Goal: Transaction & Acquisition: Book appointment/travel/reservation

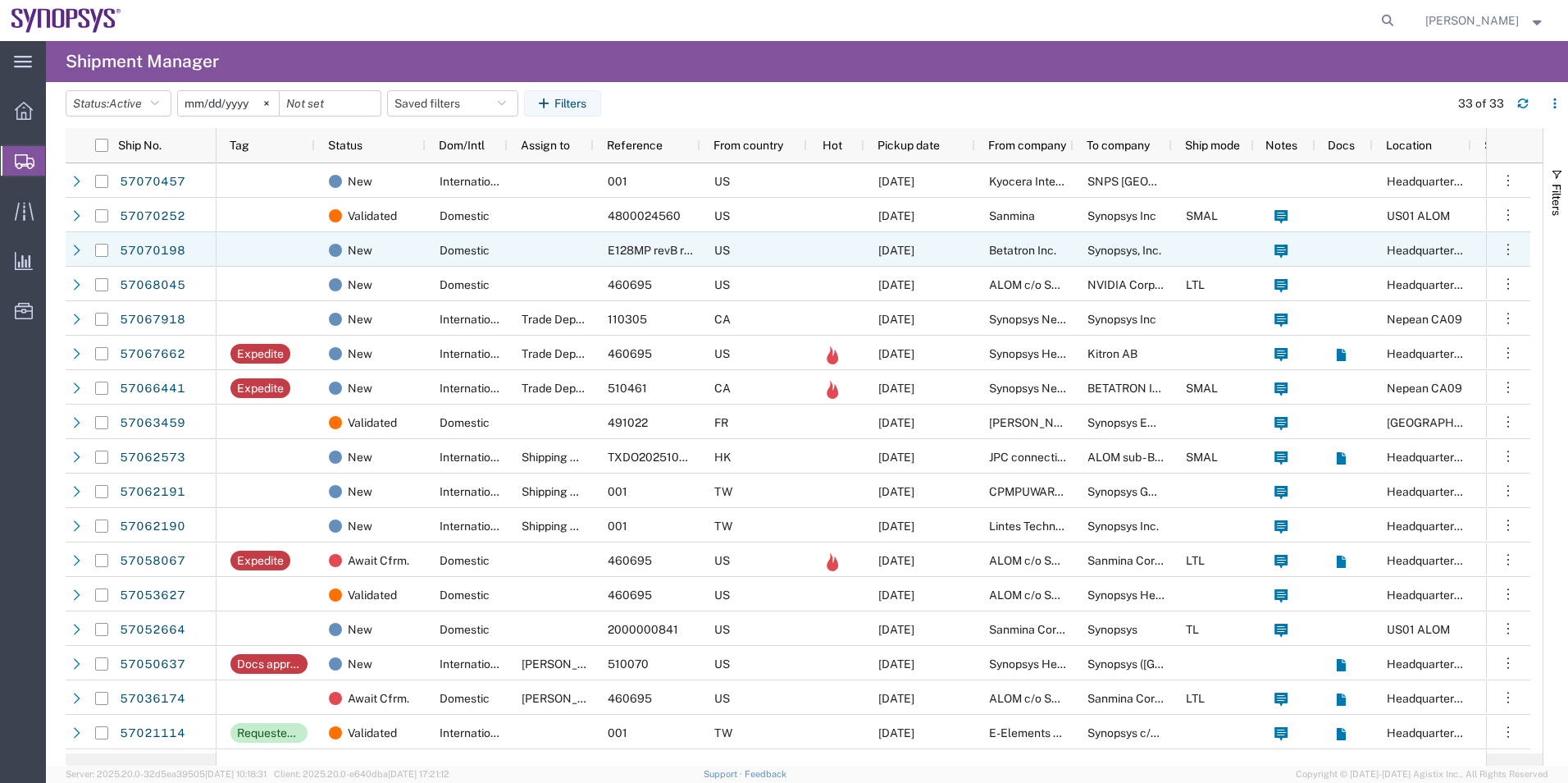
click at [552, 240] on div at bounding box center [551, 249] width 86 height 34
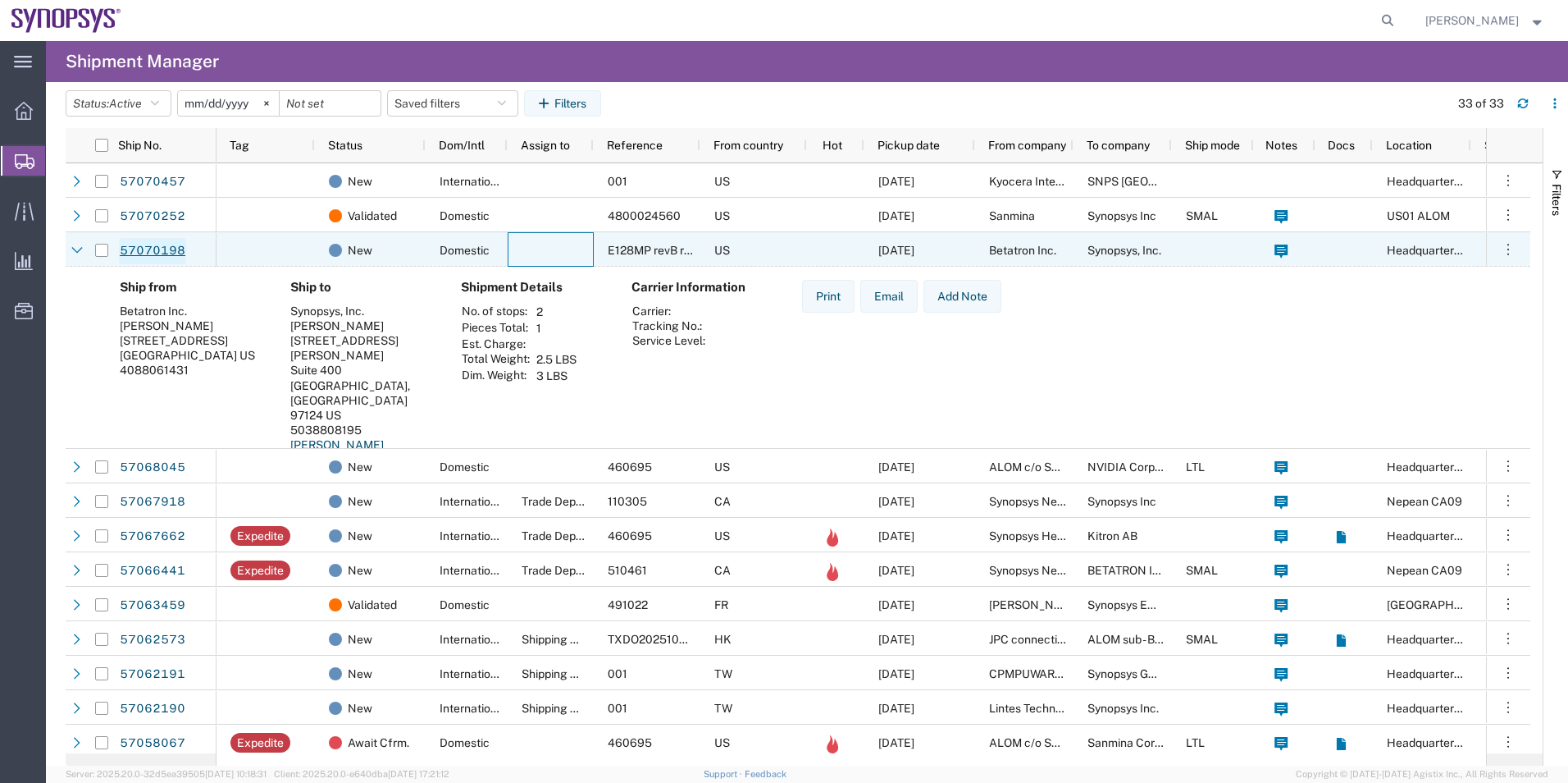
click at [168, 248] on link "57070198" at bounding box center [153, 251] width 67 height 26
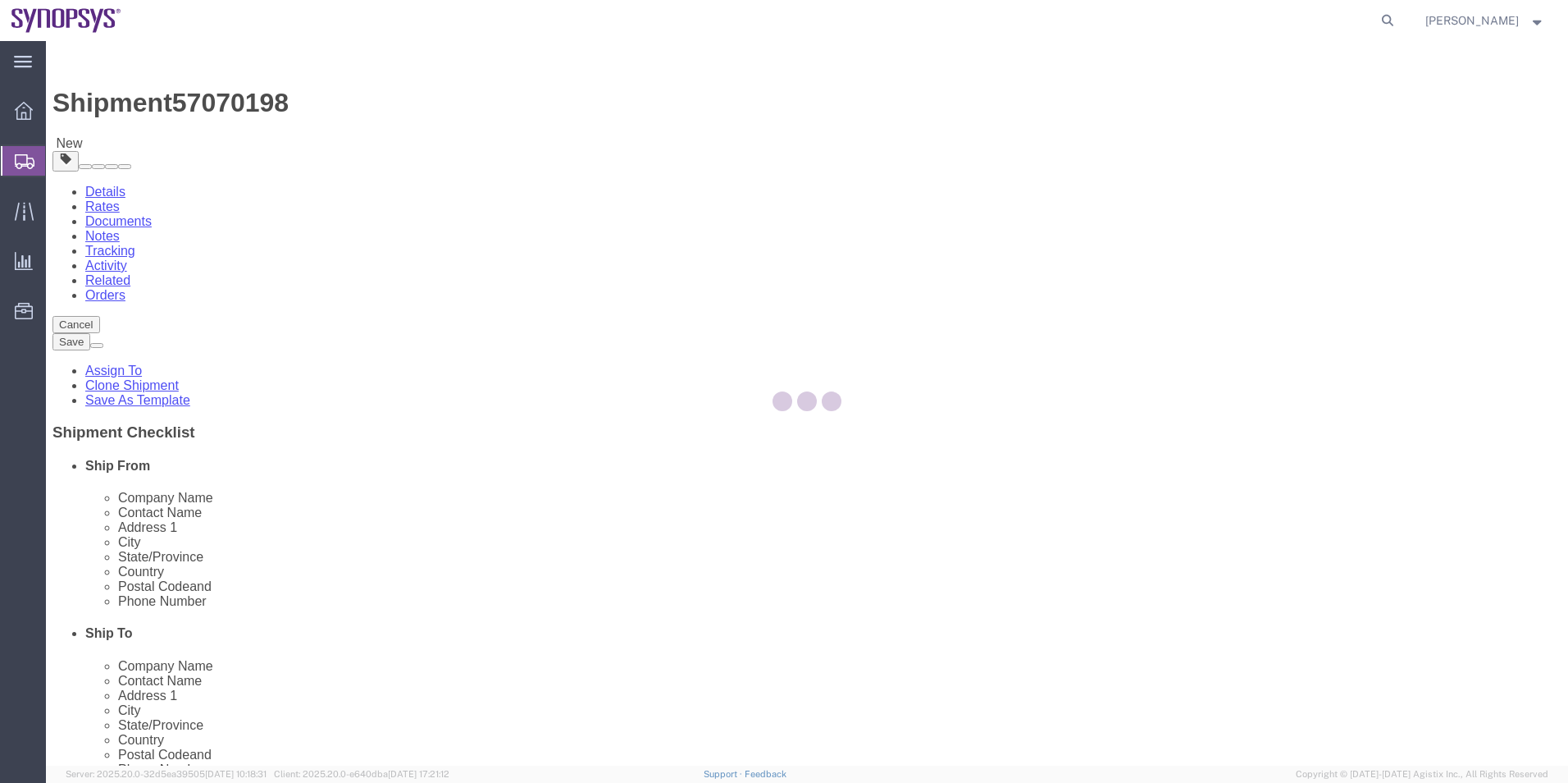
select select
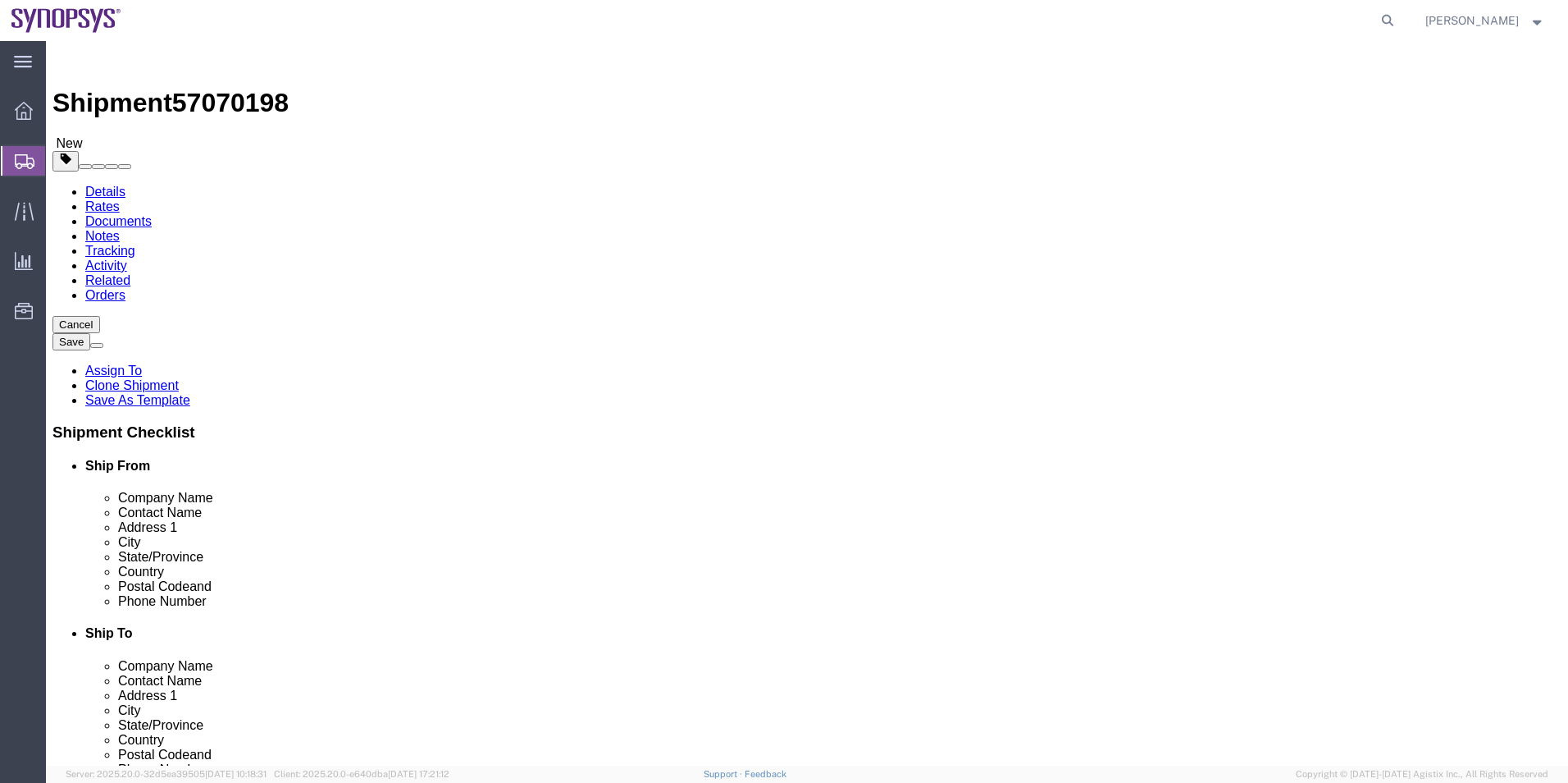
click at [0, 0] on span "Shipment Manager" at bounding box center [0, 0] width 0 height 0
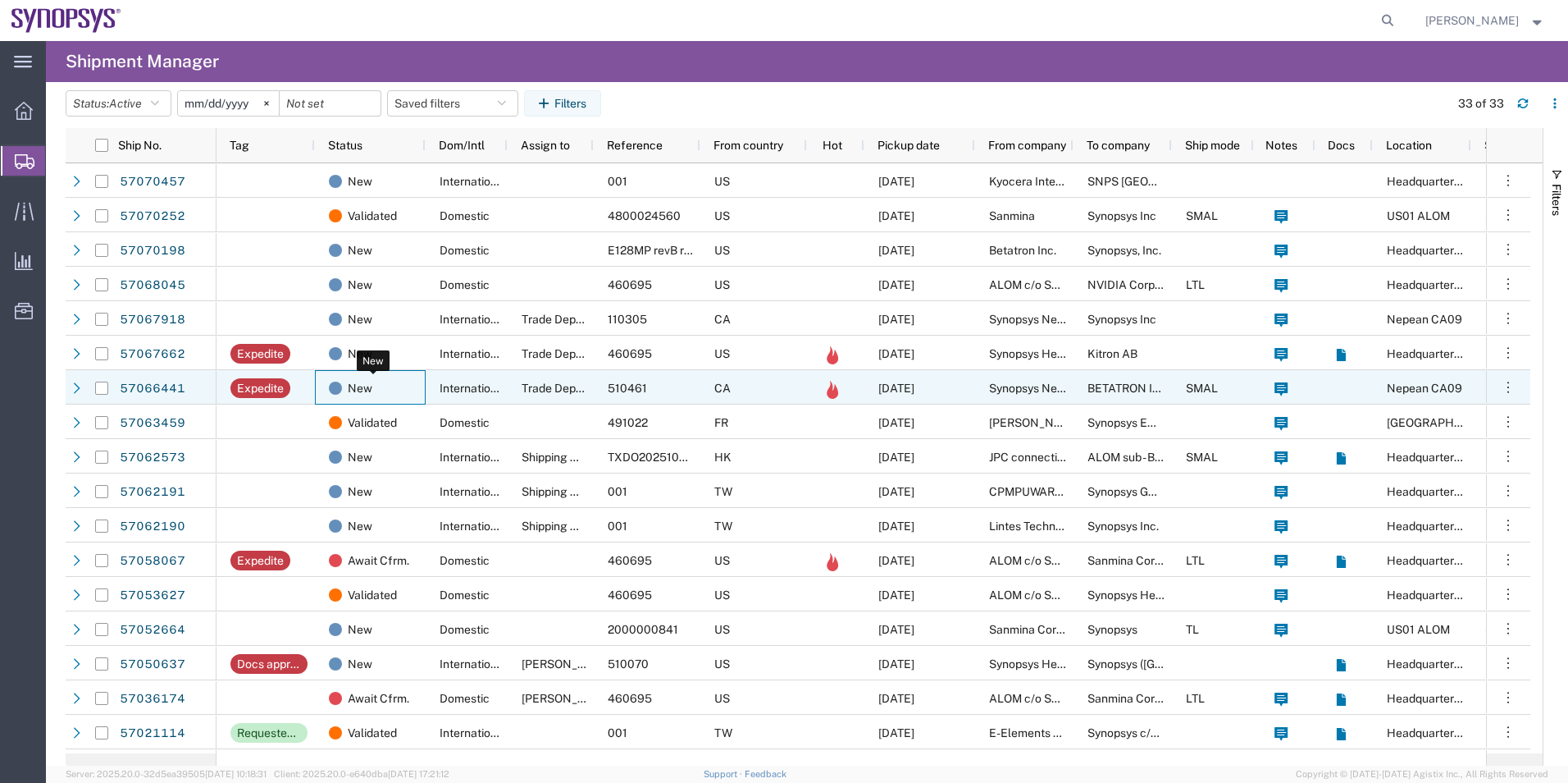
click at [404, 381] on div "New" at bounding box center [373, 388] width 89 height 34
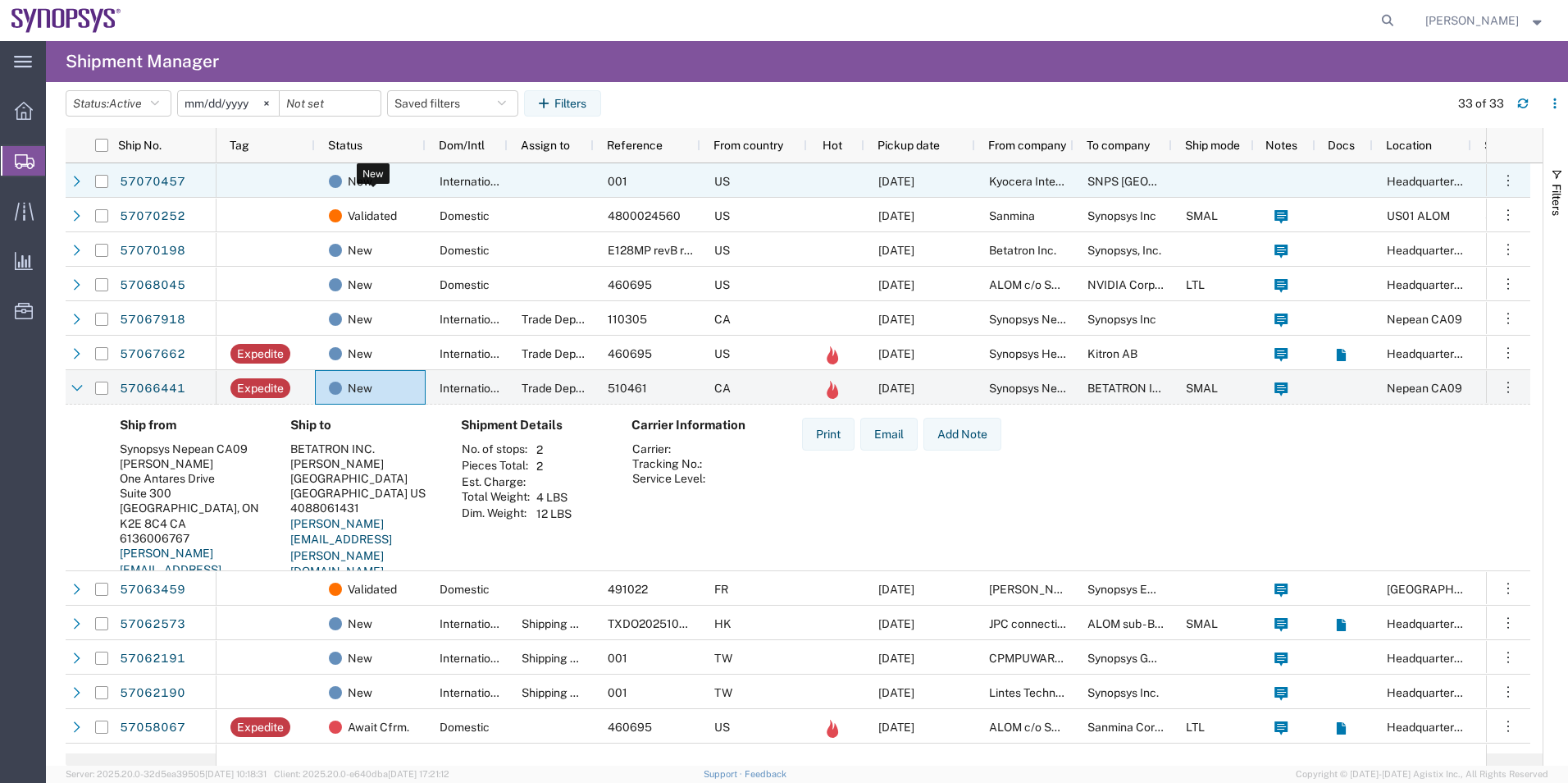
click at [367, 170] on span "New" at bounding box center [359, 181] width 24 height 34
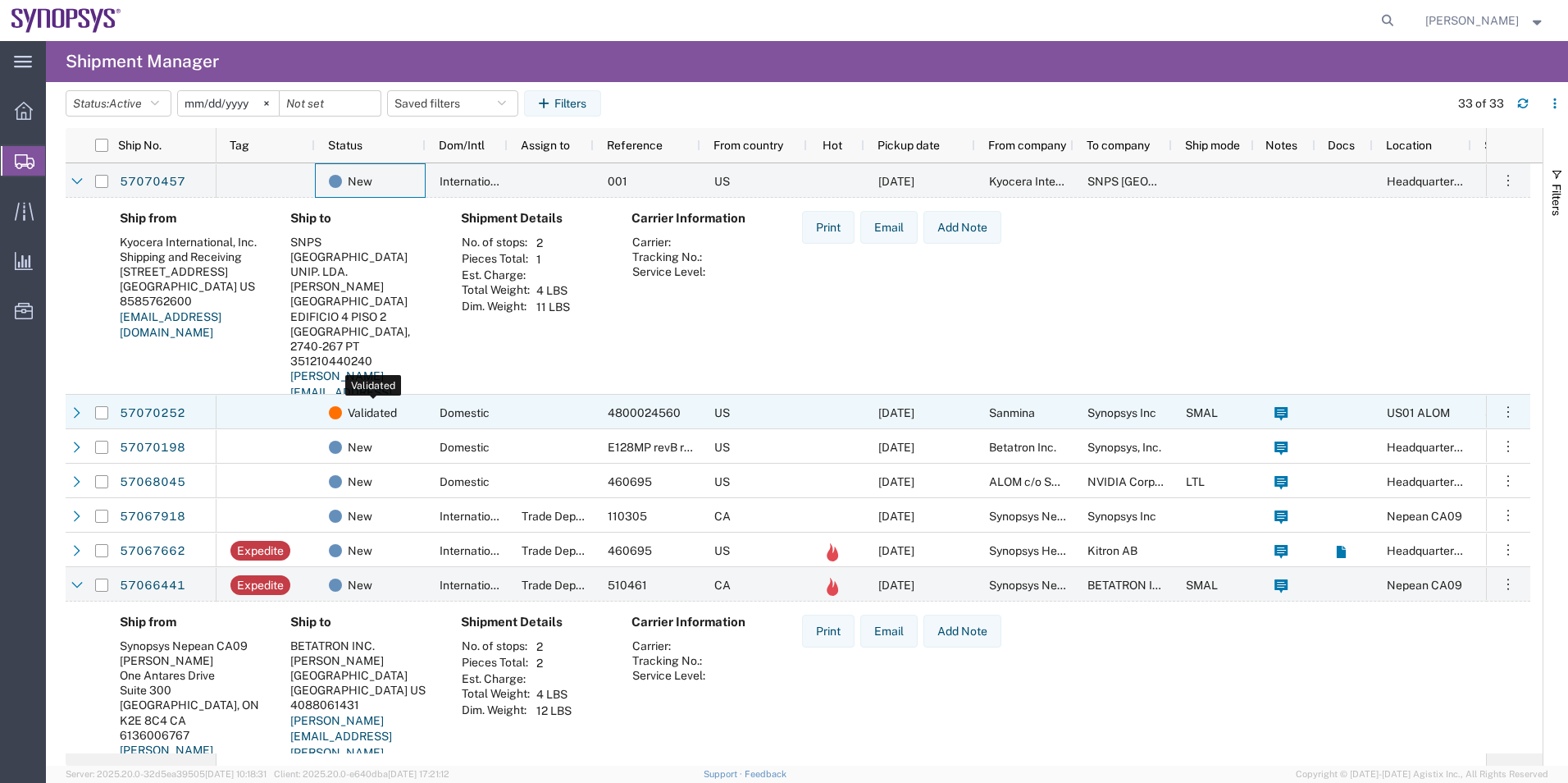
click at [373, 420] on span "Validated" at bounding box center [372, 412] width 49 height 34
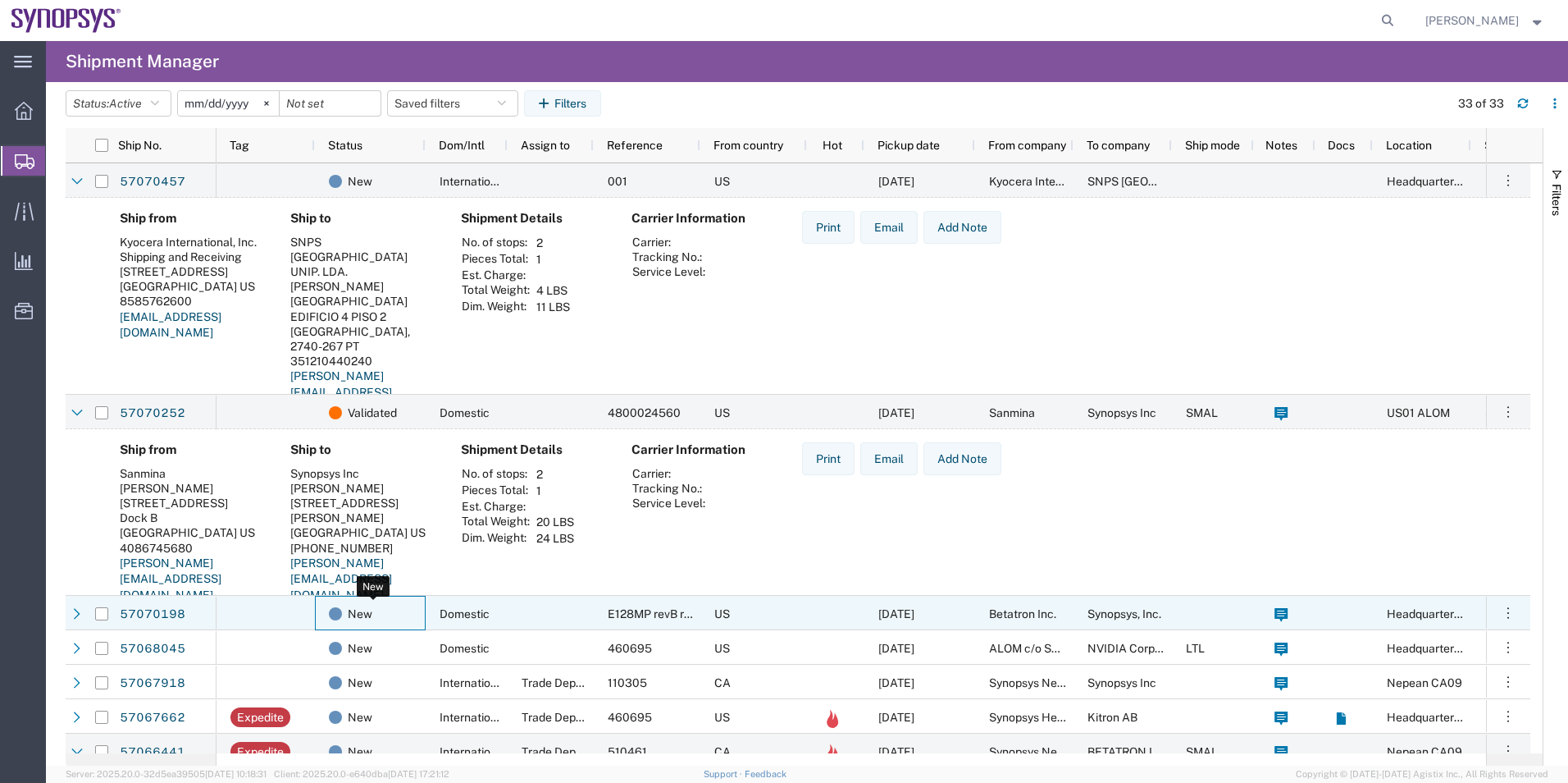
click at [400, 620] on div "New" at bounding box center [373, 613] width 89 height 34
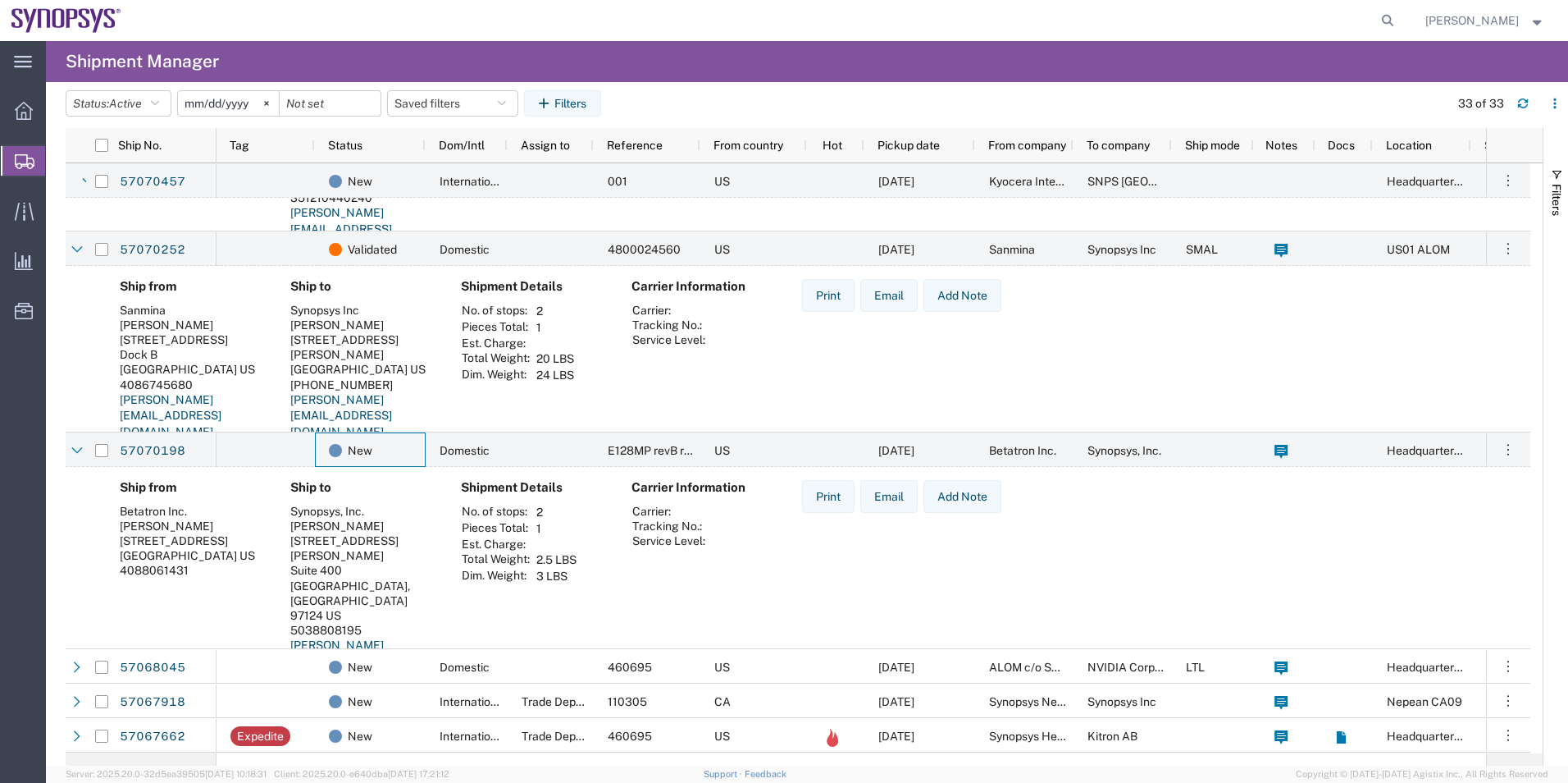
scroll to position [164, 0]
click at [150, 456] on link "57070198" at bounding box center [153, 450] width 67 height 26
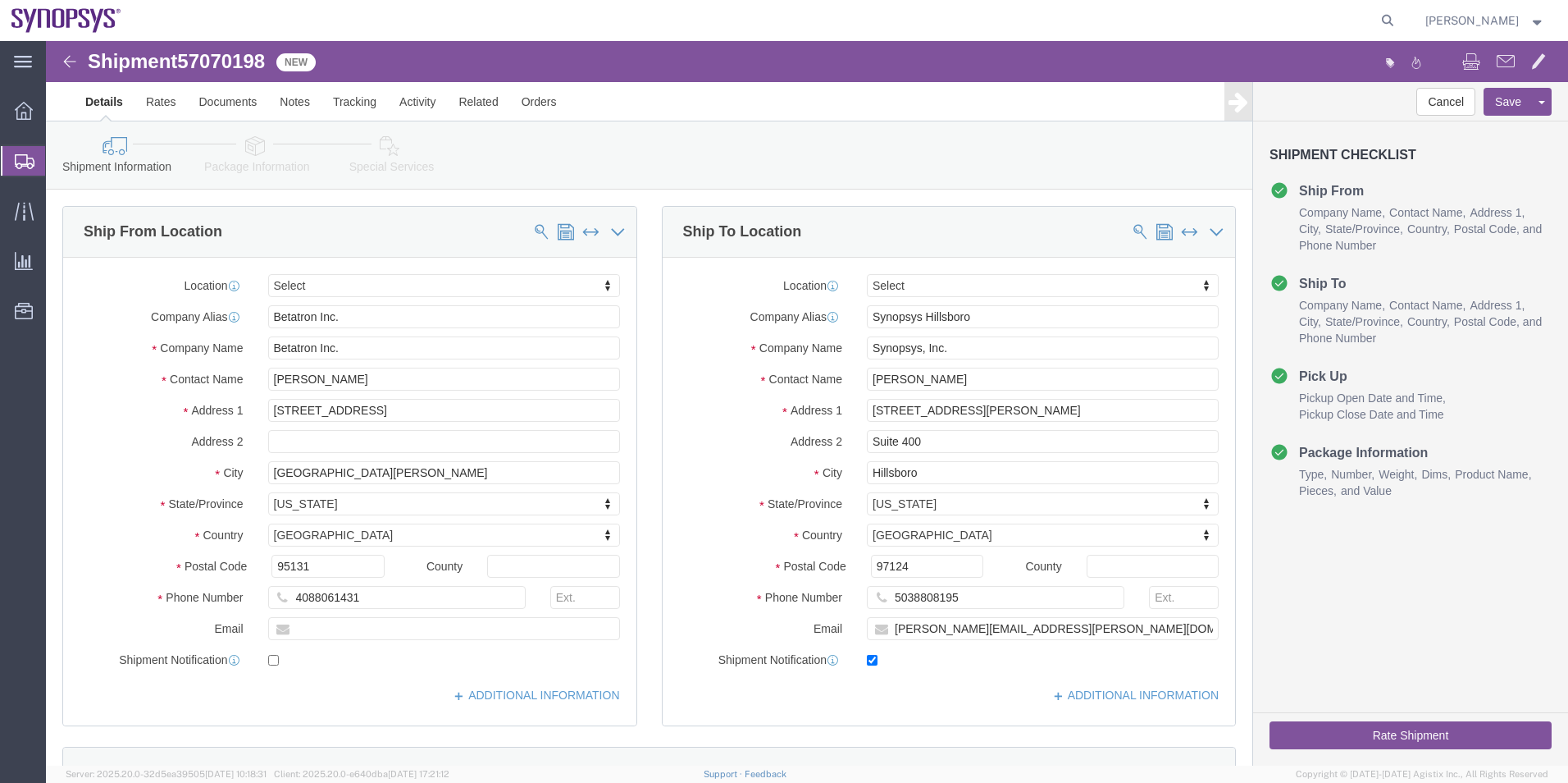
select select
click icon
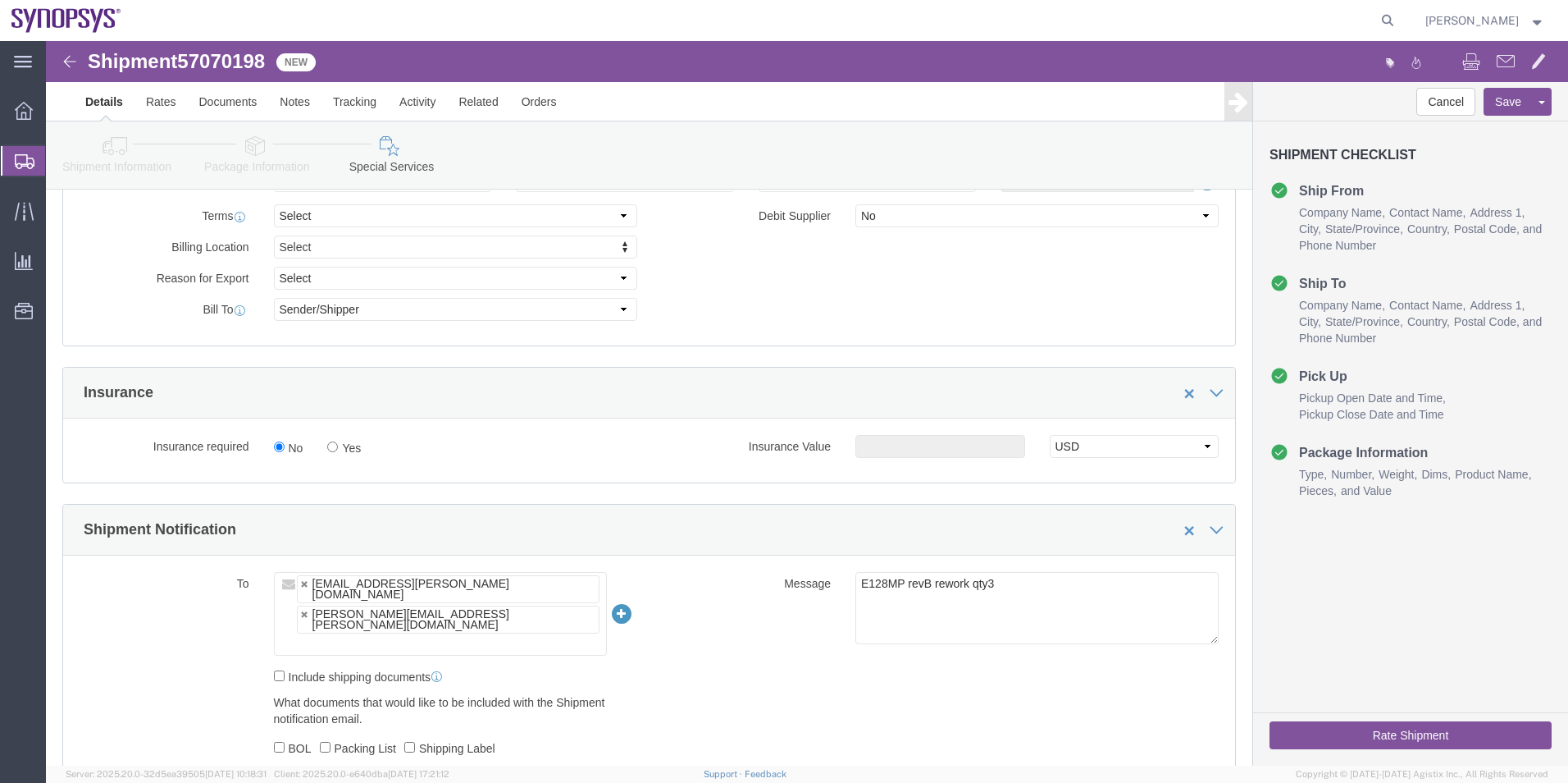
scroll to position [902, 0]
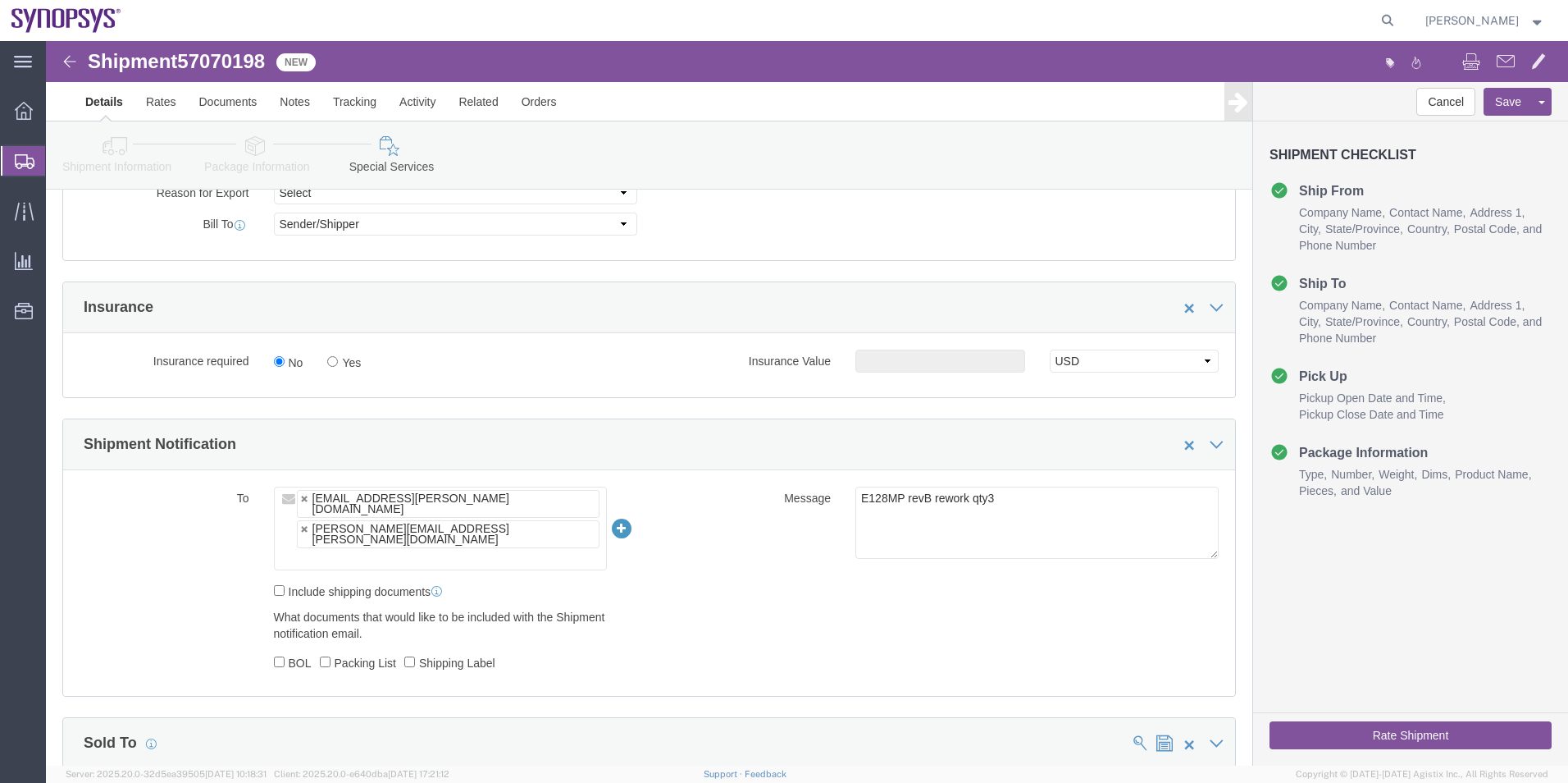
click icon
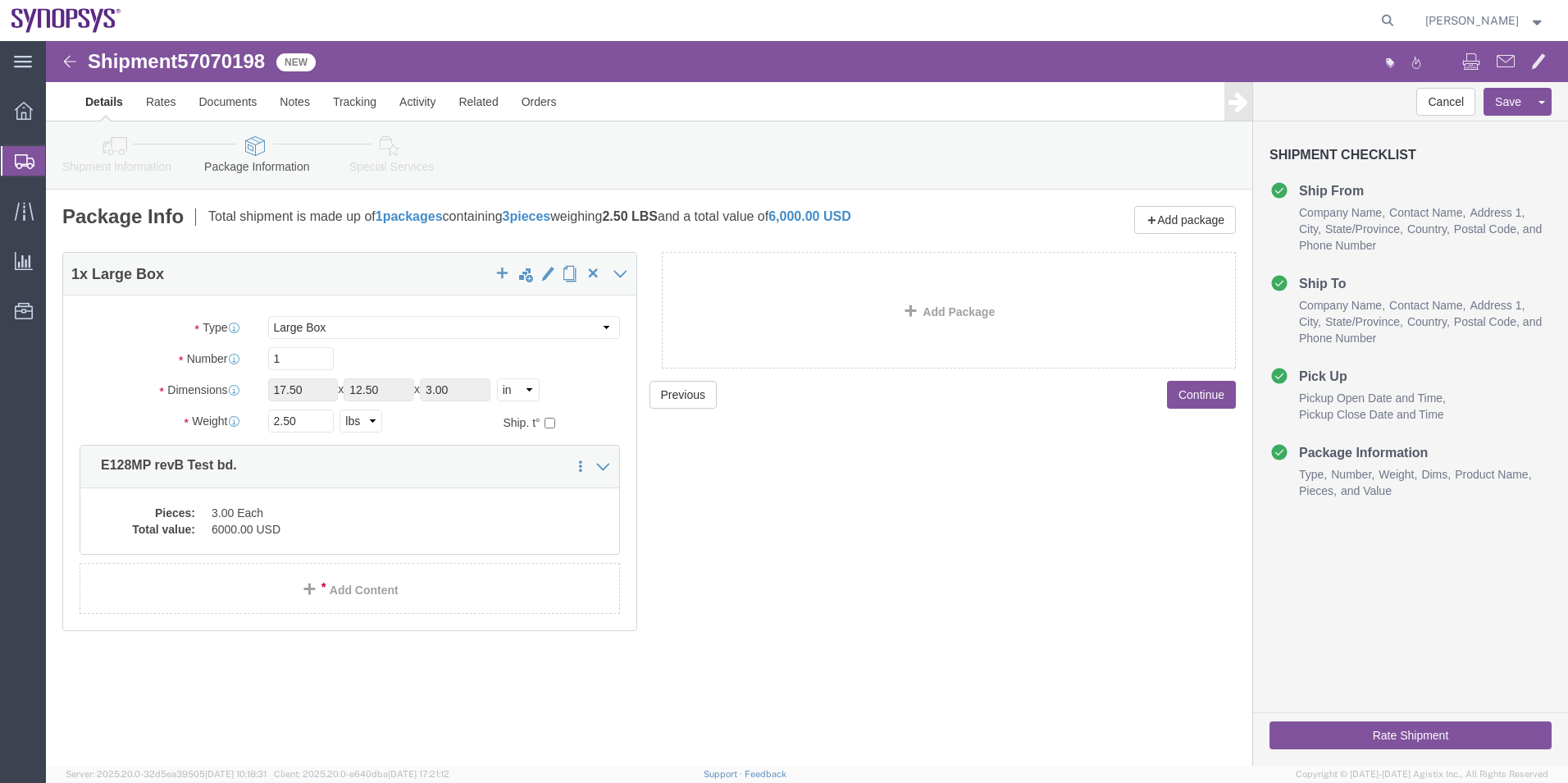
click link "Special Services"
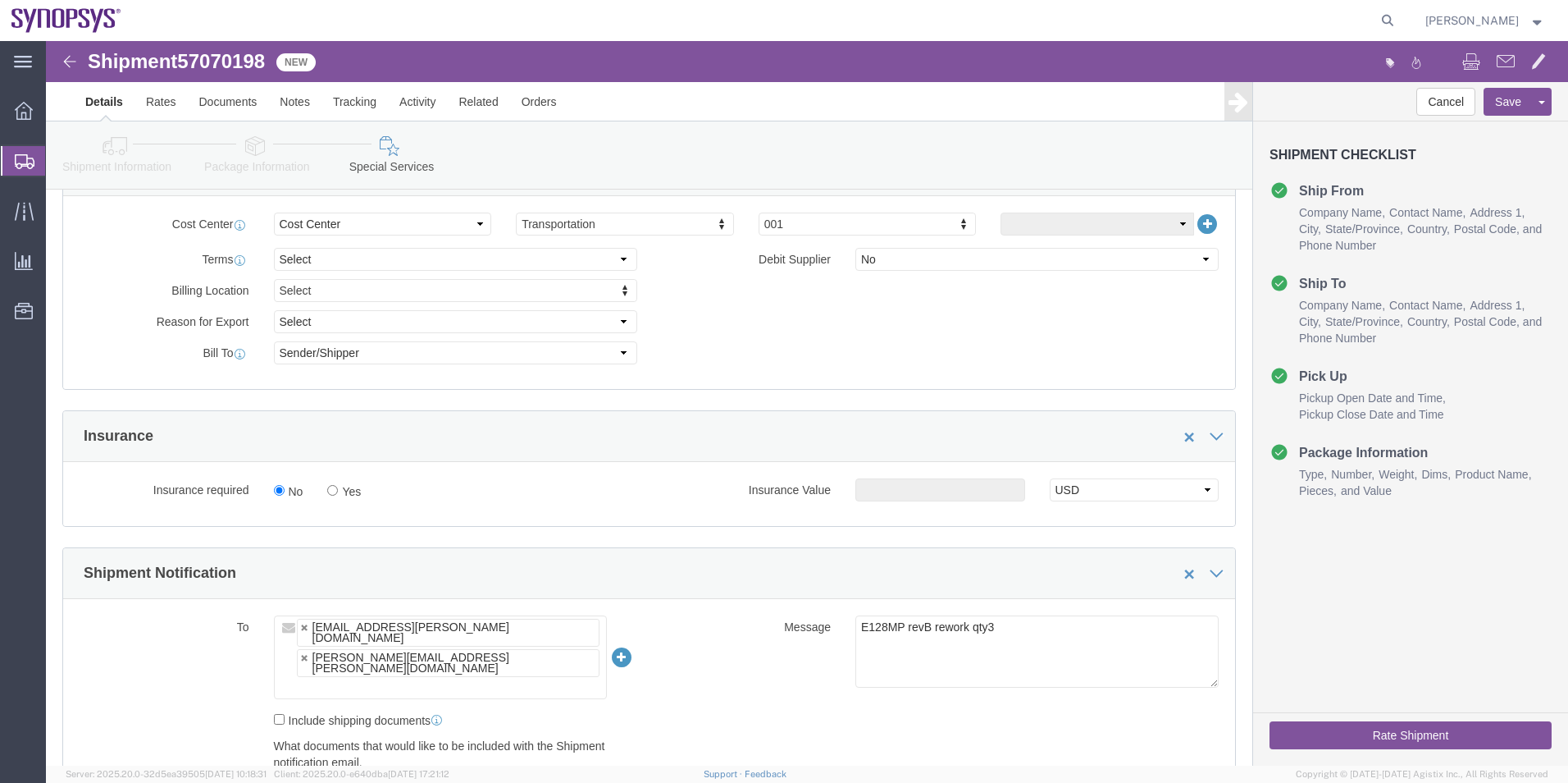
scroll to position [902, 0]
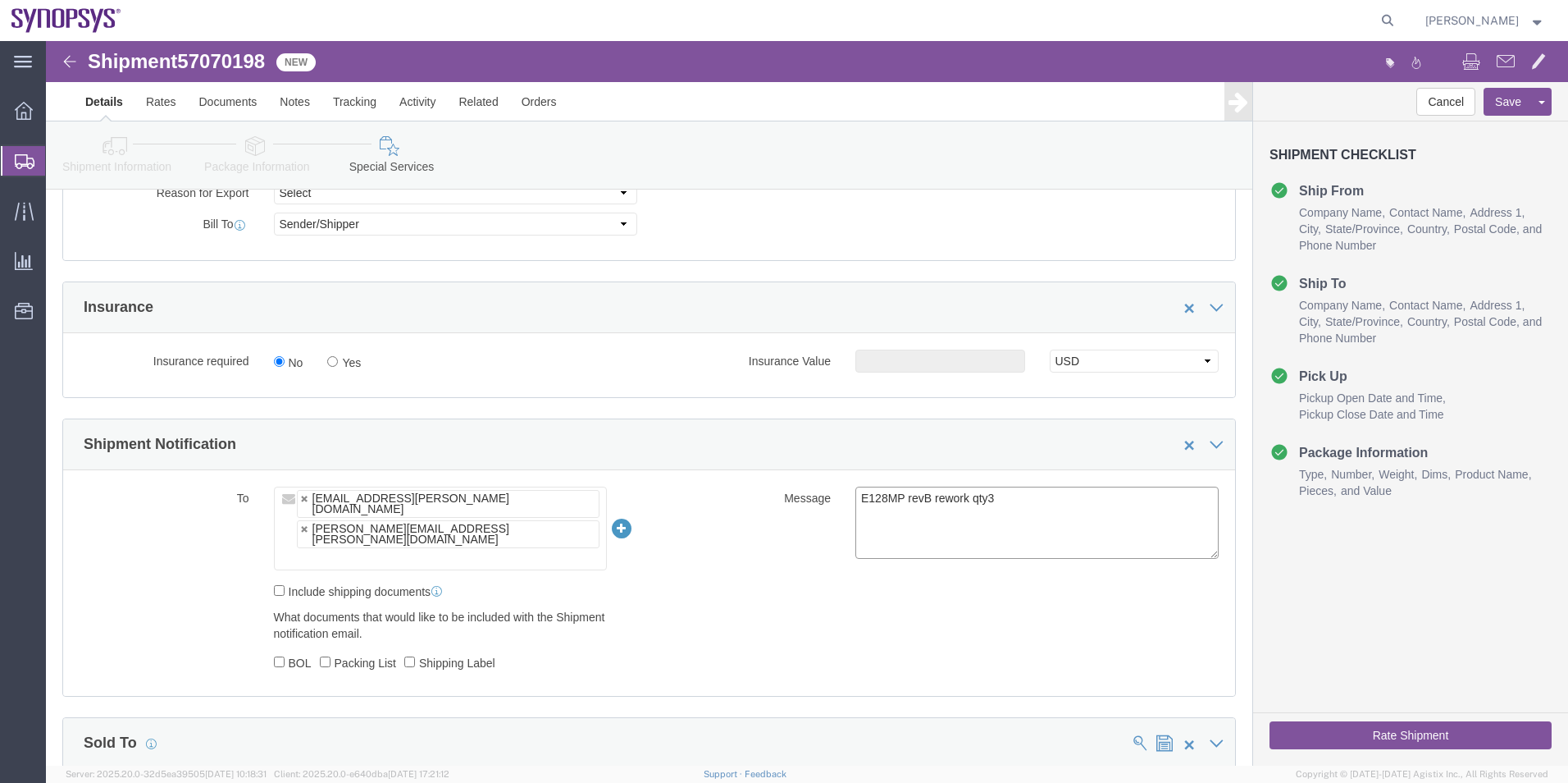
drag, startPoint x: 975, startPoint y: 465, endPoint x: 668, endPoint y: 447, distance: 307.5
click div "Message E128MP revB rework qty3"
type textarea "Please see attached. -Kaelen"
click button "Rate Shipment"
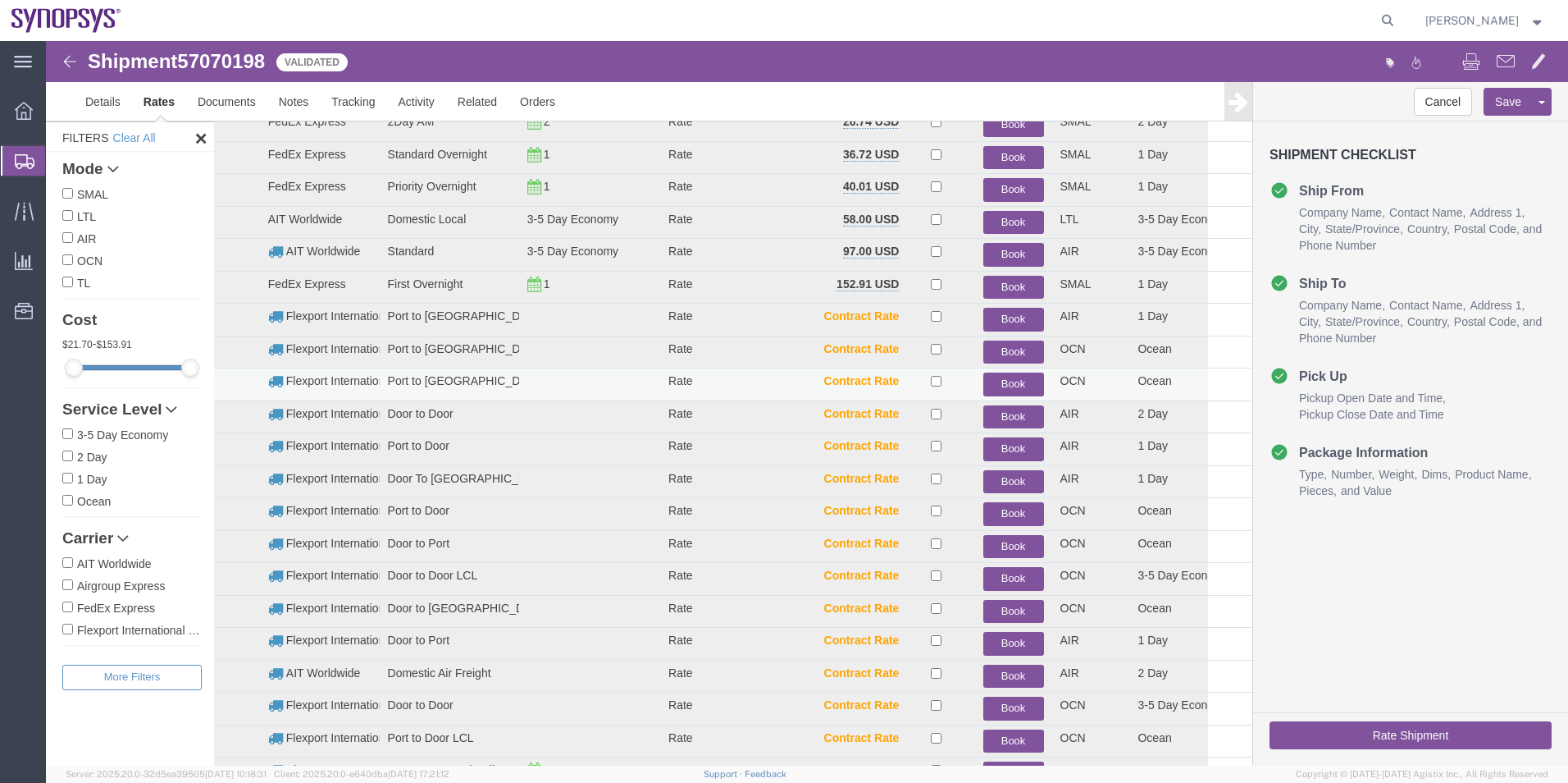
scroll to position [150, 0]
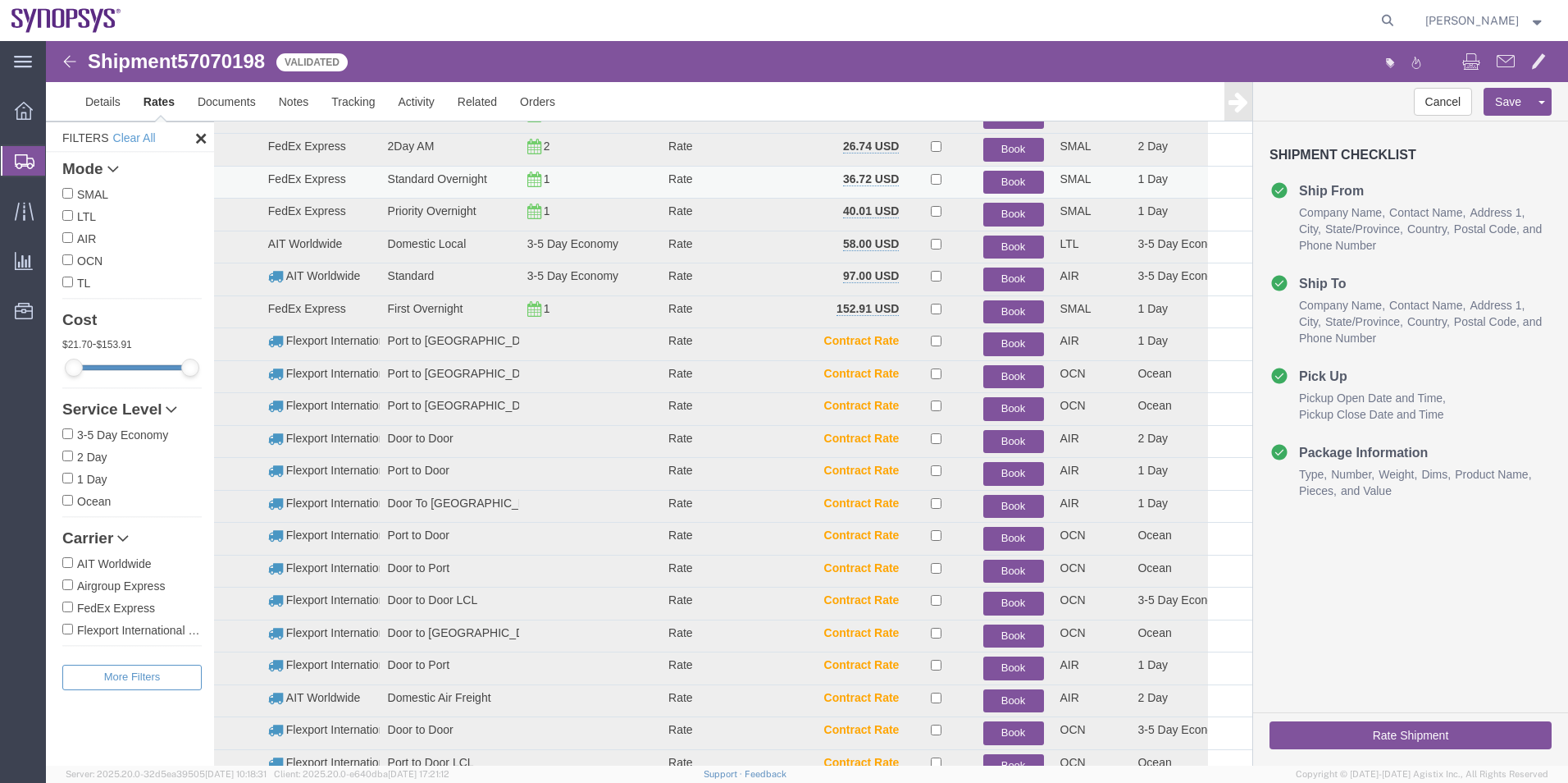
click at [1000, 183] on button "Book" at bounding box center [1013, 182] width 61 height 23
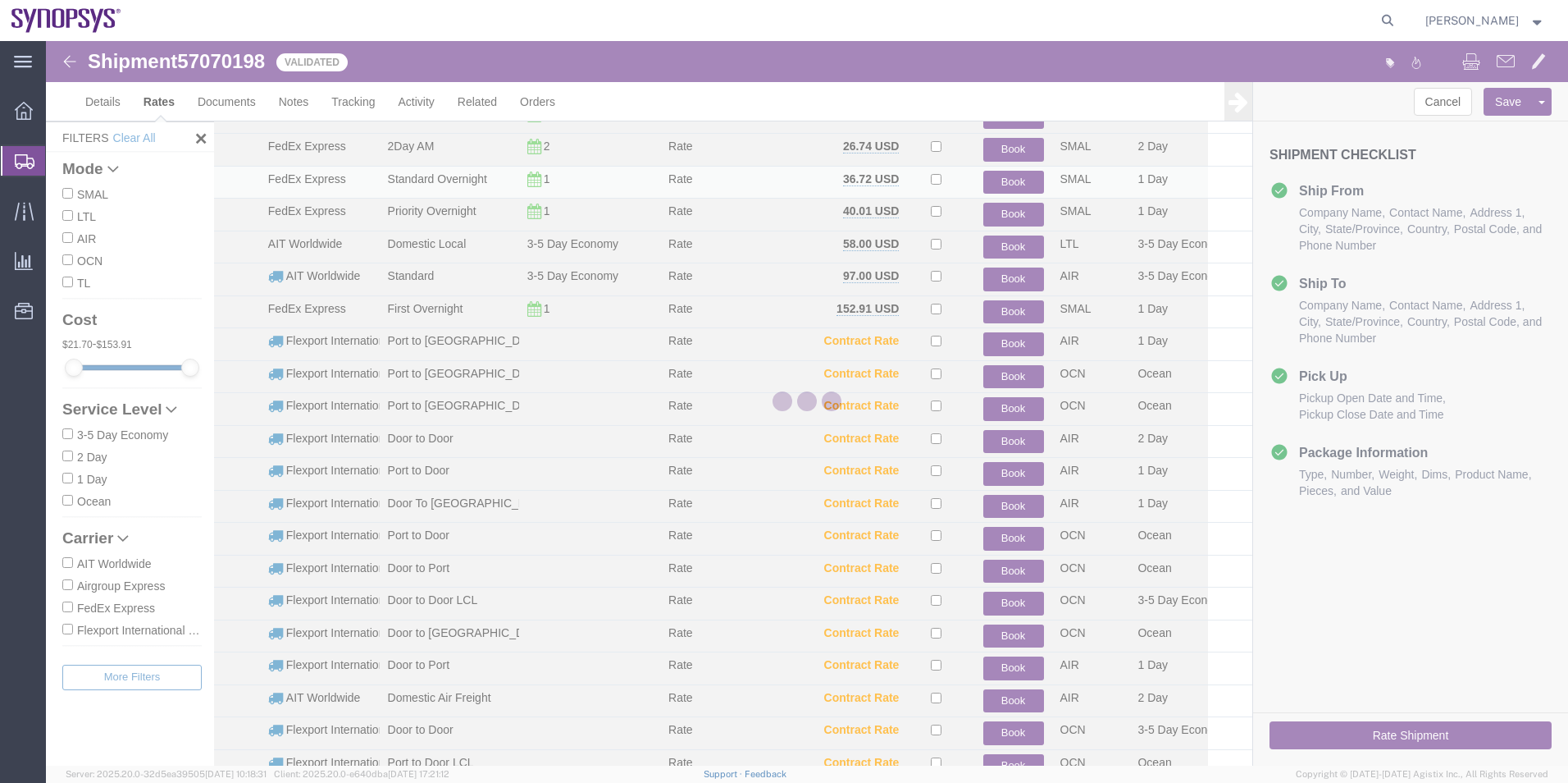
scroll to position [0, 0]
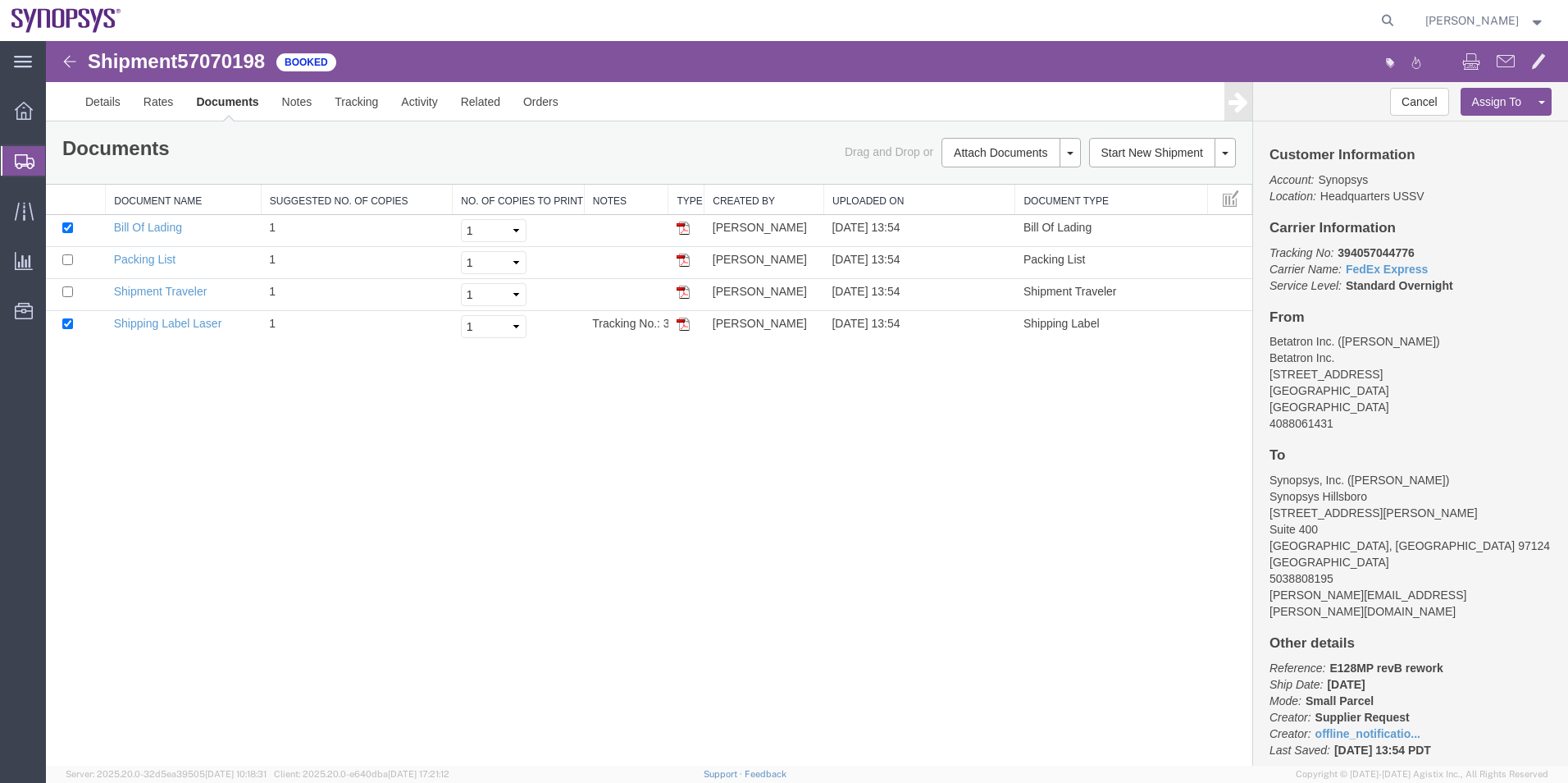
click at [0, 0] on span "Shipment Manager" at bounding box center [0, 0] width 0 height 0
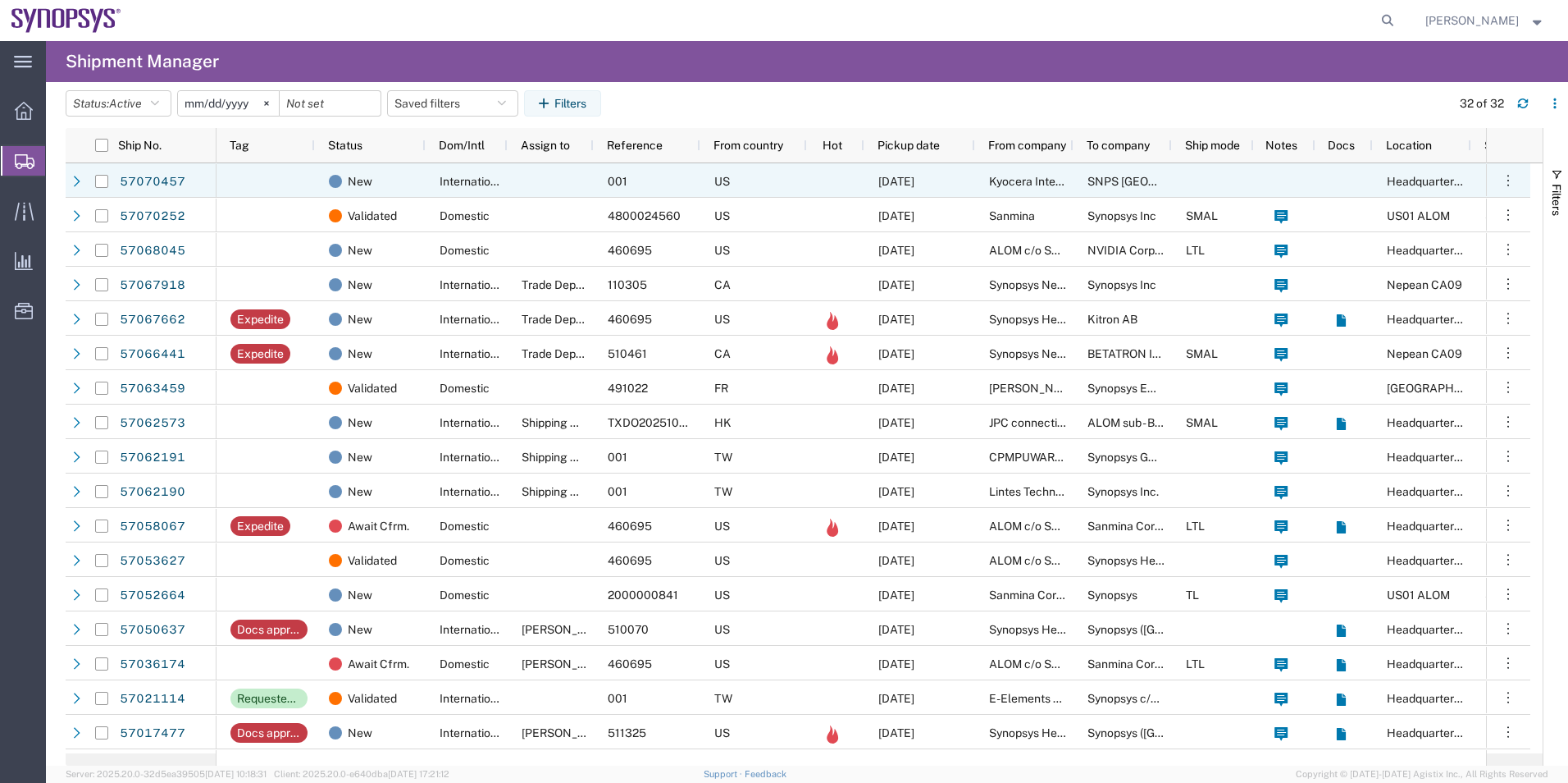
click at [323, 180] on div "New" at bounding box center [370, 180] width 111 height 34
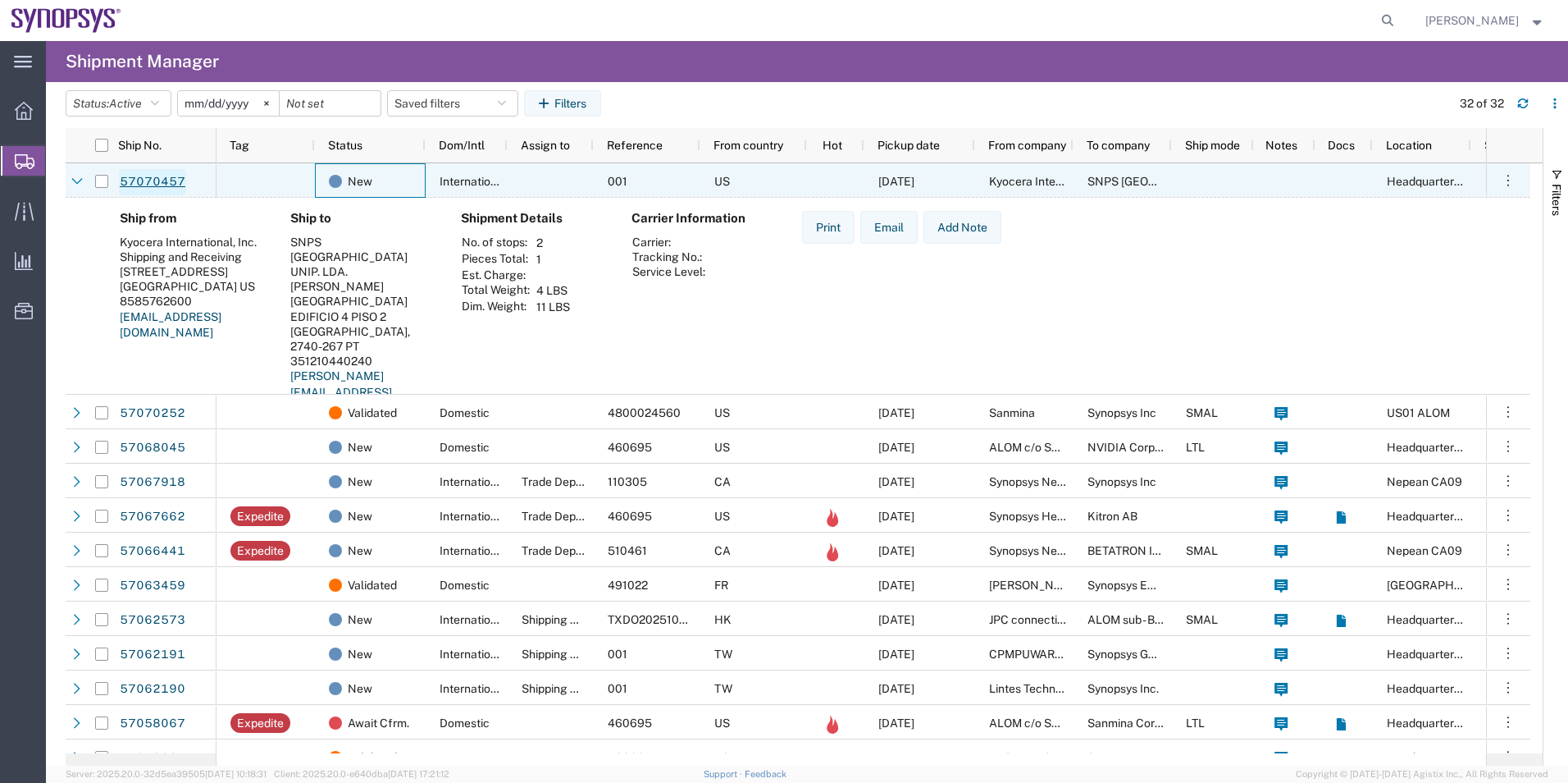
click at [164, 185] on link "57070457" at bounding box center [153, 182] width 67 height 26
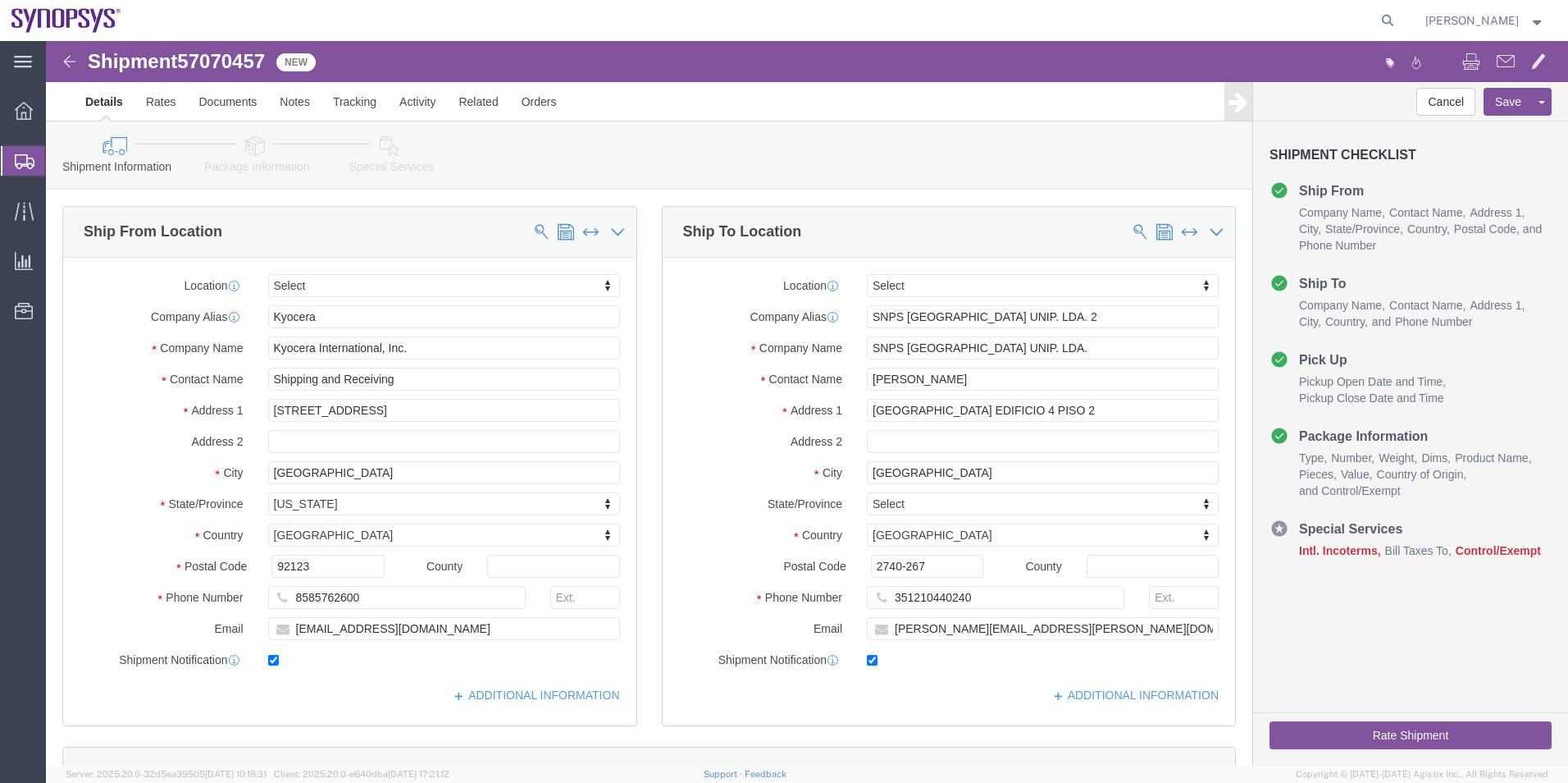
select select
click icon
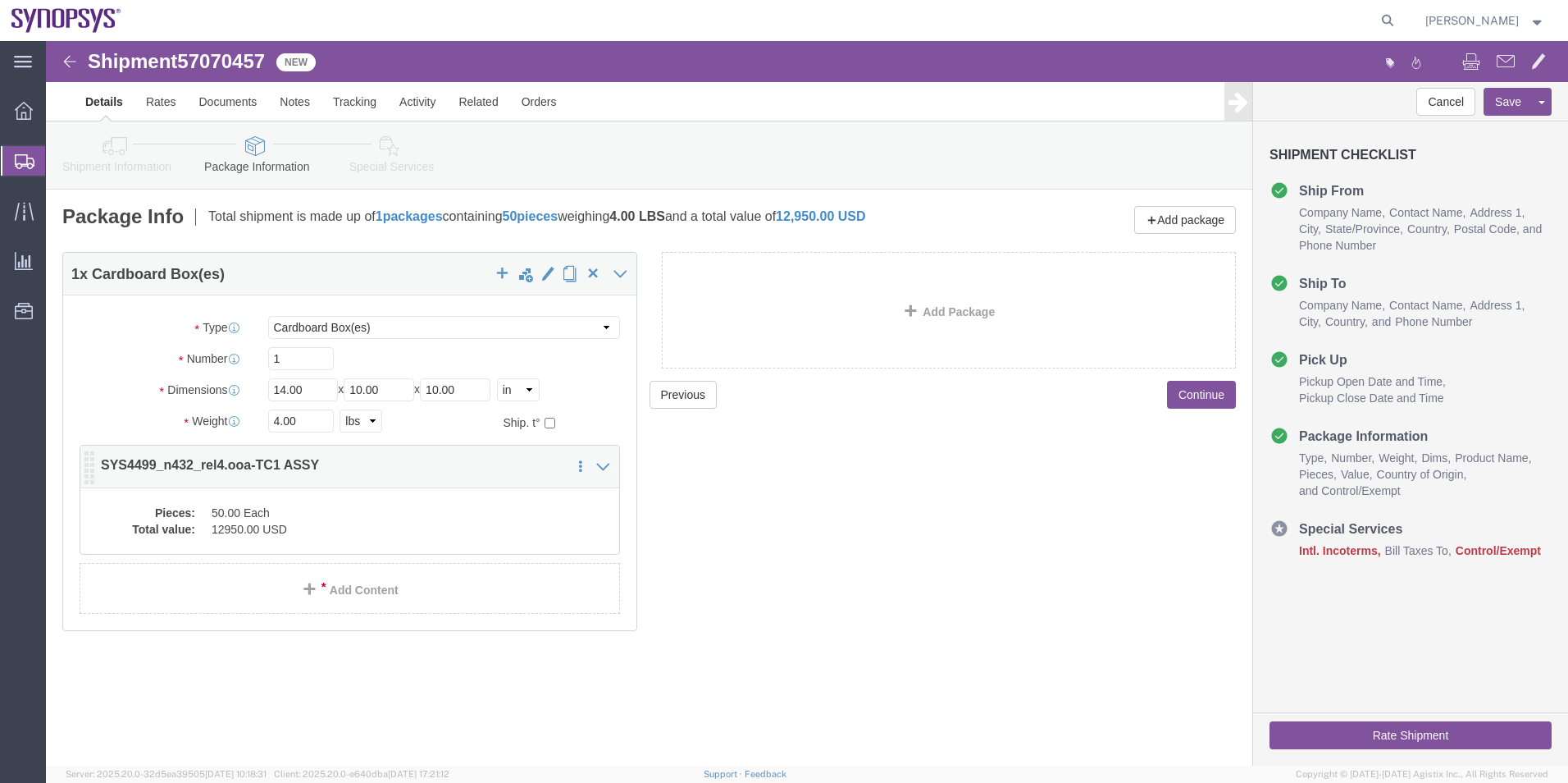
click dd "50.00 Each"
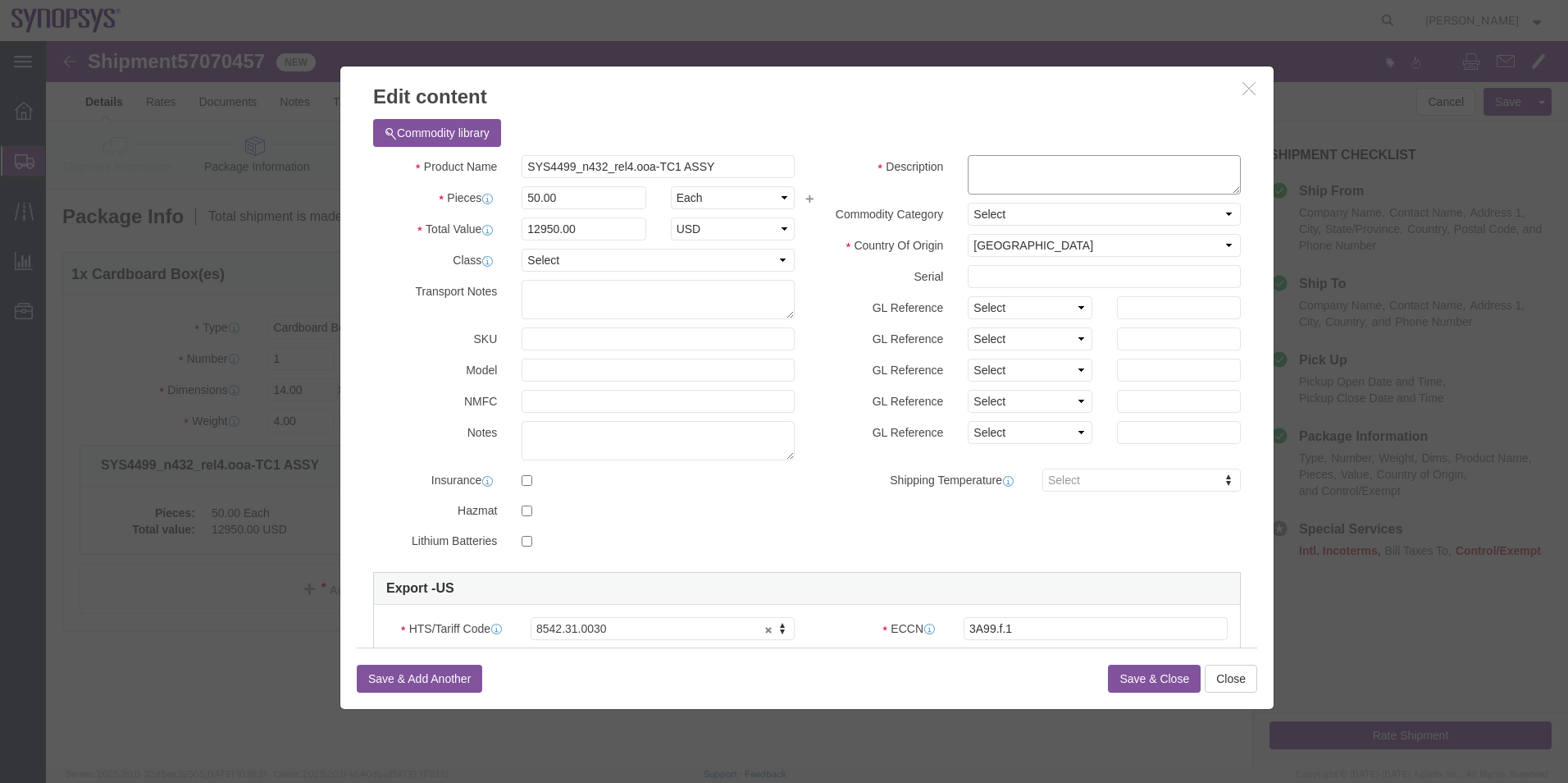
click textarea
paste textarea "X20251008773007"
type textarea "X20251008773007"
drag, startPoint x: 680, startPoint y: 129, endPoint x: 393, endPoint y: 130, distance: 287.0
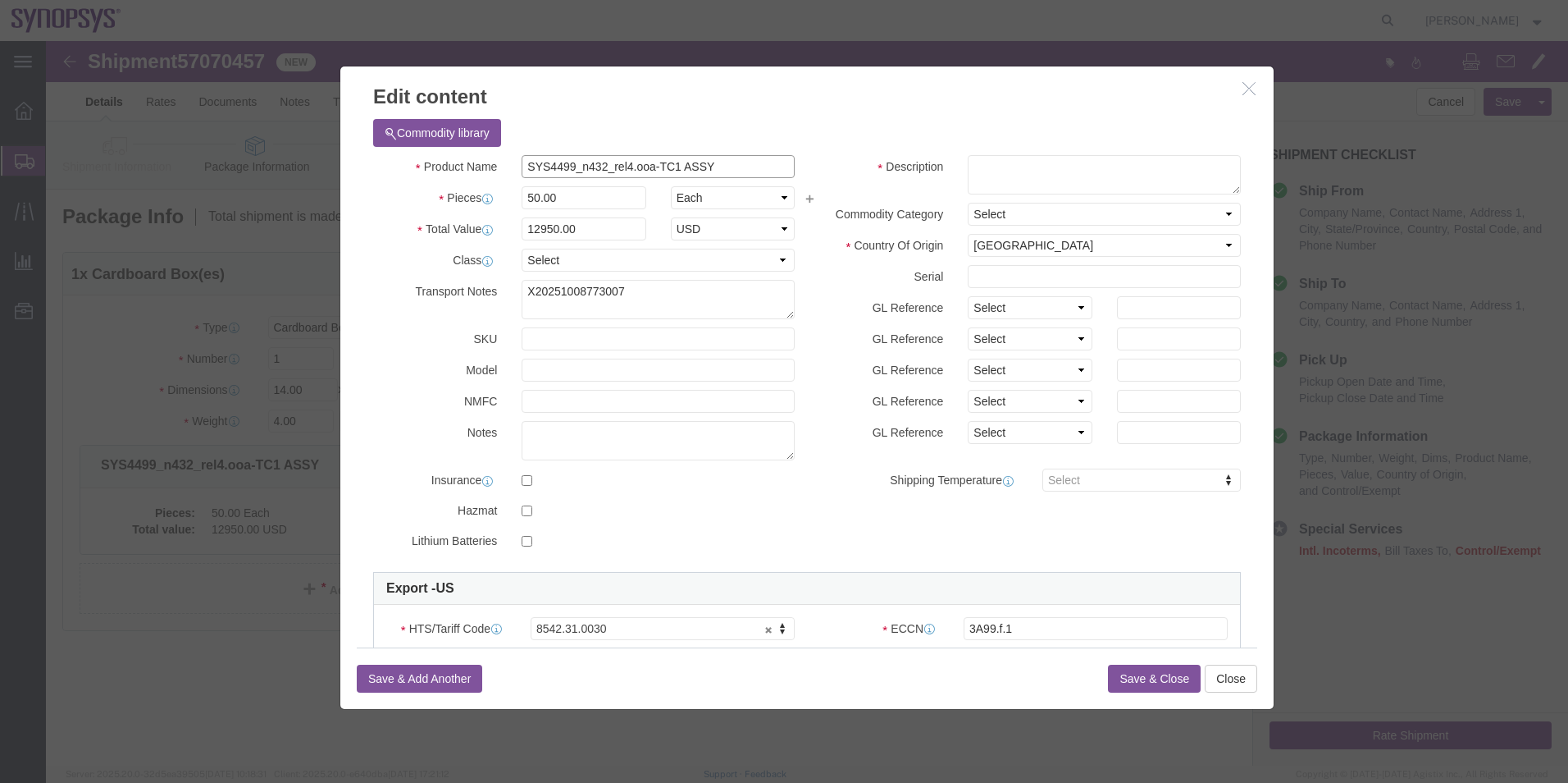
click div "Product Name SYS4499_n432_rel4.ooa-TC1 ASSY"
click textarea
paste textarea "SYS4499_n432_rel4.ooa-TC1 ASSY"
type textarea "SYS4499_n432_rel4.ooa-TC1 ASSY"
drag, startPoint x: 623, startPoint y: 253, endPoint x: 311, endPoint y: 233, distance: 312.6
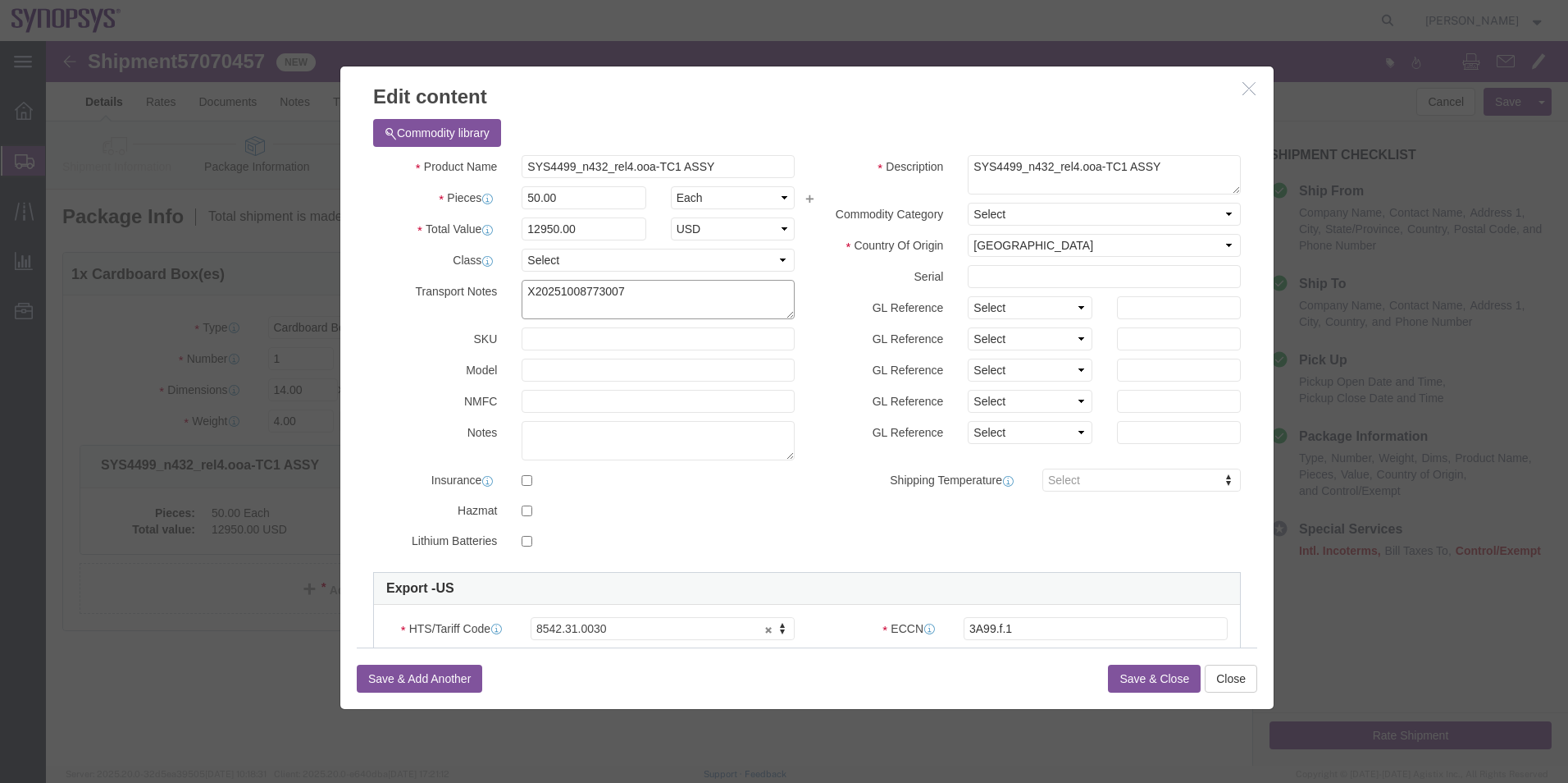
click div "Commodity library Product Name SYS4499_n432_rel4.ooa-TC1 ASSY Pieces 50.00 Sele…"
click button "Save & Close"
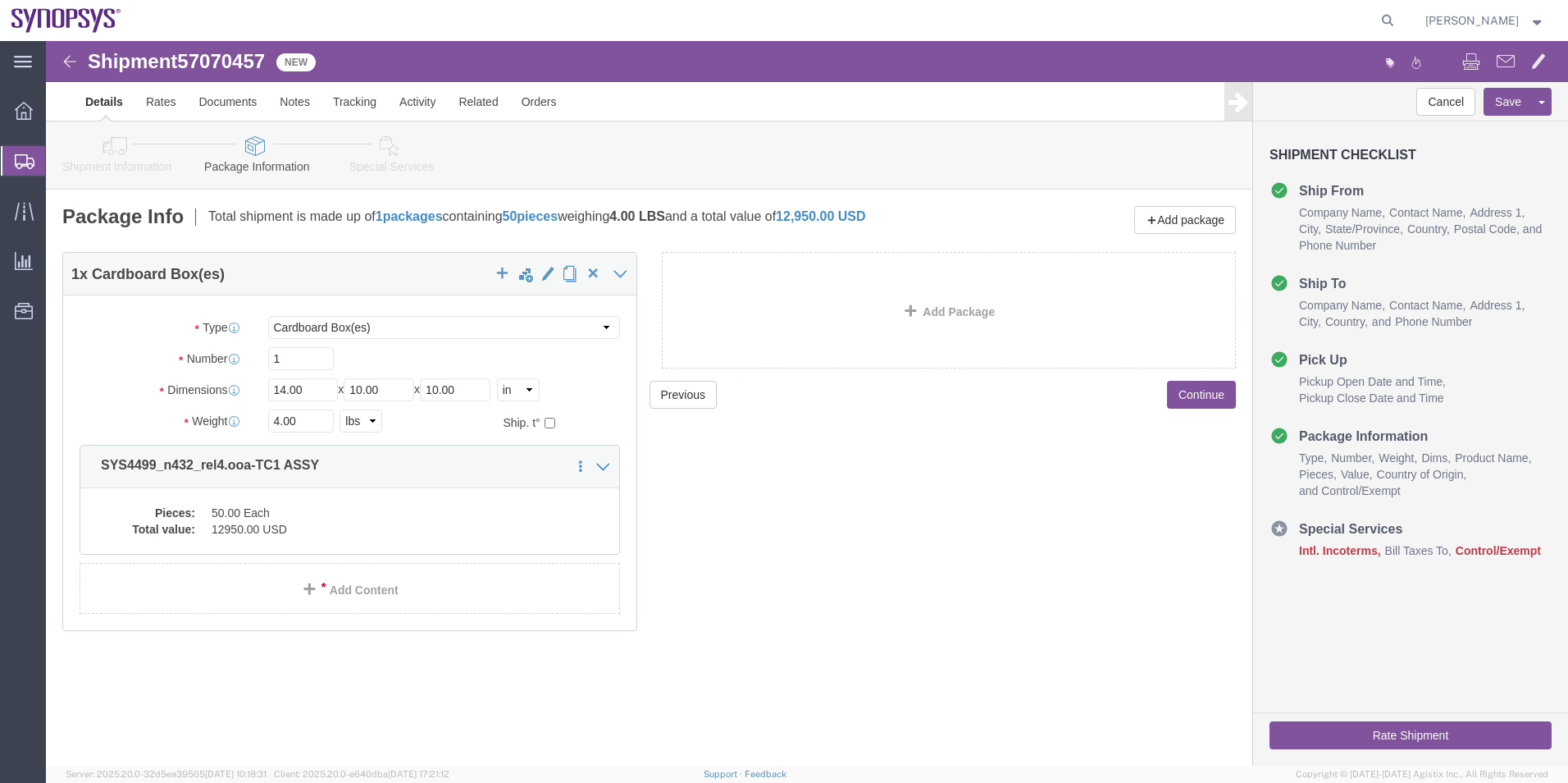
click link "Special Services"
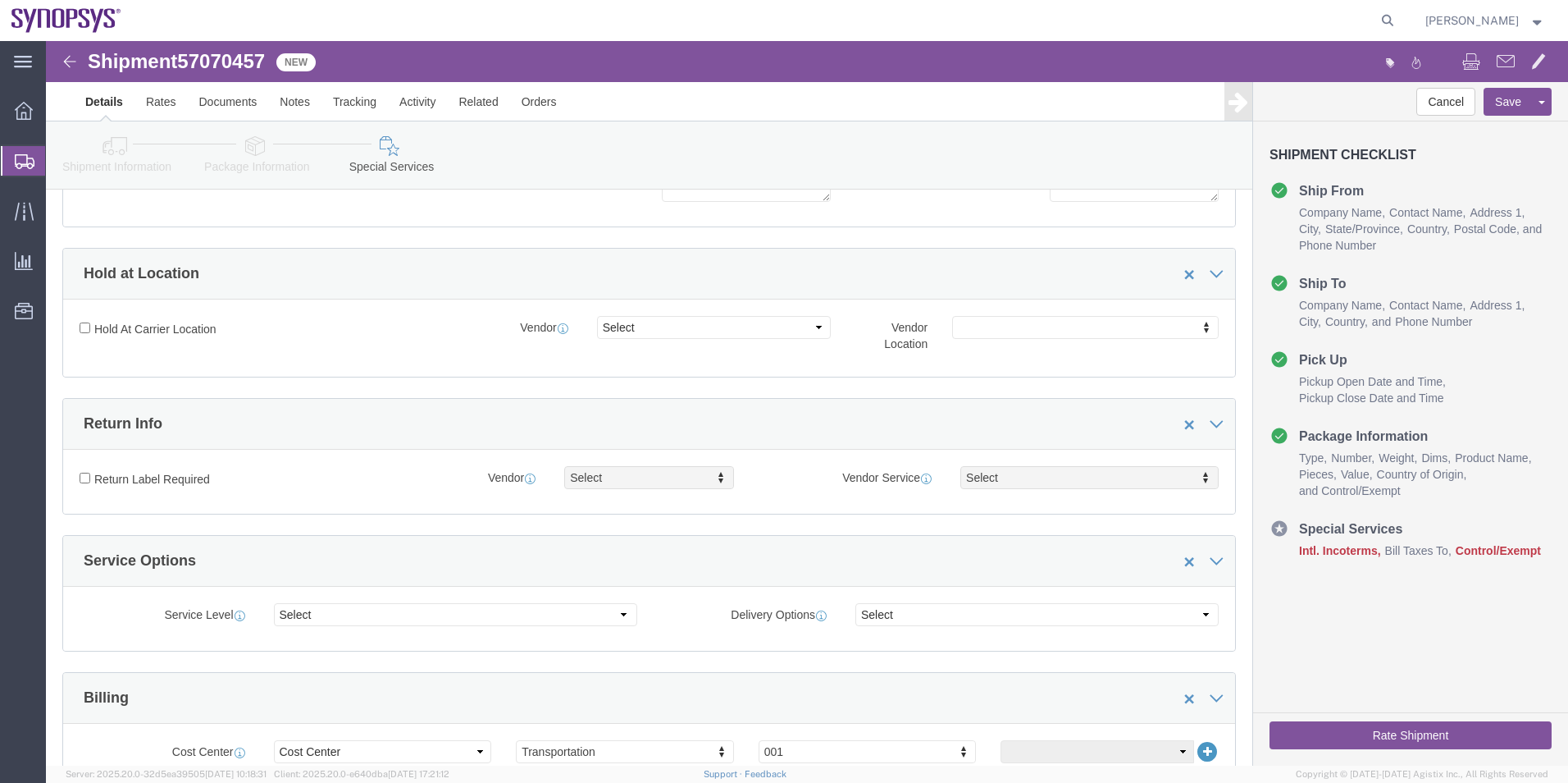
scroll to position [657, 0]
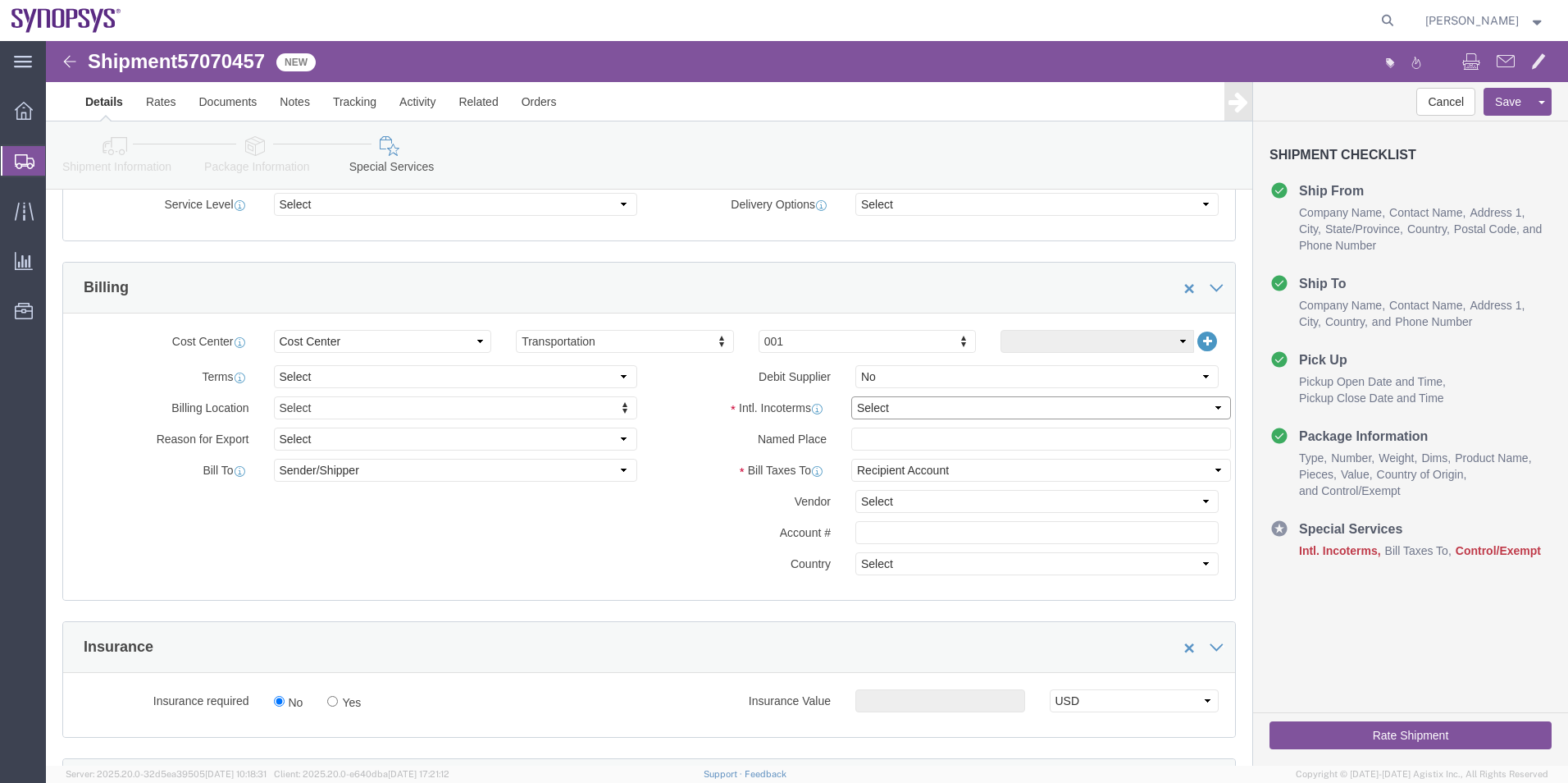
click select "Select Carriage Insurance Paid Carriage Paid To Cost and Freight Cost Insurance…"
select select "DAP"
click select "Select Carriage Insurance Paid Carriage Paid To Cost and Freight Cost Insurance…"
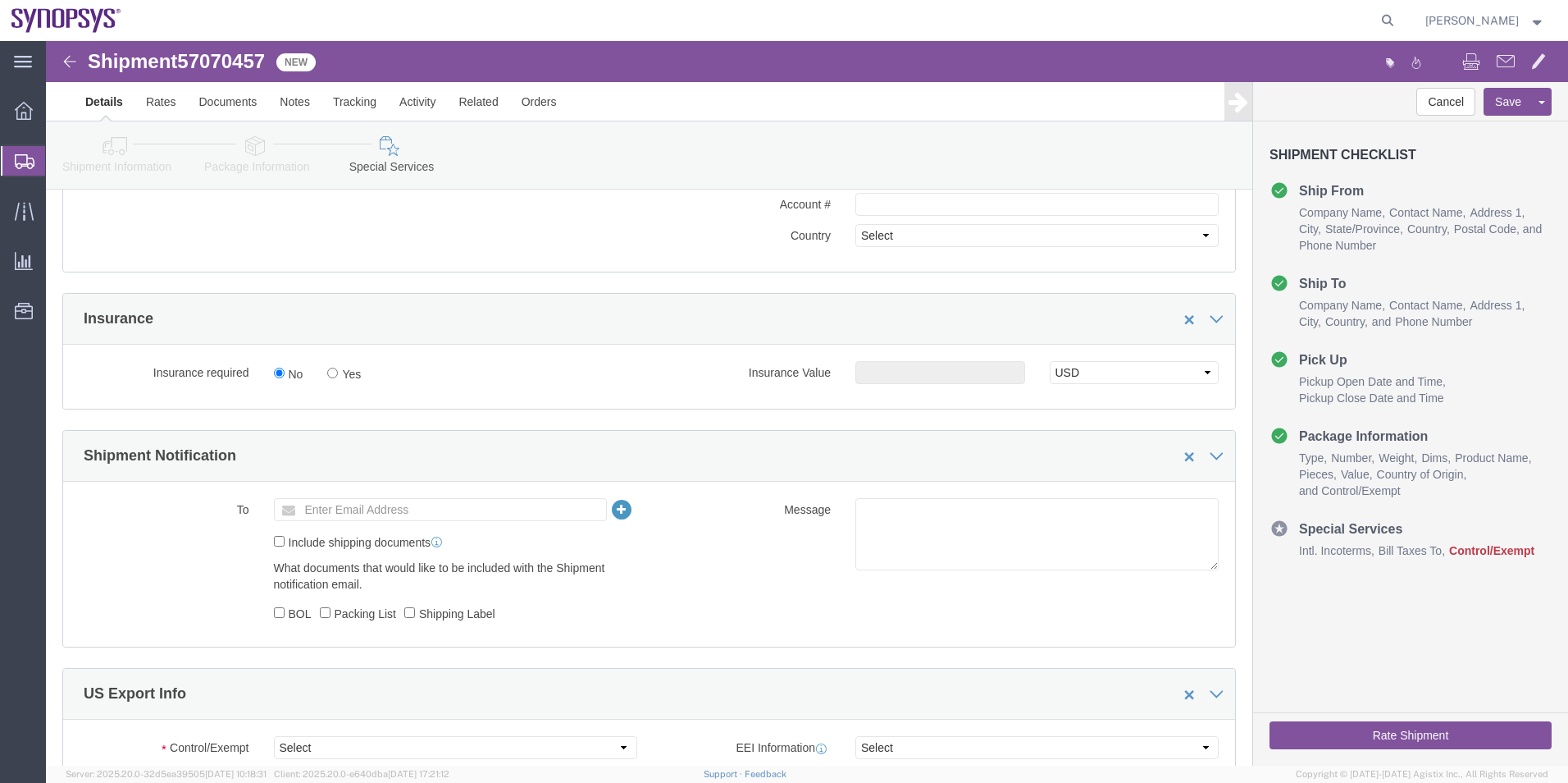
scroll to position [1313, 0]
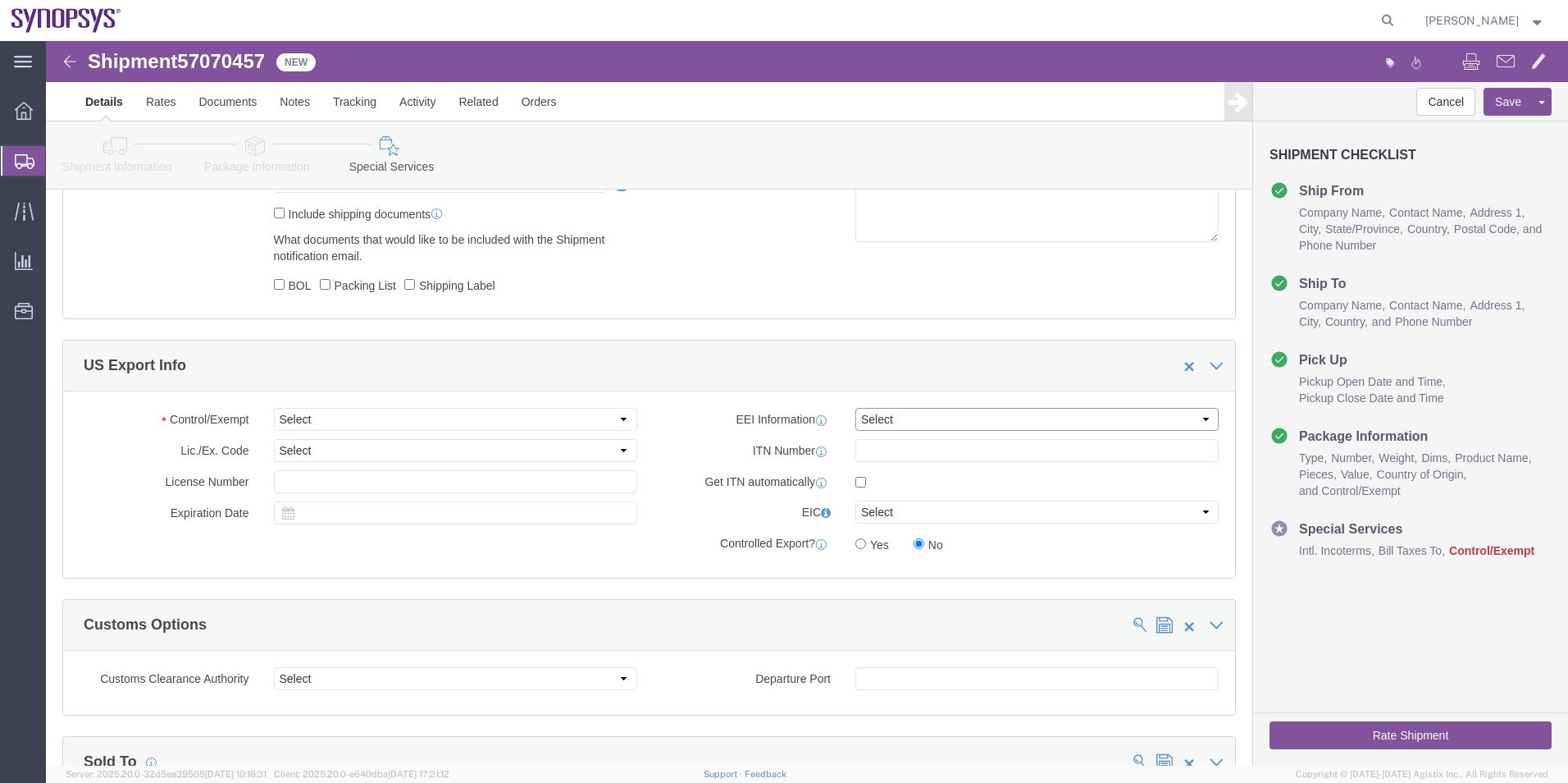
click select "Select AES-Direct EEI Carrier File EEI EEI Exempt"
select select "AESD"
click select "Select AES-Direct EEI Carrier File EEI EEI Exempt"
click select "Select ATF BIS DEA EPA FDA FTR ITAR OFAC Other (OPA)"
select select "BIS"
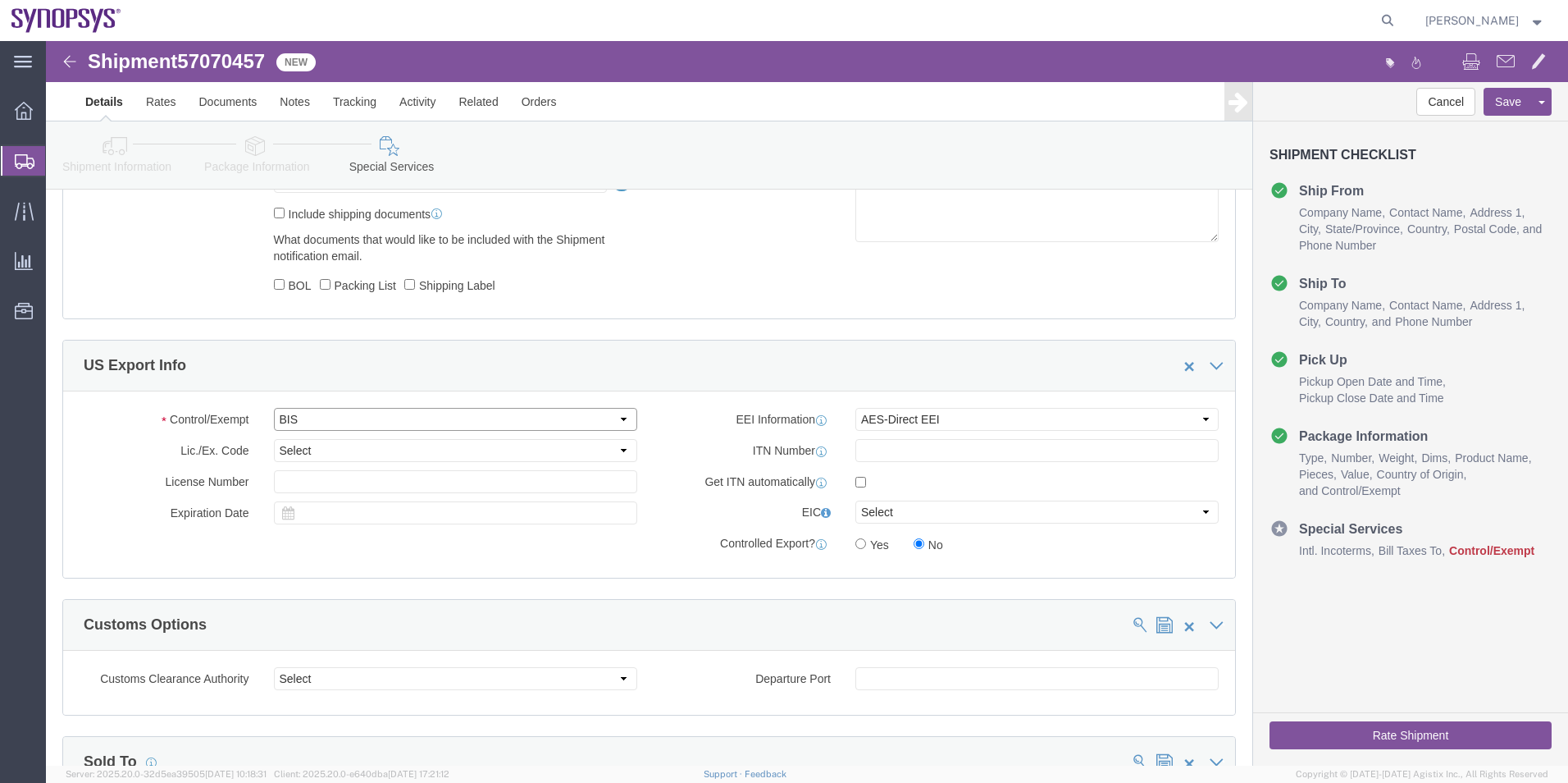
click select "Select ATF BIS DEA EPA FDA FTR ITAR OFAC Other (OPA)"
click select "Select AGR-Agricultural APP-Computers APR-Additional Permissive Exports AVS-Air…"
select select "NLR"
click select "Select AGR-Agricultural APP-Computers APR-Additional Permissive Exports AVS-Air…"
click div "EEI Information Select AES-Direct EEI Carrier File EEI EEI Exempt ITN Number Ge…"
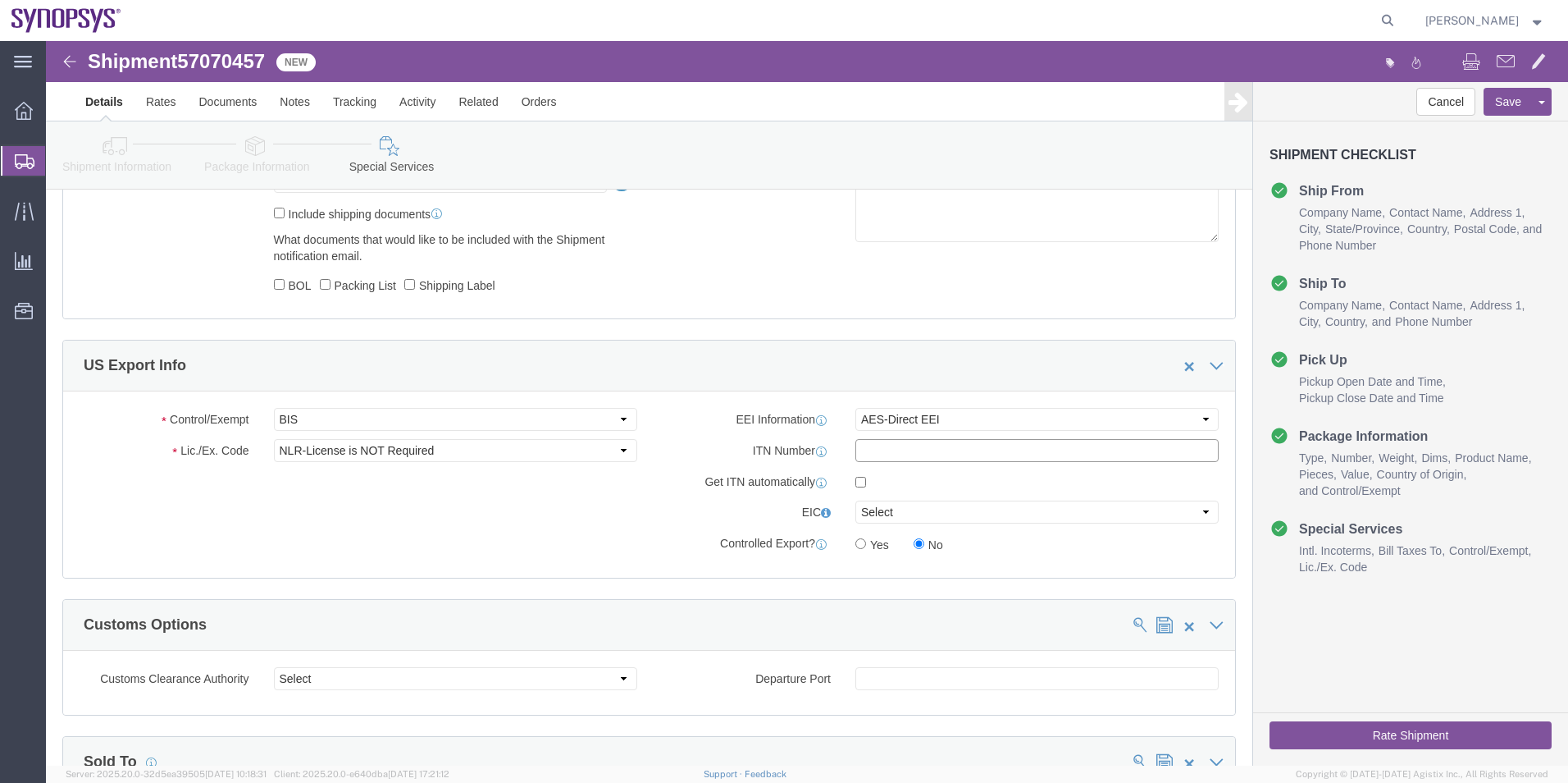
click input "text"
paste input "X20251008773007"
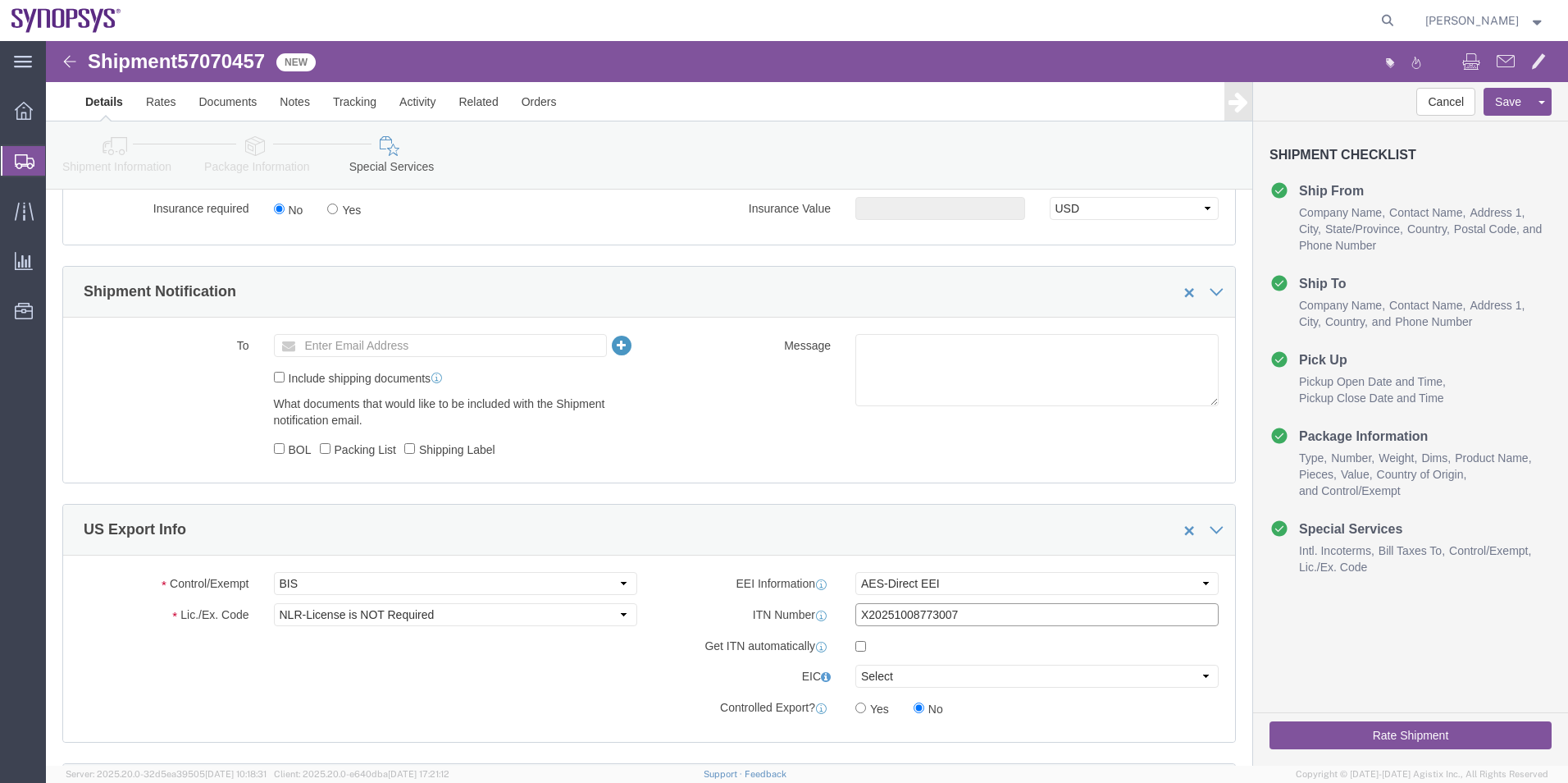
type input "X20251008773007"
click ul "Enter Email Address"
paste input "Roger.Hernandez@kyocera.com"
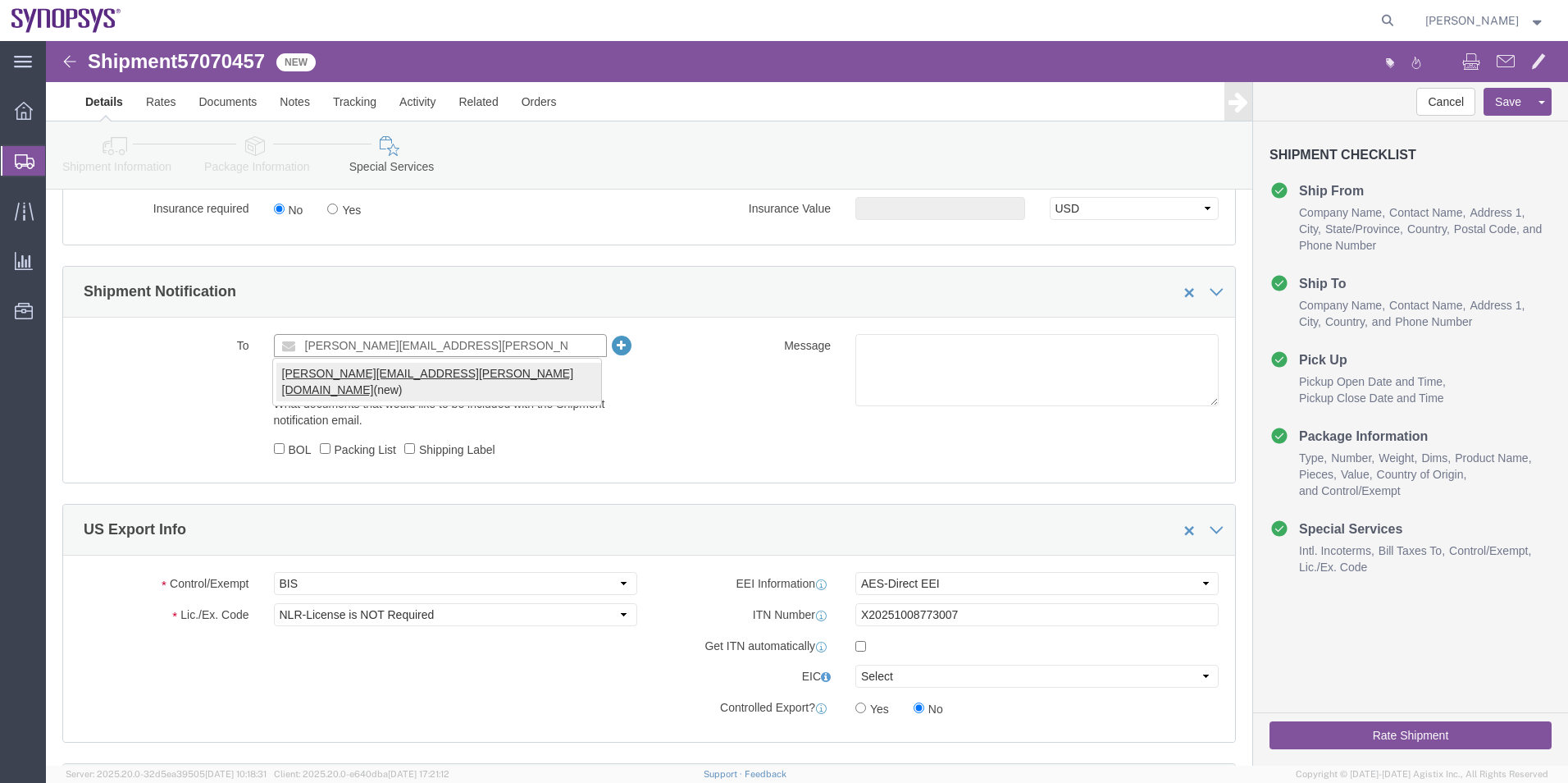
type input "Roger.Hernandez@kyocera.com"
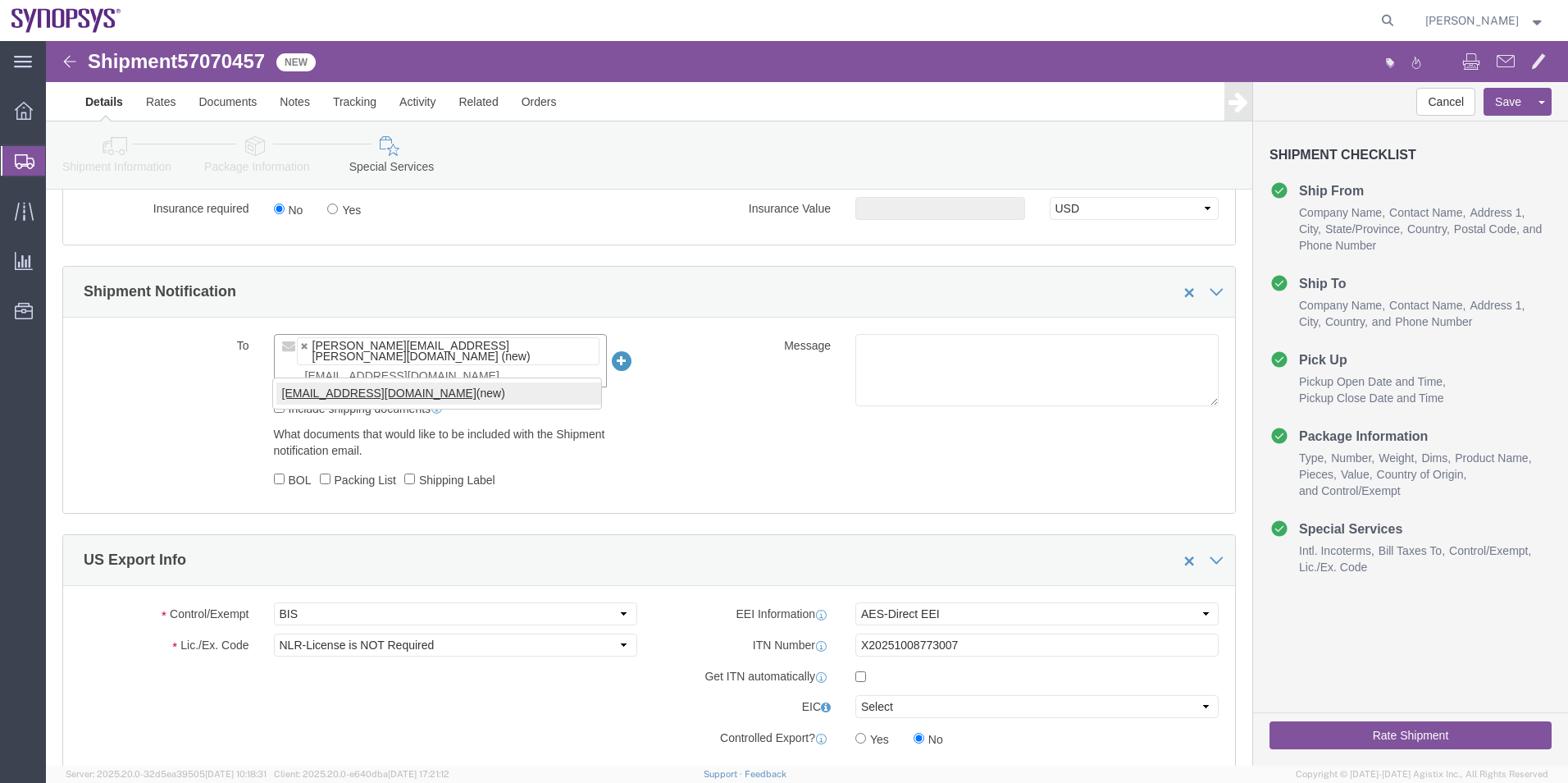
type input "shipping@synopsys.com"
click textarea
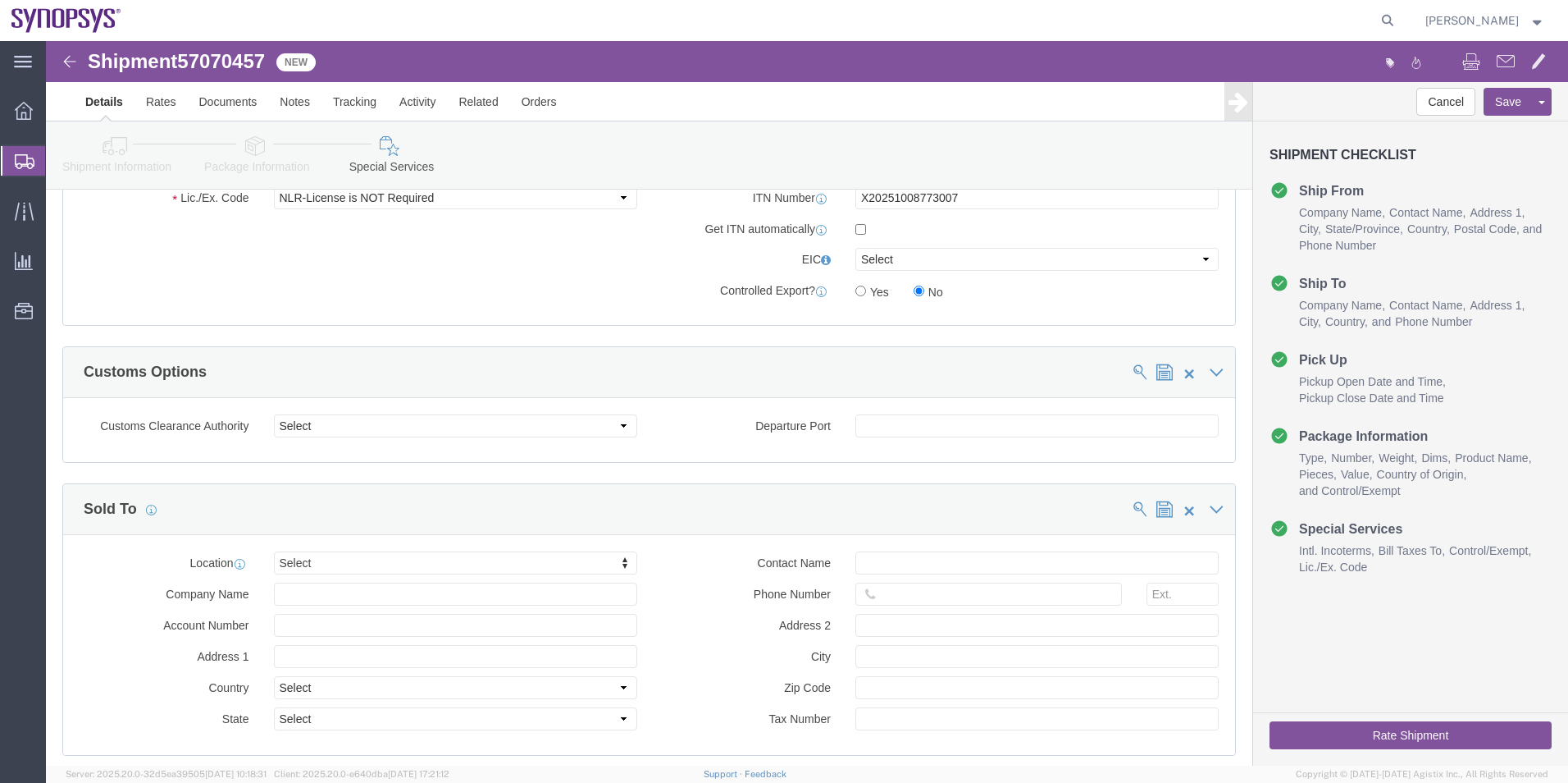
scroll to position [1723, 0]
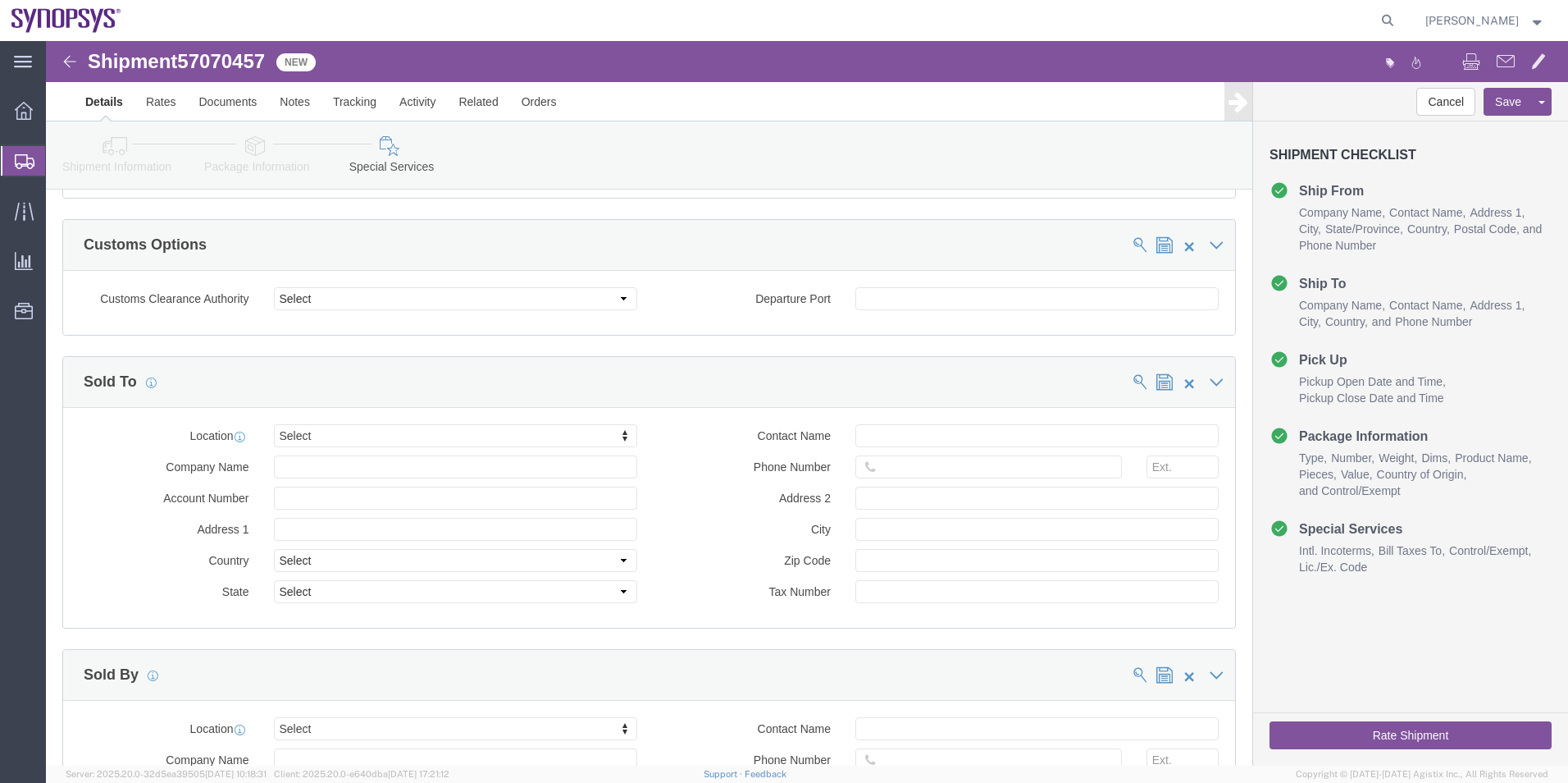
type textarea "Please see attached. -Kaelen"
type input "pt01"
click input "text"
type input "351915185726"
click div "Location Lisbon PT01 Select My Profile Location Aachen DE04 Agrate Brianza IT01…"
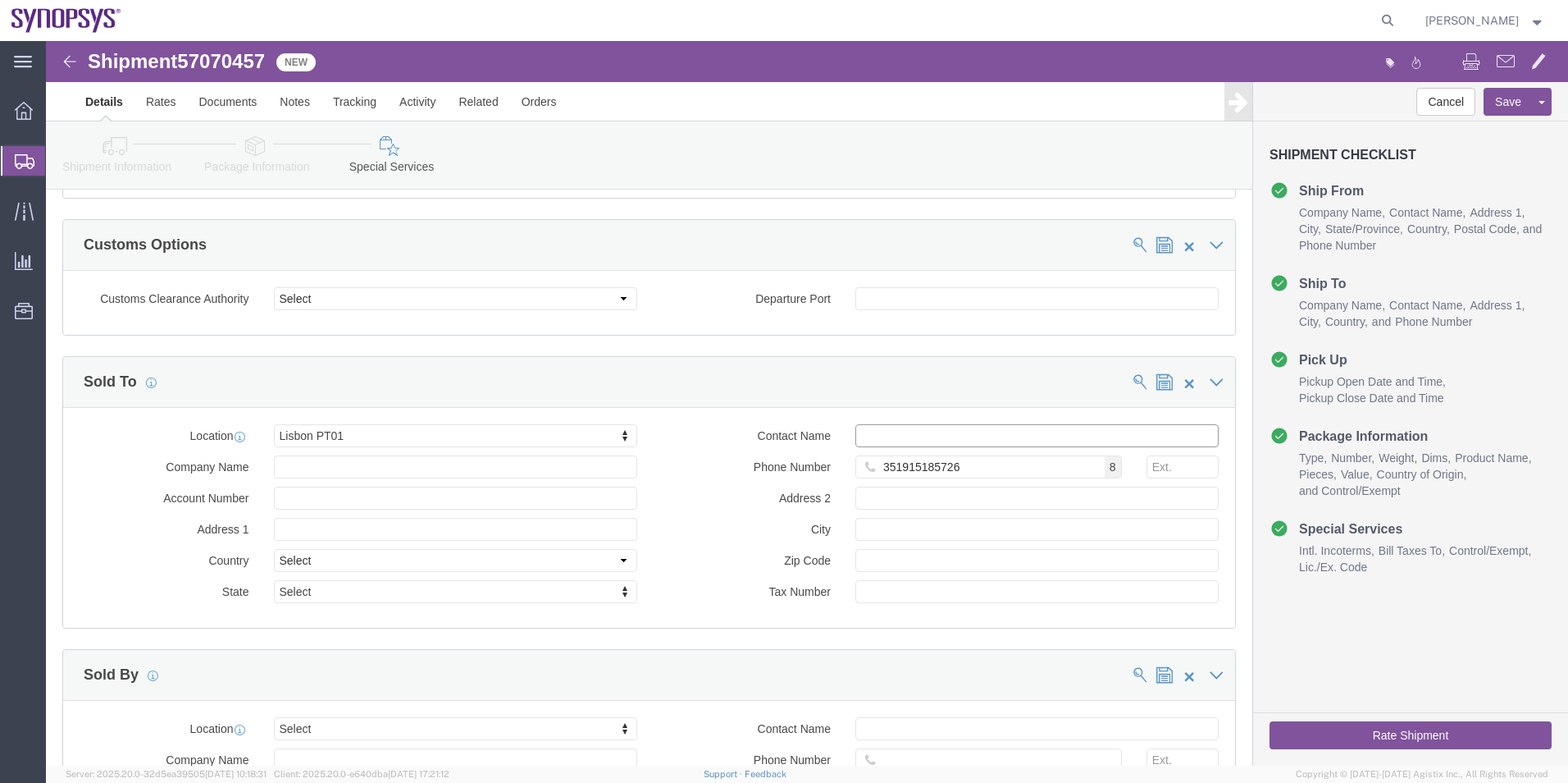
click input "text"
paste input "Tiago Inocencio"
type input "Tiago Inocencio"
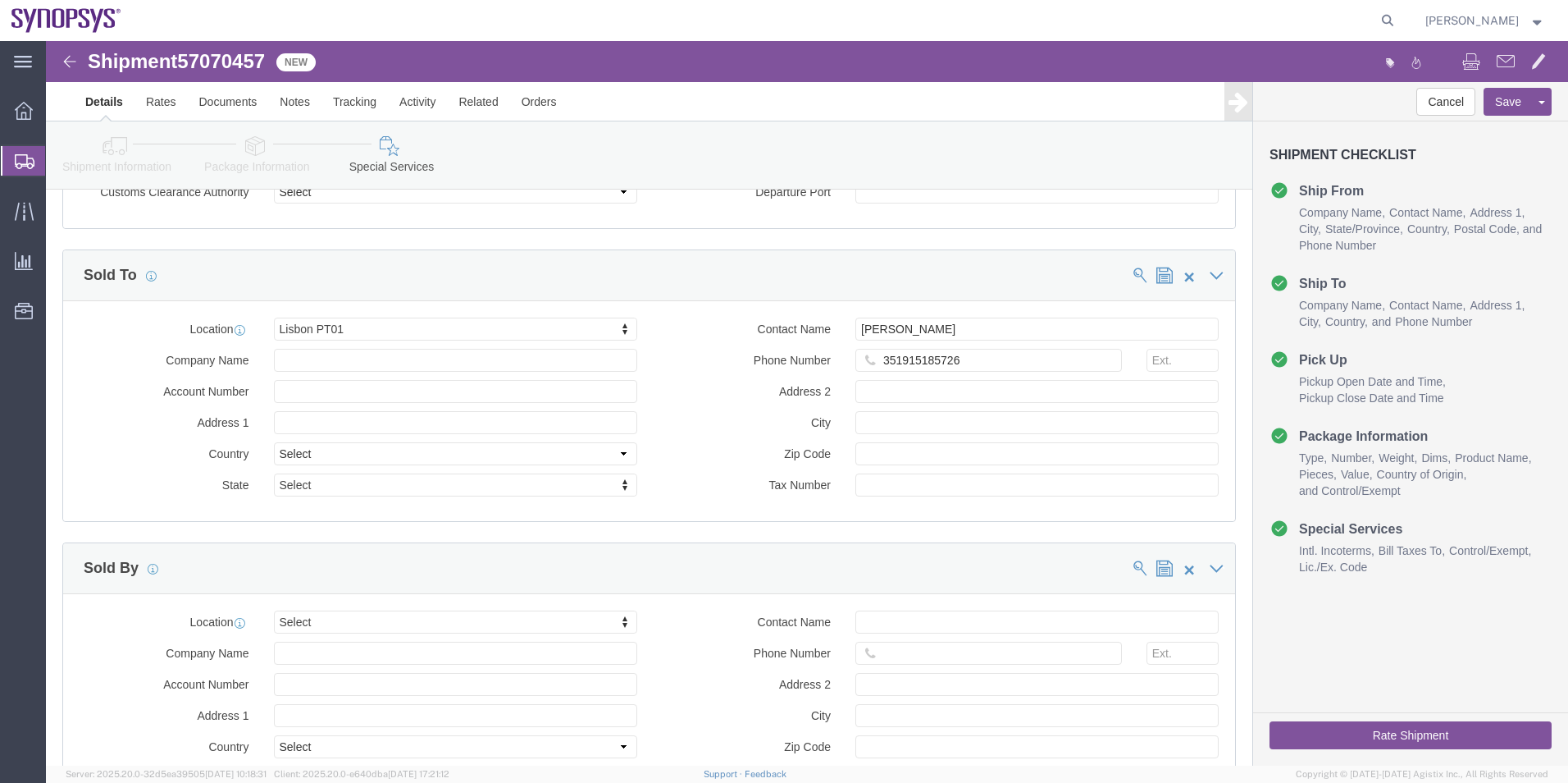
scroll to position [1969, 0]
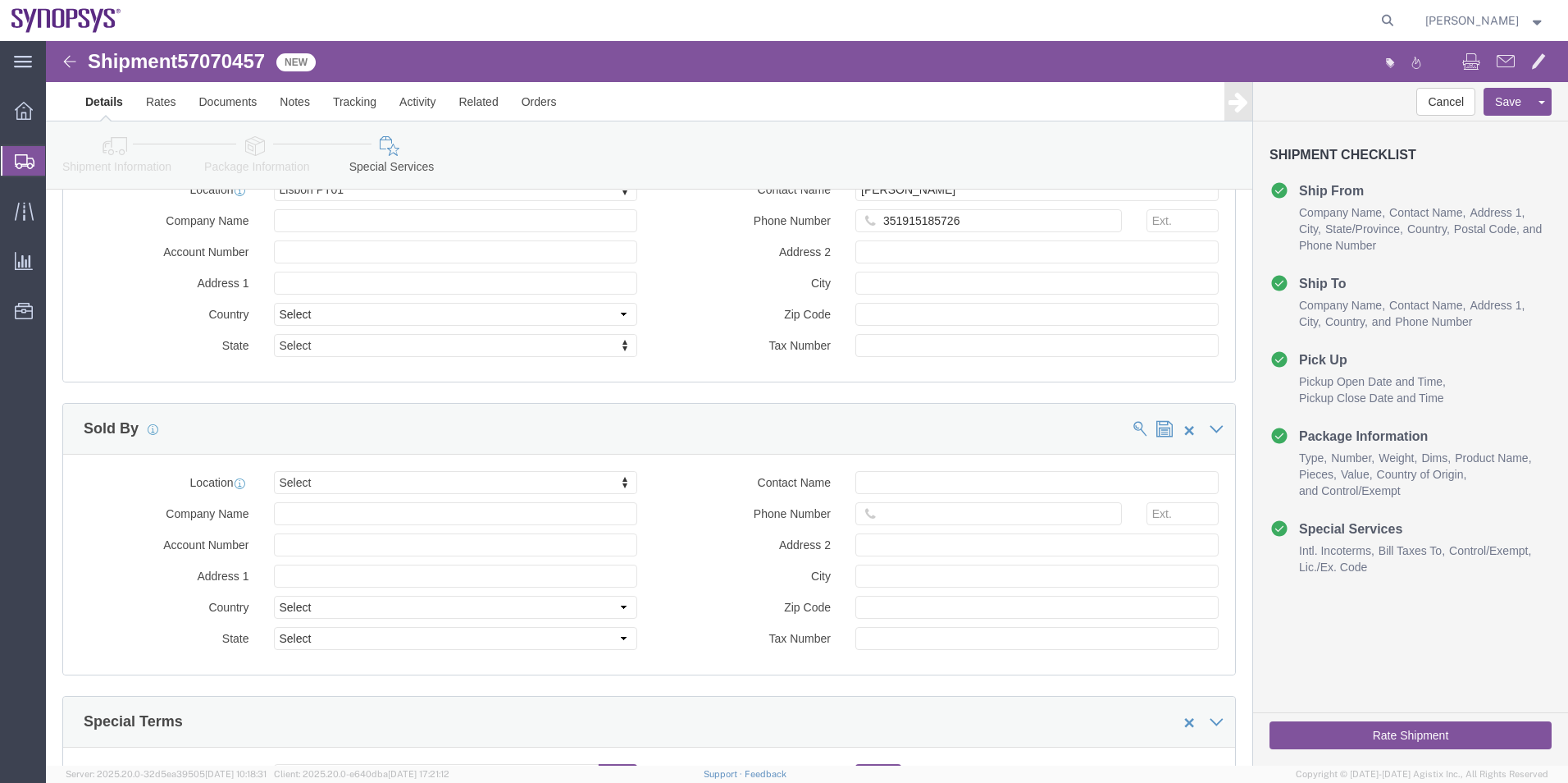
drag, startPoint x: 305, startPoint y: 417, endPoint x: 305, endPoint y: 426, distance: 9.0
click div "Location Select Select My Profile Location Aachen DE04 Agrate Brianza IT01 Asch…"
type input "ussv"
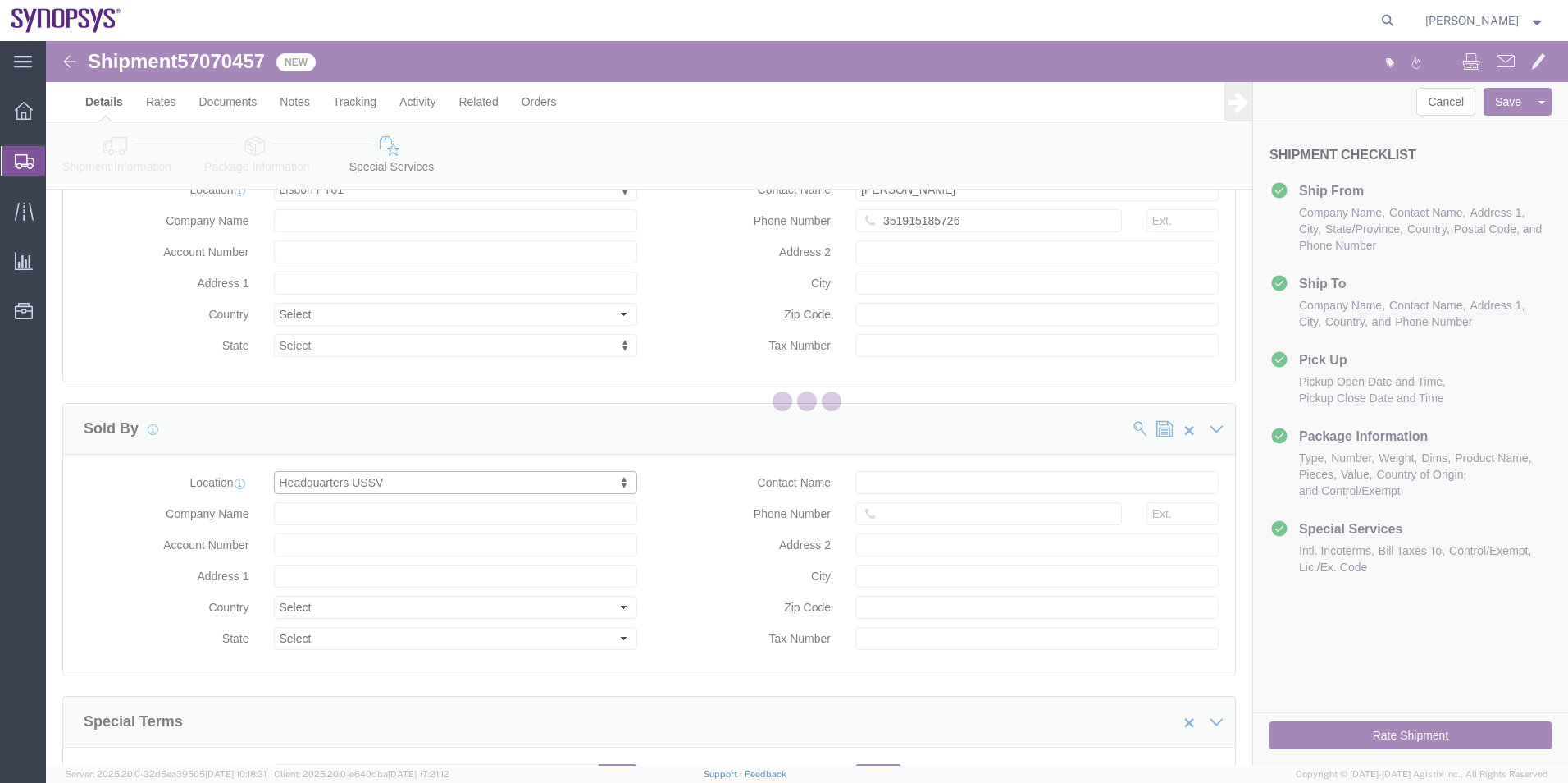
select select "CA"
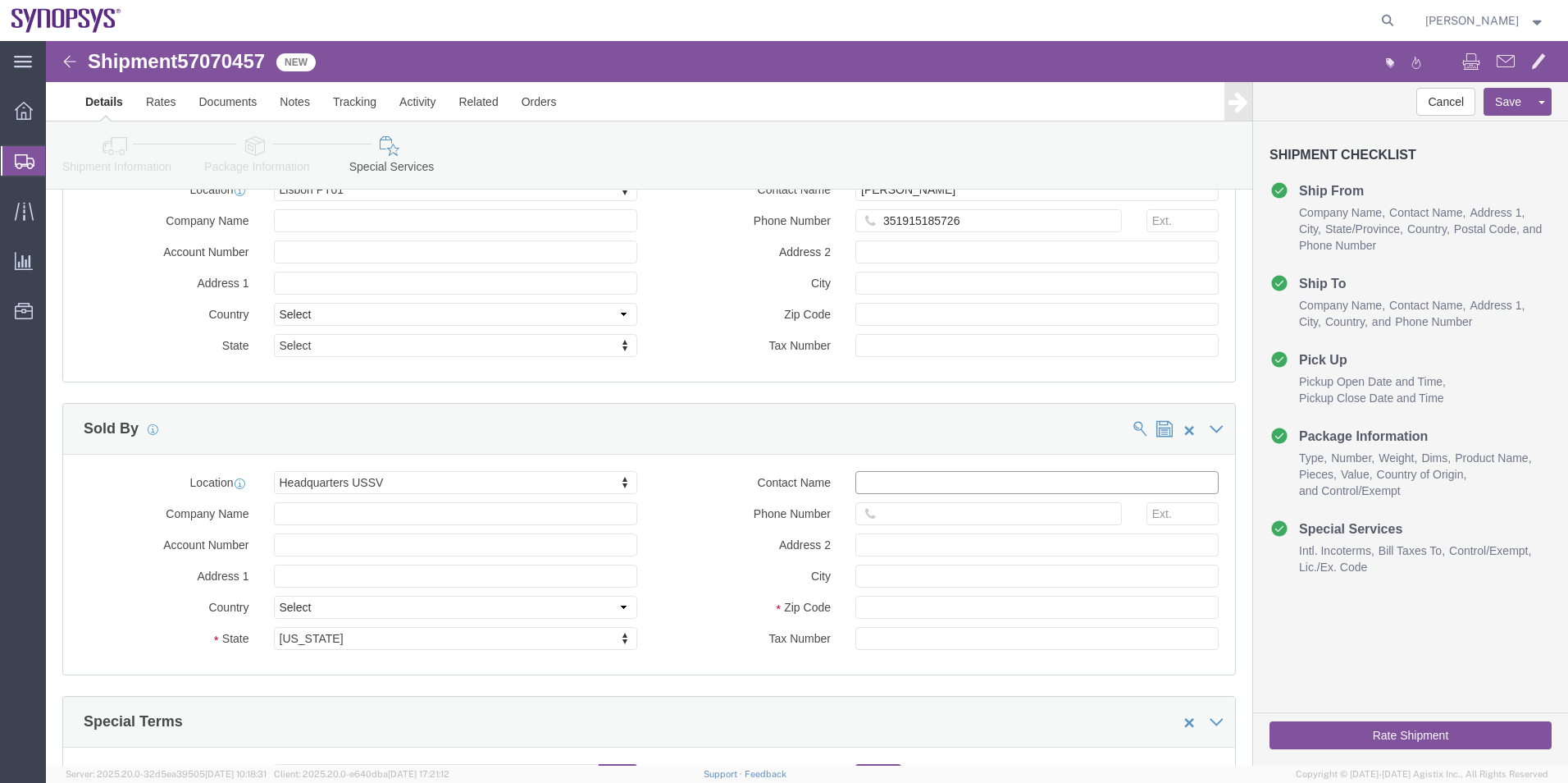
click input "Contact Name"
paste input "[PERSON_NAME]"
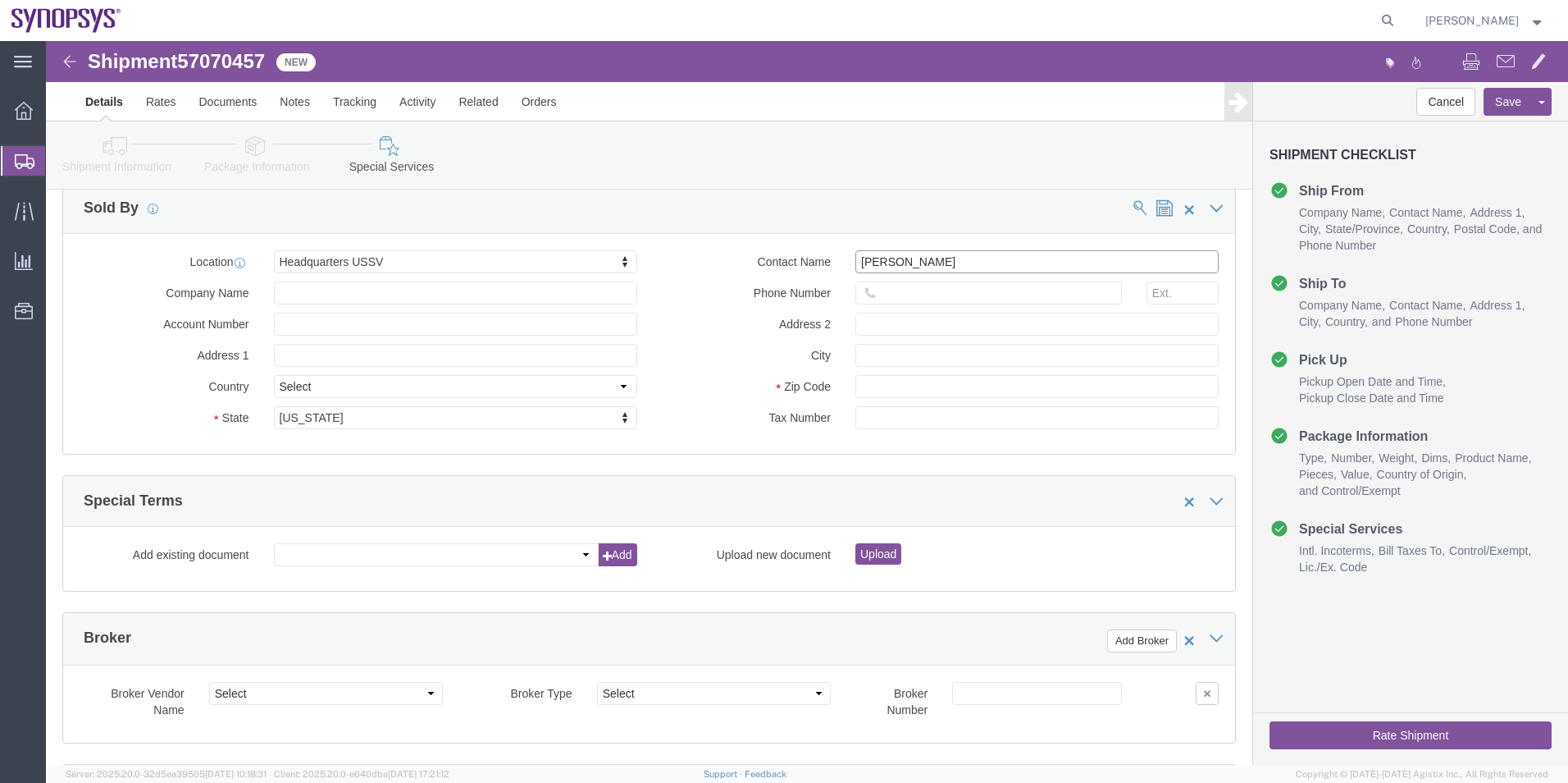
scroll to position [2297, 0]
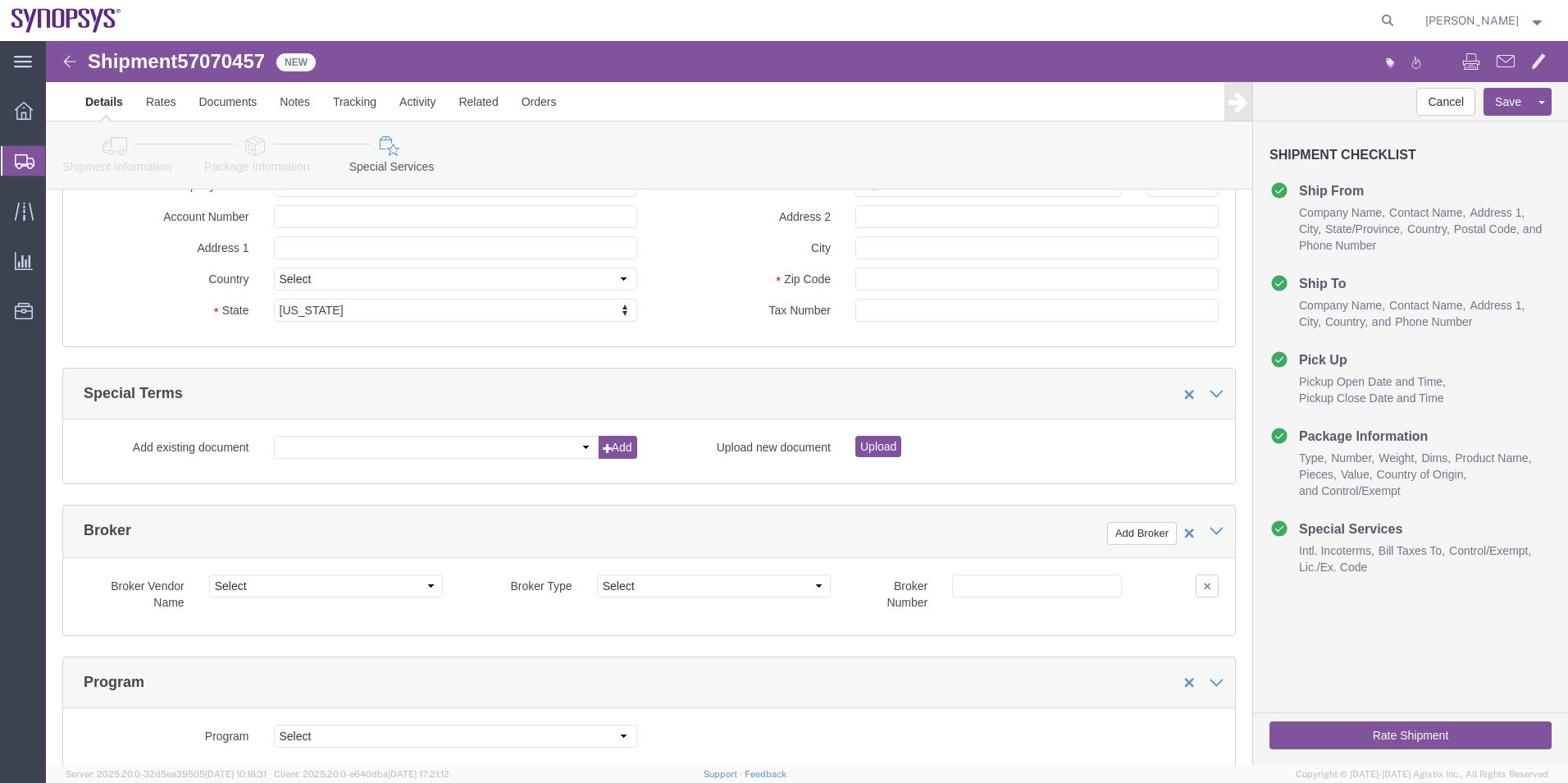
type input "[PERSON_NAME]"
click button "Rate Shipment"
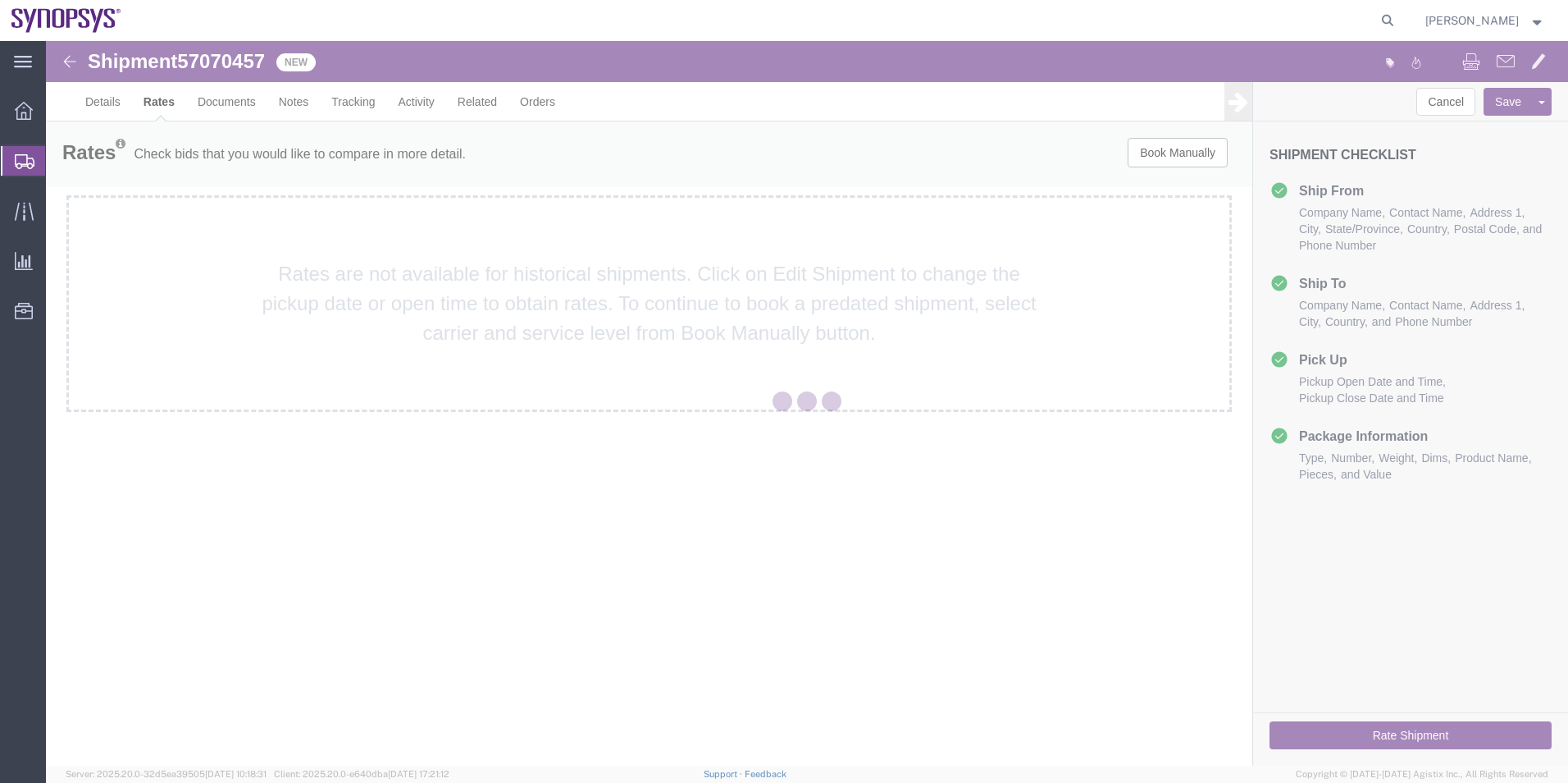
scroll to position [0, 0]
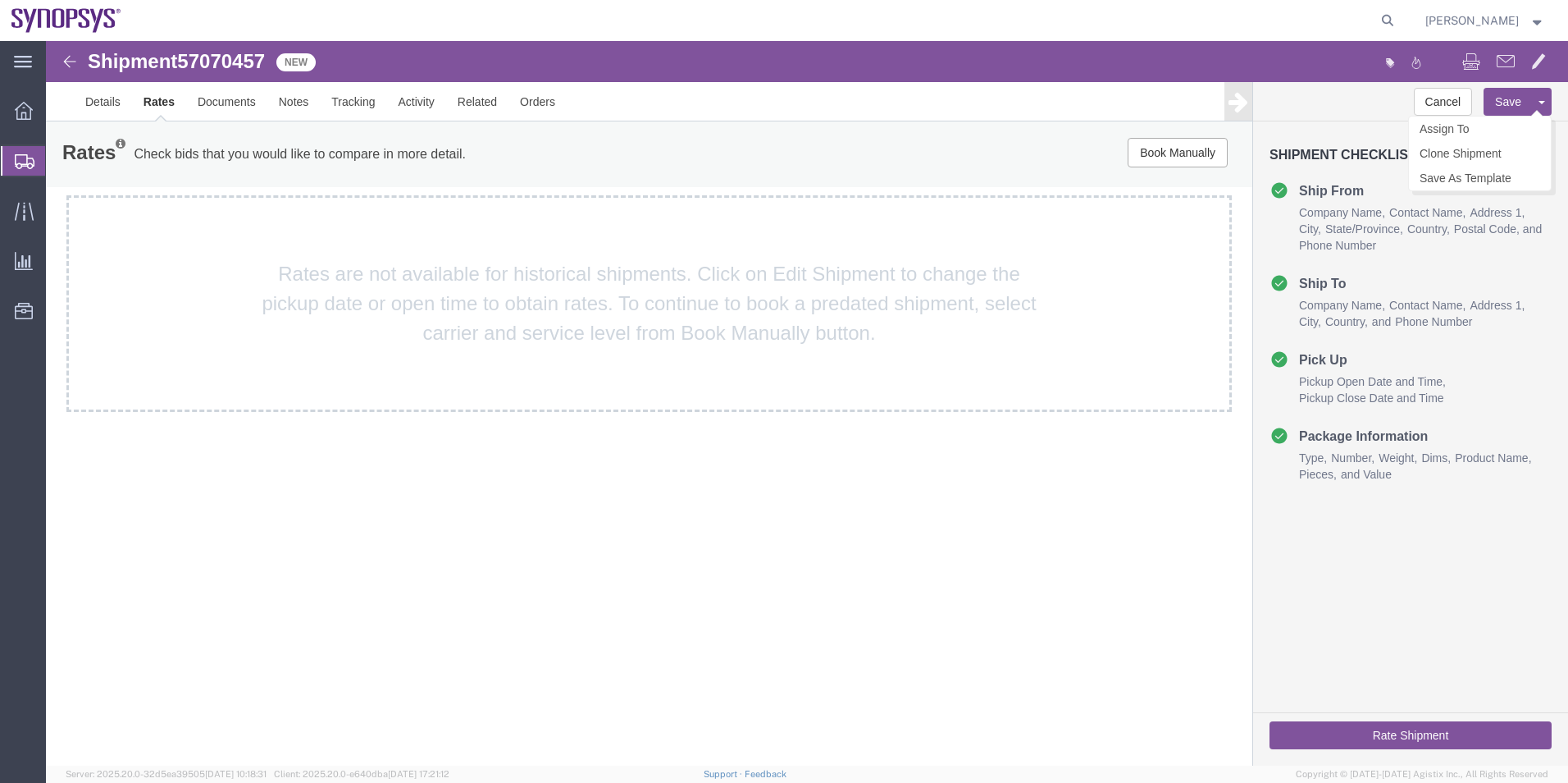
click at [1520, 91] on button "Save" at bounding box center [1507, 102] width 49 height 28
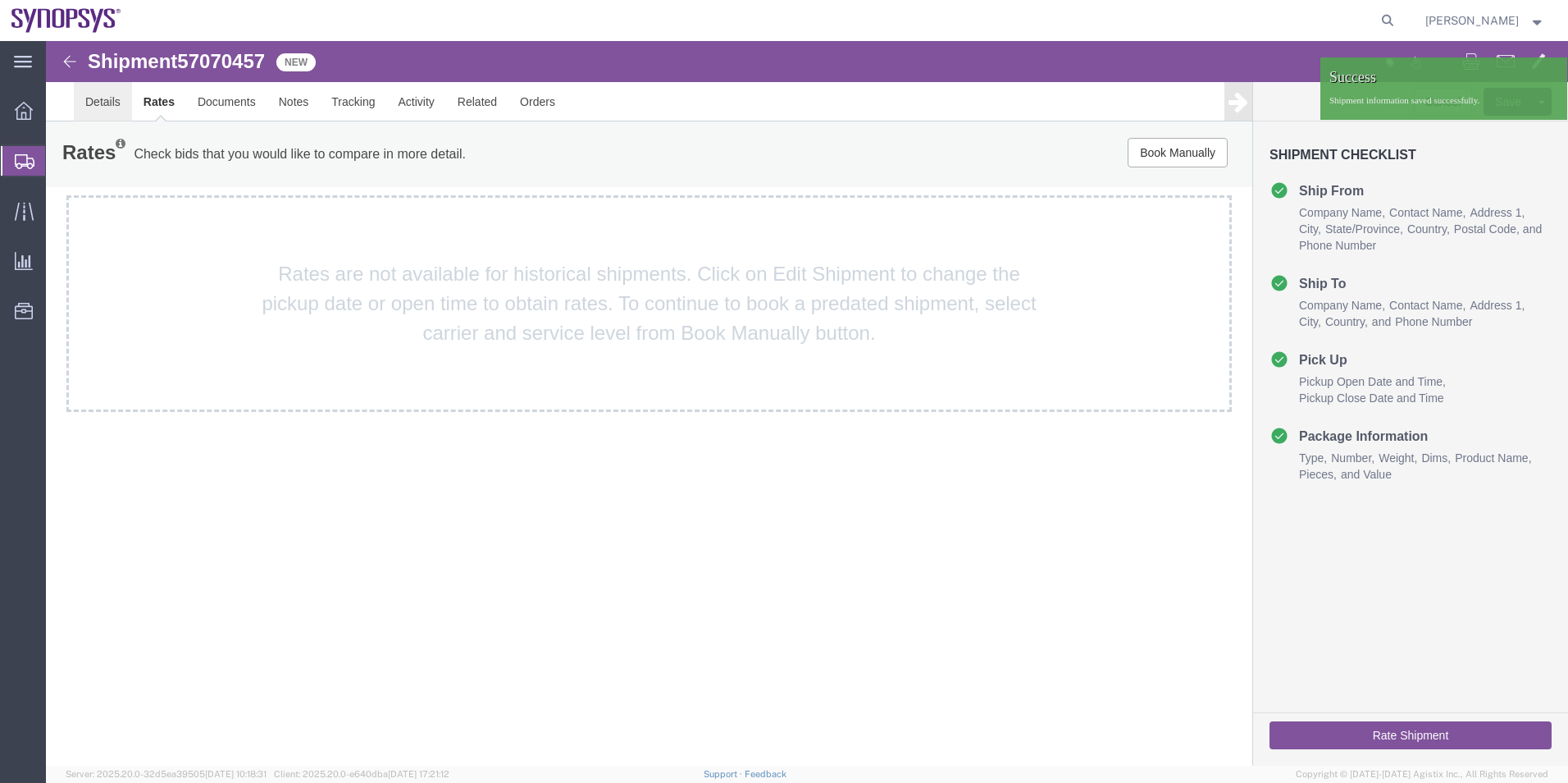
click at [99, 119] on link "Details" at bounding box center [103, 102] width 59 height 39
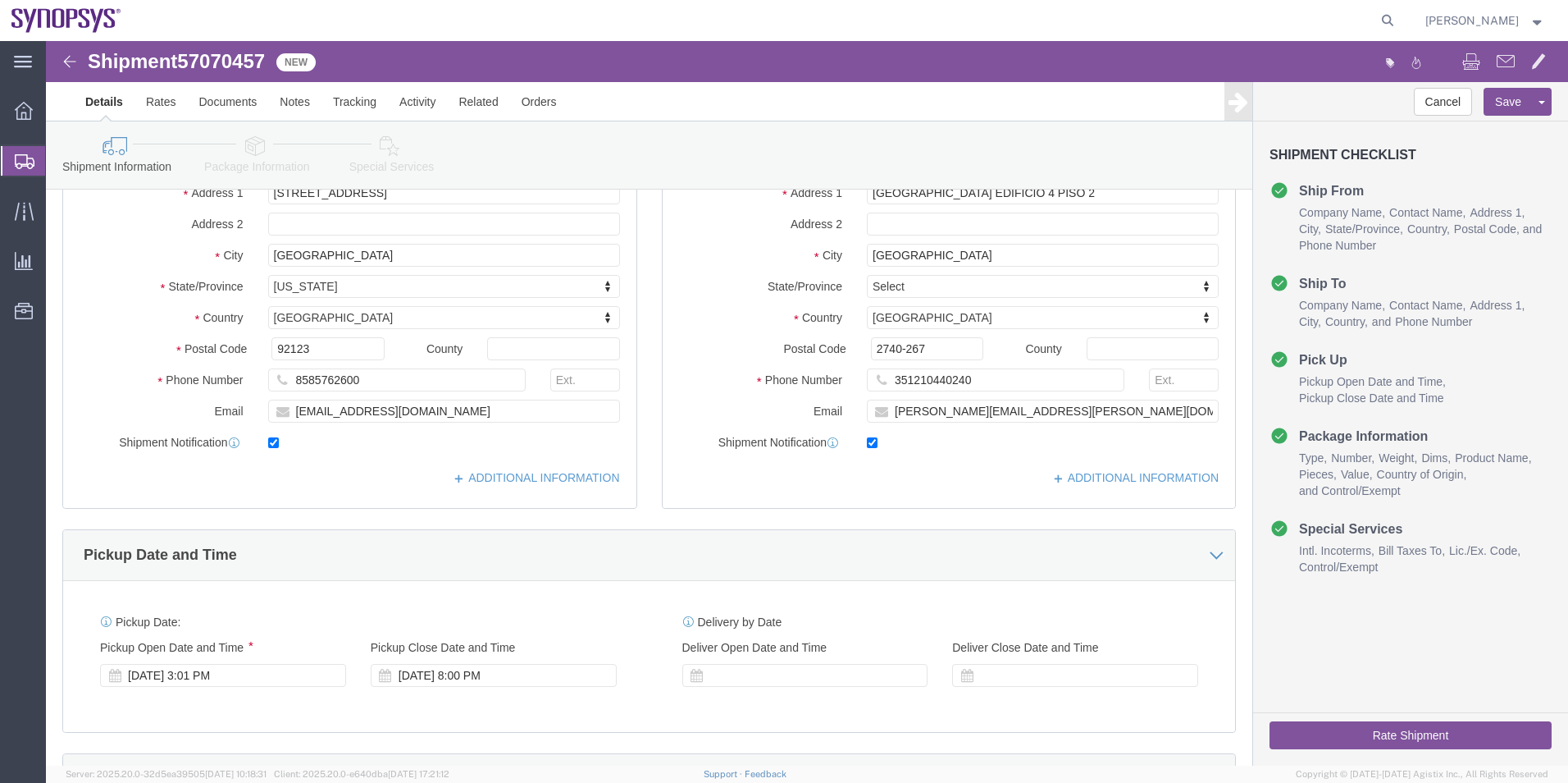
scroll to position [410, 0]
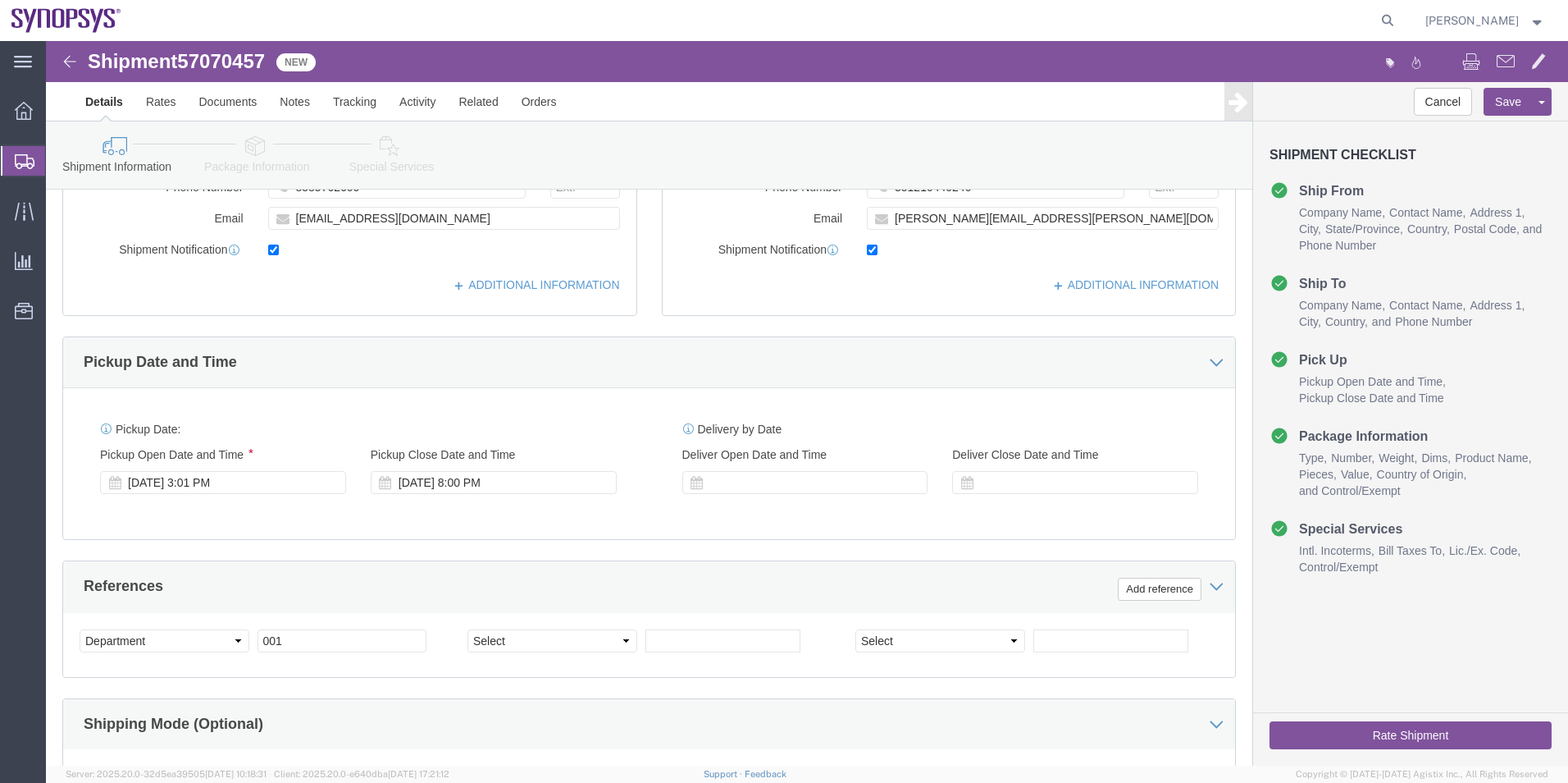
click icon
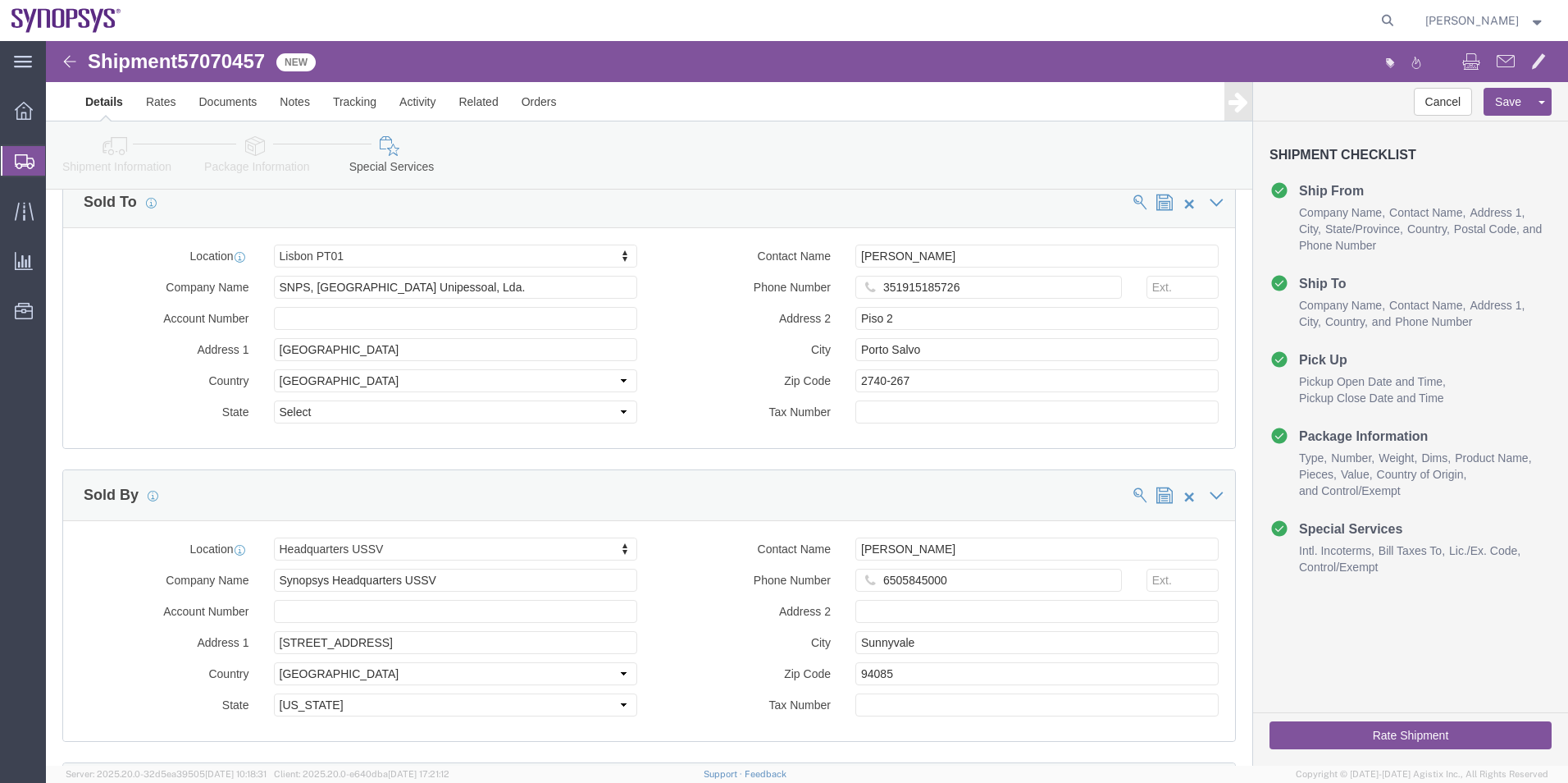
scroll to position [2051, 0]
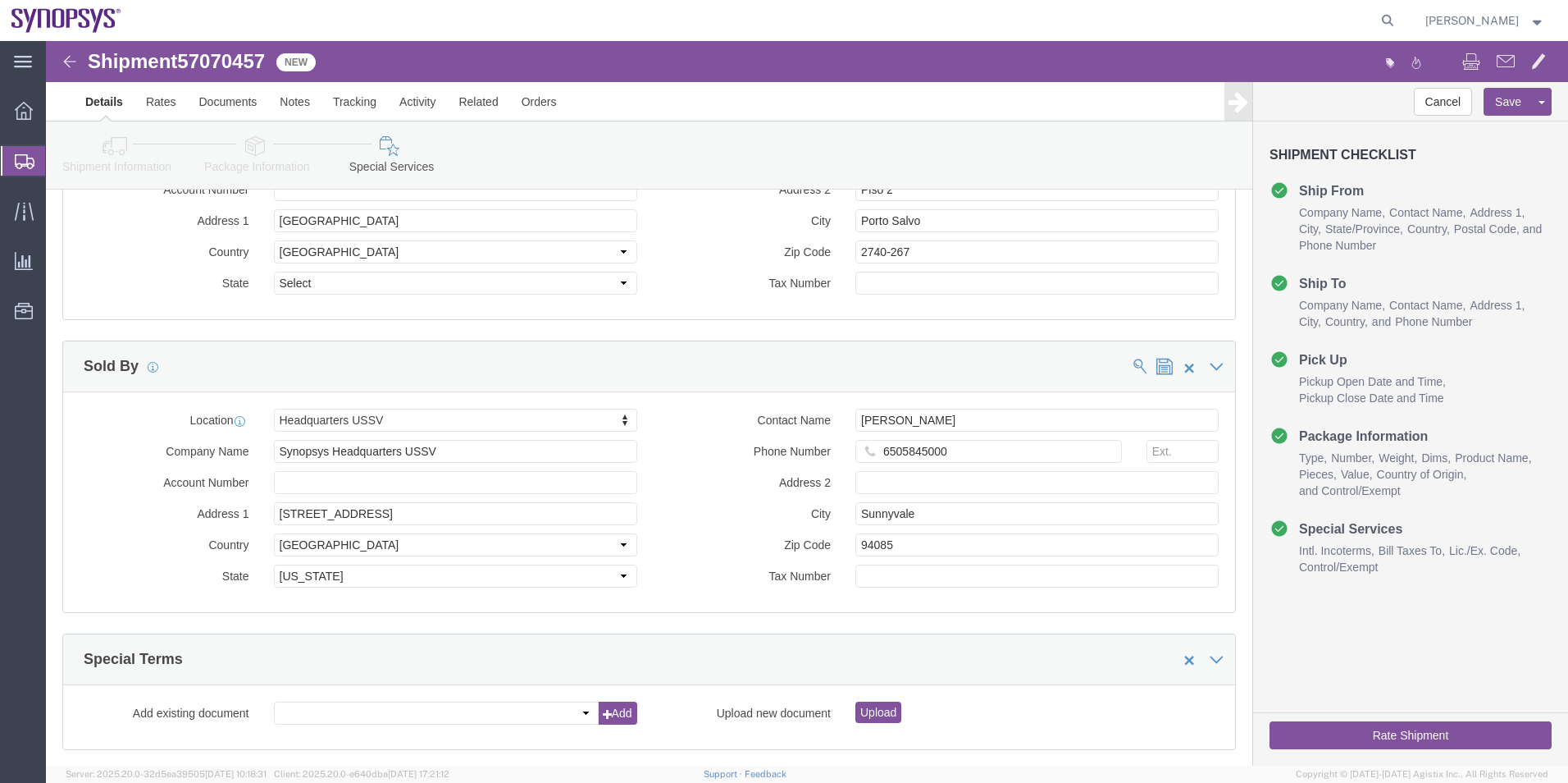
click button "Rate Shipment"
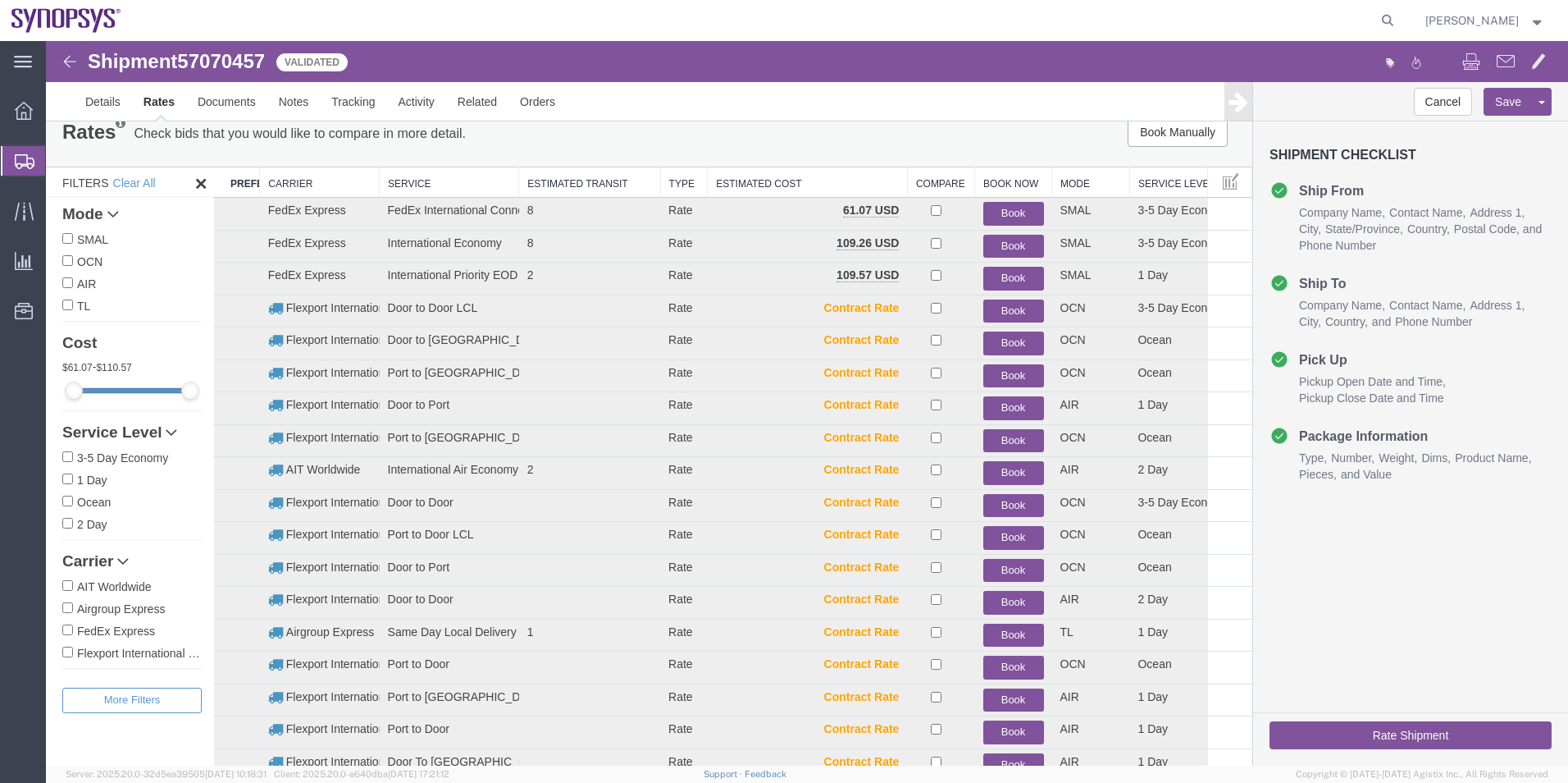
scroll to position [0, 0]
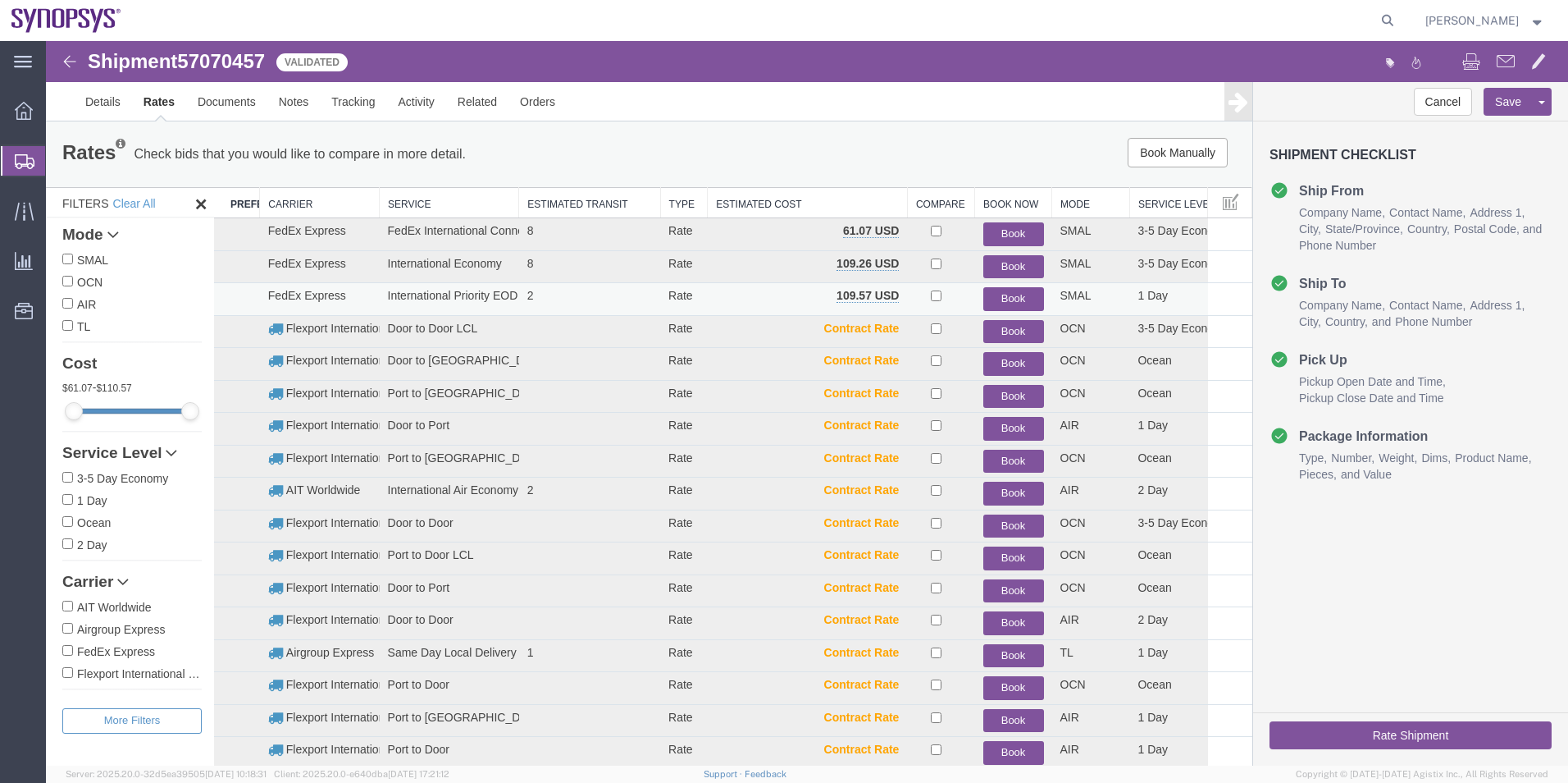
click at [1005, 297] on button "Book" at bounding box center [1013, 299] width 61 height 23
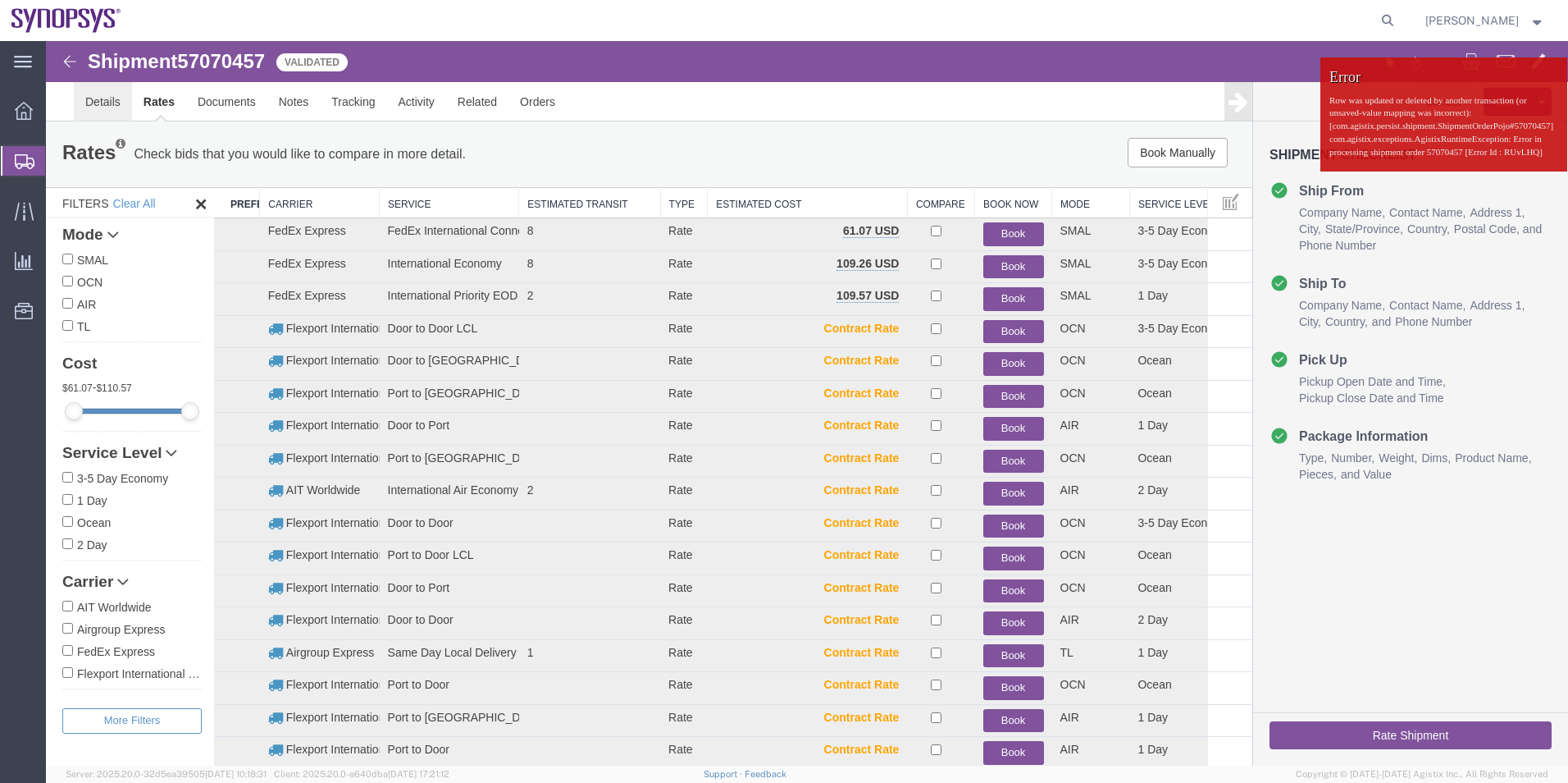
click at [90, 109] on link "Details" at bounding box center [103, 102] width 59 height 39
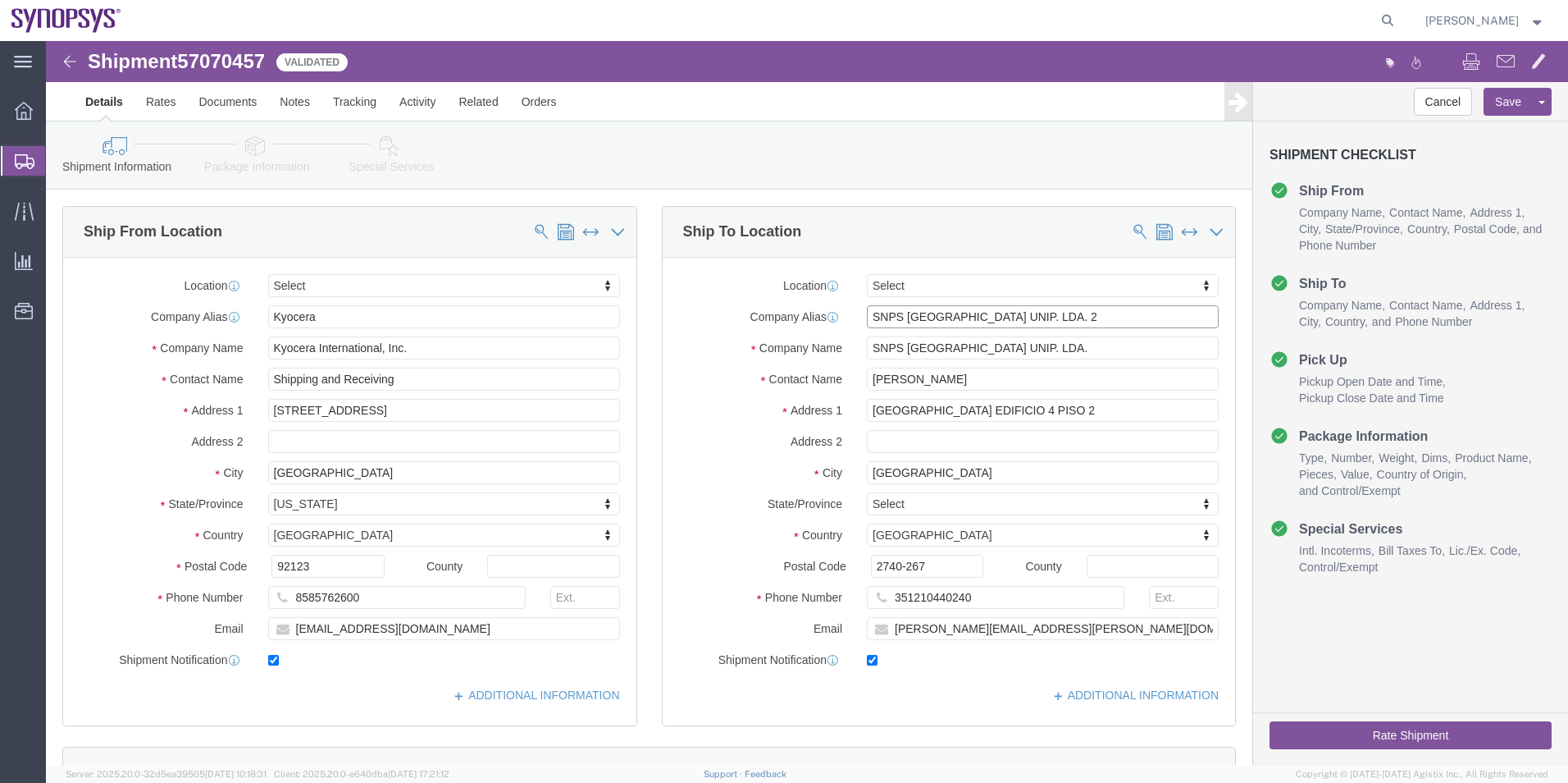
drag, startPoint x: 1035, startPoint y: 276, endPoint x: 763, endPoint y: 292, distance: 272.5
click div "Location Select Select My Profile Location Aachen DE04 Agrate Brianza IT01 Asch…"
click icon
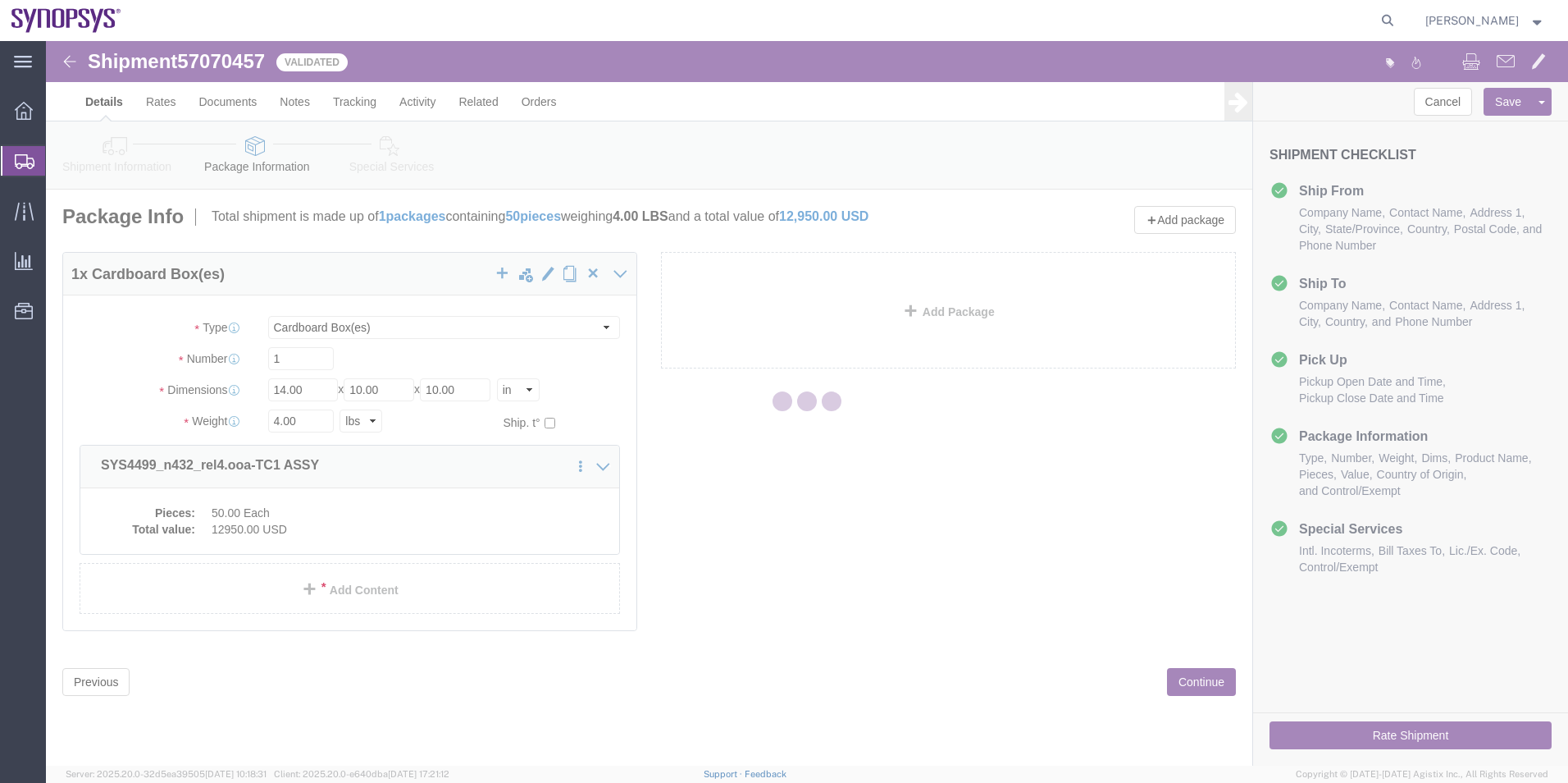
select select "CBOX"
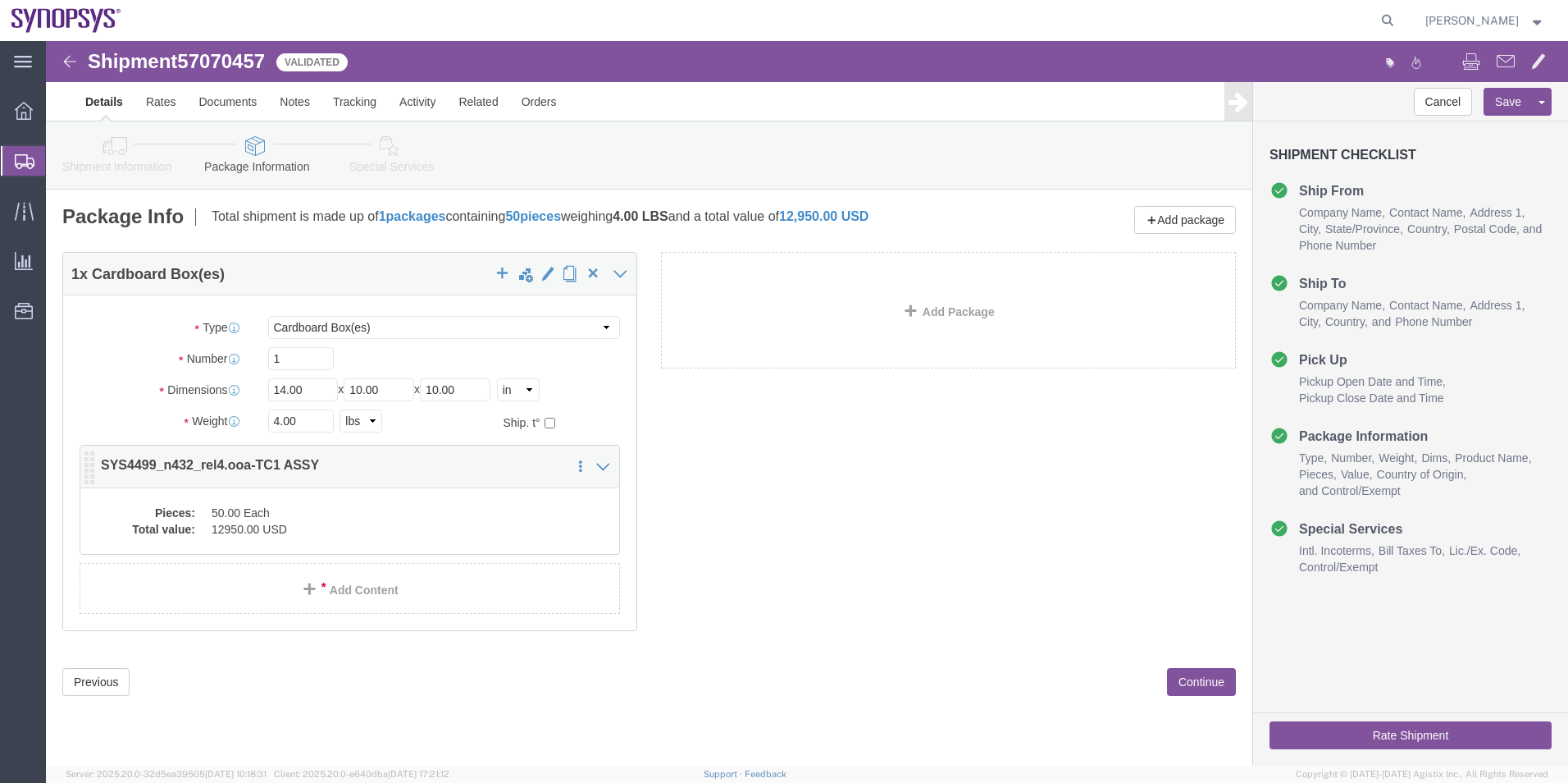
click dd "50.00 Each"
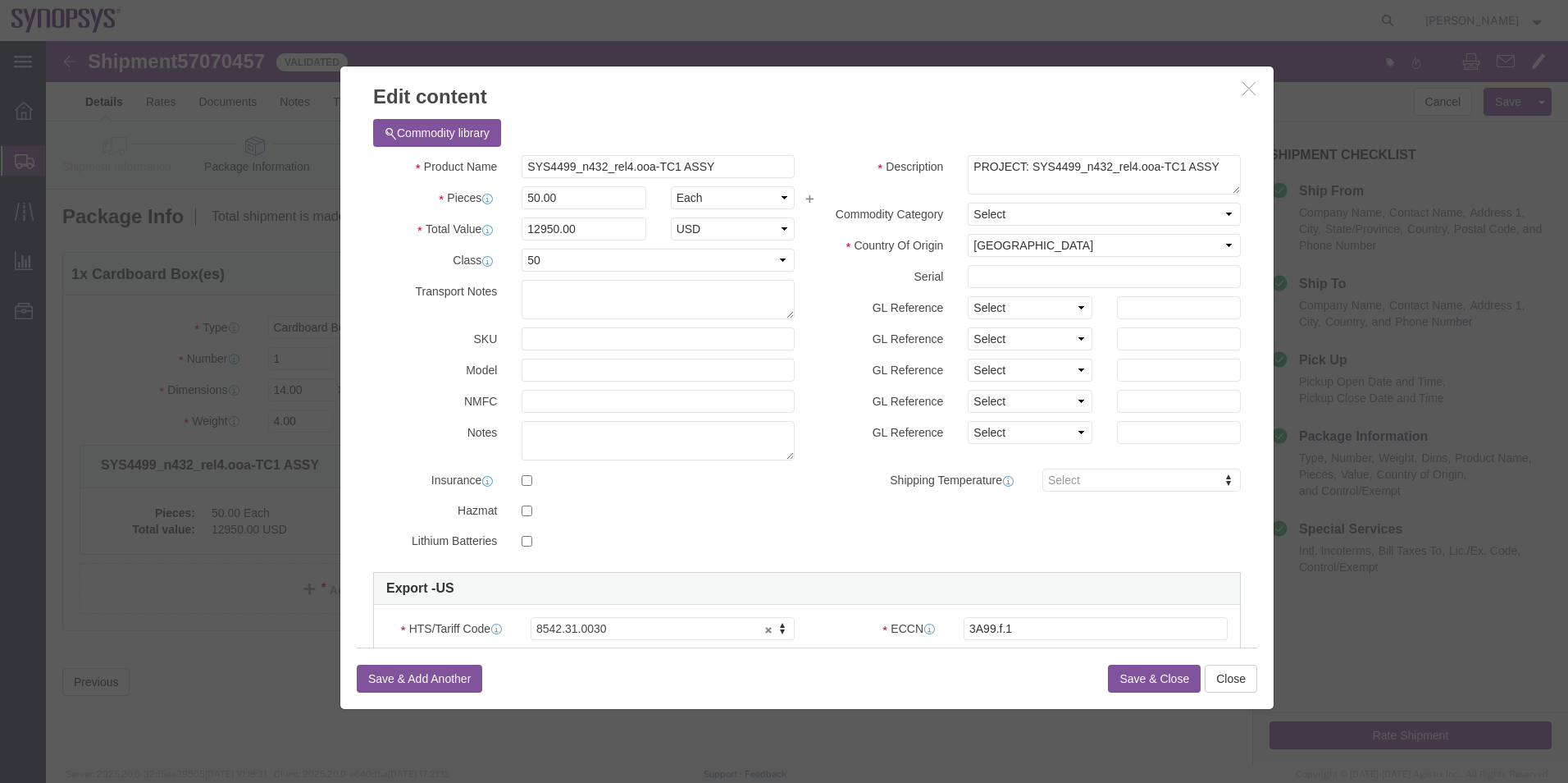
scroll to position [82, 0]
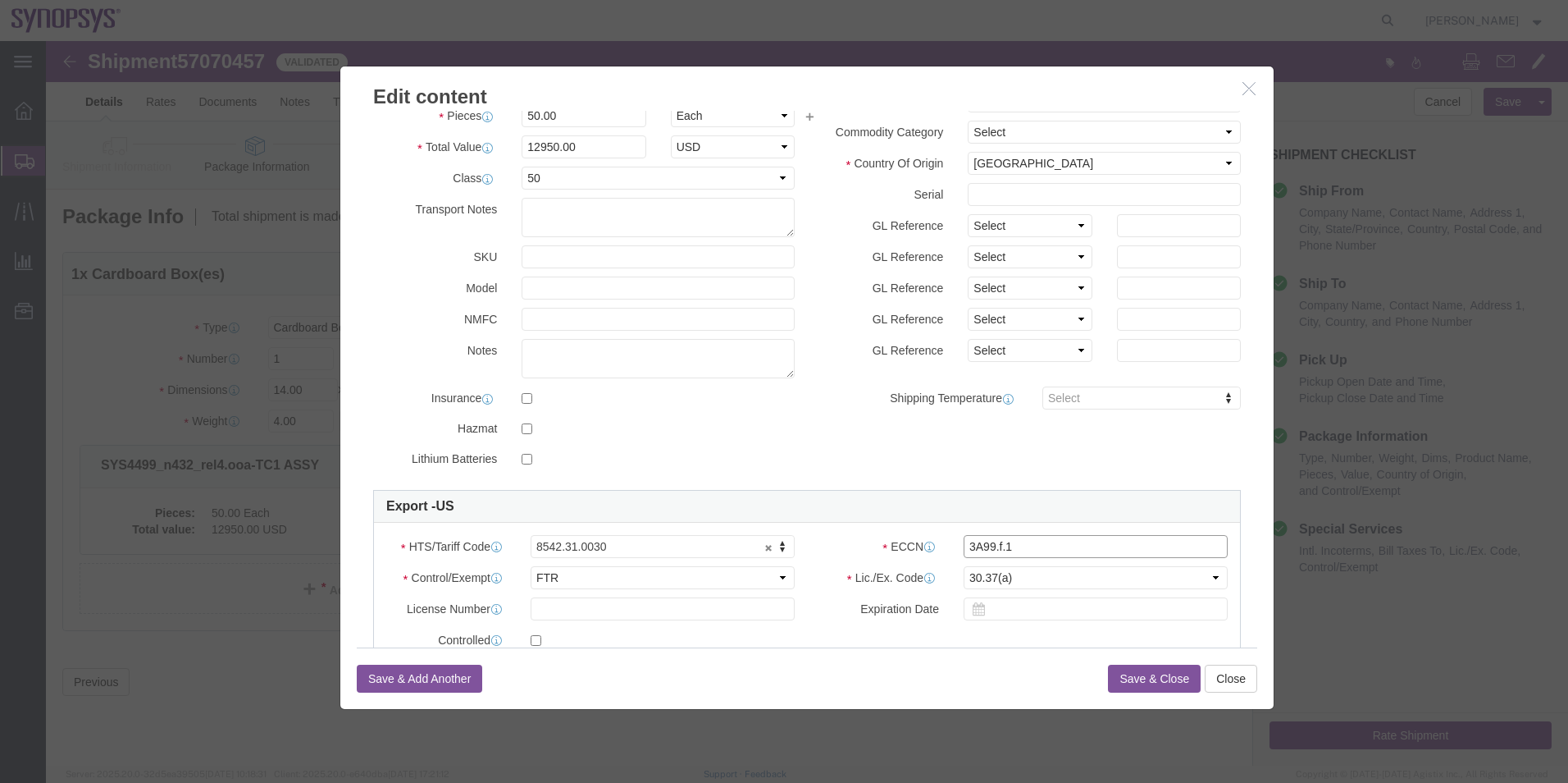
click input "3A99.f.1"
type input "3A991.f.1"
click select "Select ATF BIS DEA EPA FDA FTR ITAR OFAC Other (OPA)"
select select "BIS"
click select "Select ATF BIS DEA EPA FDA FTR ITAR OFAC Other (OPA)"
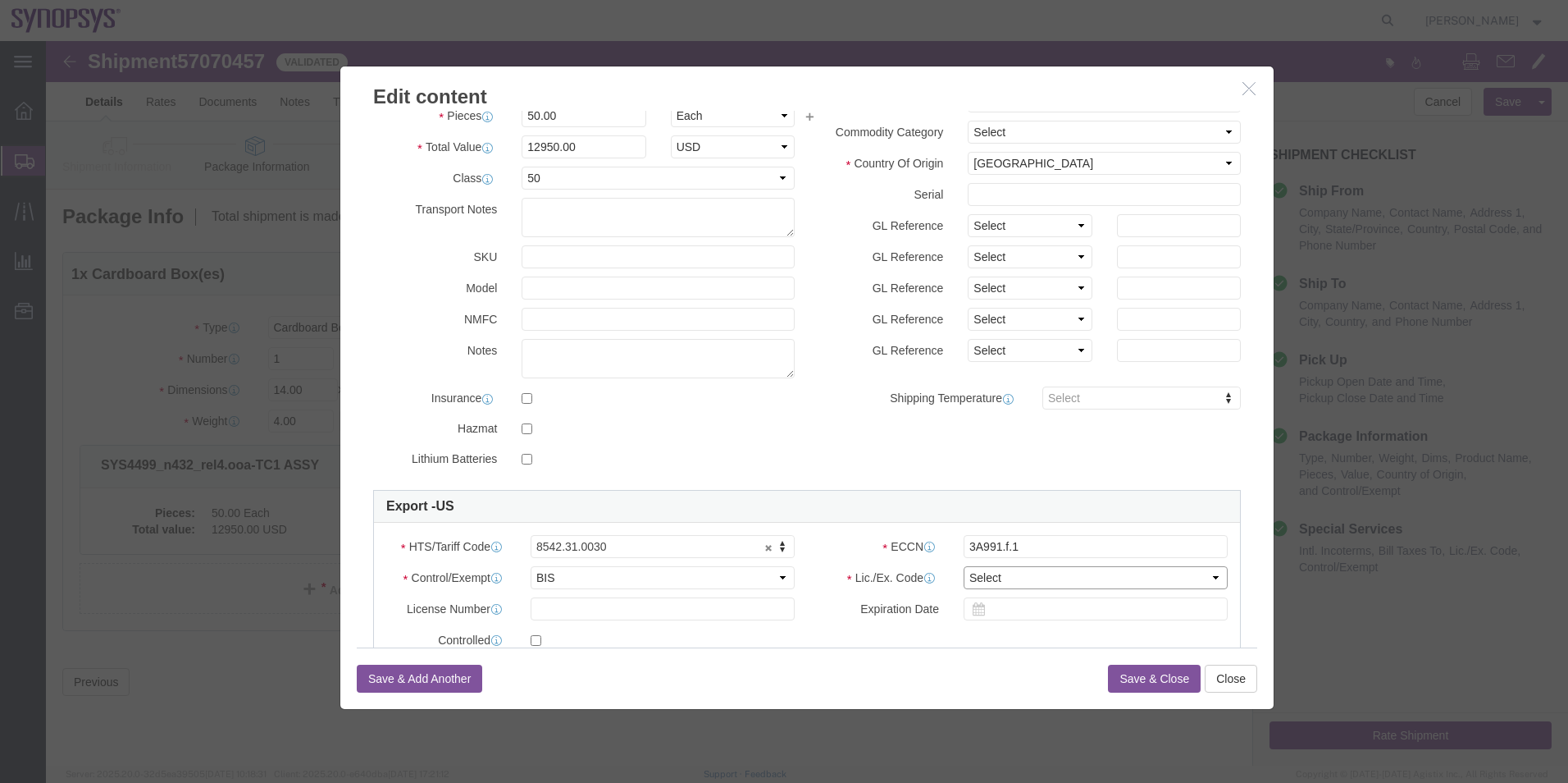
click select "Select AGR-Agricultural APP-Computers APR-Additional Permissive Exports AVS-Air…"
select select "NLR"
click select "Select AGR-Agricultural APP-Computers APR-Additional Permissive Exports AVS-Air…"
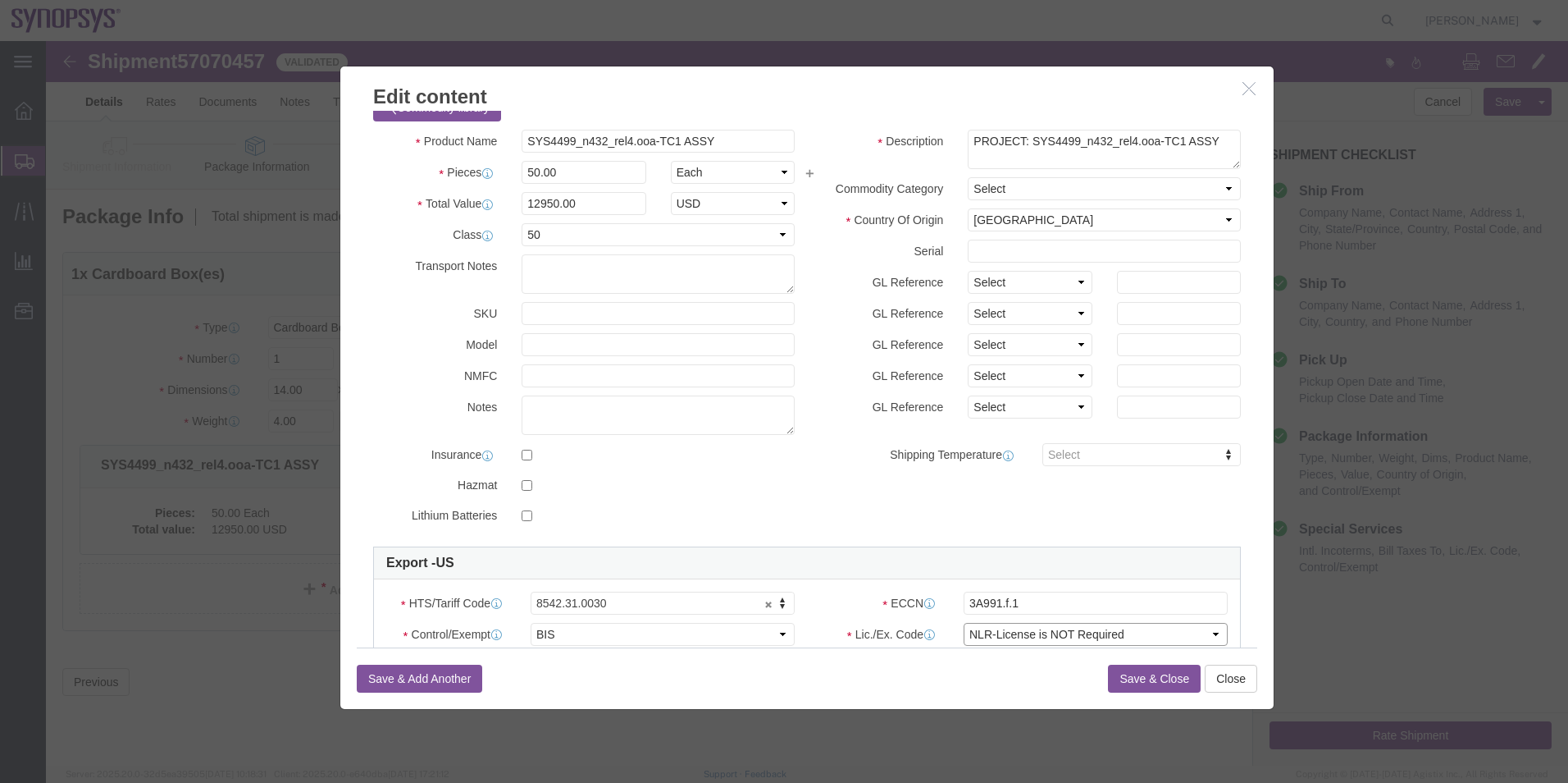
scroll to position [0, 0]
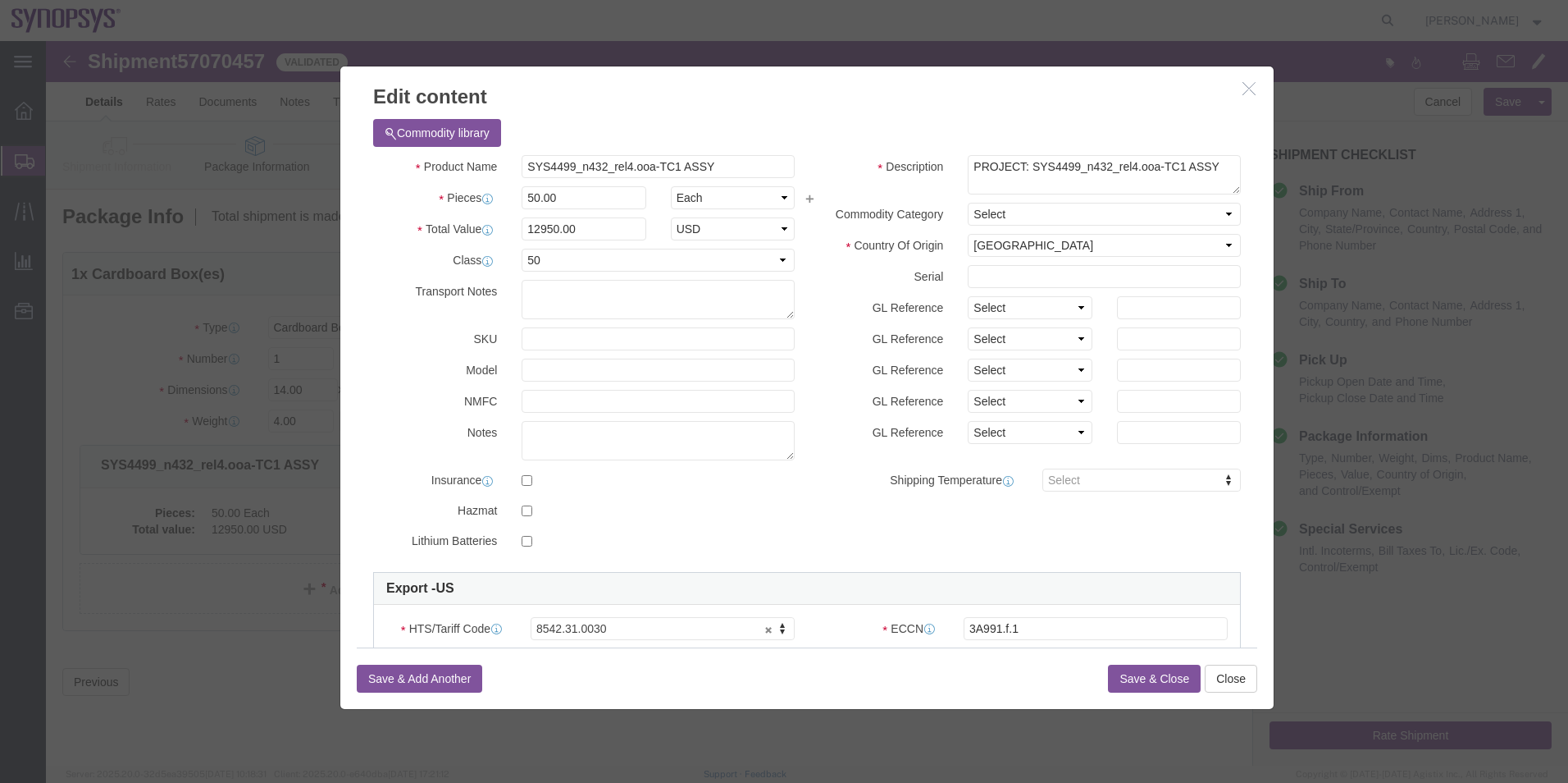
click button "Save & Close"
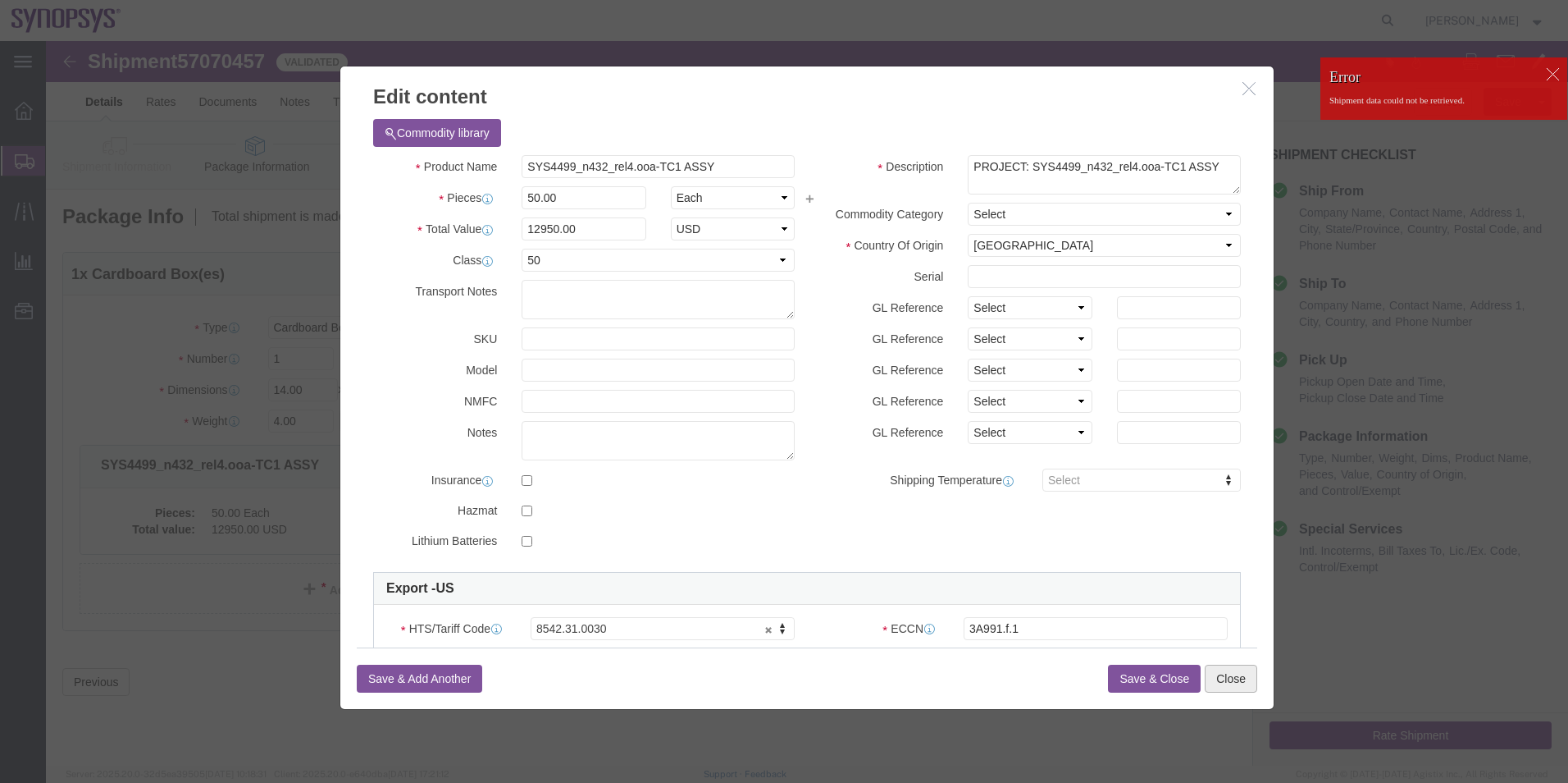
click button "Close"
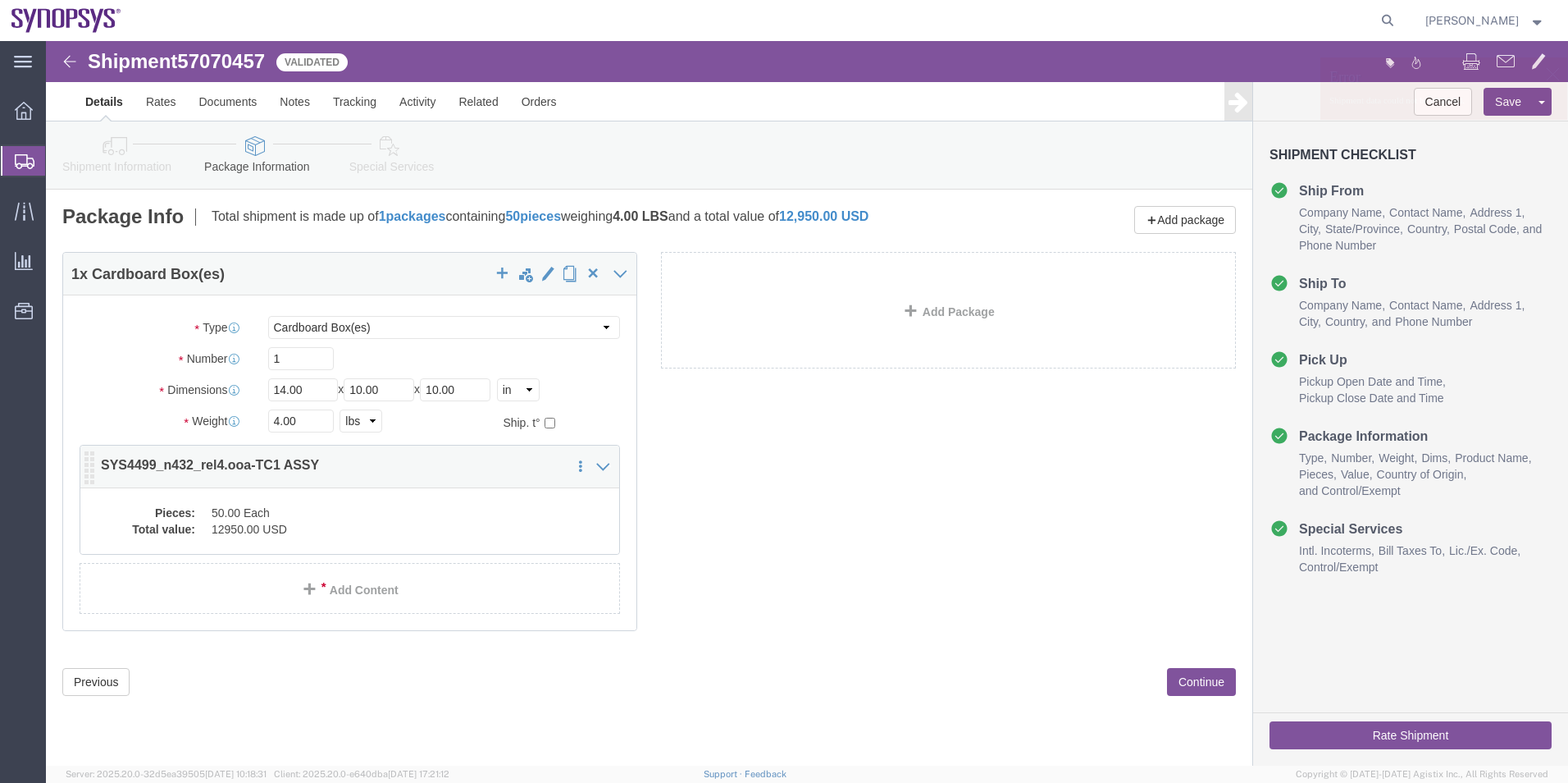
click dd "50.00 Each"
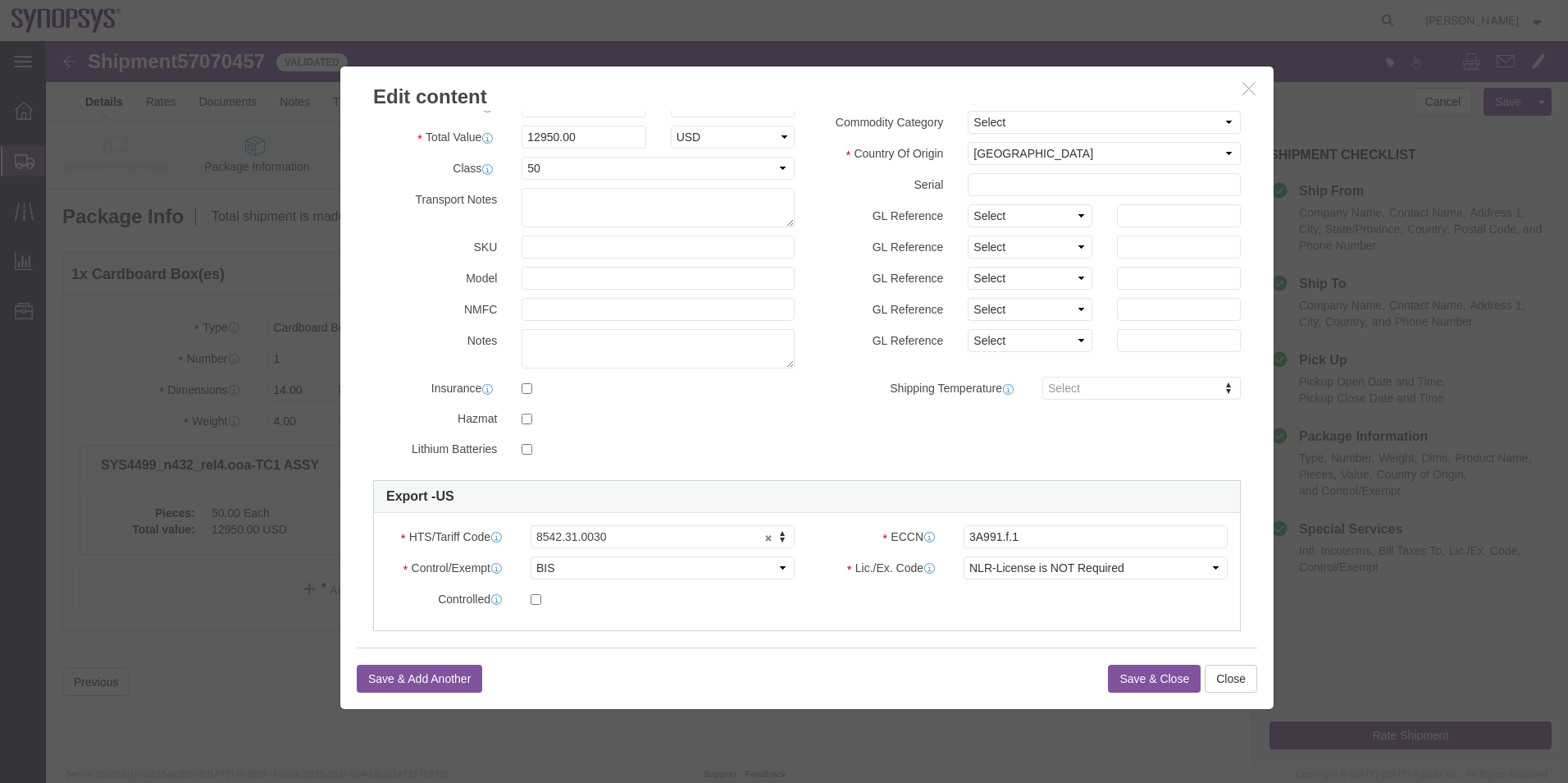
scroll to position [164, 0]
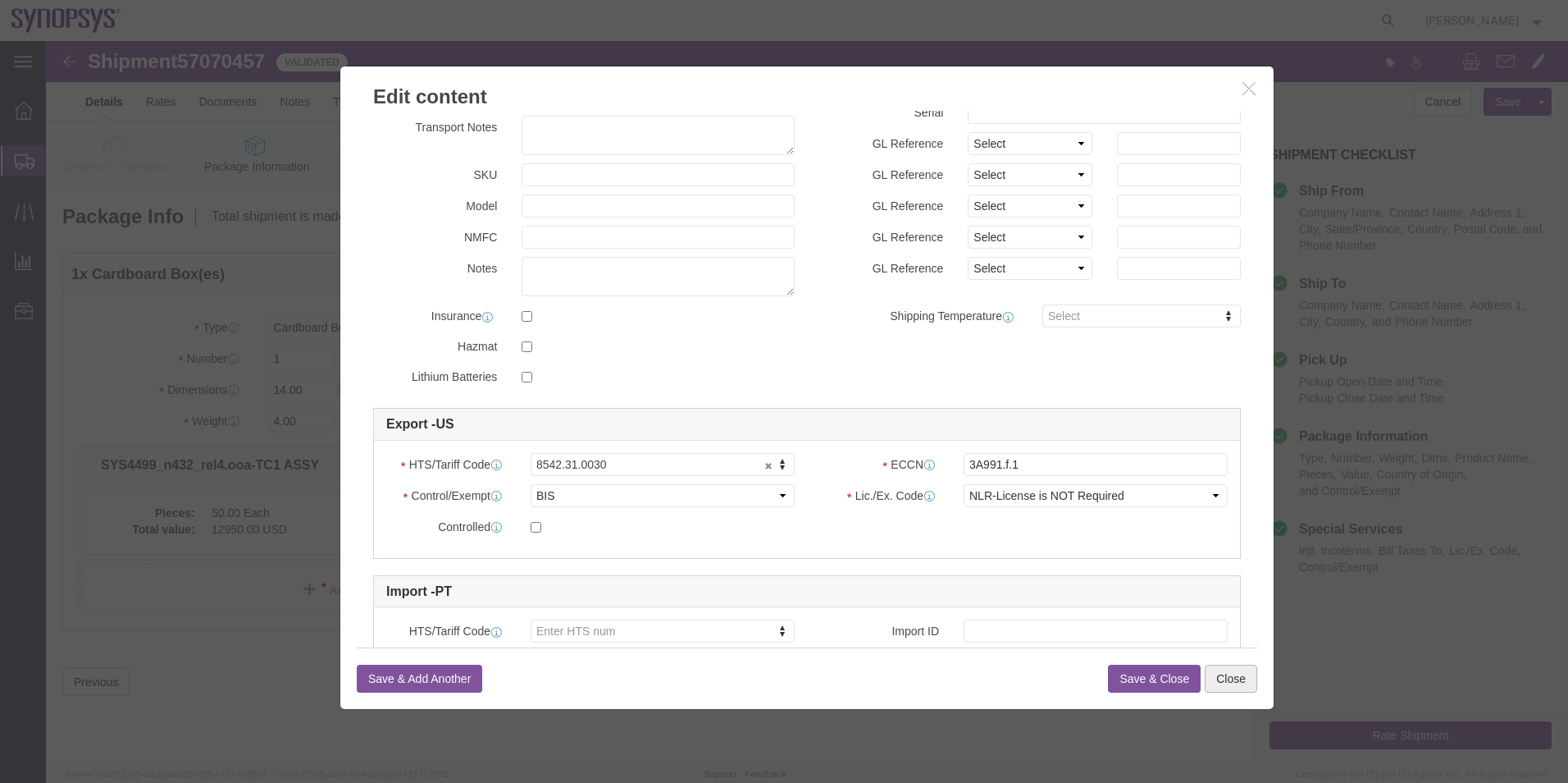
click button "Close"
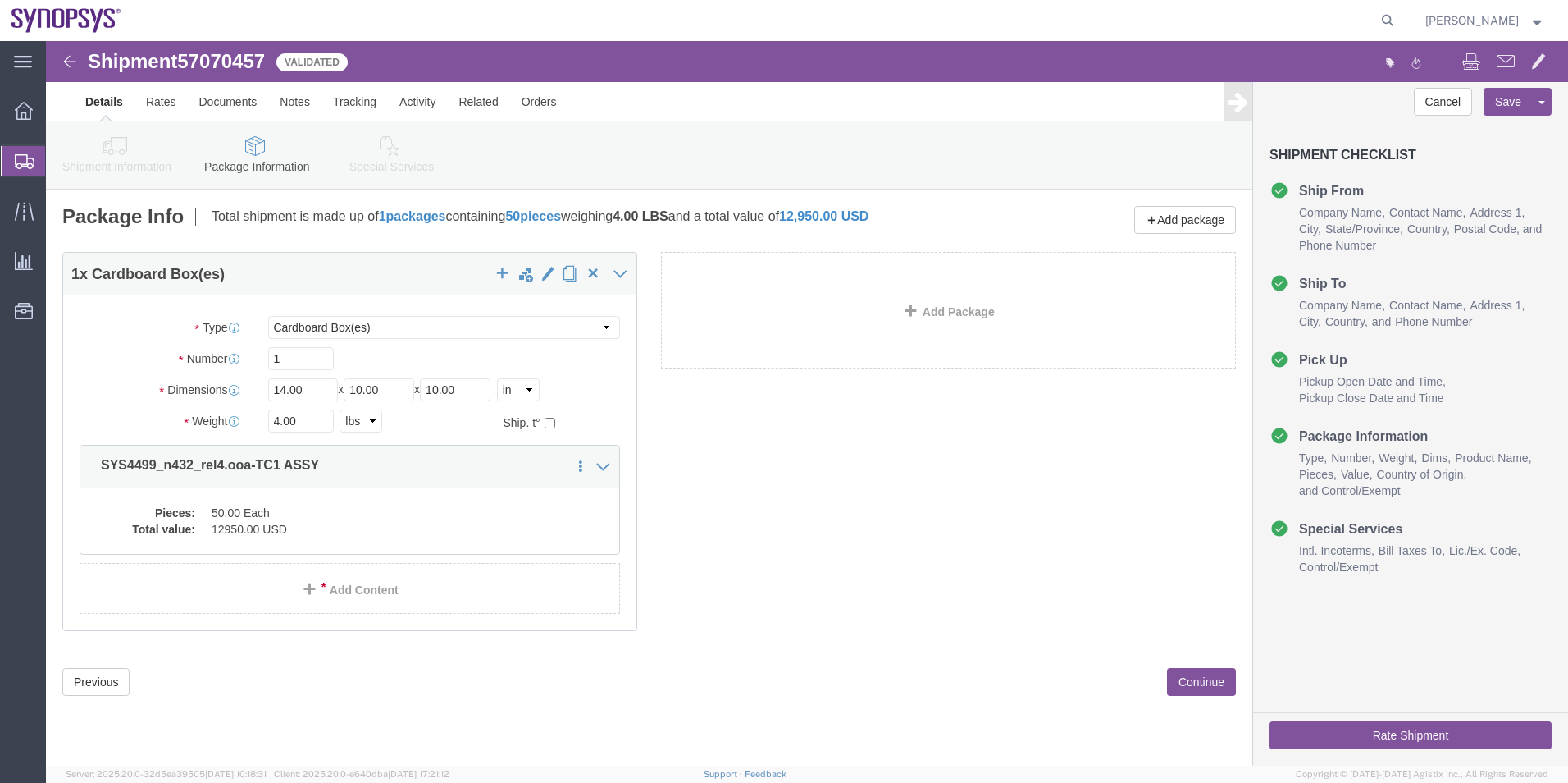
click link "Special Services"
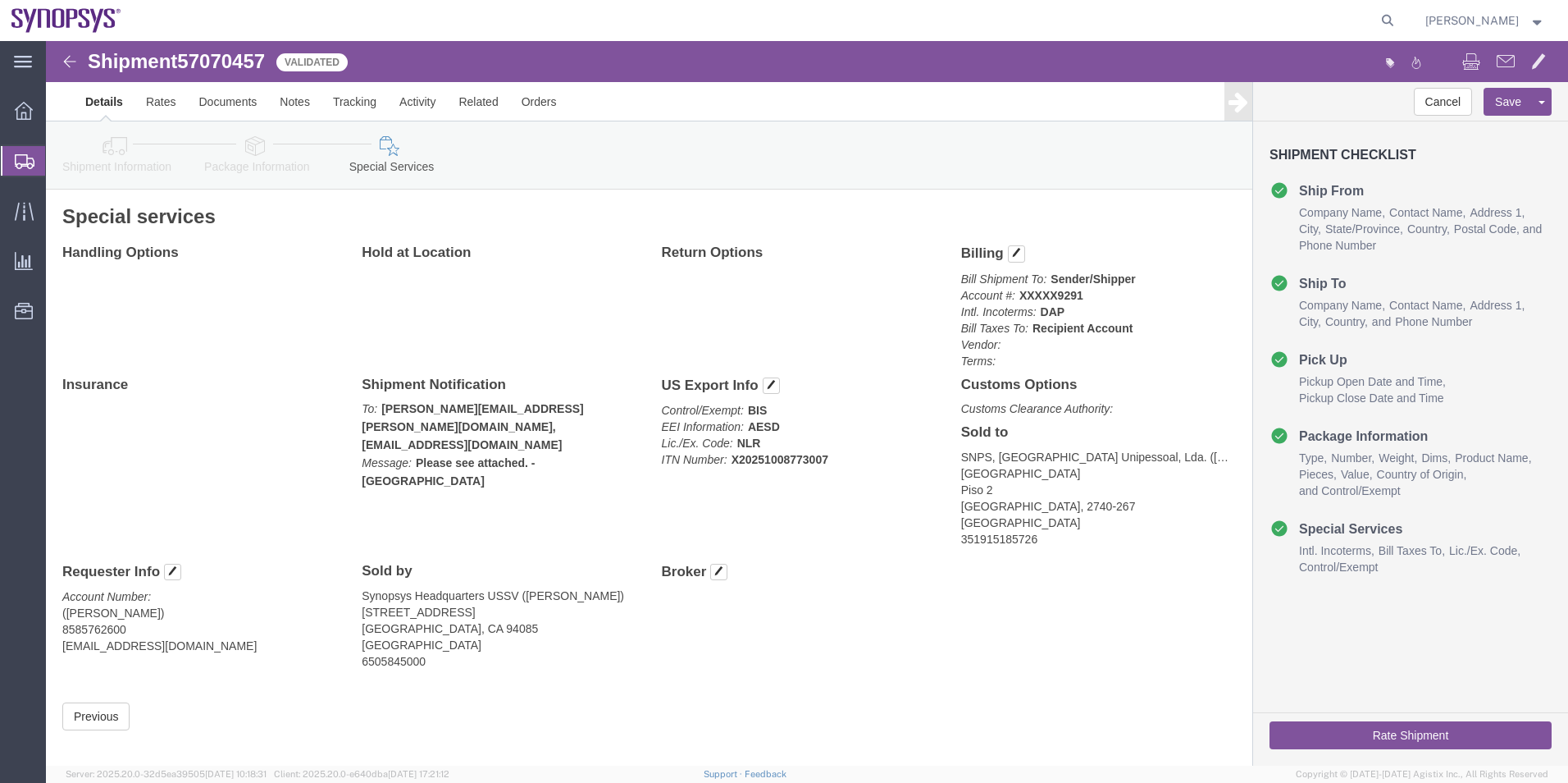
click at [0, 0] on span "Shipment Manager" at bounding box center [0, 0] width 0 height 0
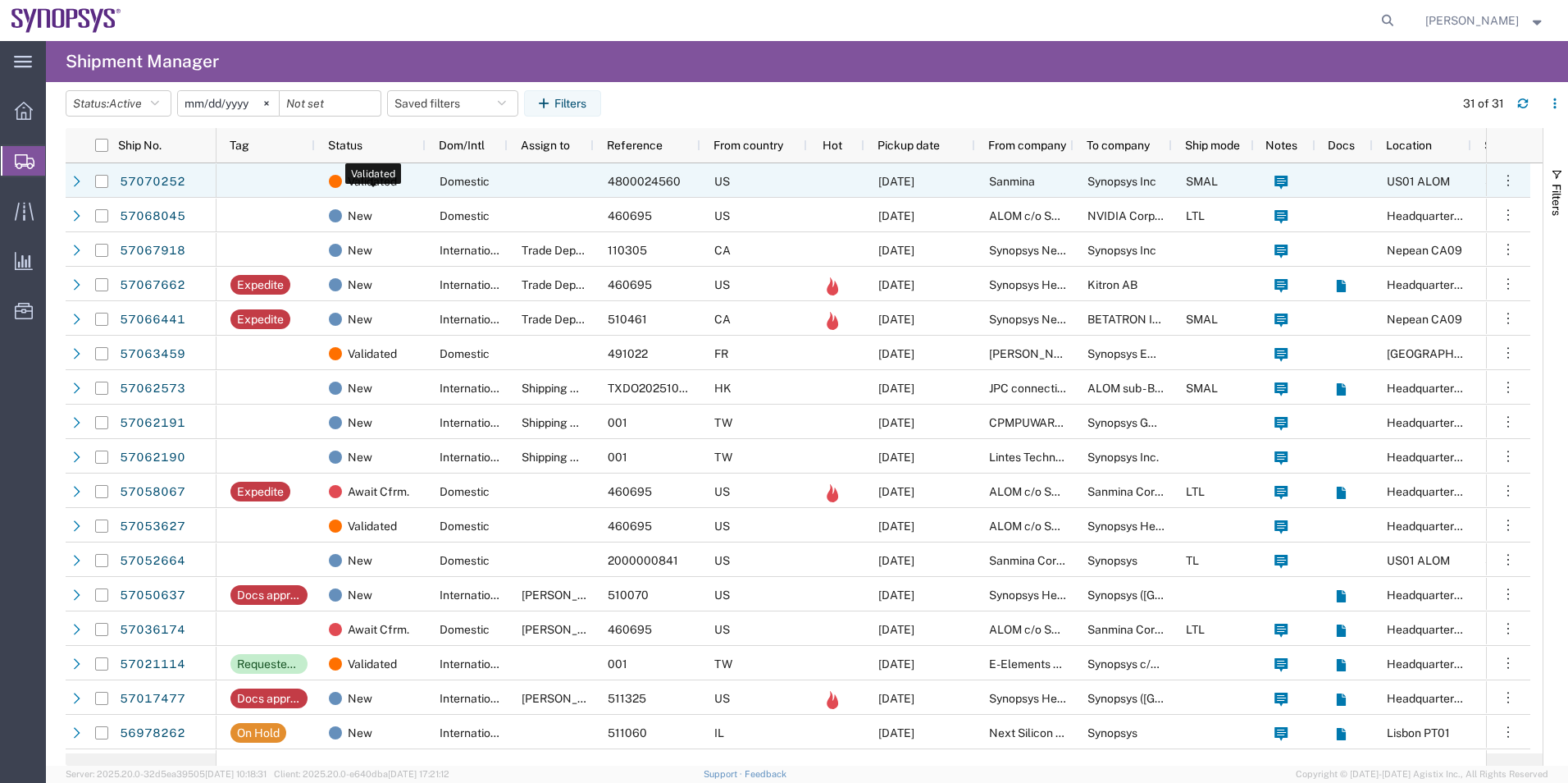
click at [401, 190] on div "Validated" at bounding box center [373, 181] width 89 height 34
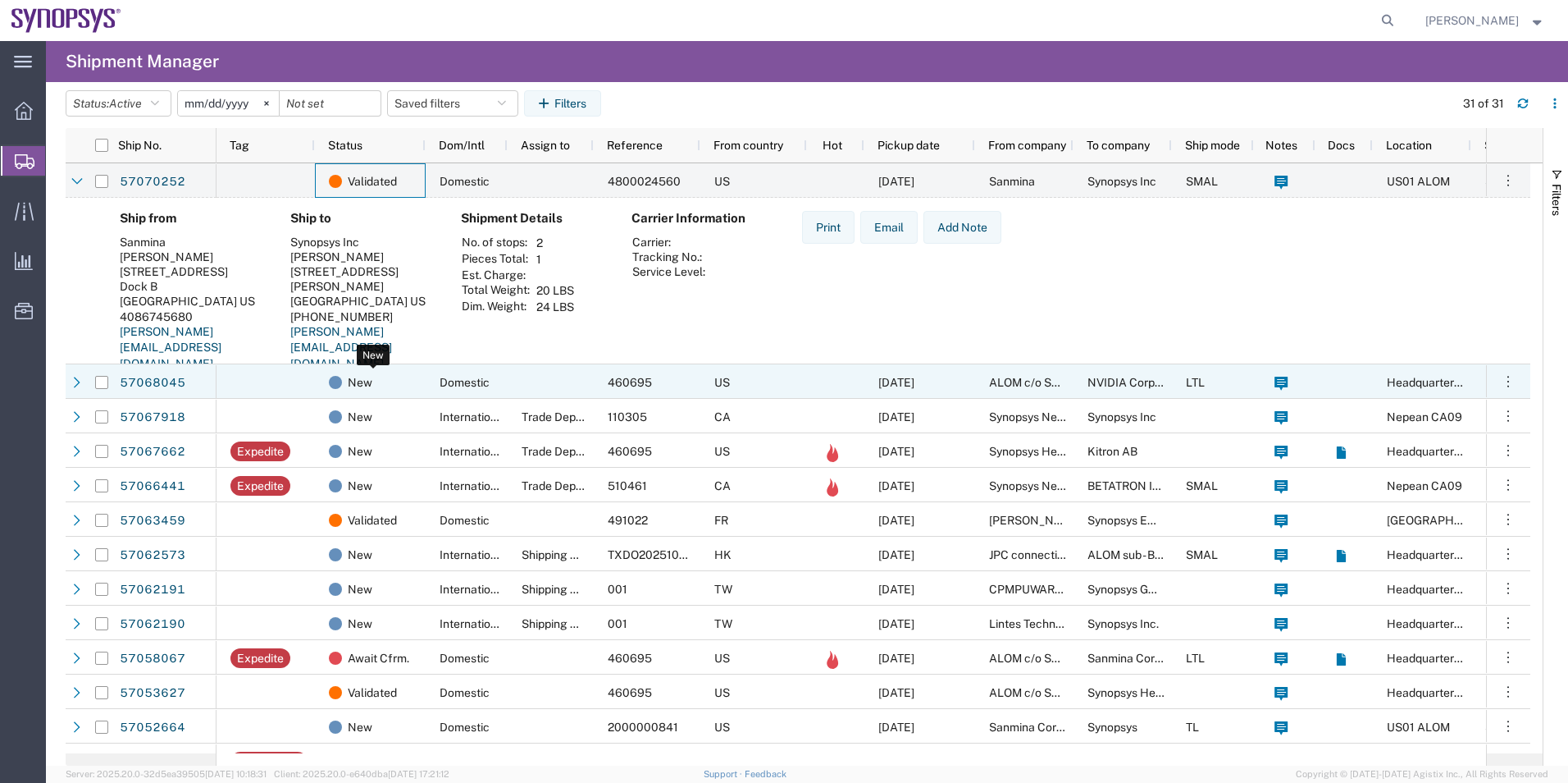
click at [394, 384] on div "New" at bounding box center [373, 382] width 89 height 34
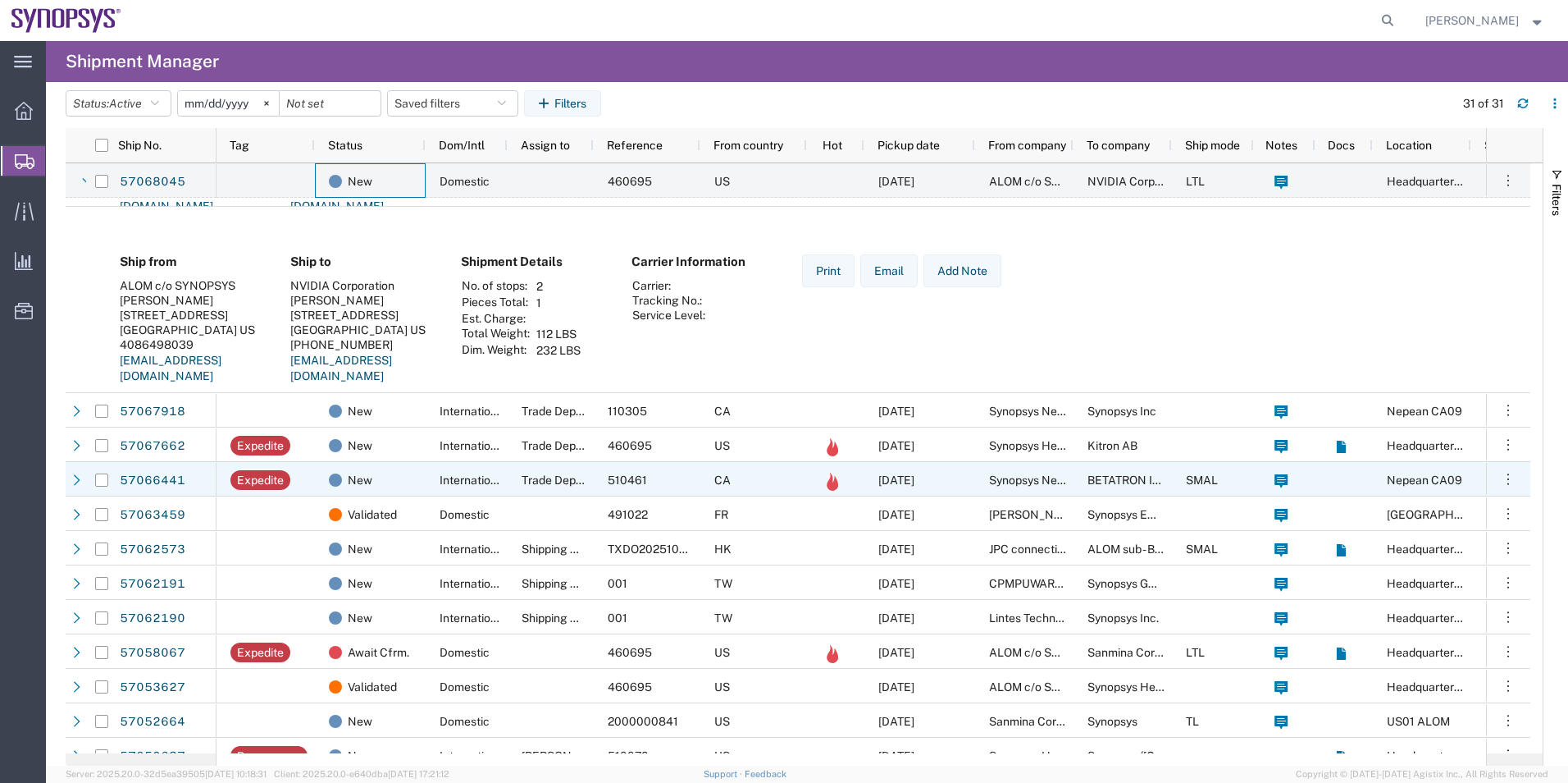
scroll to position [246, 0]
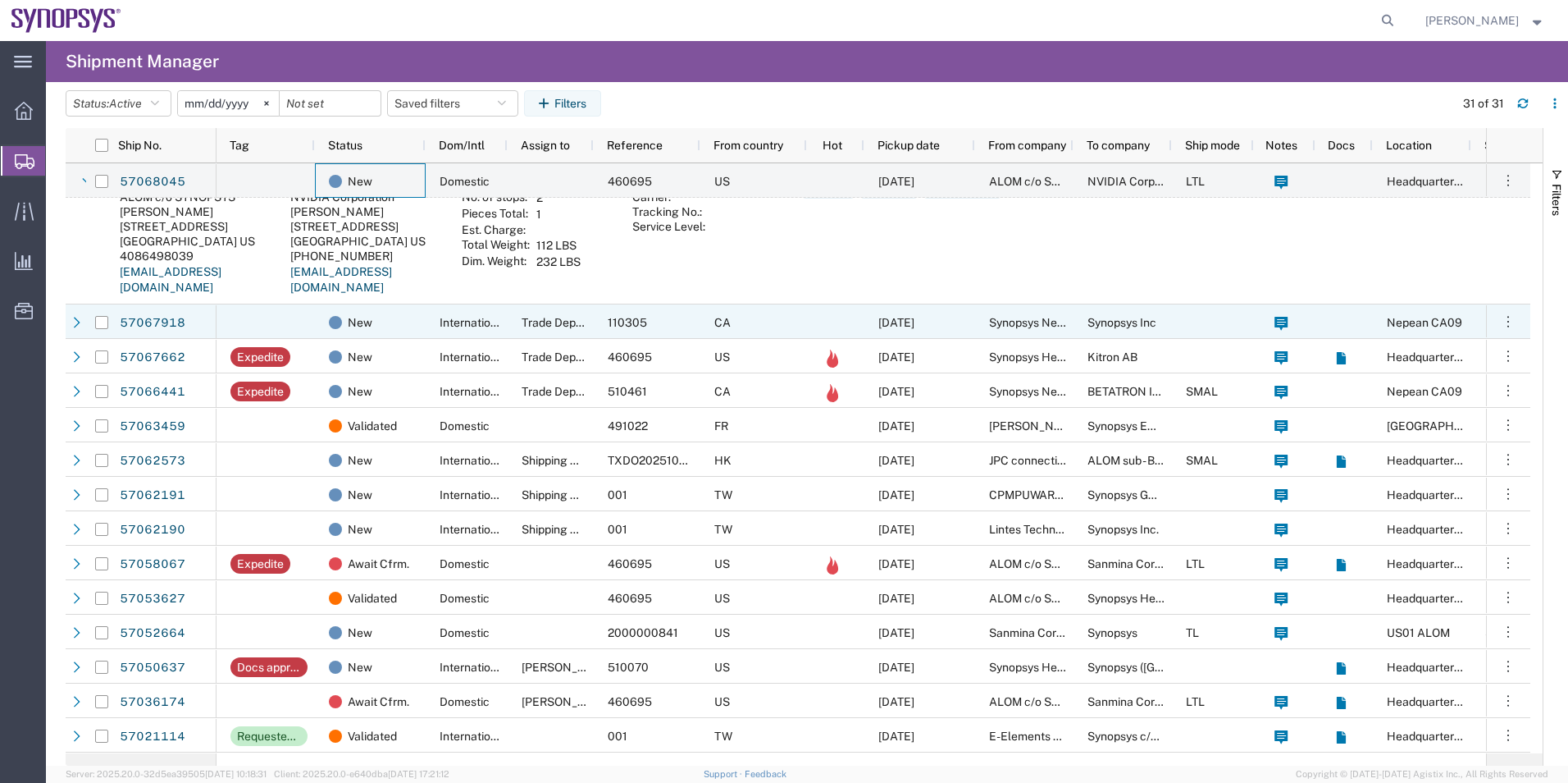
click at [280, 312] on div at bounding box center [265, 321] width 99 height 34
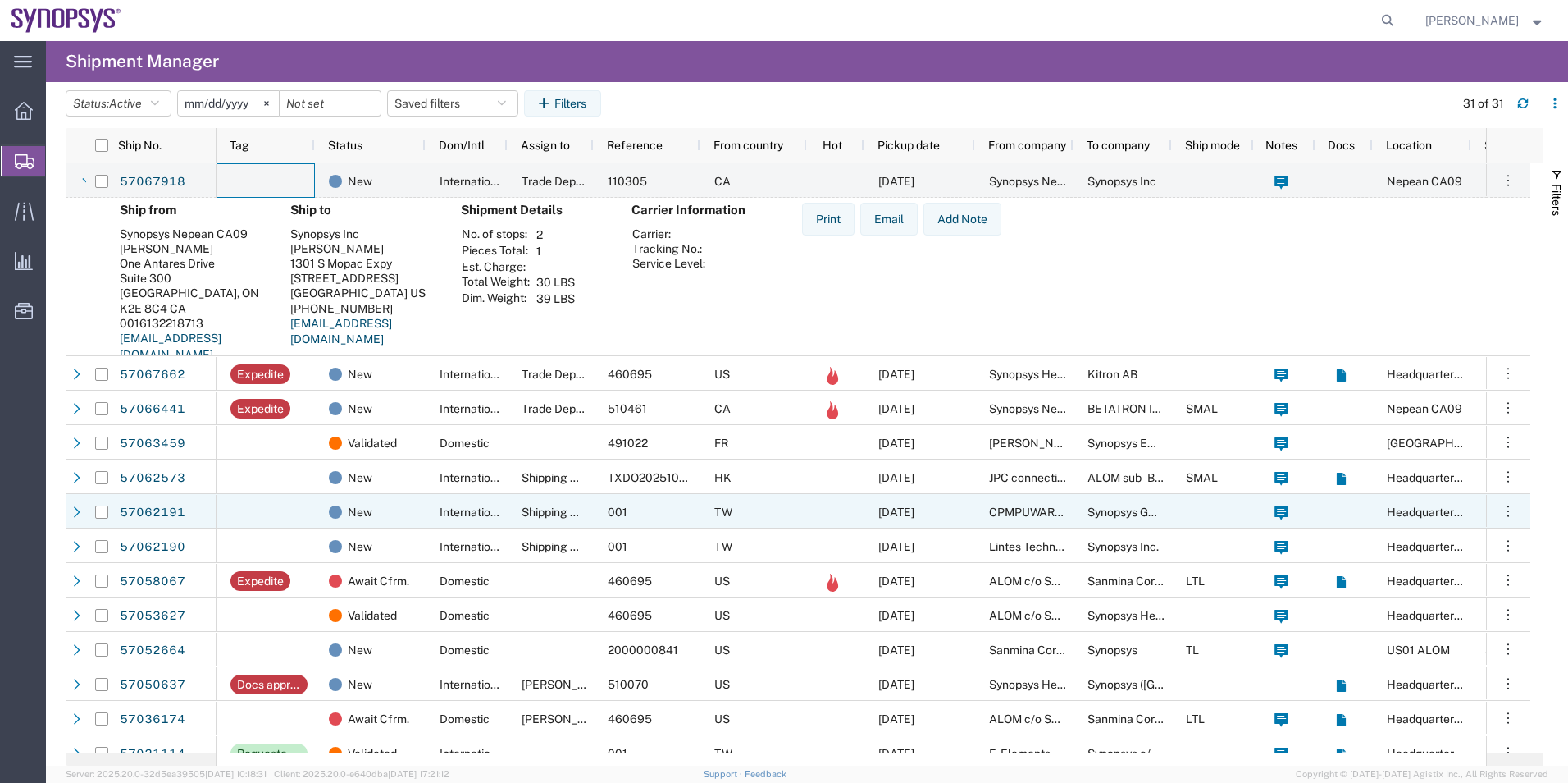
scroll to position [410, 0]
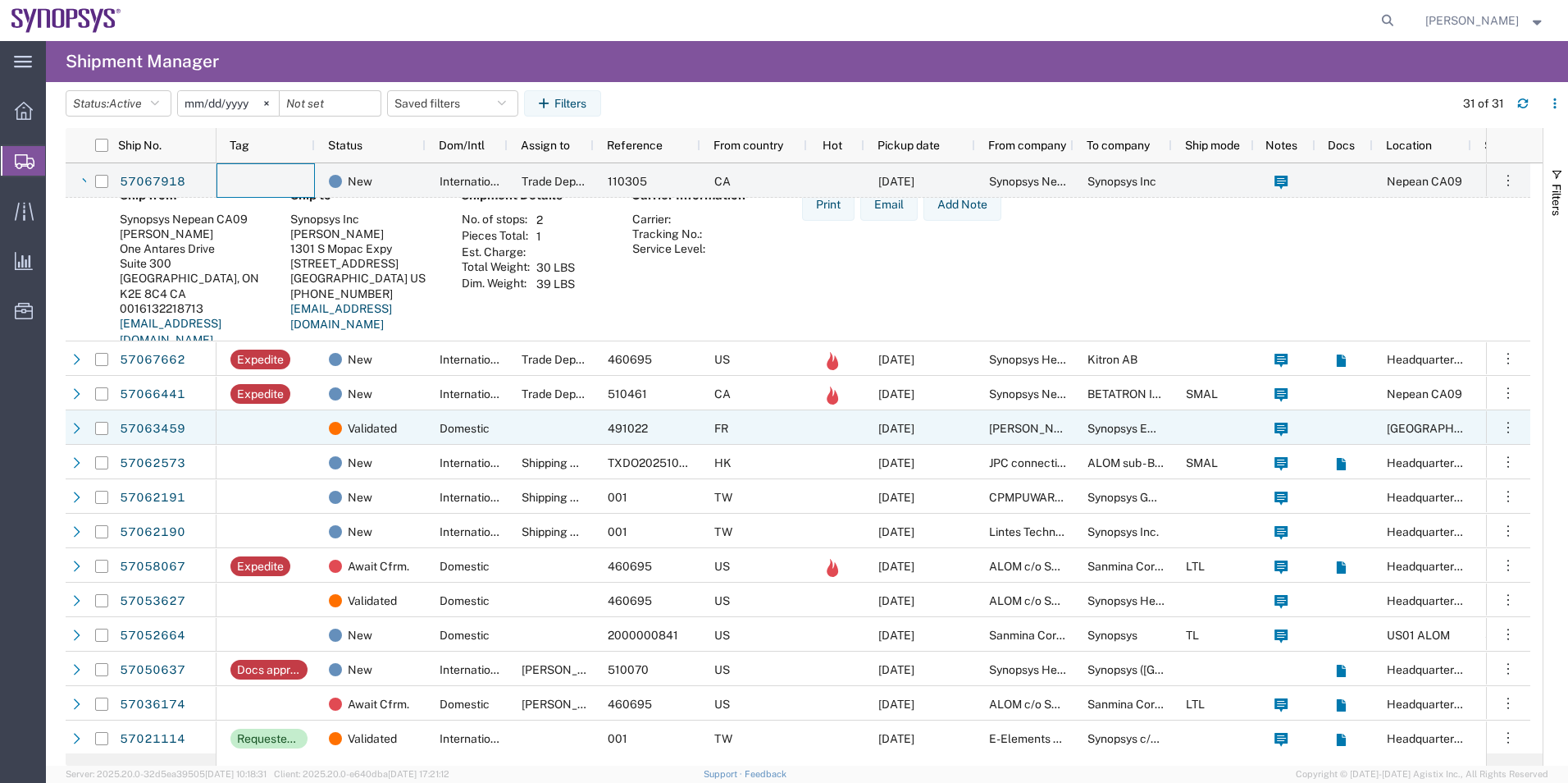
click at [306, 434] on div at bounding box center [265, 427] width 99 height 34
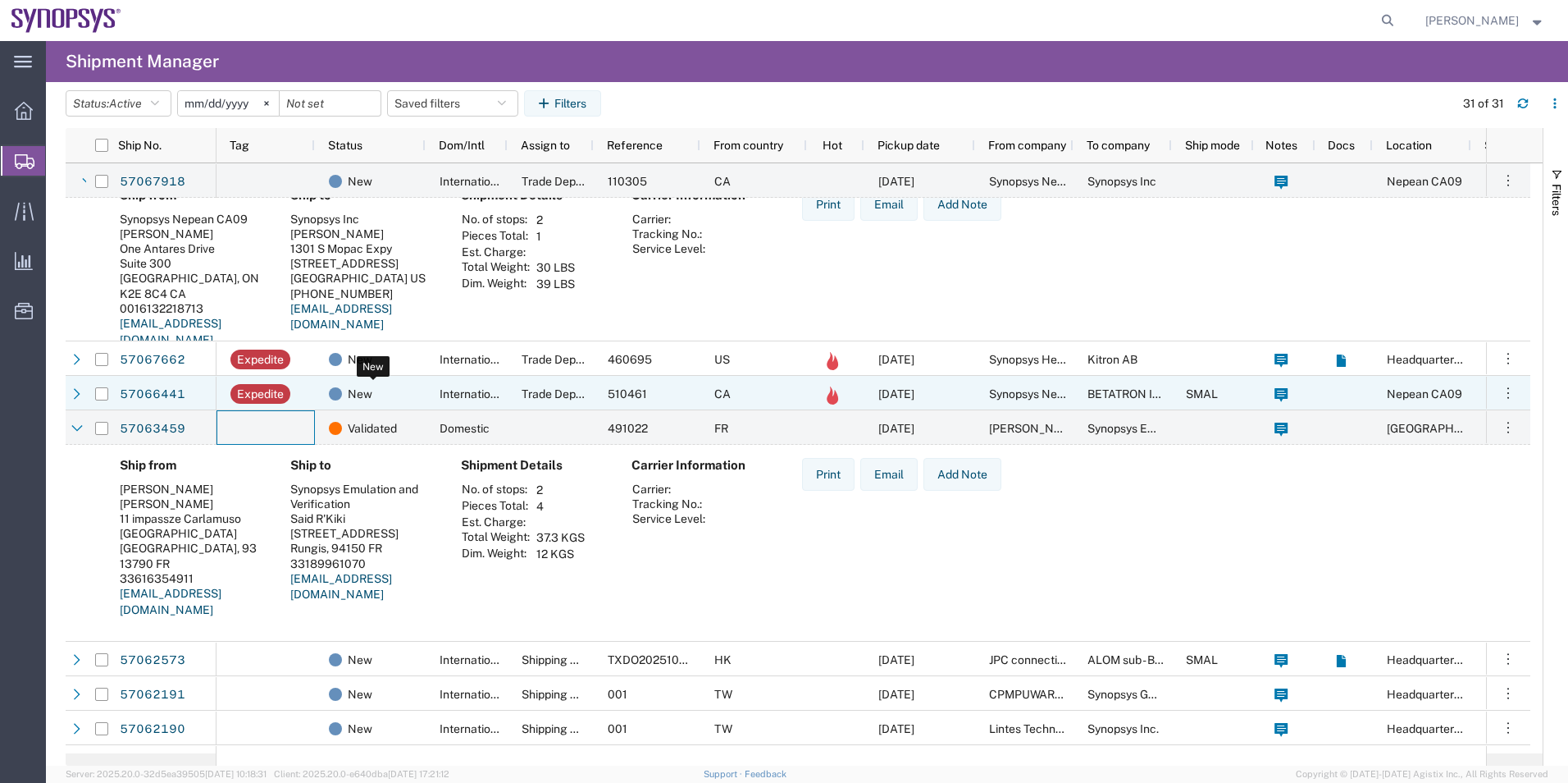
click at [373, 390] on div "New" at bounding box center [373, 393] width 89 height 34
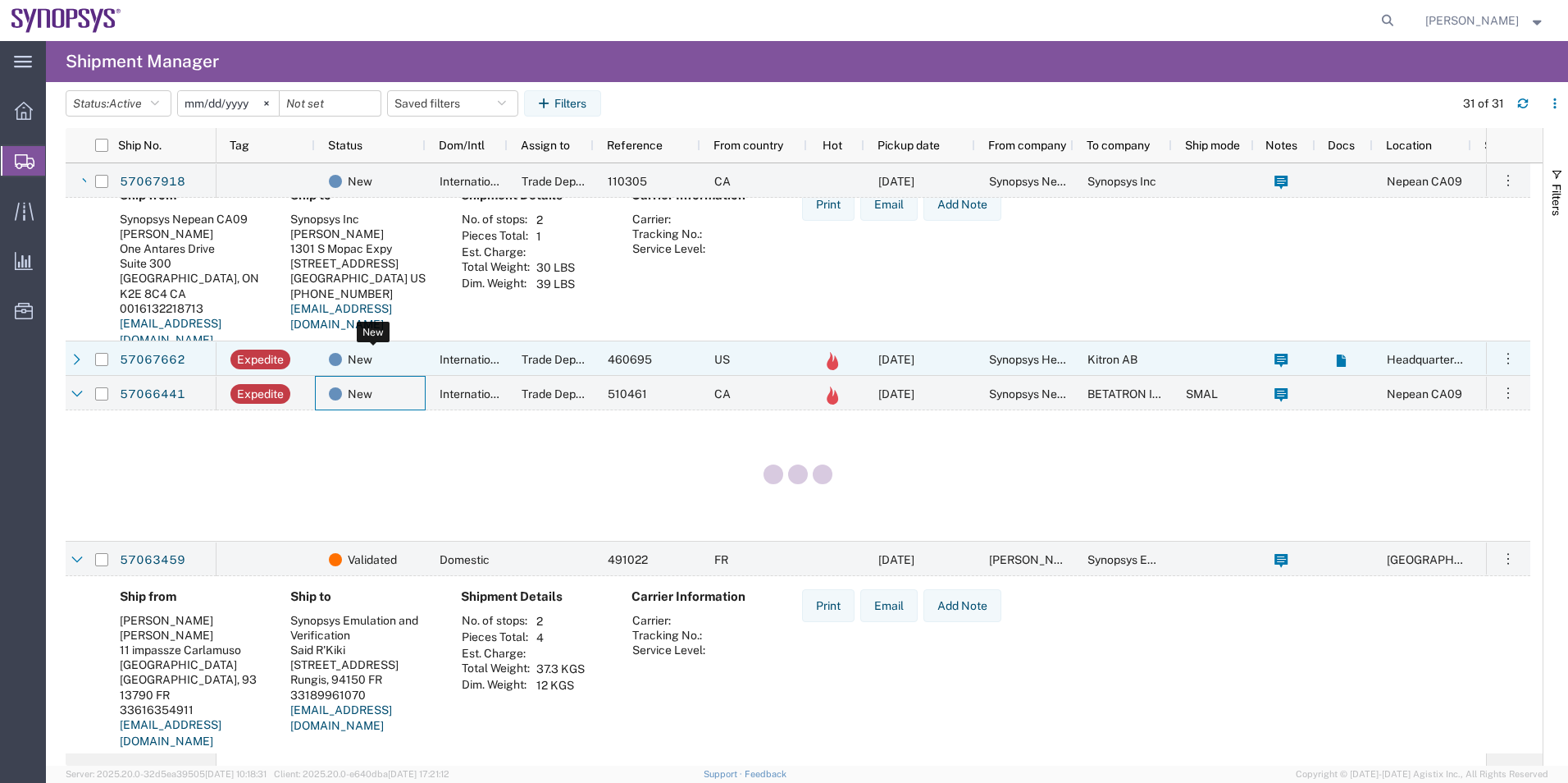
click at [384, 368] on div "New" at bounding box center [373, 359] width 89 height 34
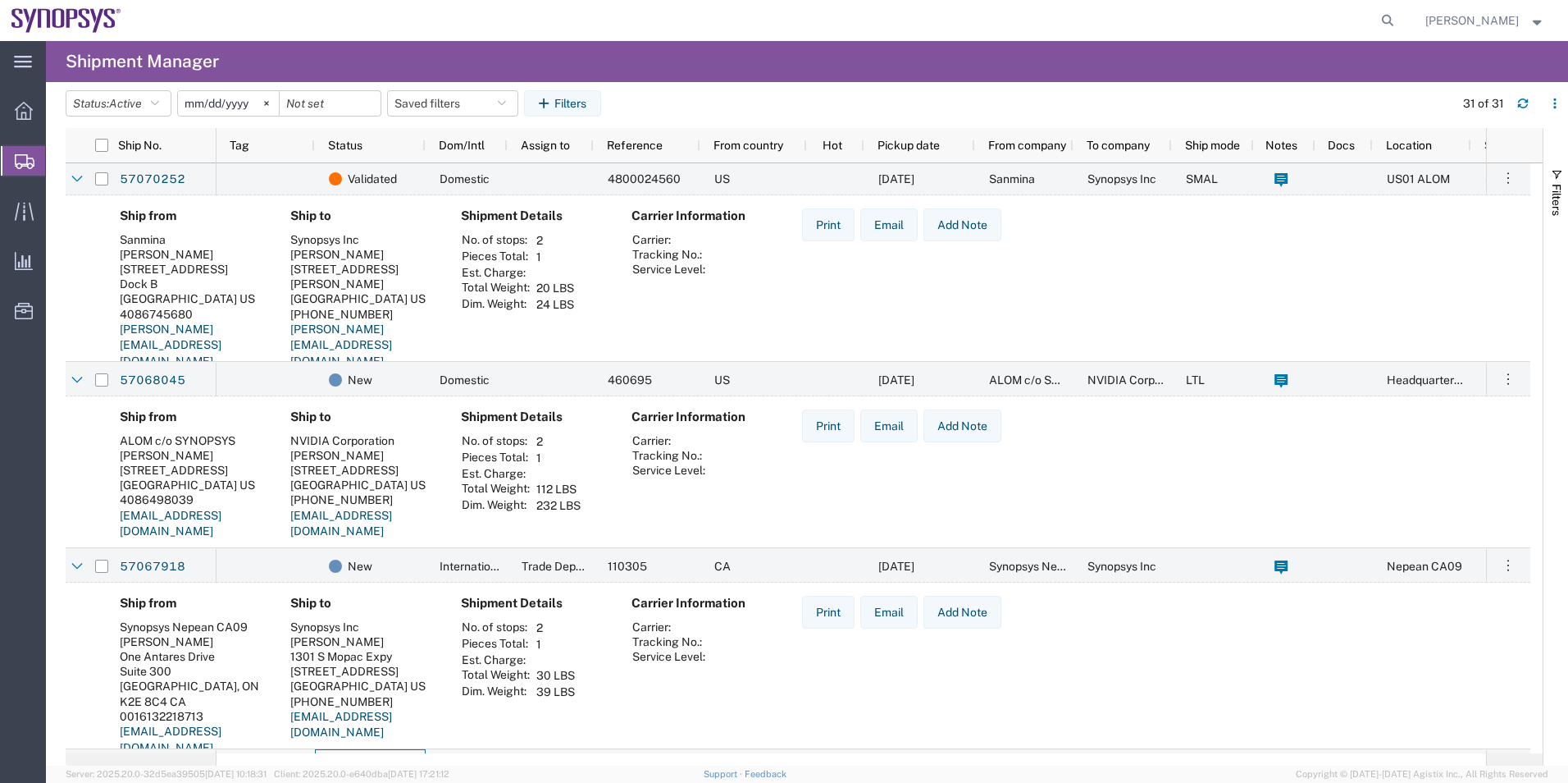
scroll to position [0, 0]
click at [1388, 32] on form at bounding box center [1388, 21] width 26 height 41
click at [1392, 19] on icon at bounding box center [1387, 20] width 22 height 23
paste input "57030183"
type input "57030183"
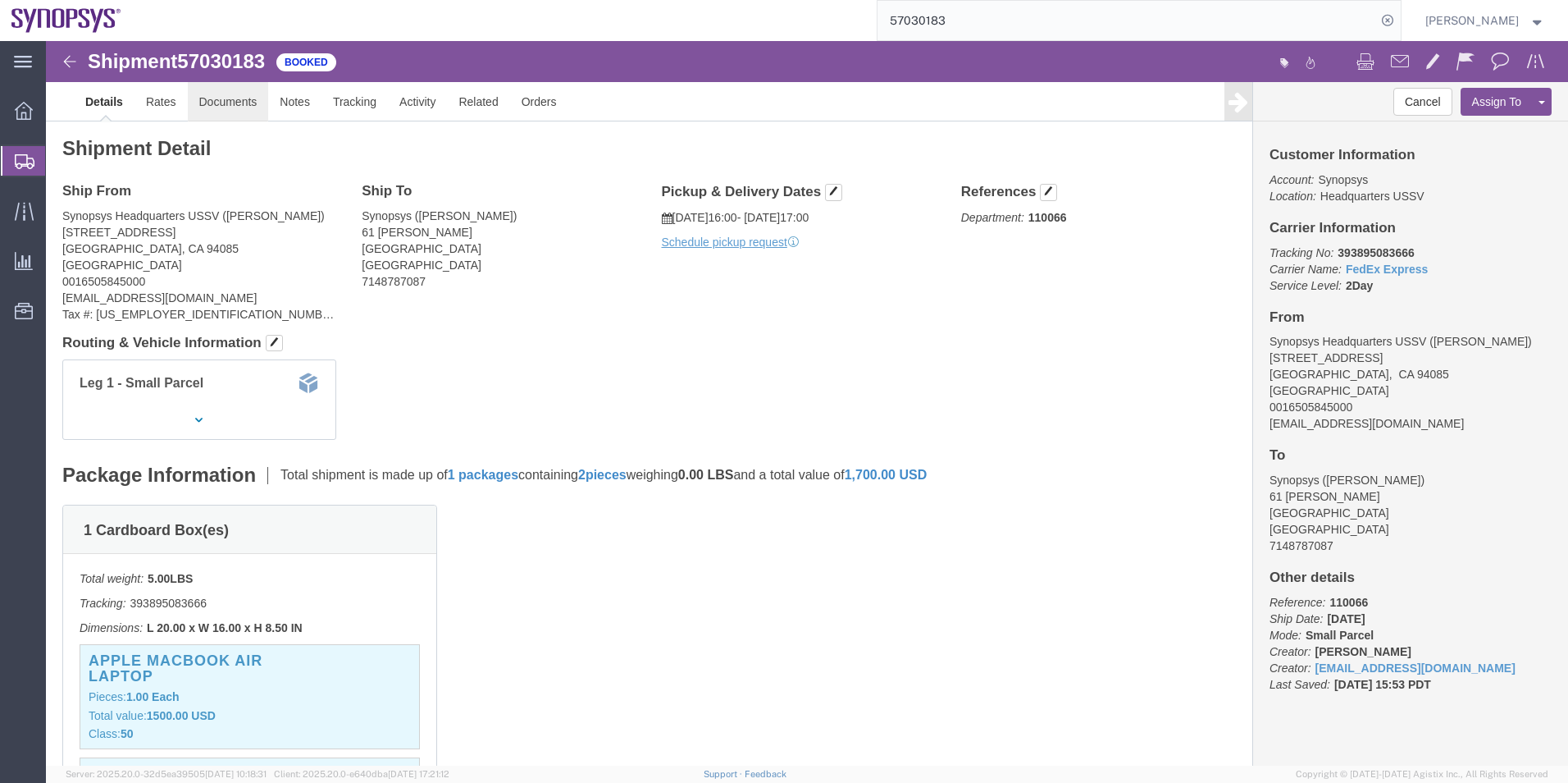
click link "Documents"
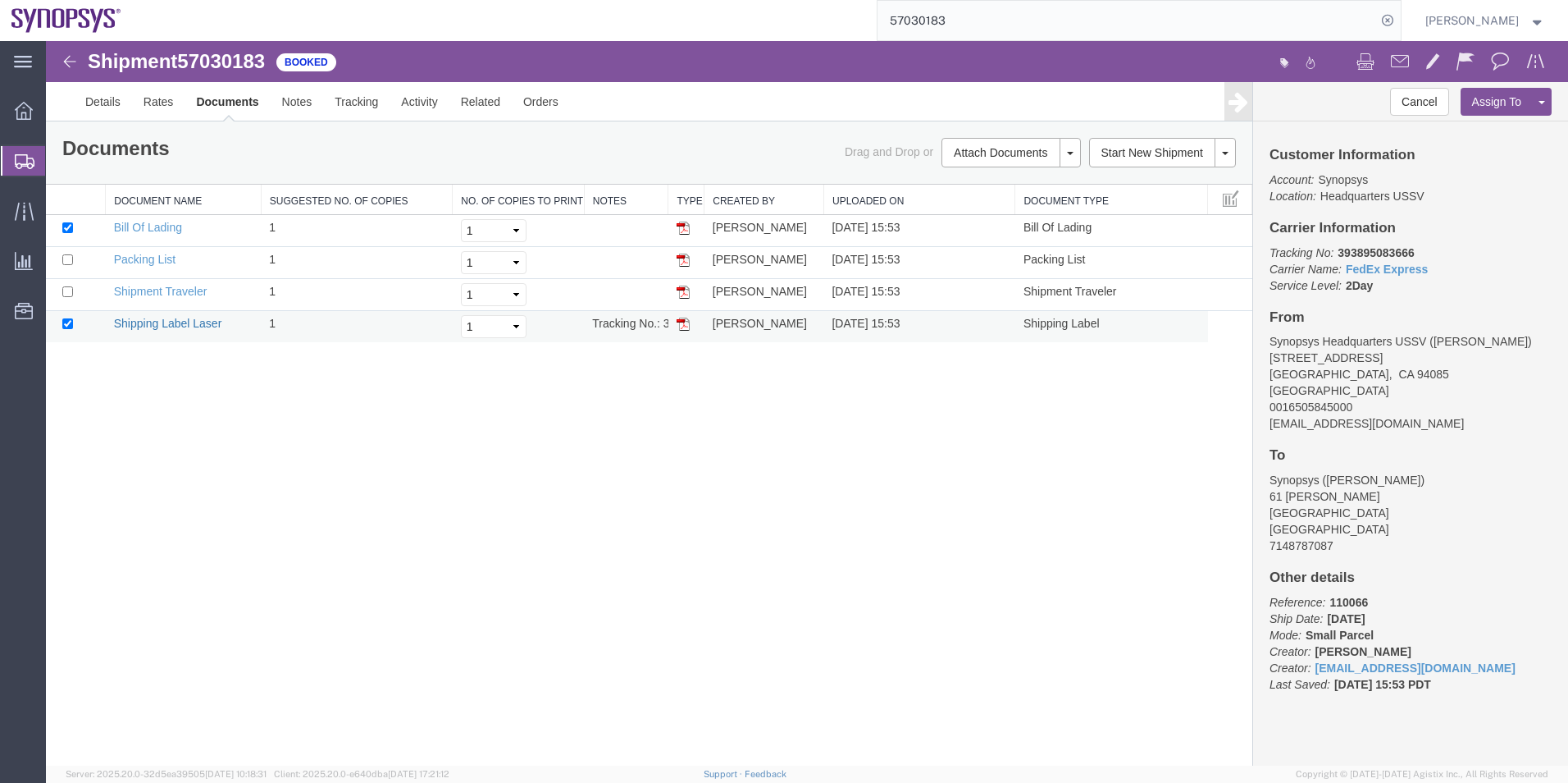
click at [173, 325] on link "Shipping Label Laser" at bounding box center [168, 323] width 109 height 13
click at [1491, 130] on link "Clone Shipment" at bounding box center [1479, 128] width 142 height 24
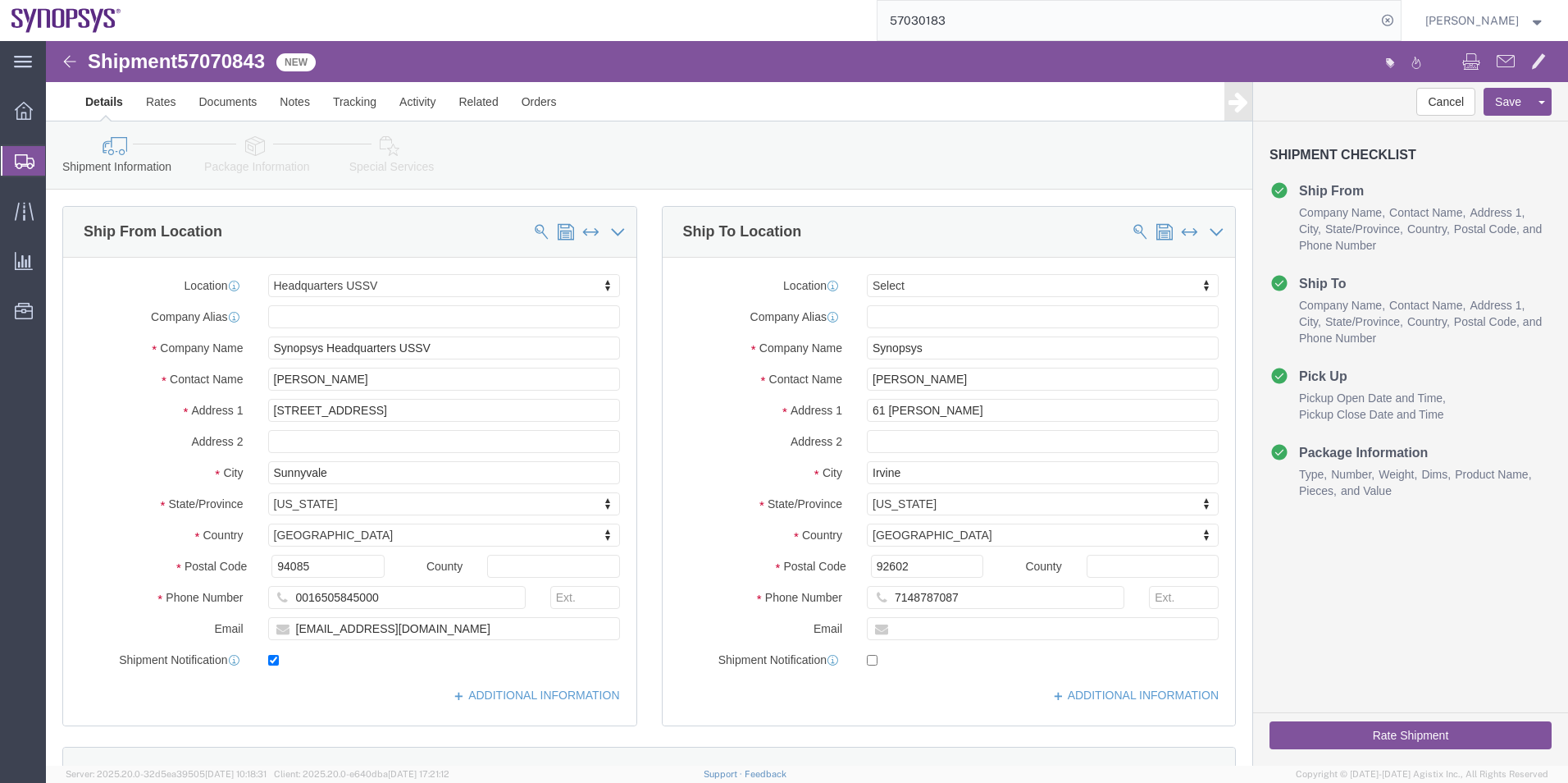
select select "63204"
select select
click span
type input "Synopsys"
type input "Alan Yoshida"
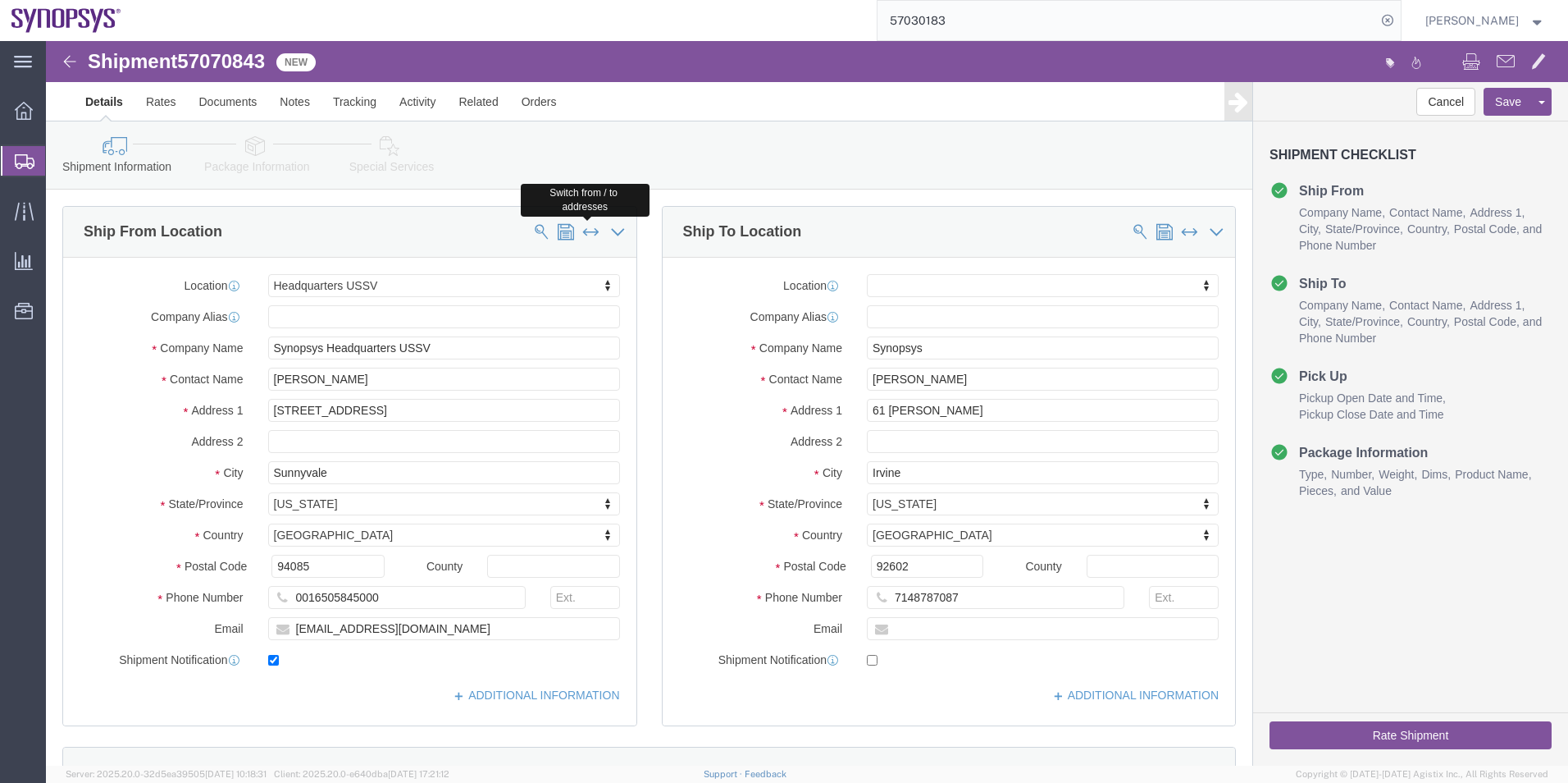
type input "61 Sorenson"
type input "Irvine"
type input "92602"
type input "7148787087"
select select "63204"
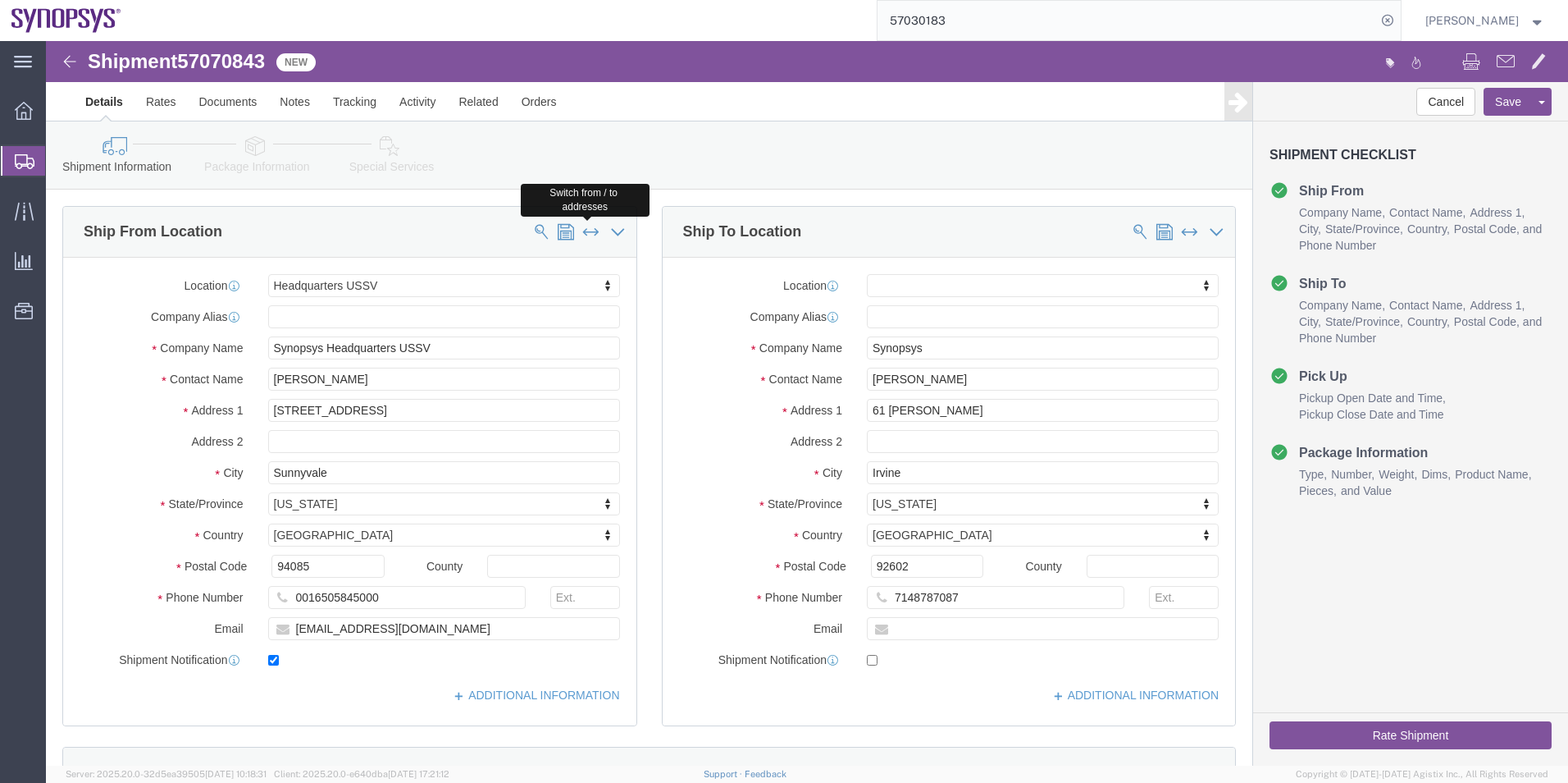
type input "Synopsys Headquarters USSV"
type input "Brian Lee"
type input "675 Almanor Ave"
type input "Sunnyvale"
type input "94085"
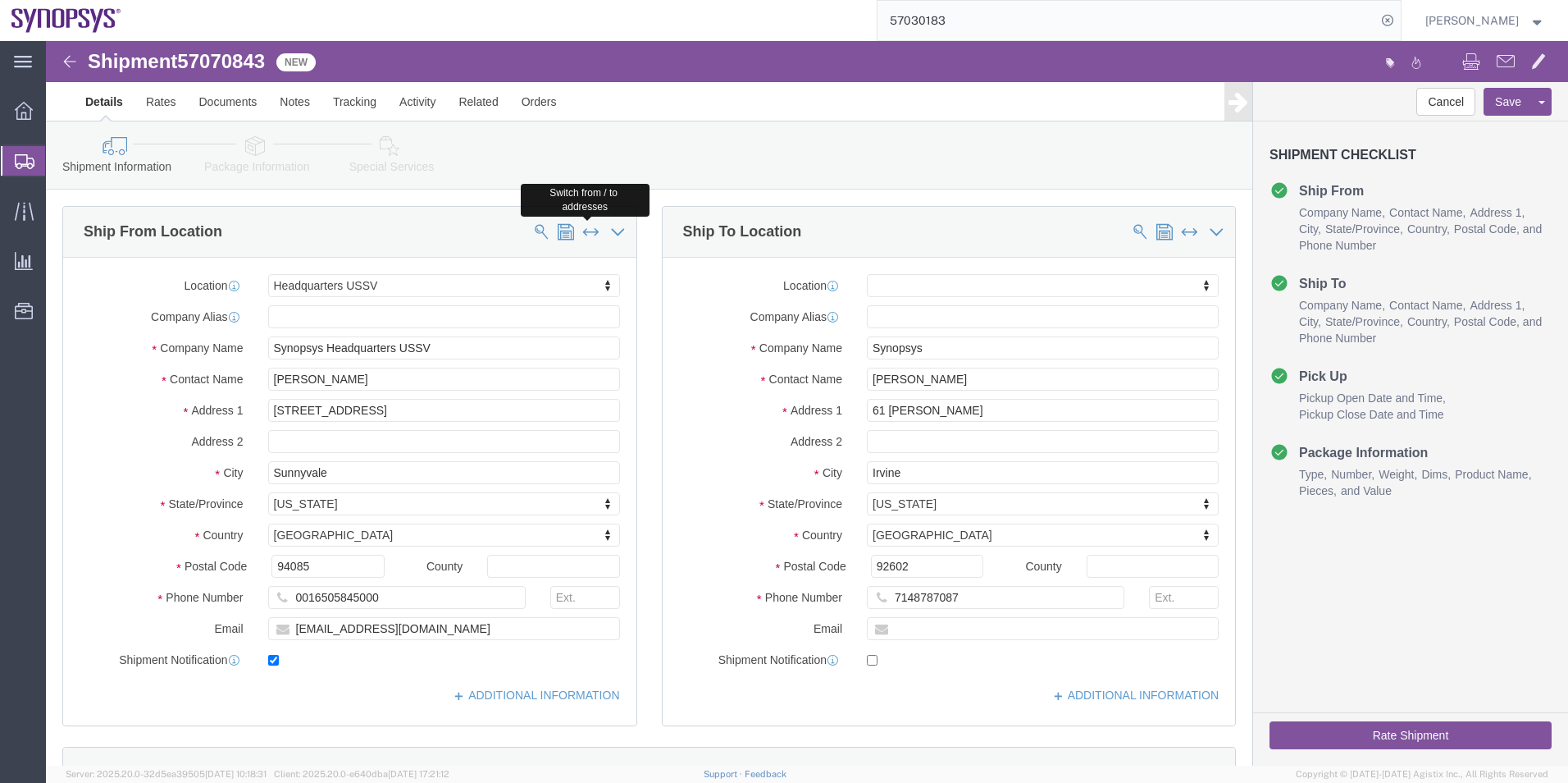
type input "0016505845000"
type input "brilee@synopsys.com"
checkbox input "false"
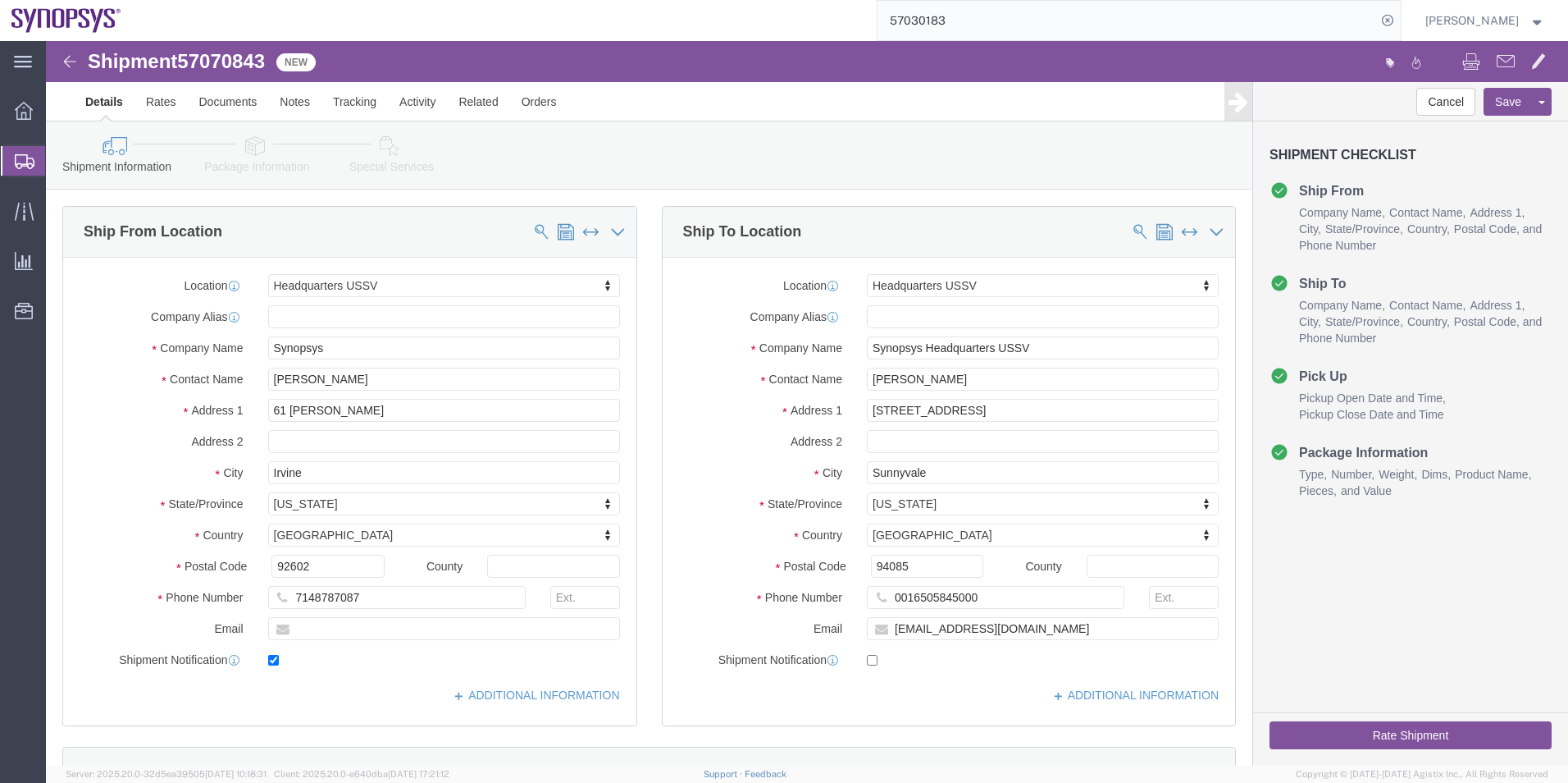
click link "Special Services"
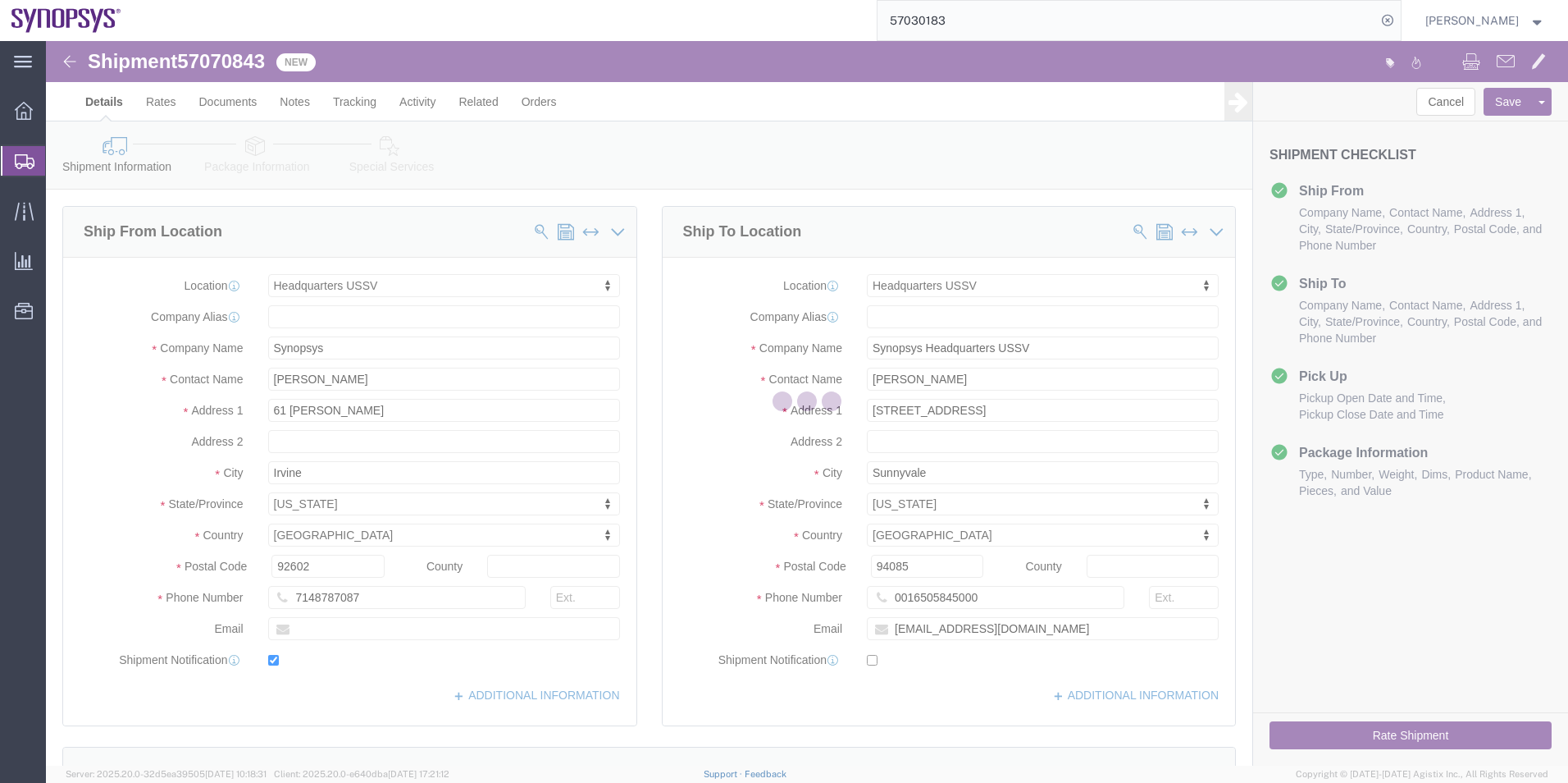
select select
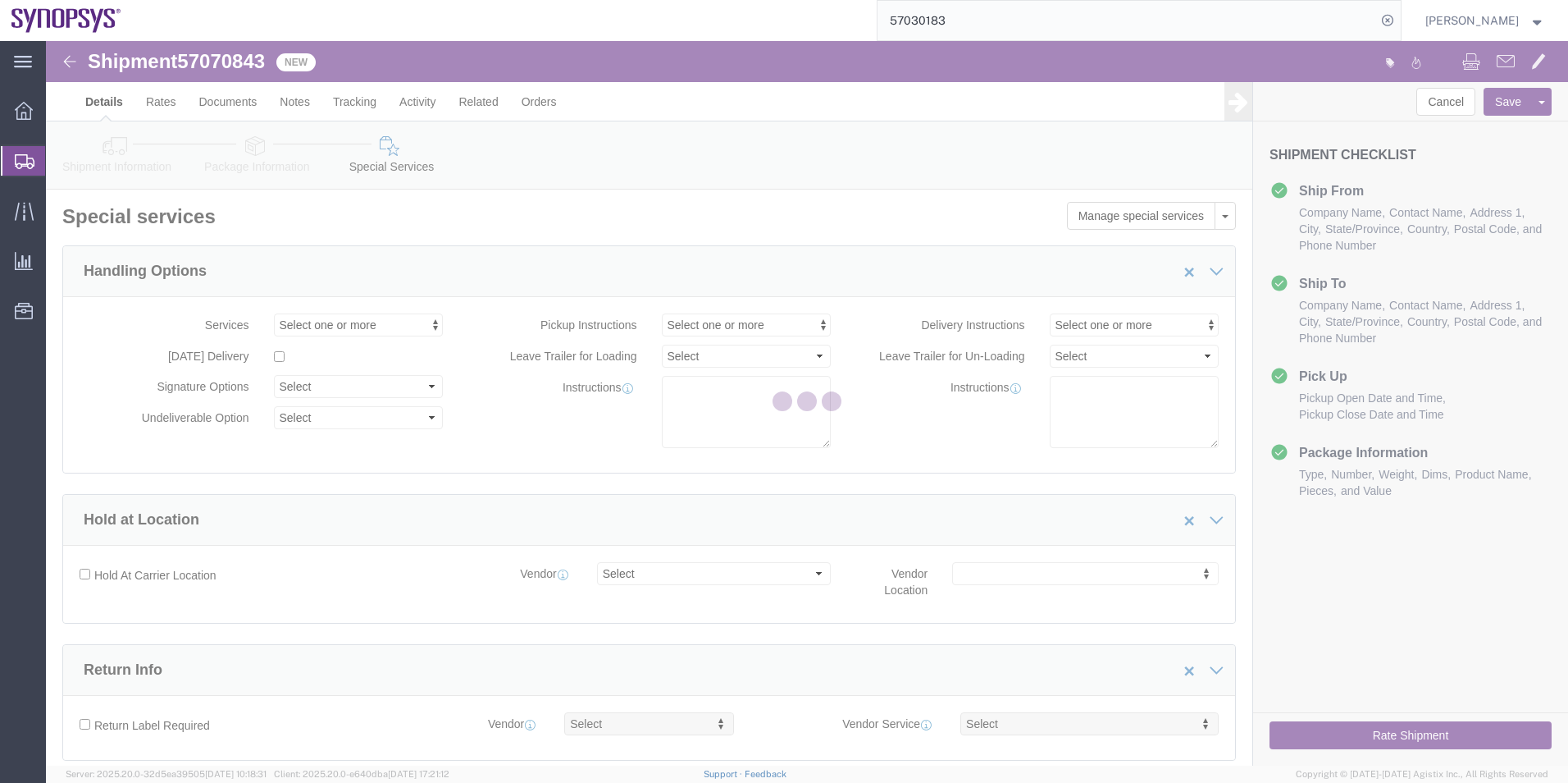
select select "COSTCENTER"
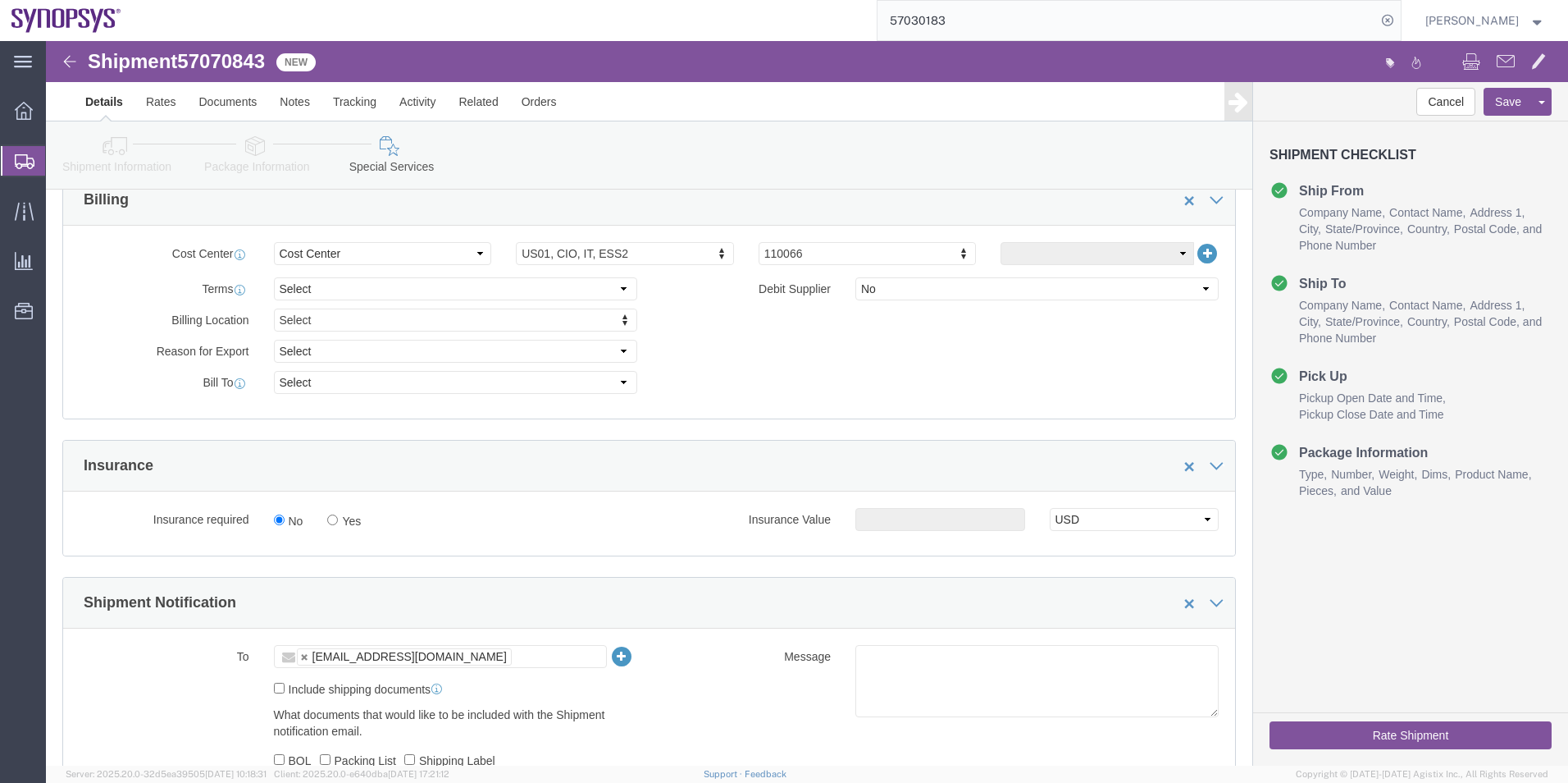
scroll to position [902, 0]
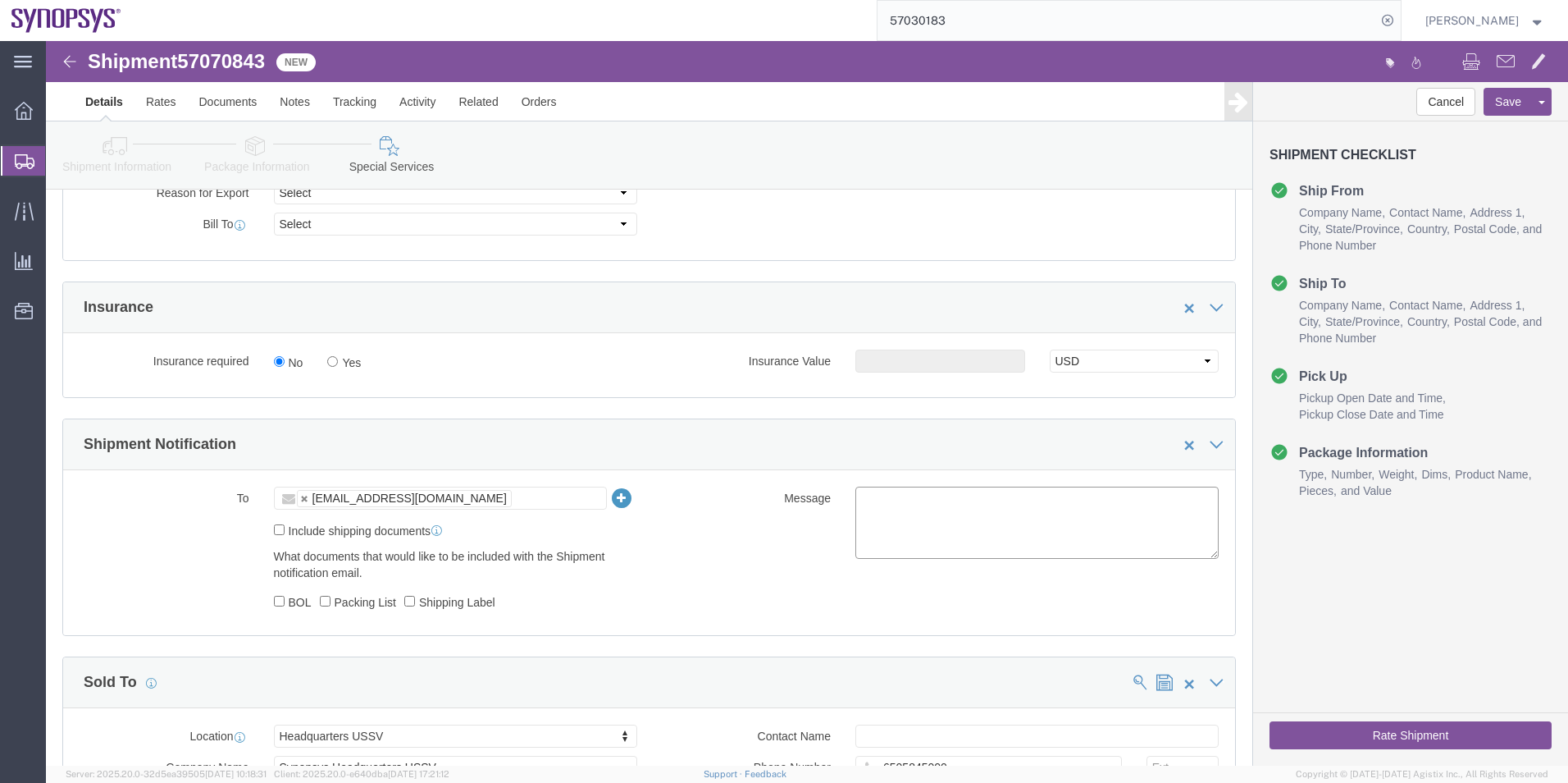
click textarea
type textarea "Please see attached. -Kaelen"
click button "Rate Shipment"
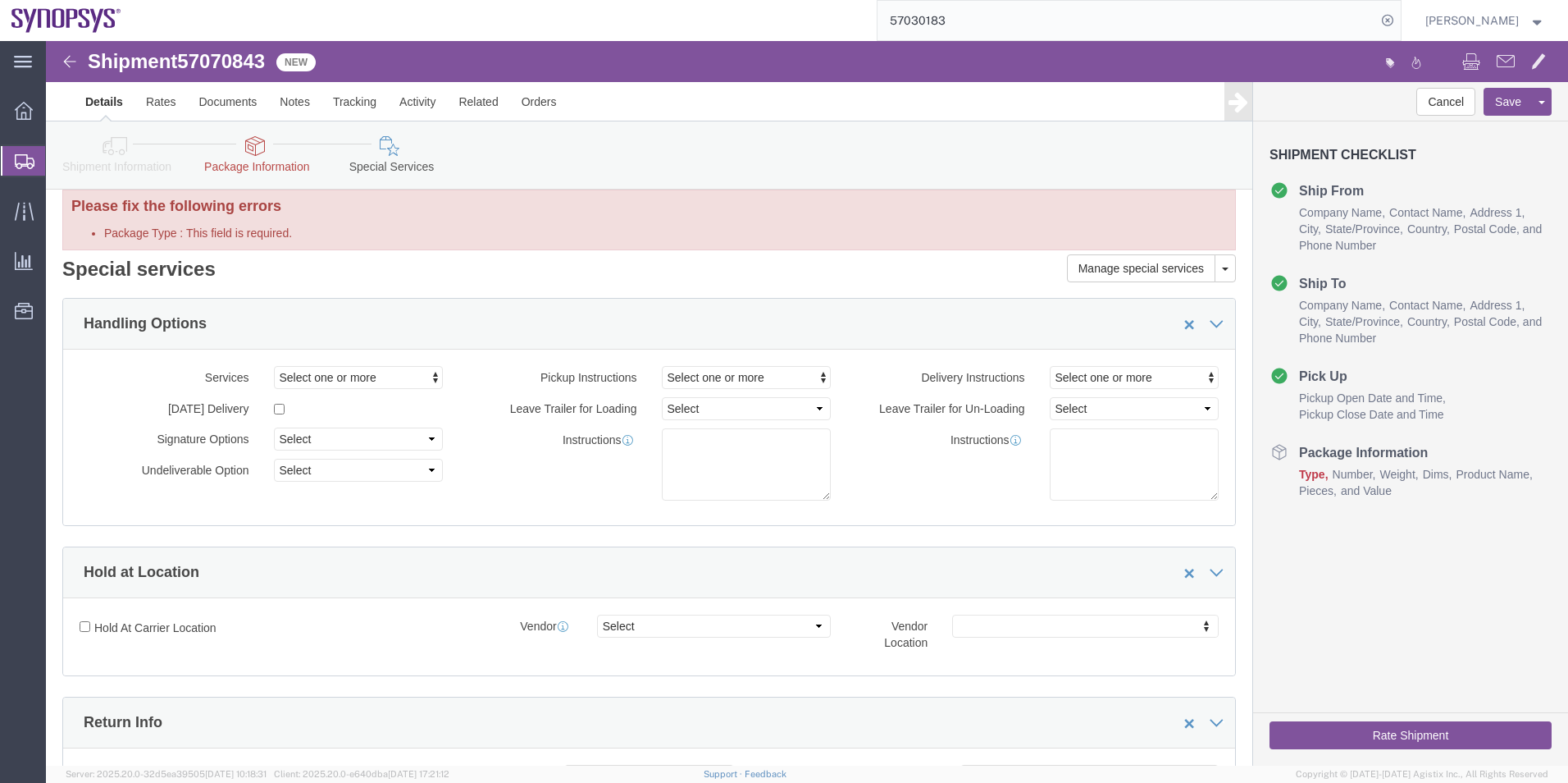
scroll to position [0, 0]
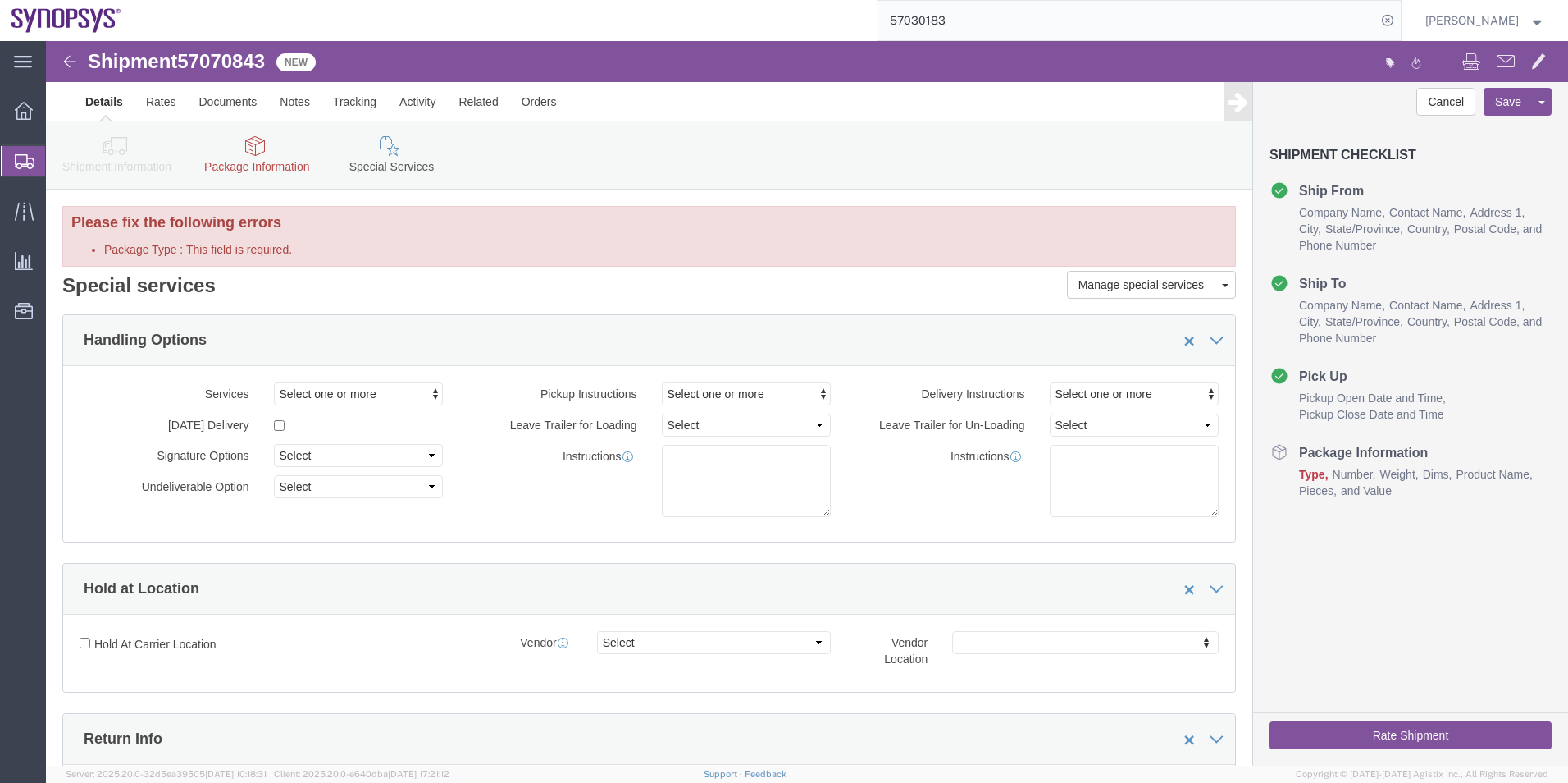
click icon
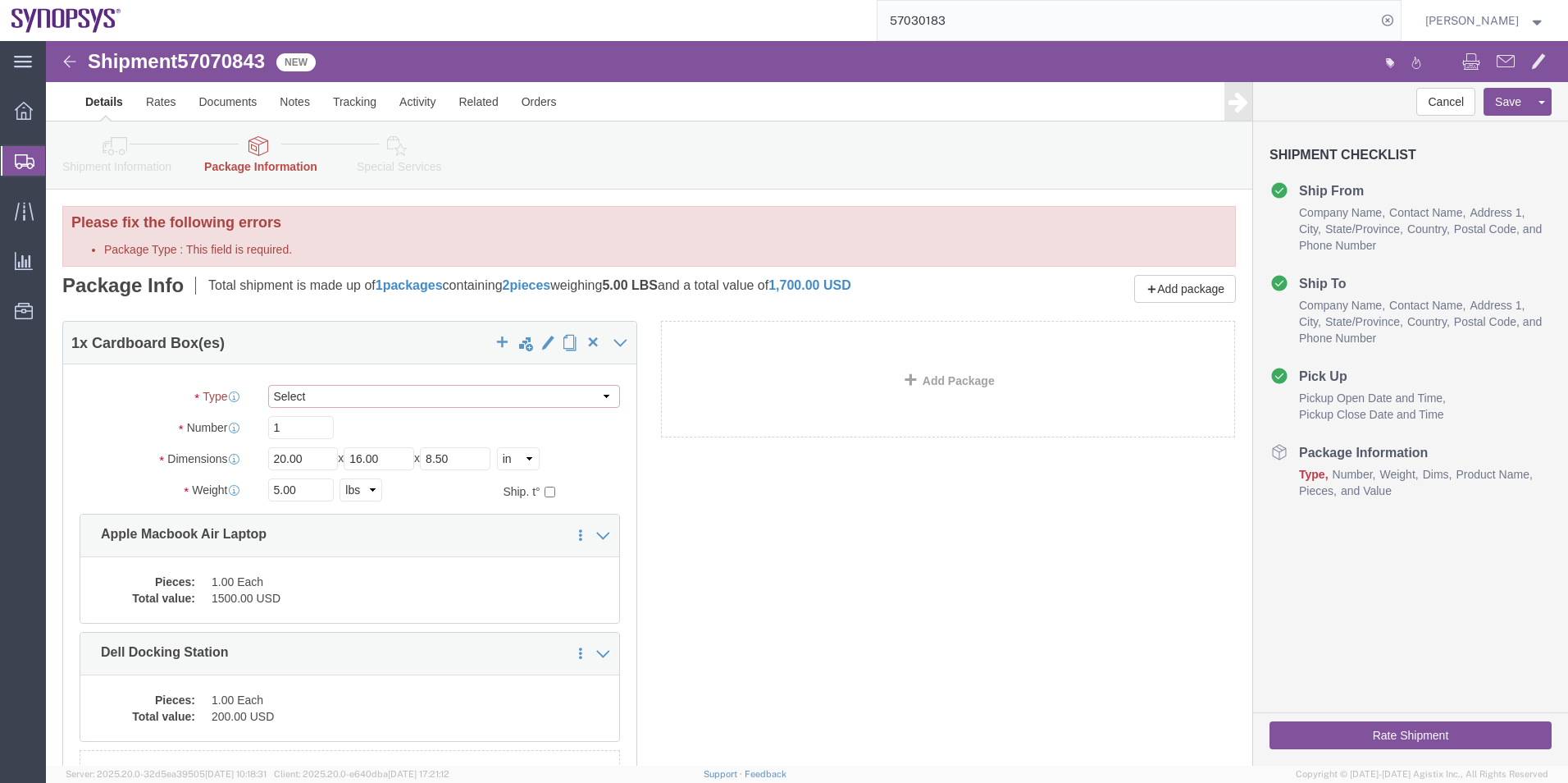
click select "Select Envelope Large Box Medium Box PAK Rack Small Box Tube Your Packaging"
select select "YRPK"
click select "Select Envelope Large Box Medium Box PAK Rack Small Box Tube Your Packaging"
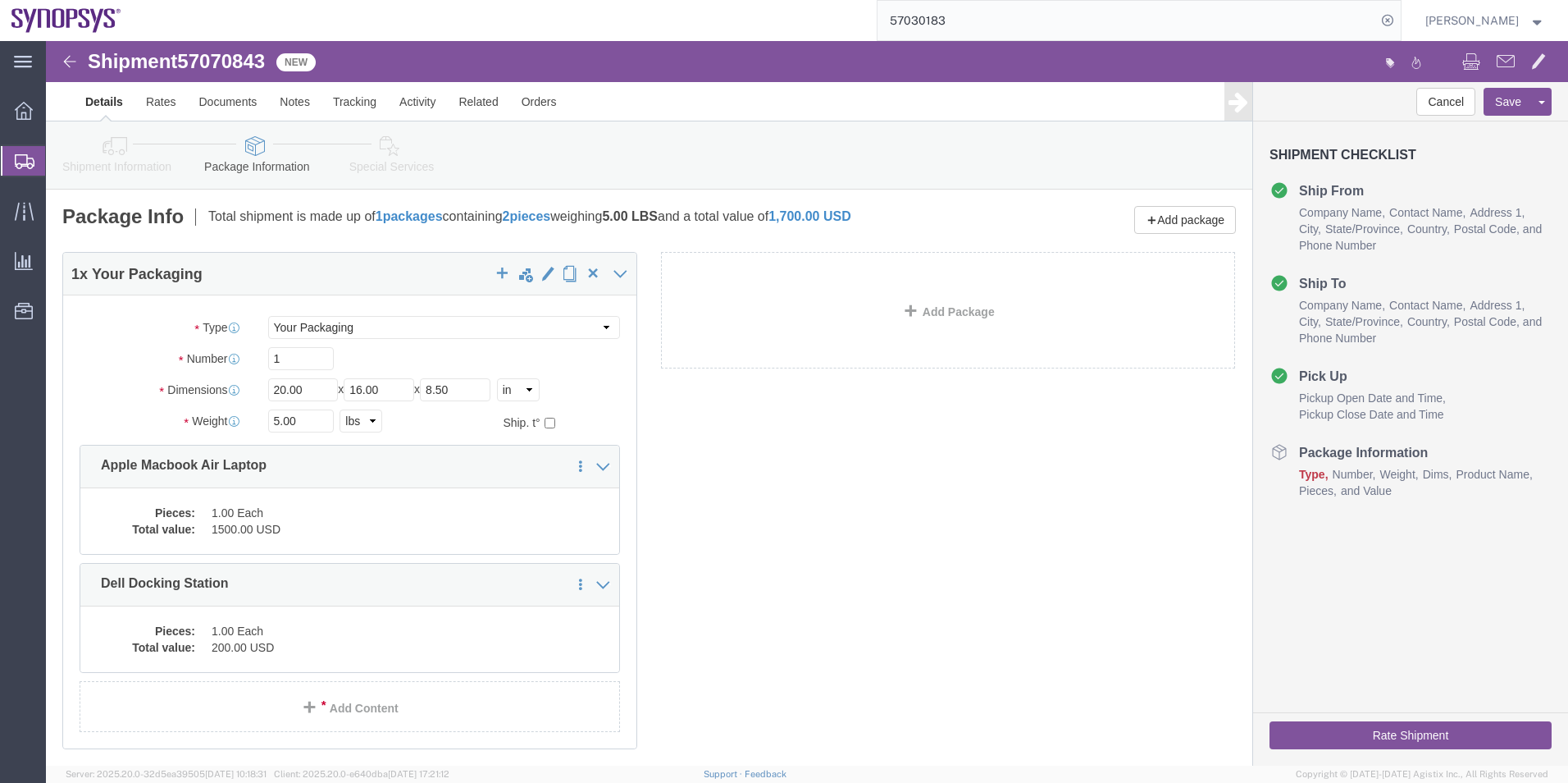
click icon
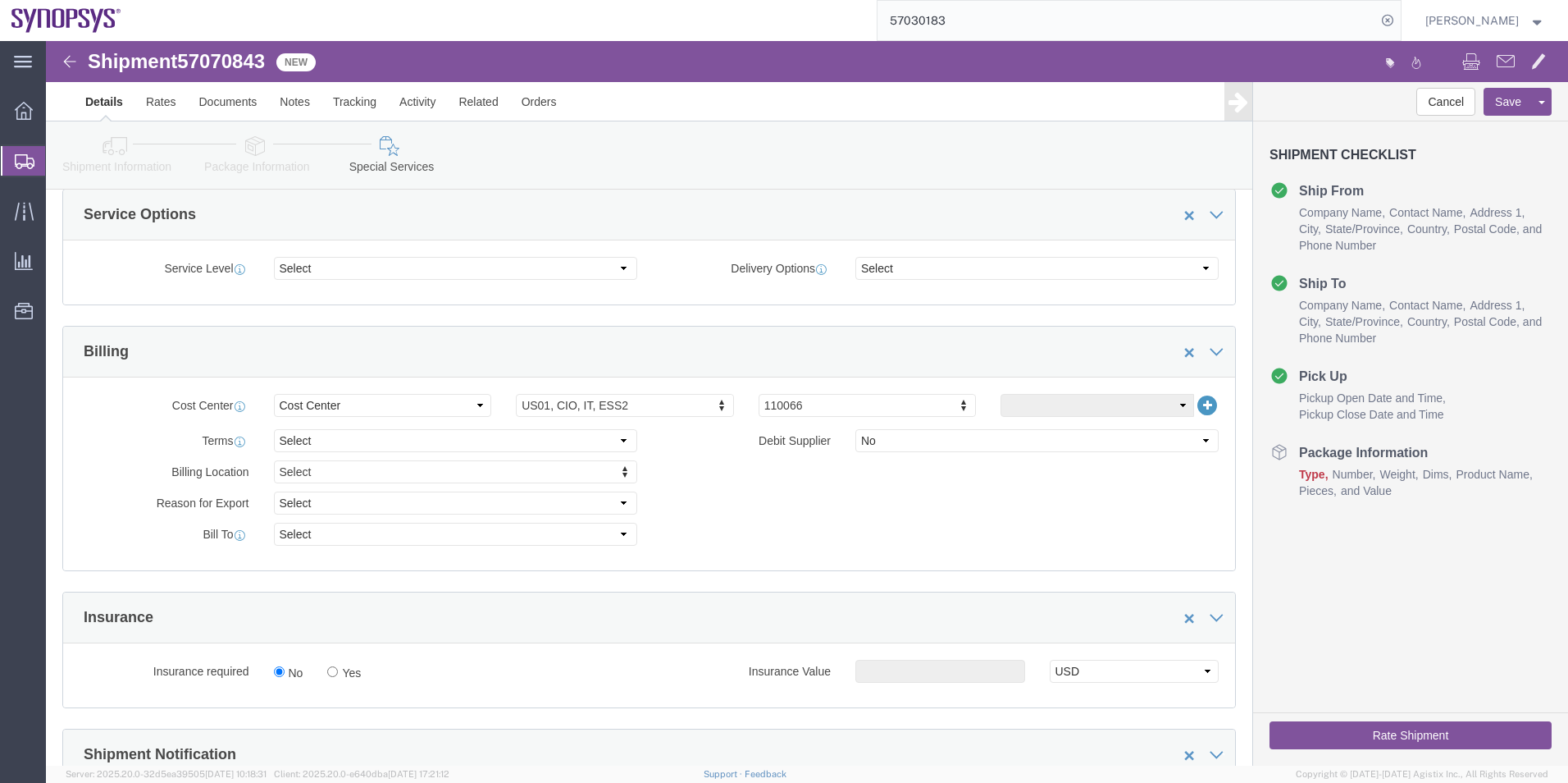
scroll to position [738, 0]
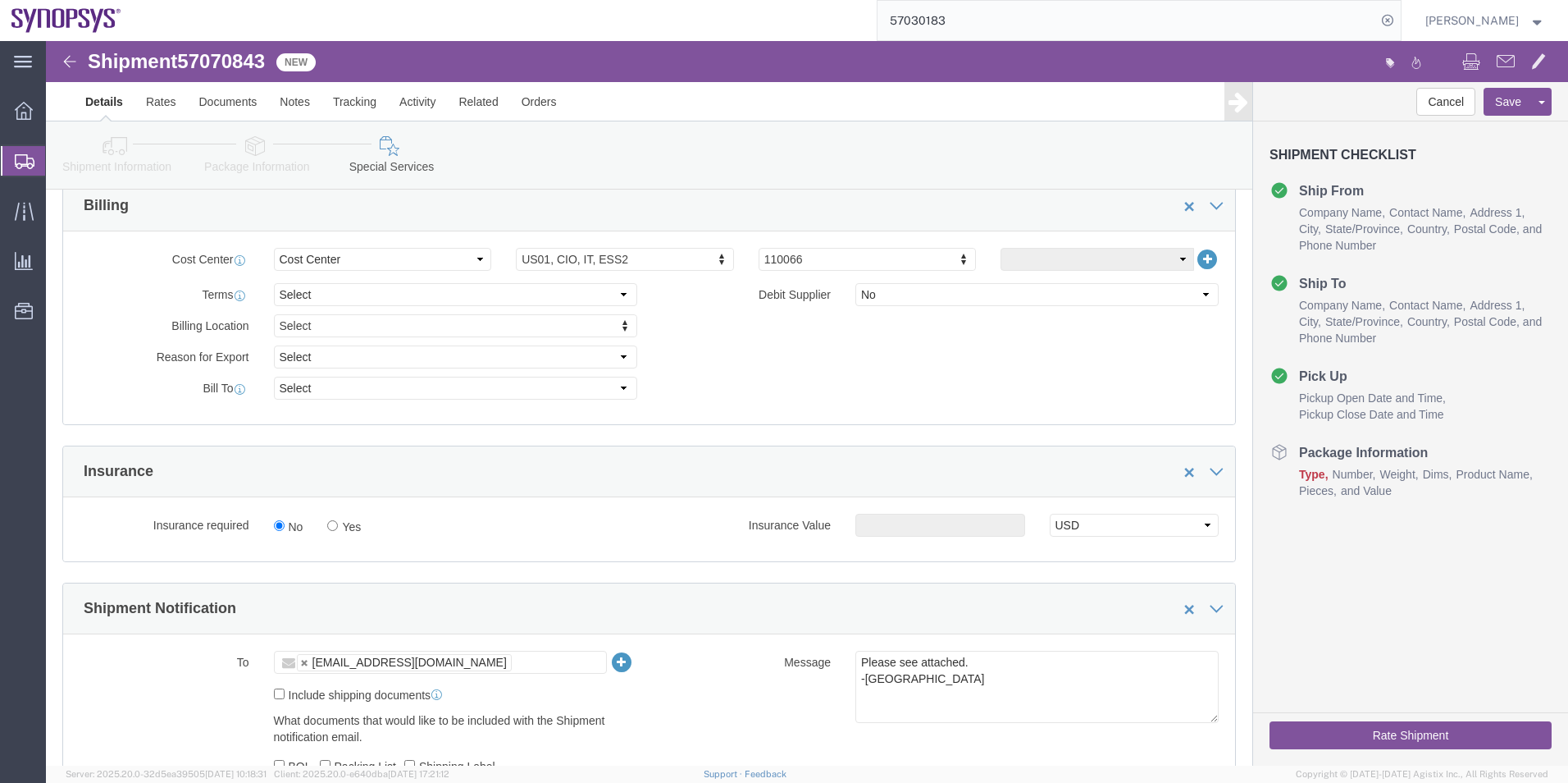
click button "Rate Shipment"
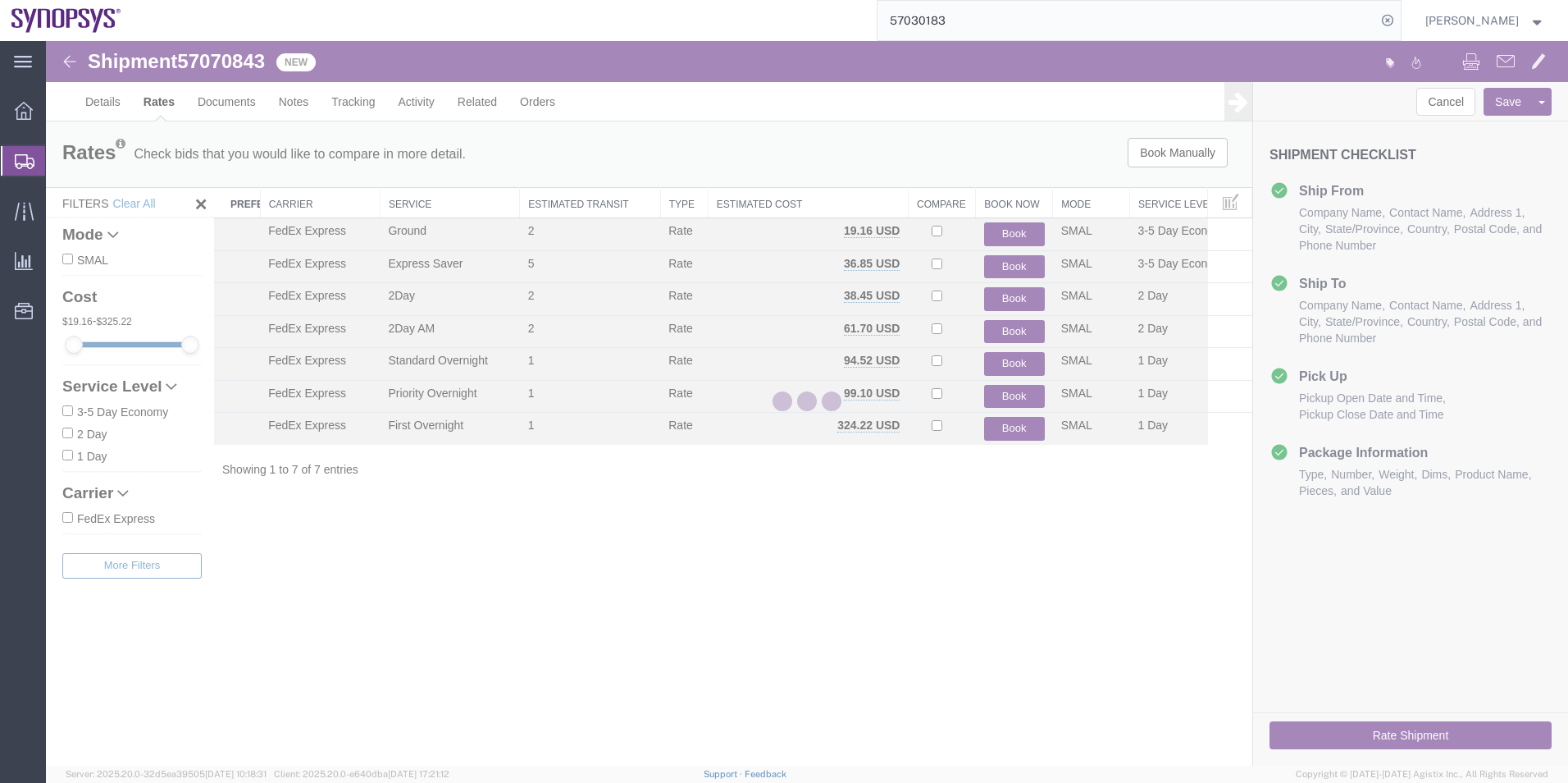
scroll to position [0, 0]
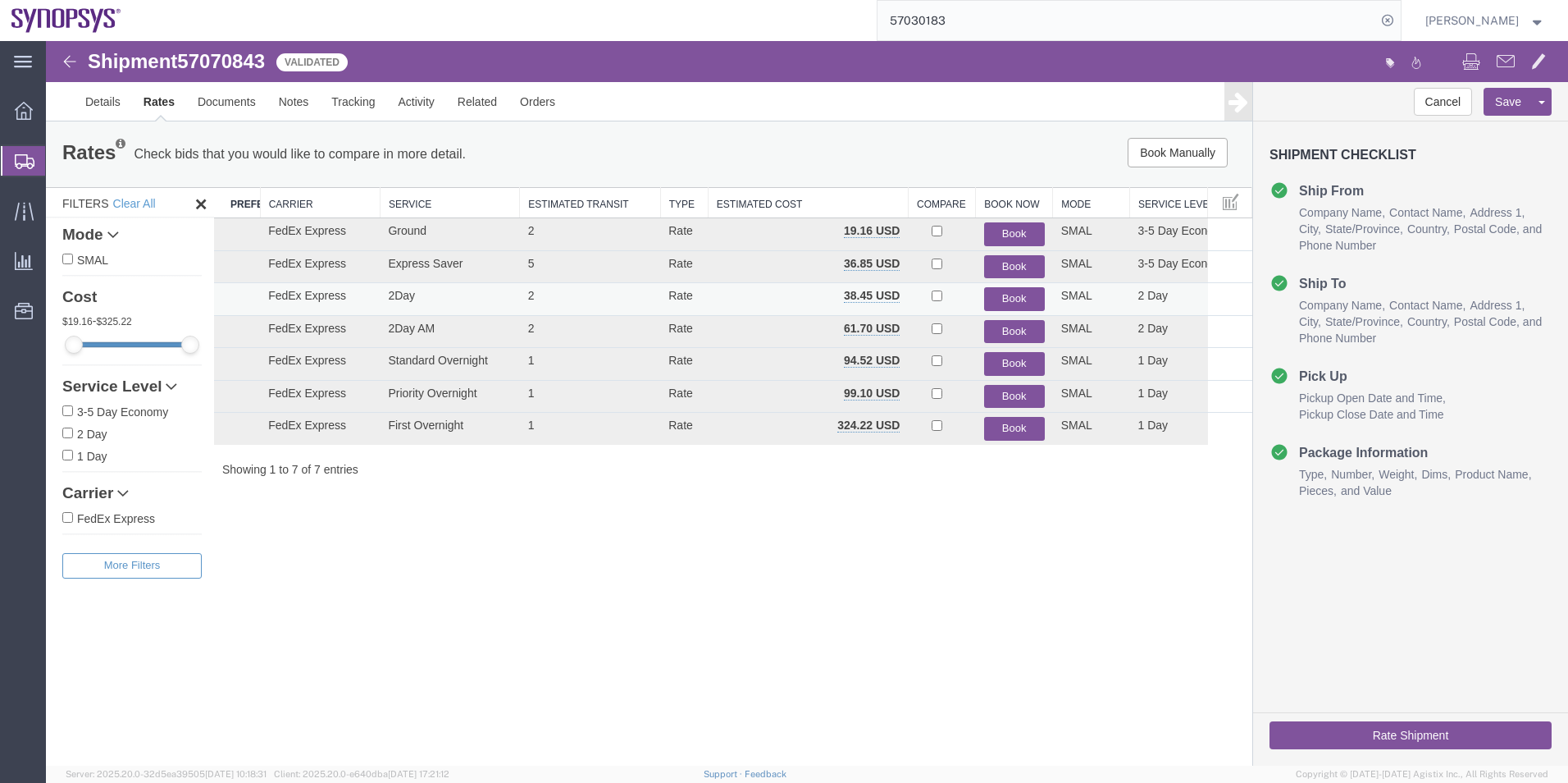
click at [1018, 296] on button "Book" at bounding box center [1014, 299] width 61 height 23
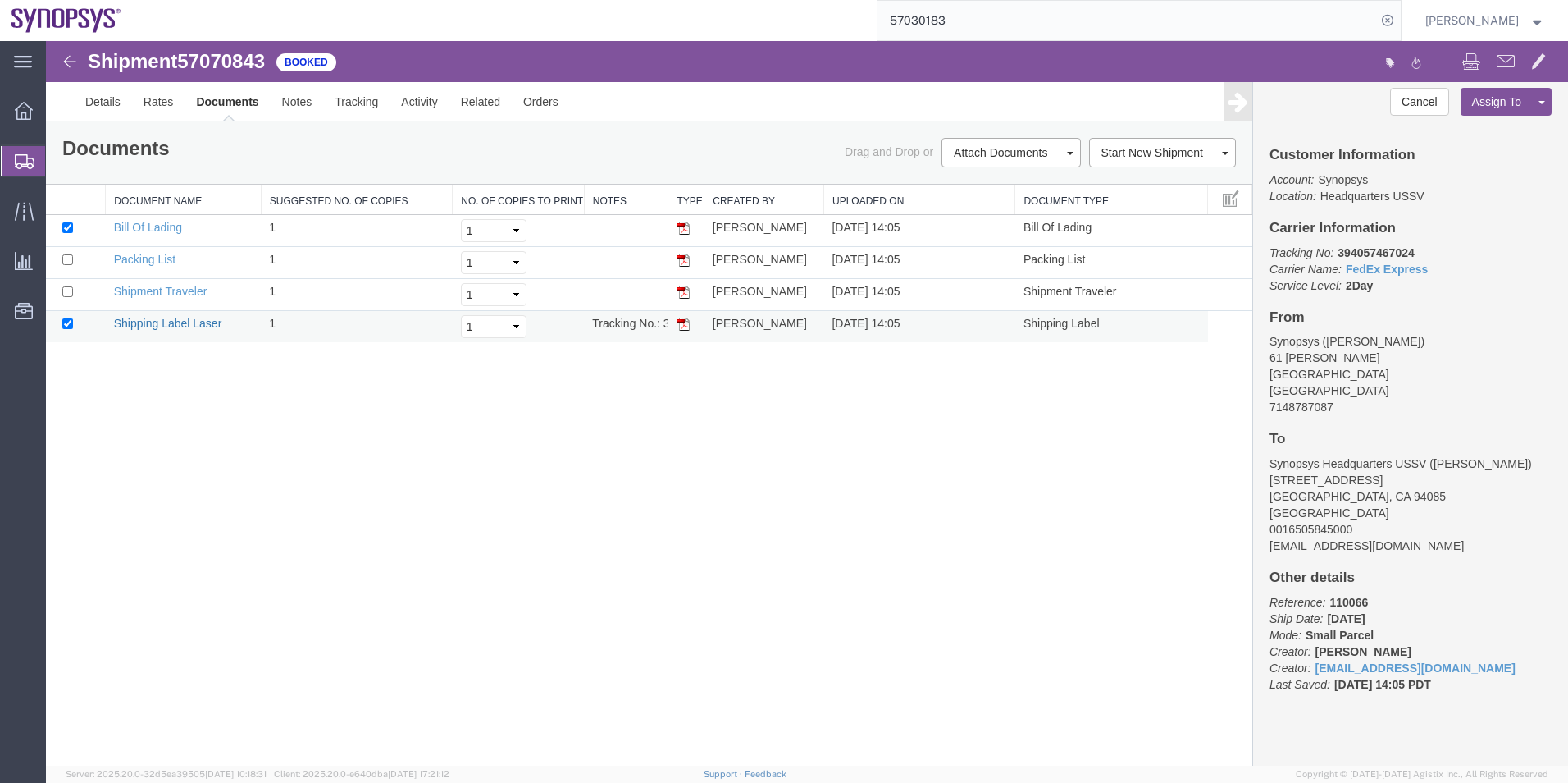
click at [130, 325] on link "Shipping Label Laser" at bounding box center [168, 323] width 109 height 13
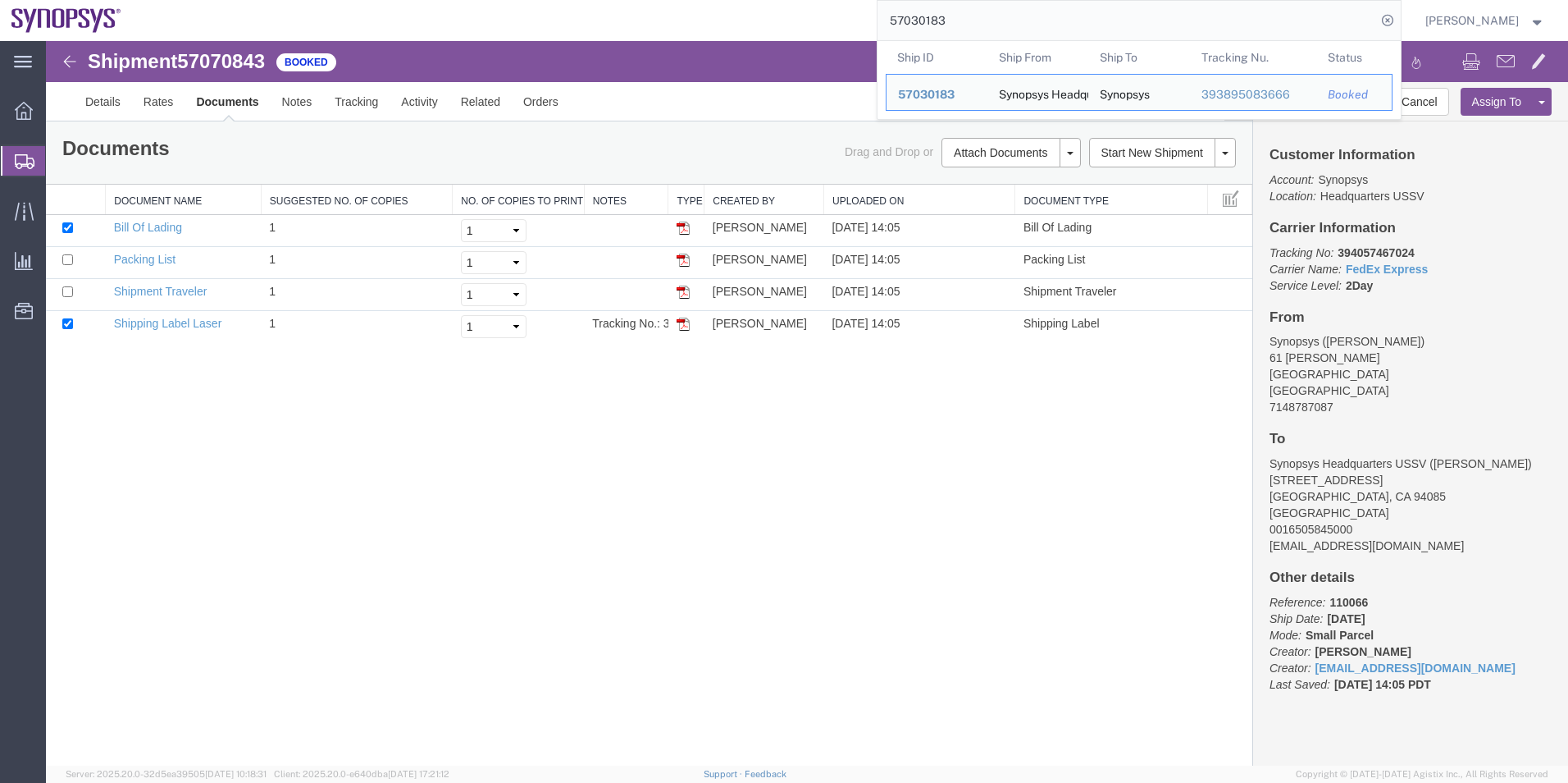
drag, startPoint x: 961, startPoint y: 20, endPoint x: 819, endPoint y: 22, distance: 142.0
click at [819, 22] on div "57030183 Ship ID Ship From Ship To Tracking Nu. Status Ship ID 57030183 Ship Fr…" at bounding box center [767, 21] width 1269 height 41
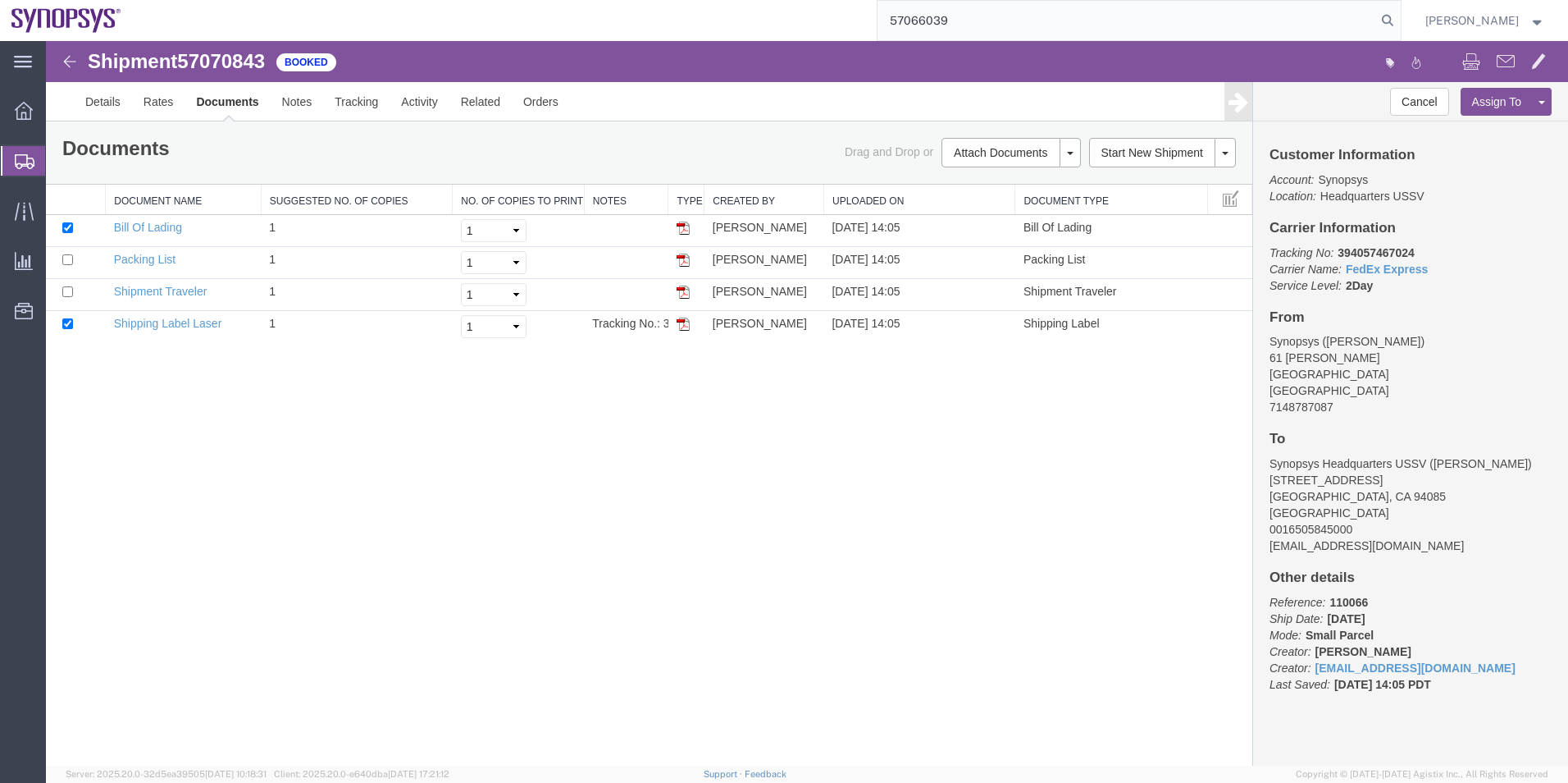
type input "57066039"
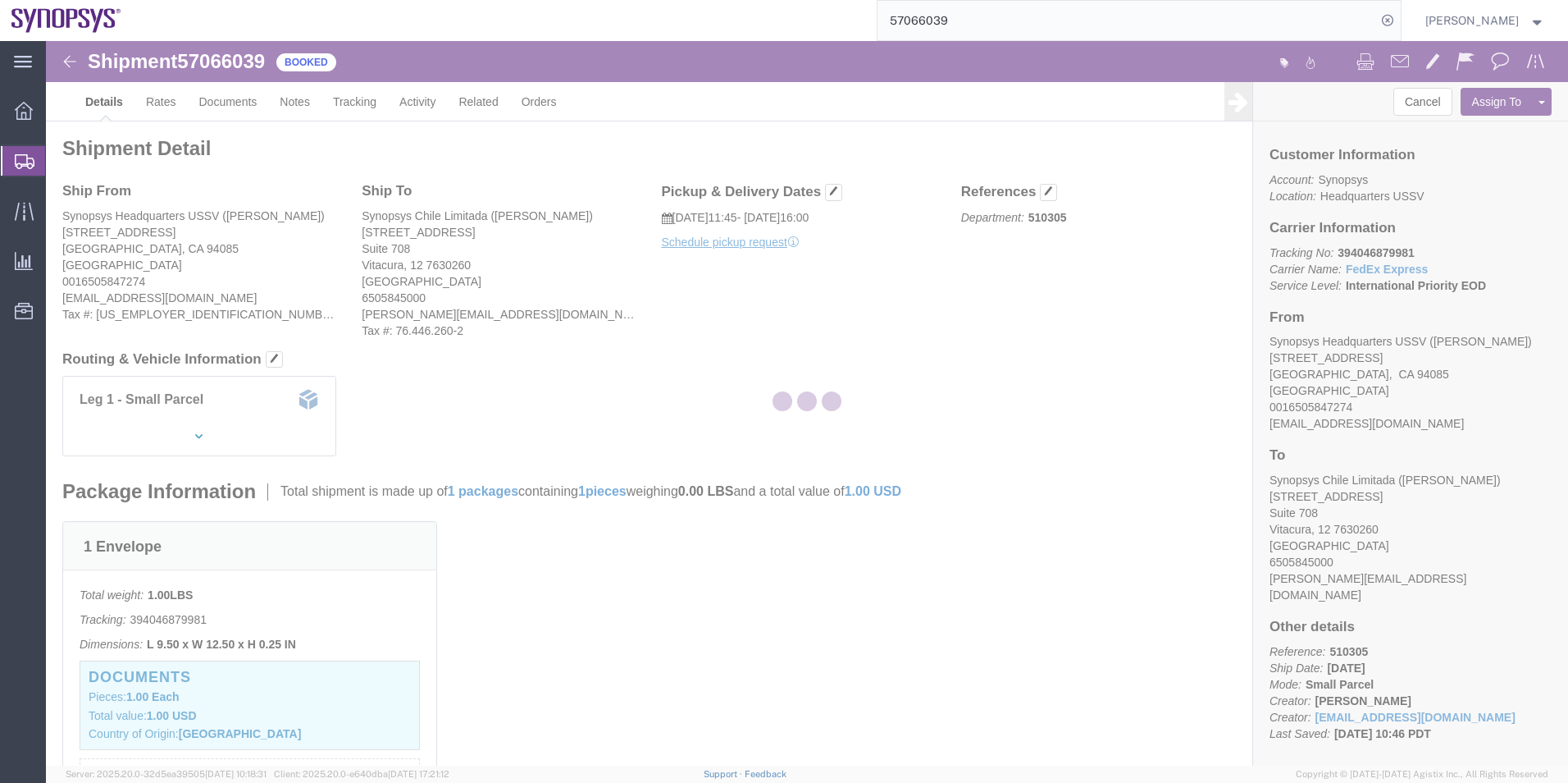
drag, startPoint x: 257, startPoint y: 73, endPoint x: 229, endPoint y: 104, distance: 41.8
click at [229, 104] on div at bounding box center [807, 403] width 1522 height 724
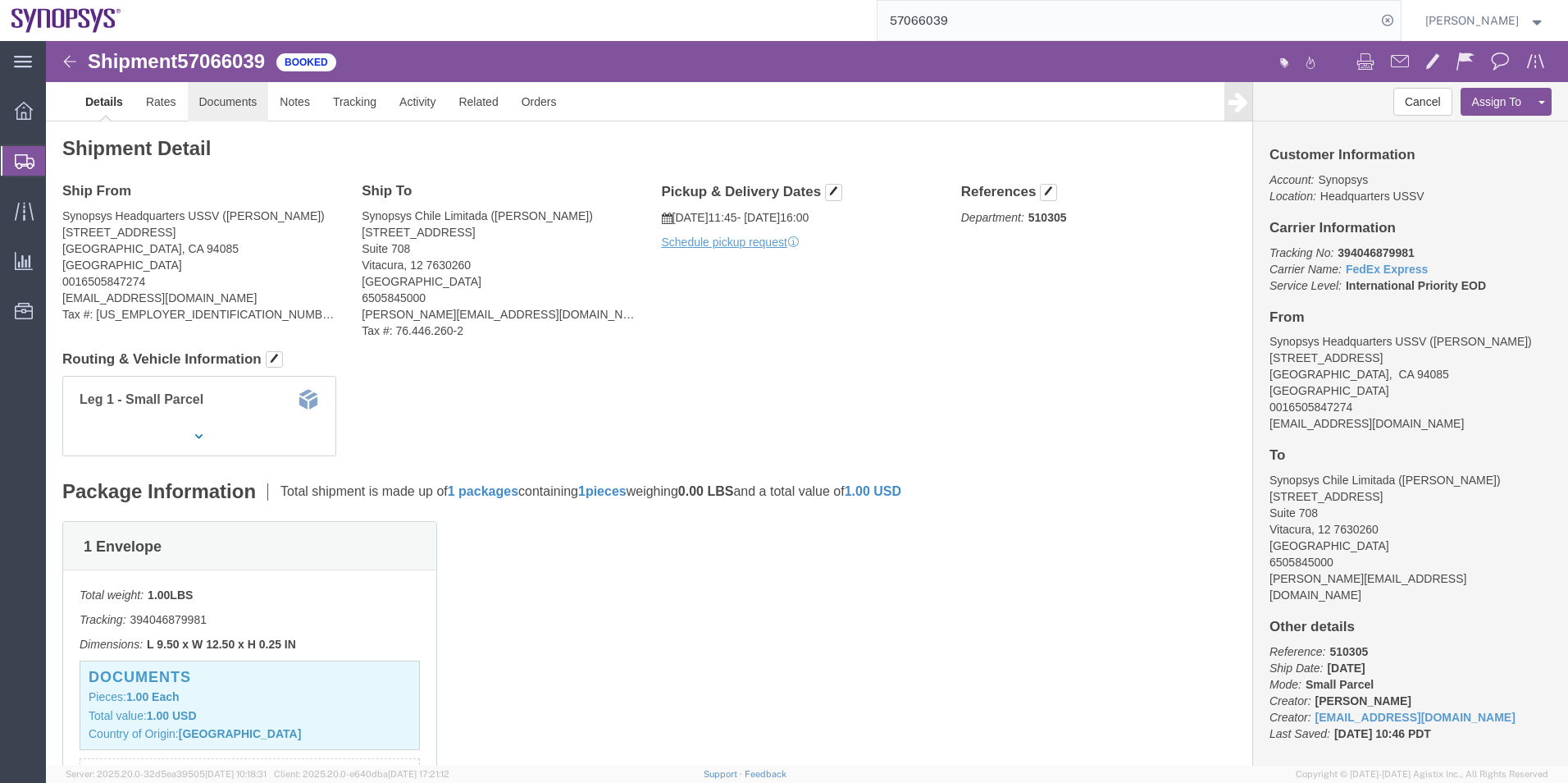
click link "Documents"
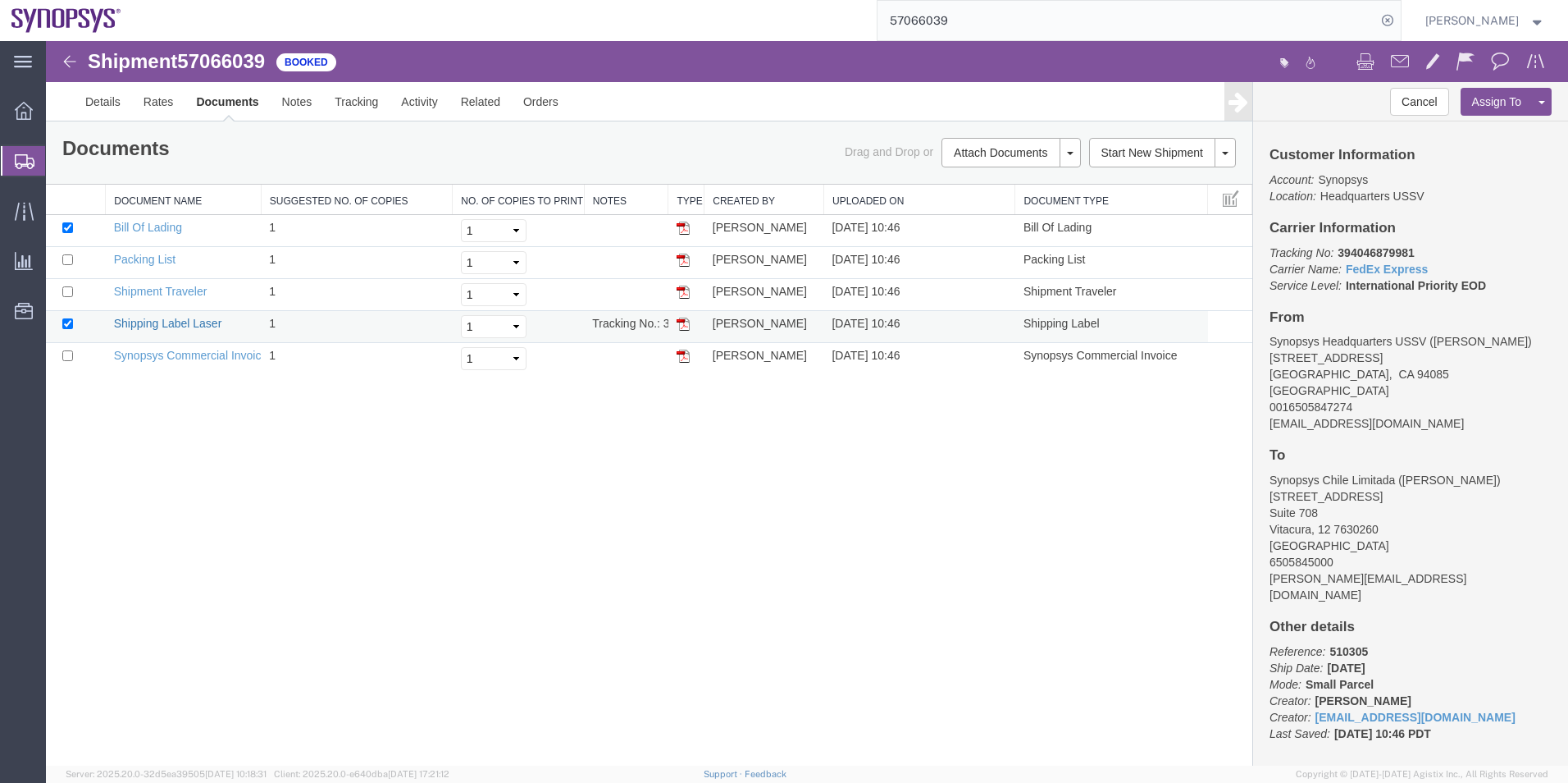
click at [195, 325] on link "Shipping Label Laser" at bounding box center [168, 323] width 109 height 13
click at [226, 352] on link "Synopsys Commercial Invoice" at bounding box center [192, 354] width 155 height 13
drag, startPoint x: 152, startPoint y: 261, endPoint x: 148, endPoint y: 254, distance: 8.1
click at [152, 261] on link "Packing List" at bounding box center [145, 258] width 62 height 13
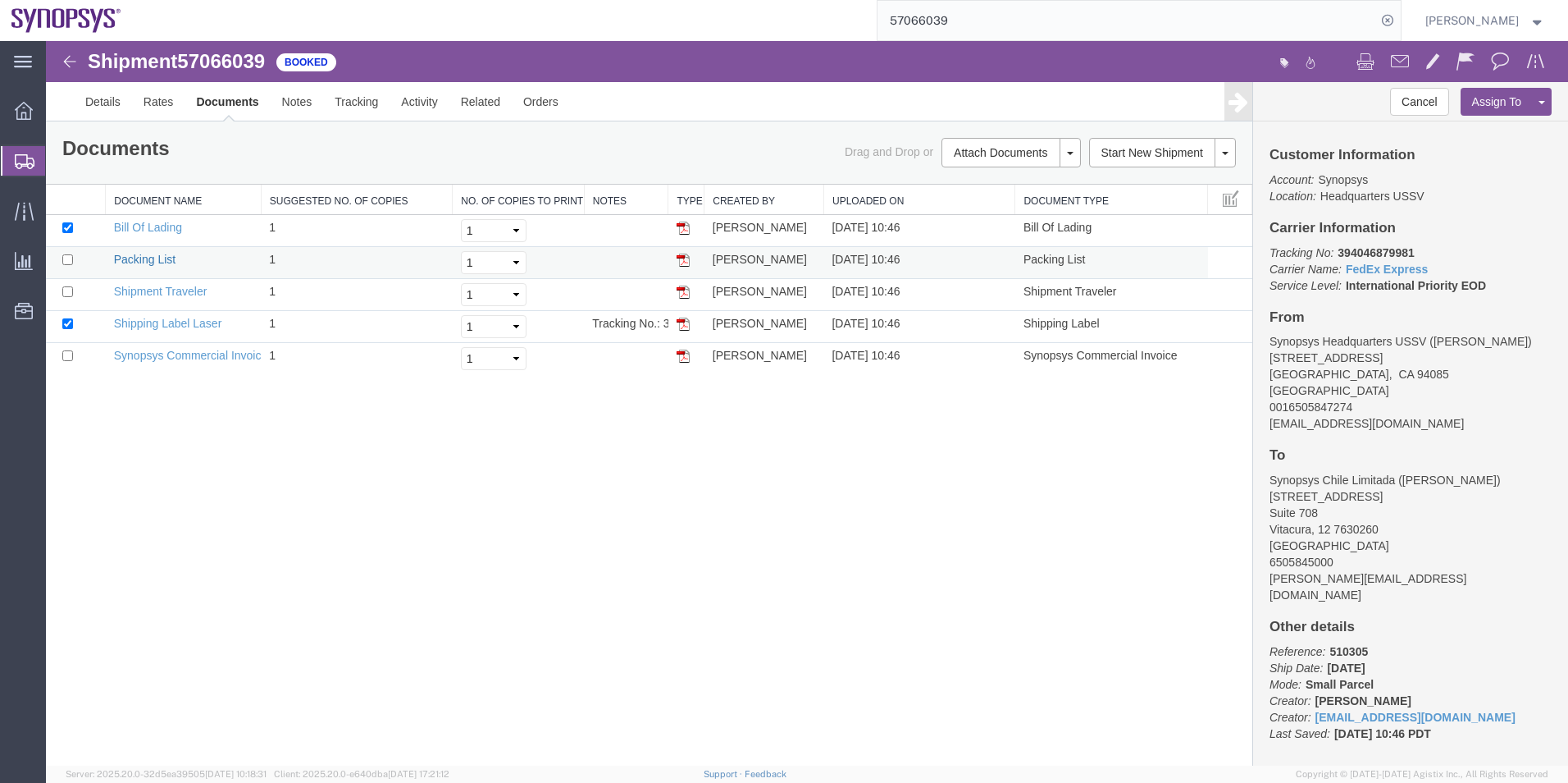
click at [148, 254] on link "Packing List" at bounding box center [145, 258] width 62 height 13
click at [973, 10] on input "57066039" at bounding box center [1127, 21] width 499 height 39
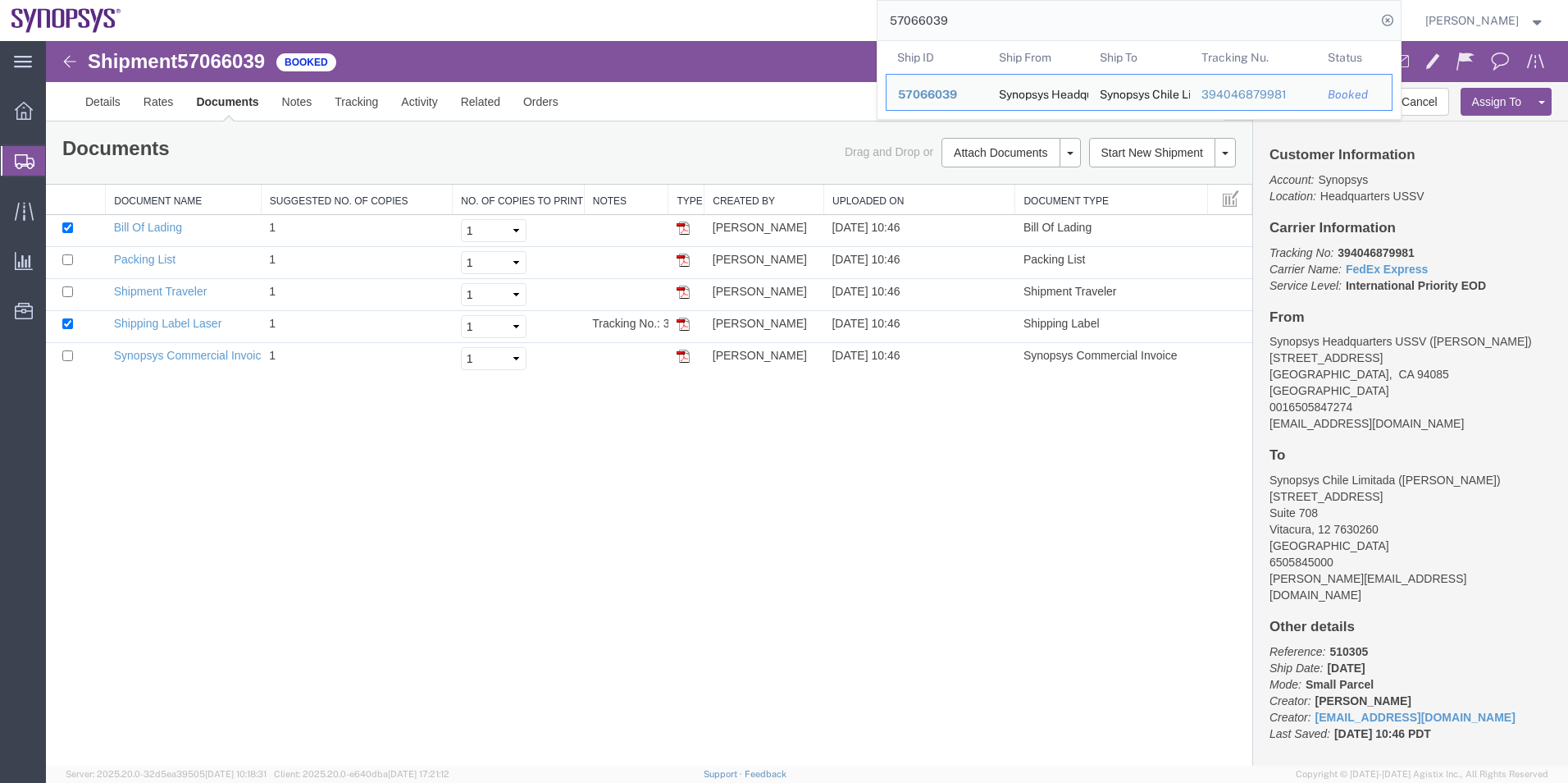
click at [972, 13] on input "57066039" at bounding box center [1127, 21] width 499 height 39
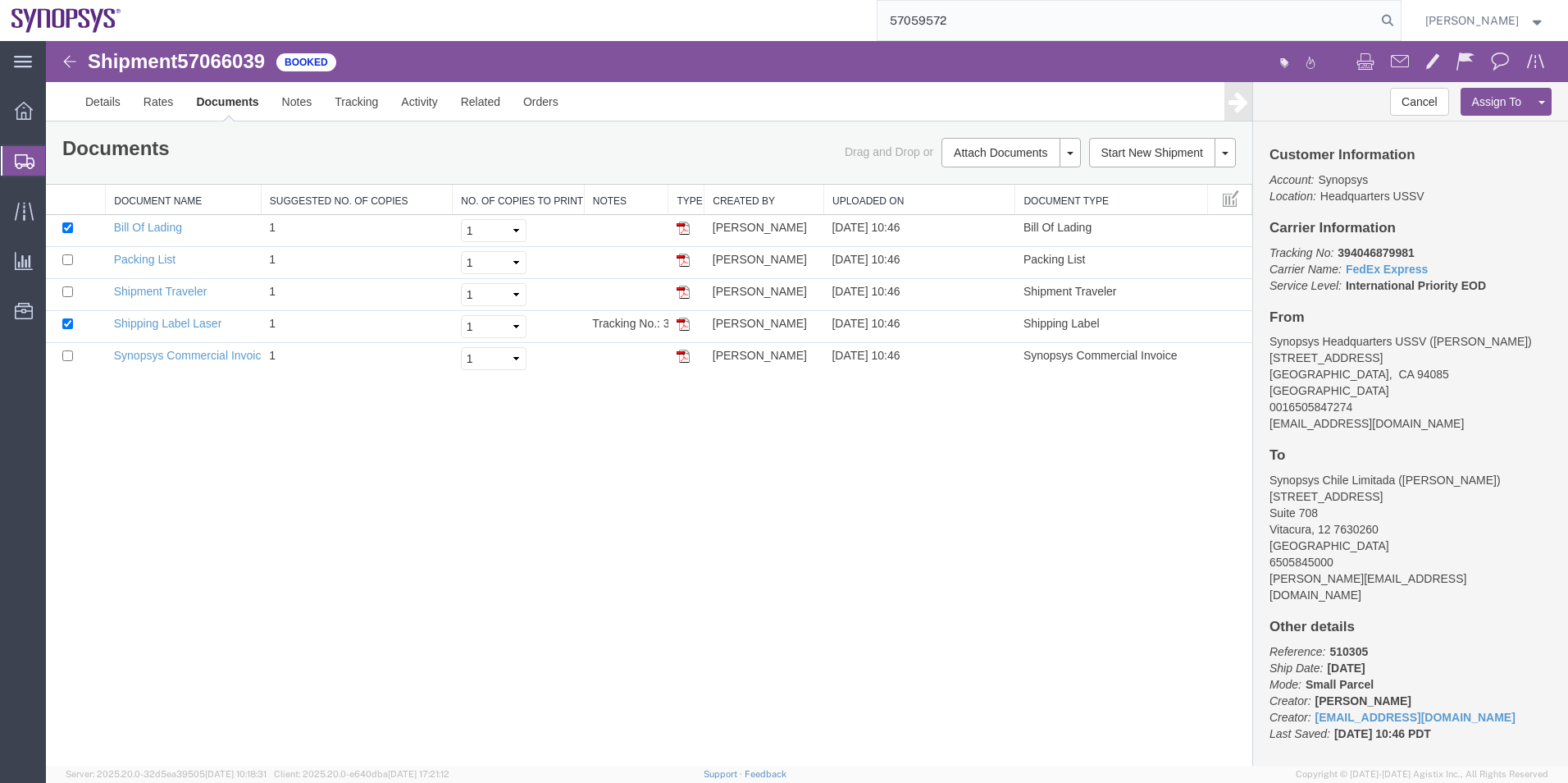
type input "57059572"
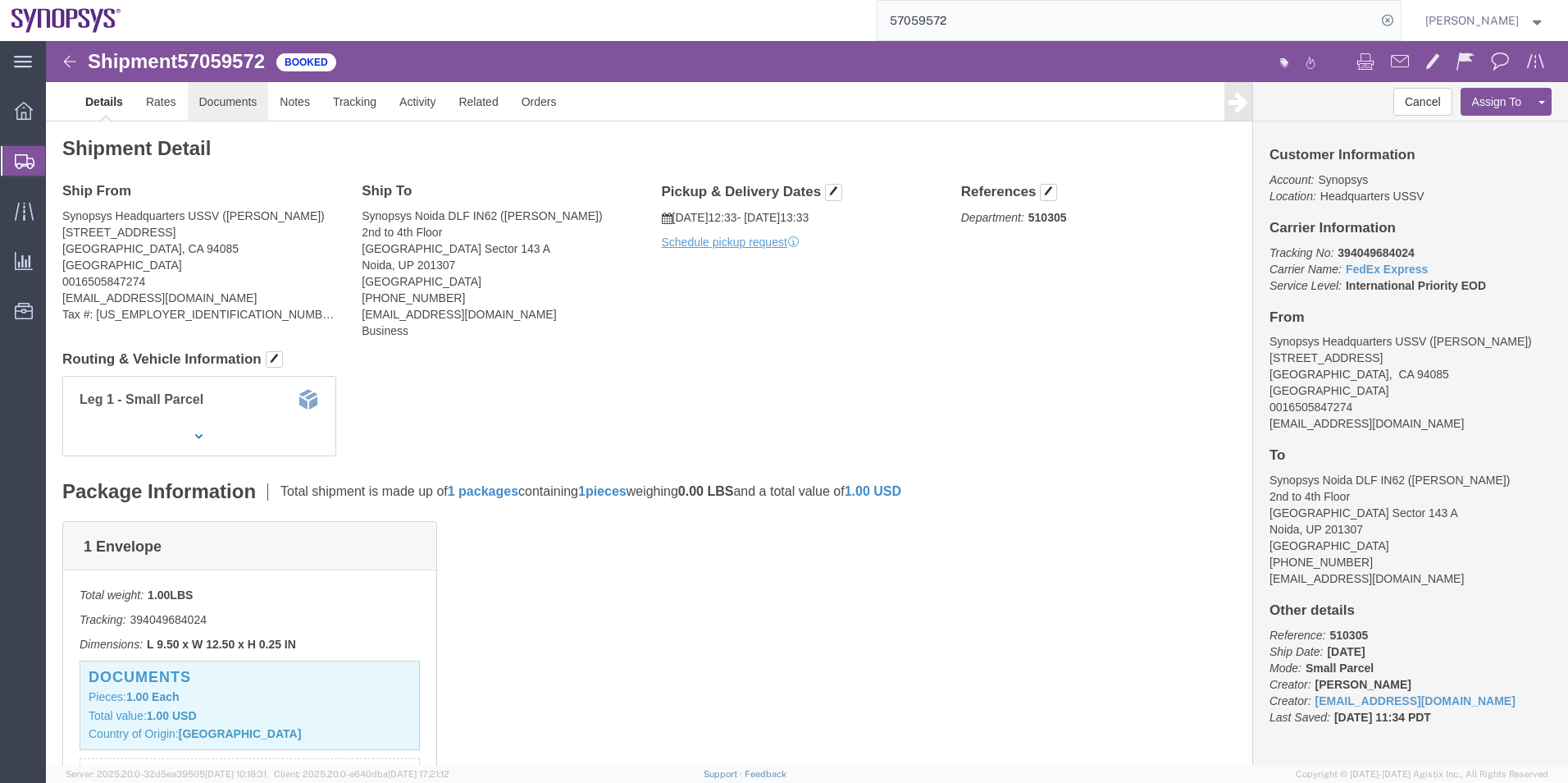
click link "Documents"
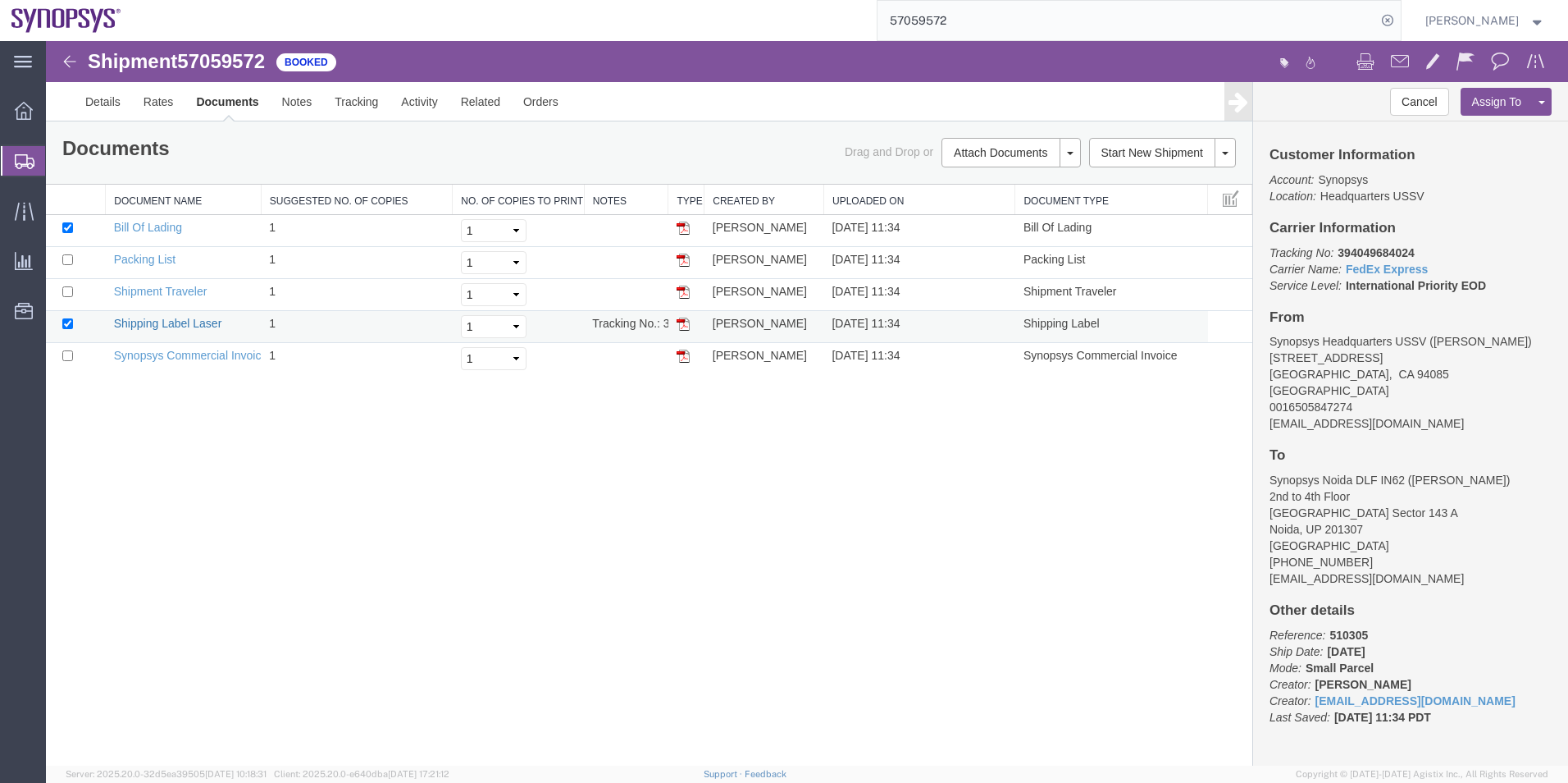
click at [182, 323] on link "Shipping Label Laser" at bounding box center [168, 323] width 109 height 13
click at [180, 364] on td "Synopsys Commercial Invoice" at bounding box center [183, 358] width 156 height 32
click at [185, 357] on link "Synopsys Commercial Invoice" at bounding box center [192, 354] width 155 height 13
click at [154, 260] on link "Packing List" at bounding box center [145, 258] width 62 height 13
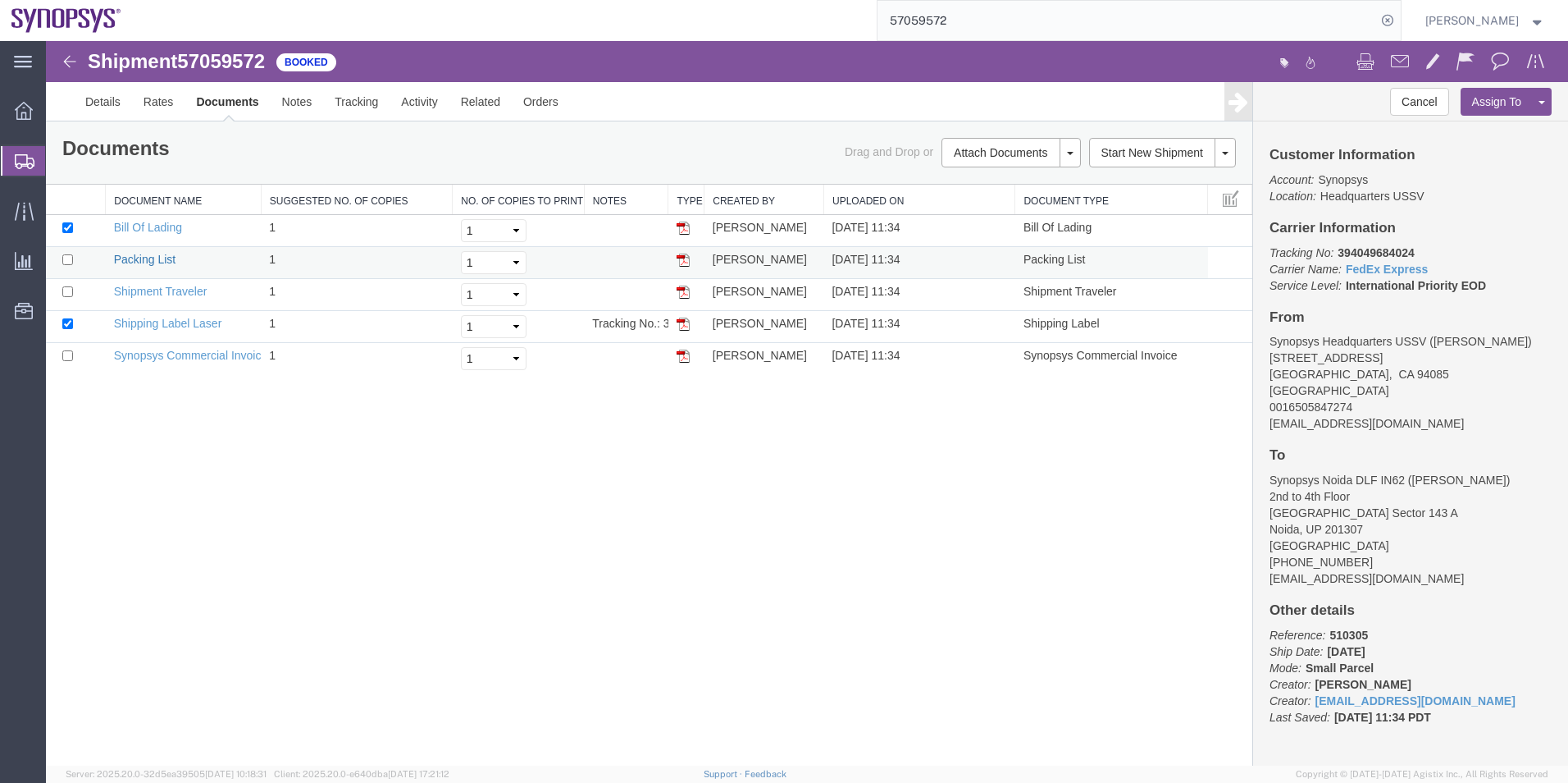
click at [154, 260] on link "Packing List" at bounding box center [145, 258] width 62 height 13
click at [0, 0] on span "Shipment Manager" at bounding box center [0, 0] width 0 height 0
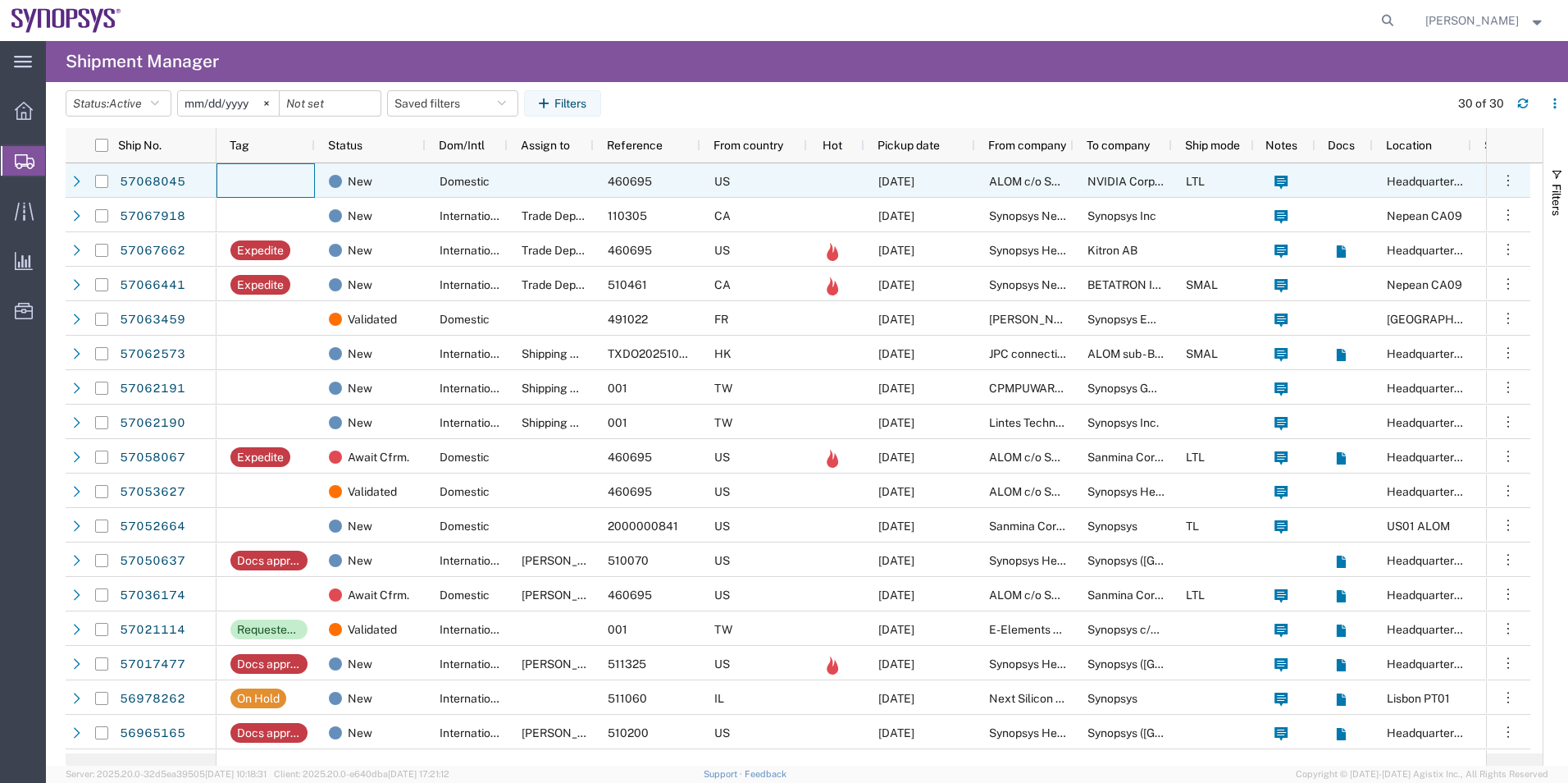
click at [302, 187] on div at bounding box center [265, 180] width 99 height 34
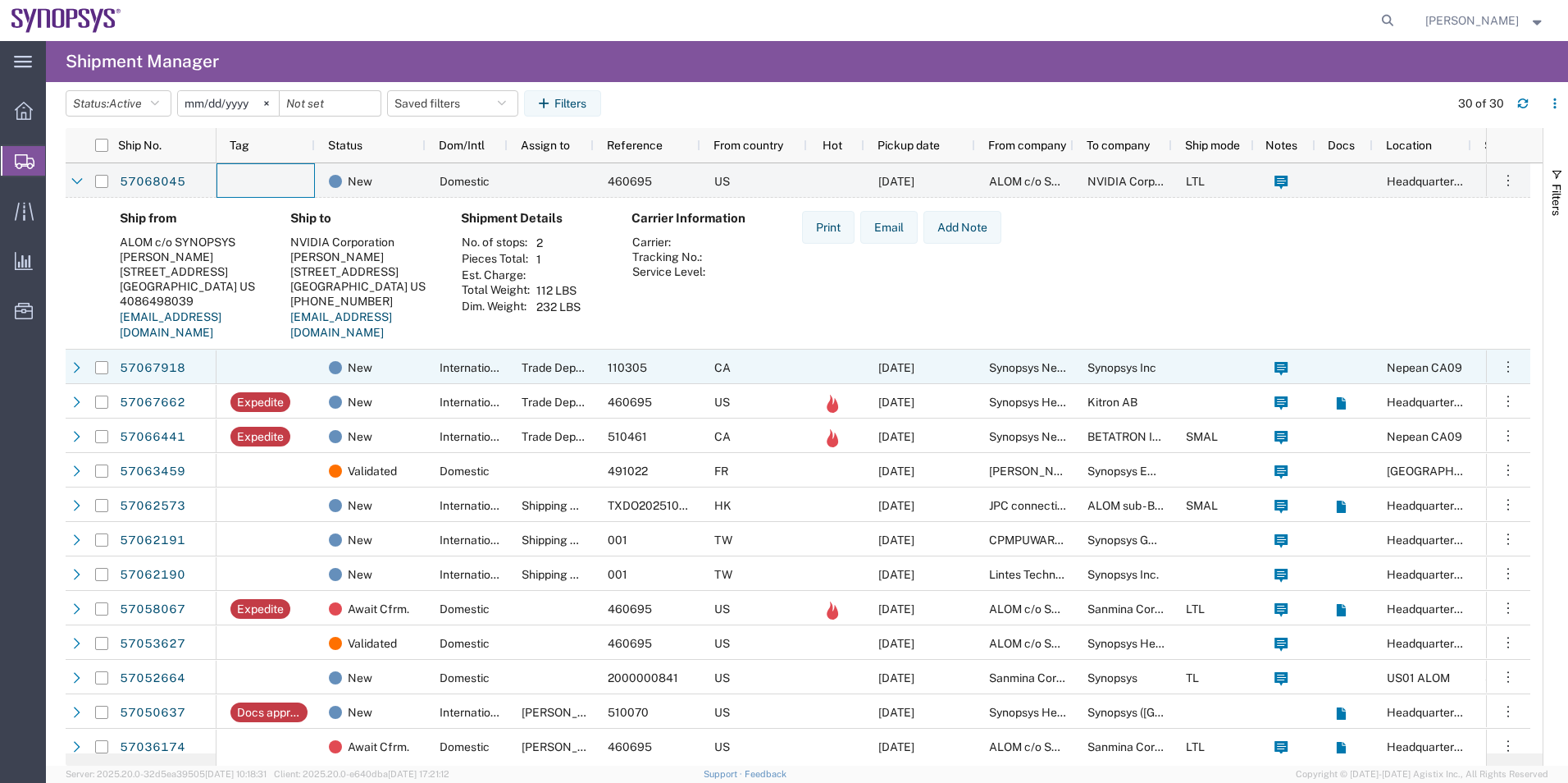
click at [260, 363] on div at bounding box center [265, 366] width 99 height 34
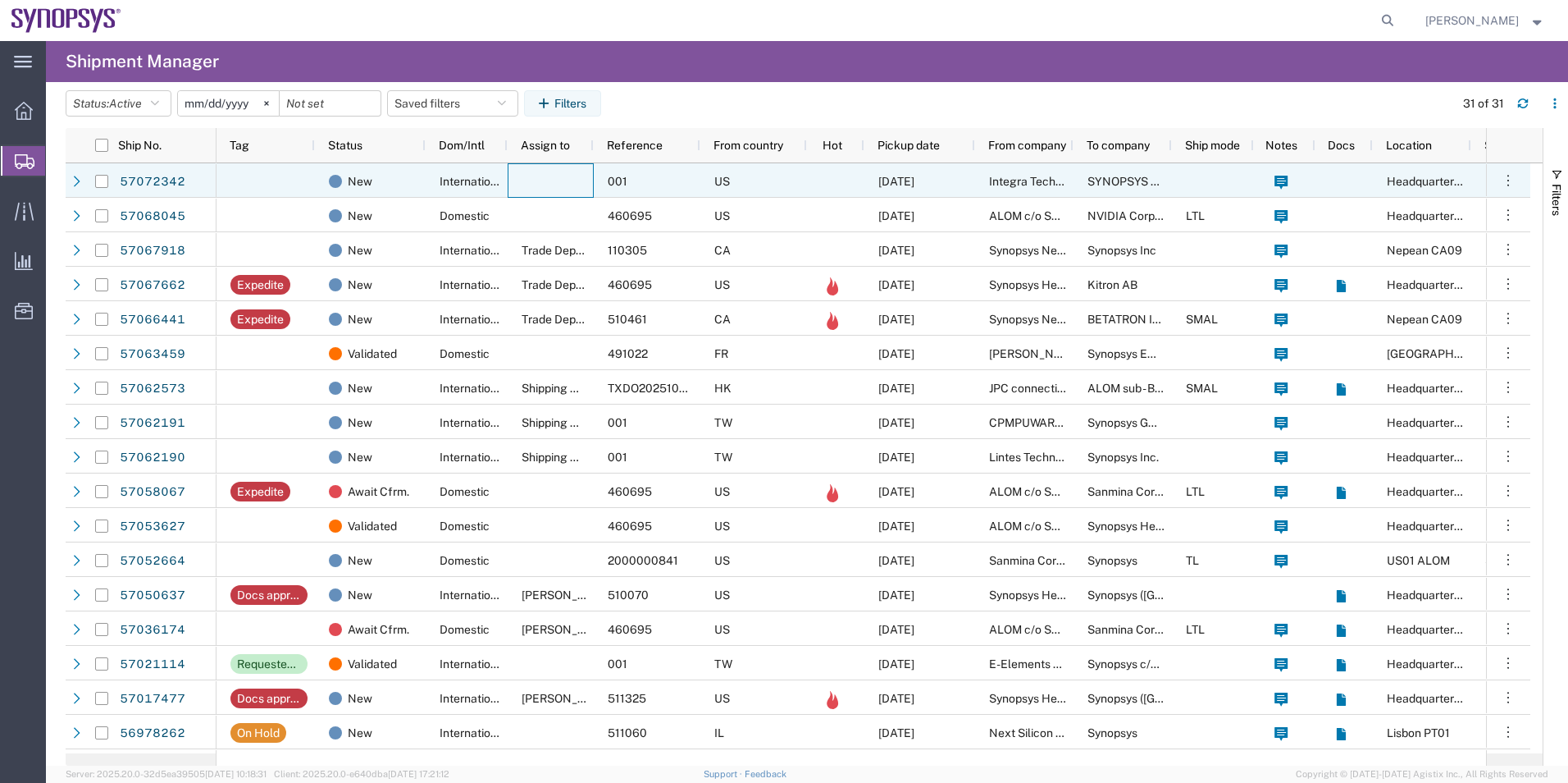
click at [519, 195] on div at bounding box center [551, 180] width 86 height 34
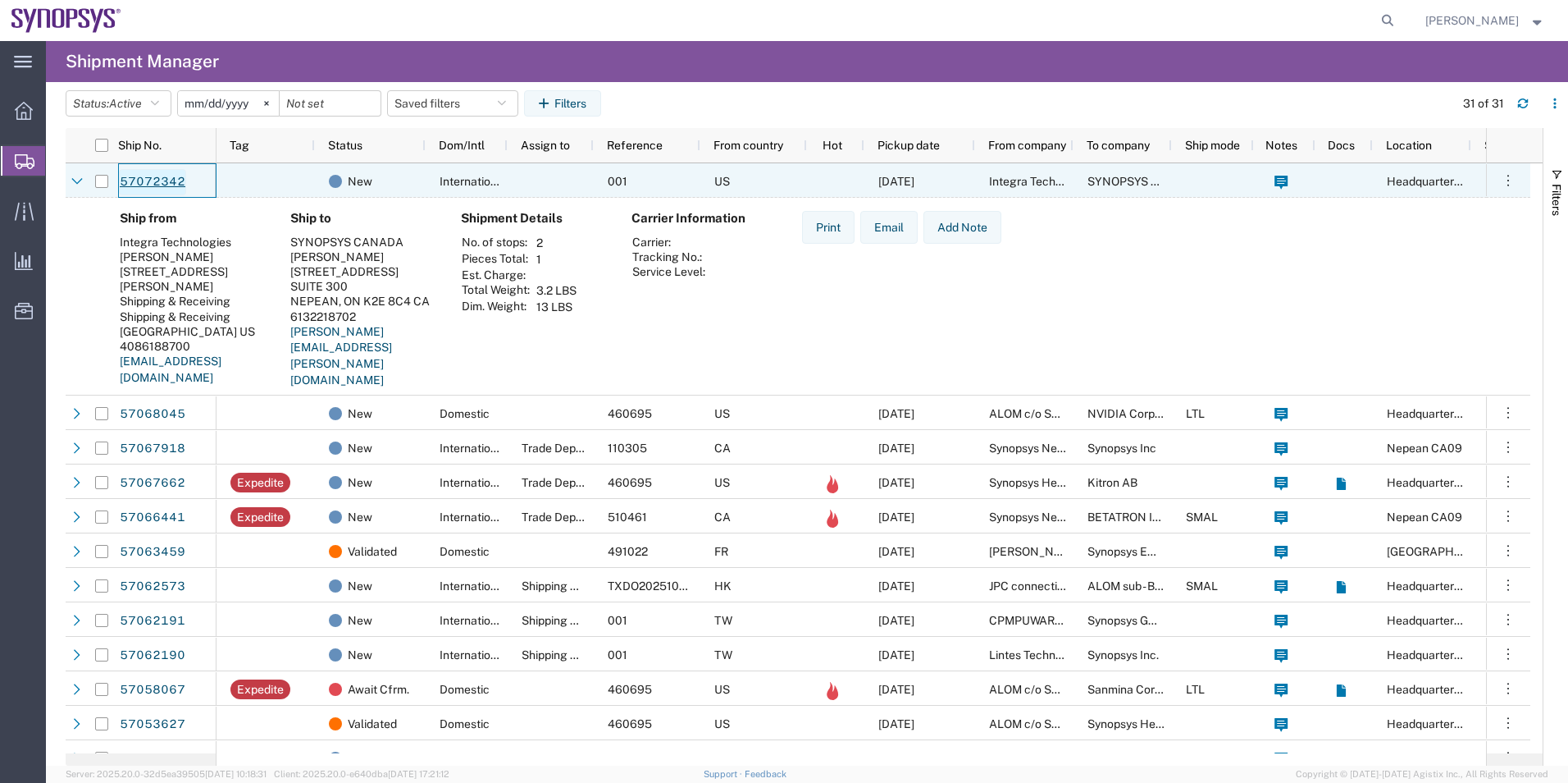
click at [150, 180] on link "57072342" at bounding box center [153, 182] width 67 height 26
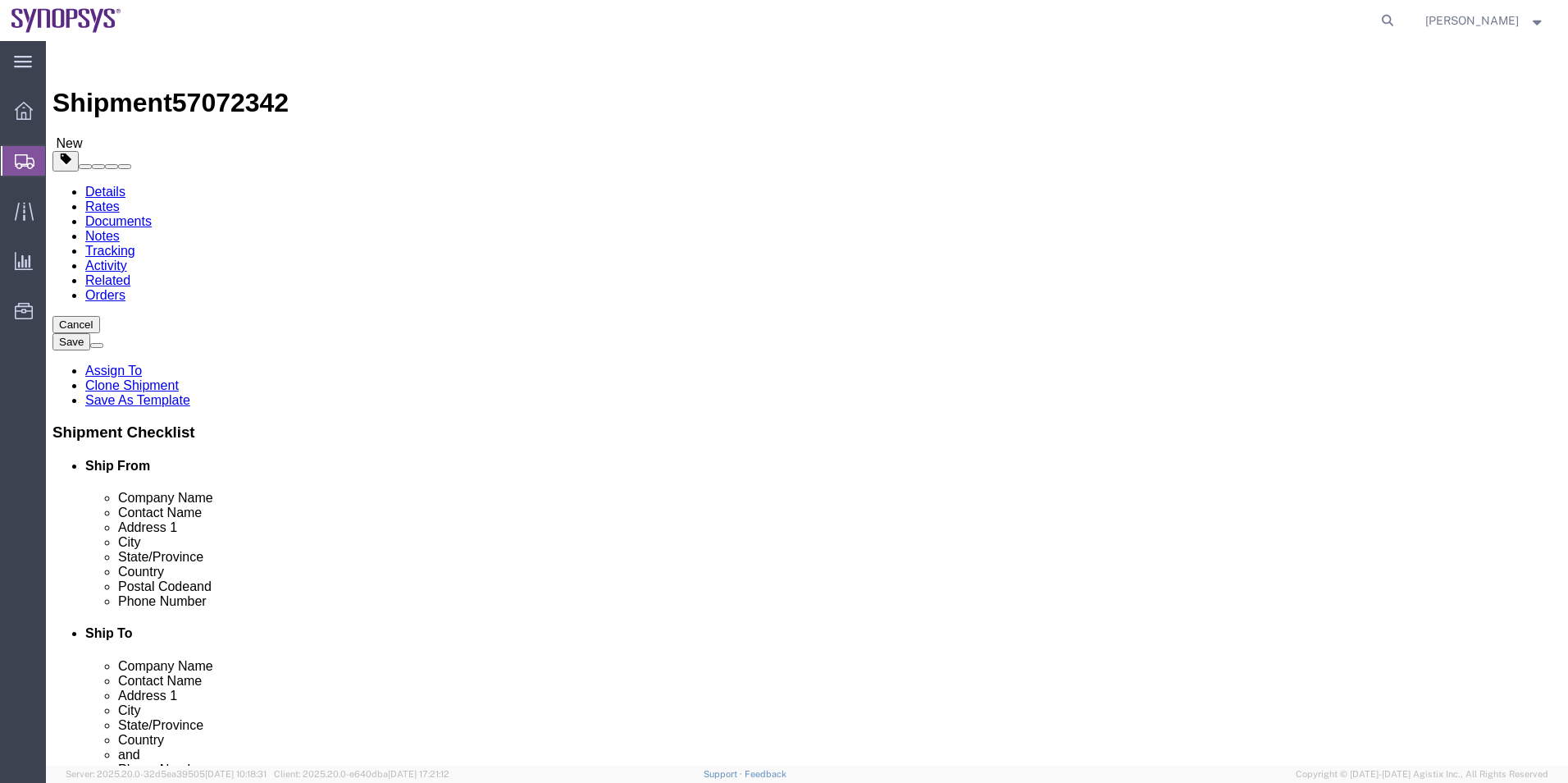
select select
click icon
click dd "2900.00 USD"
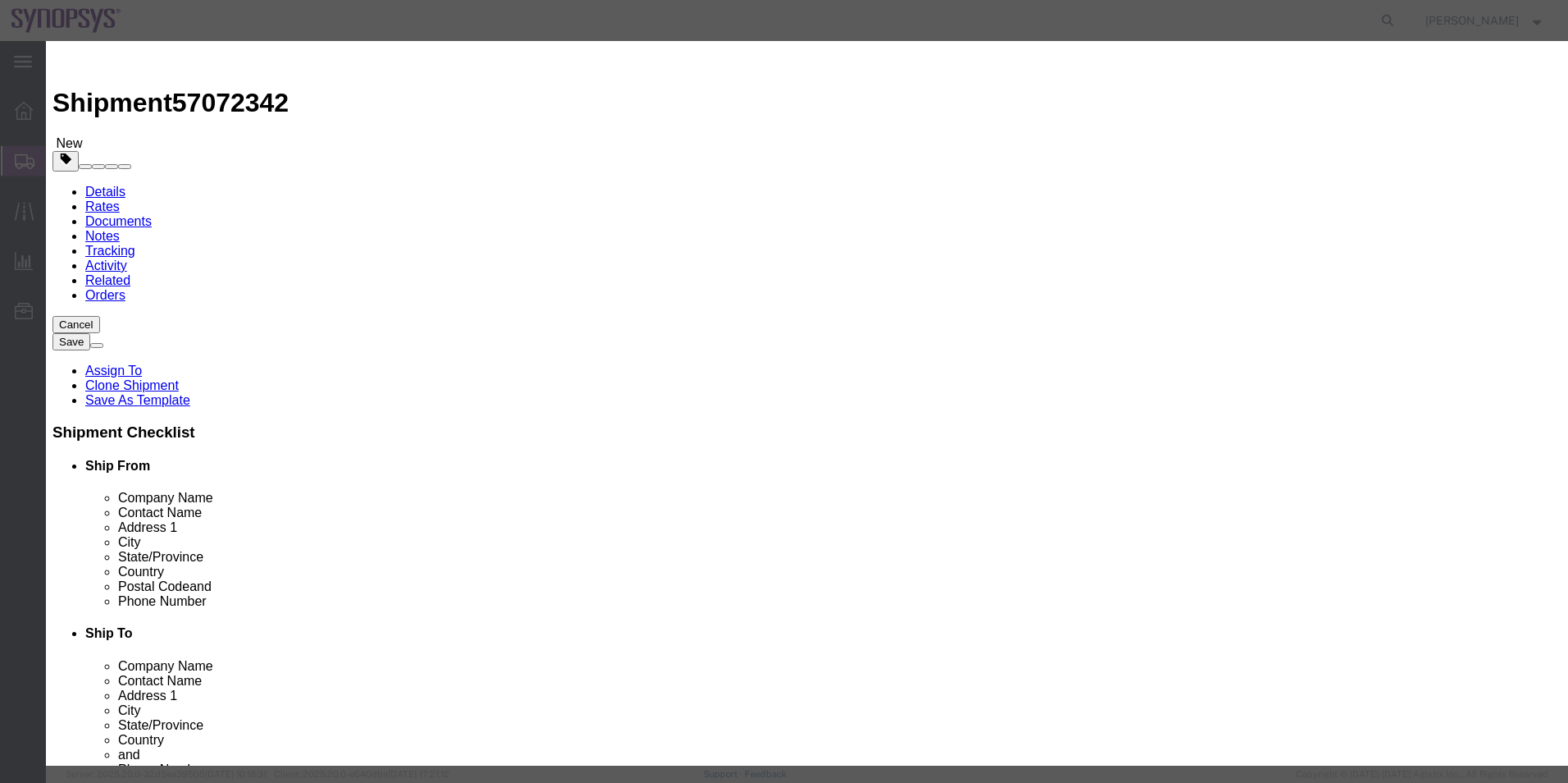
drag, startPoint x: 536, startPoint y: 130, endPoint x: 339, endPoint y: 126, distance: 197.0
click div "Product Name assembled integrated circuits"
click textarea
paste textarea "assembled integrated circuits"
type textarea "assembled integrated circuits"
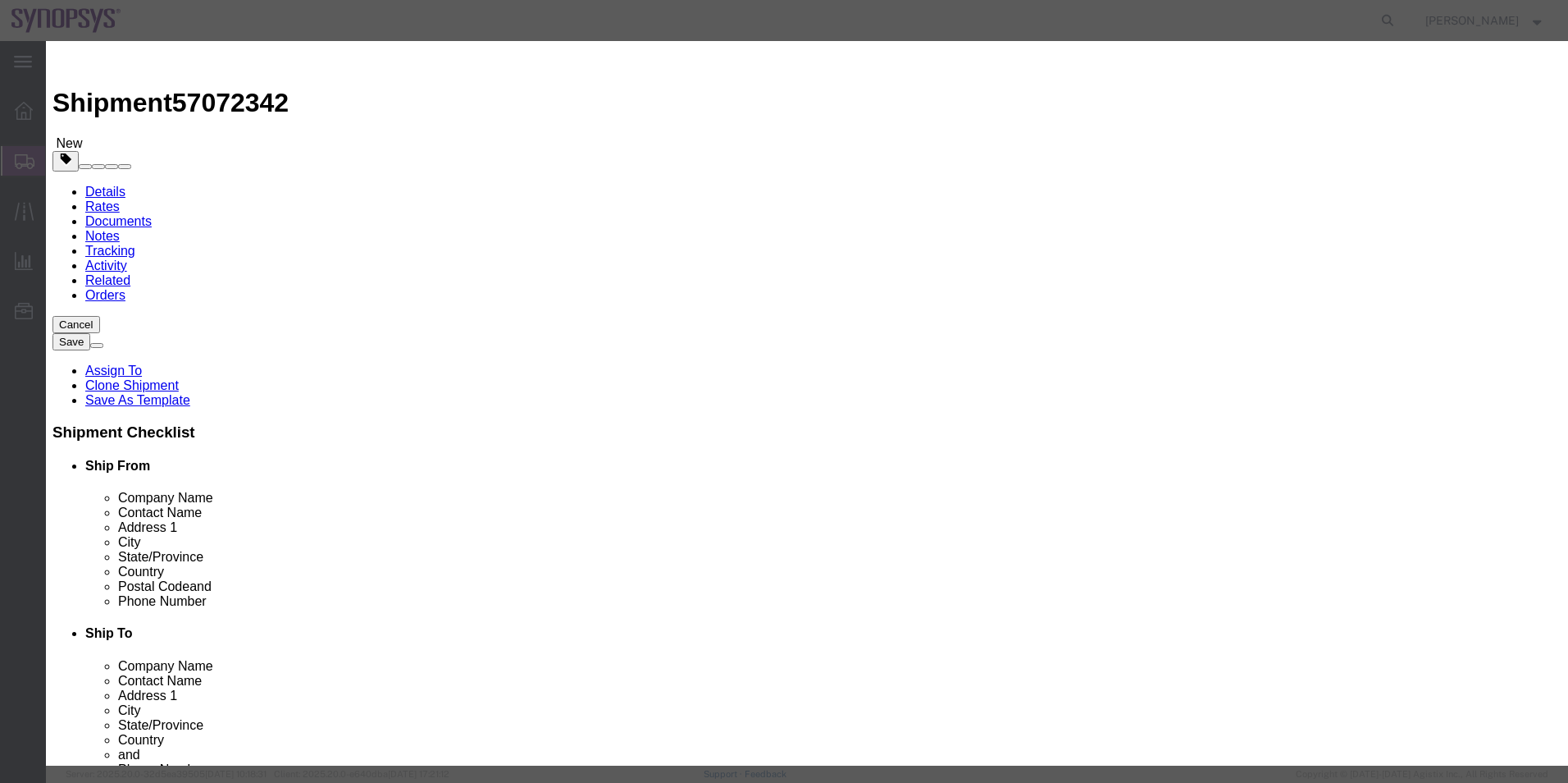
click button "Save & Close"
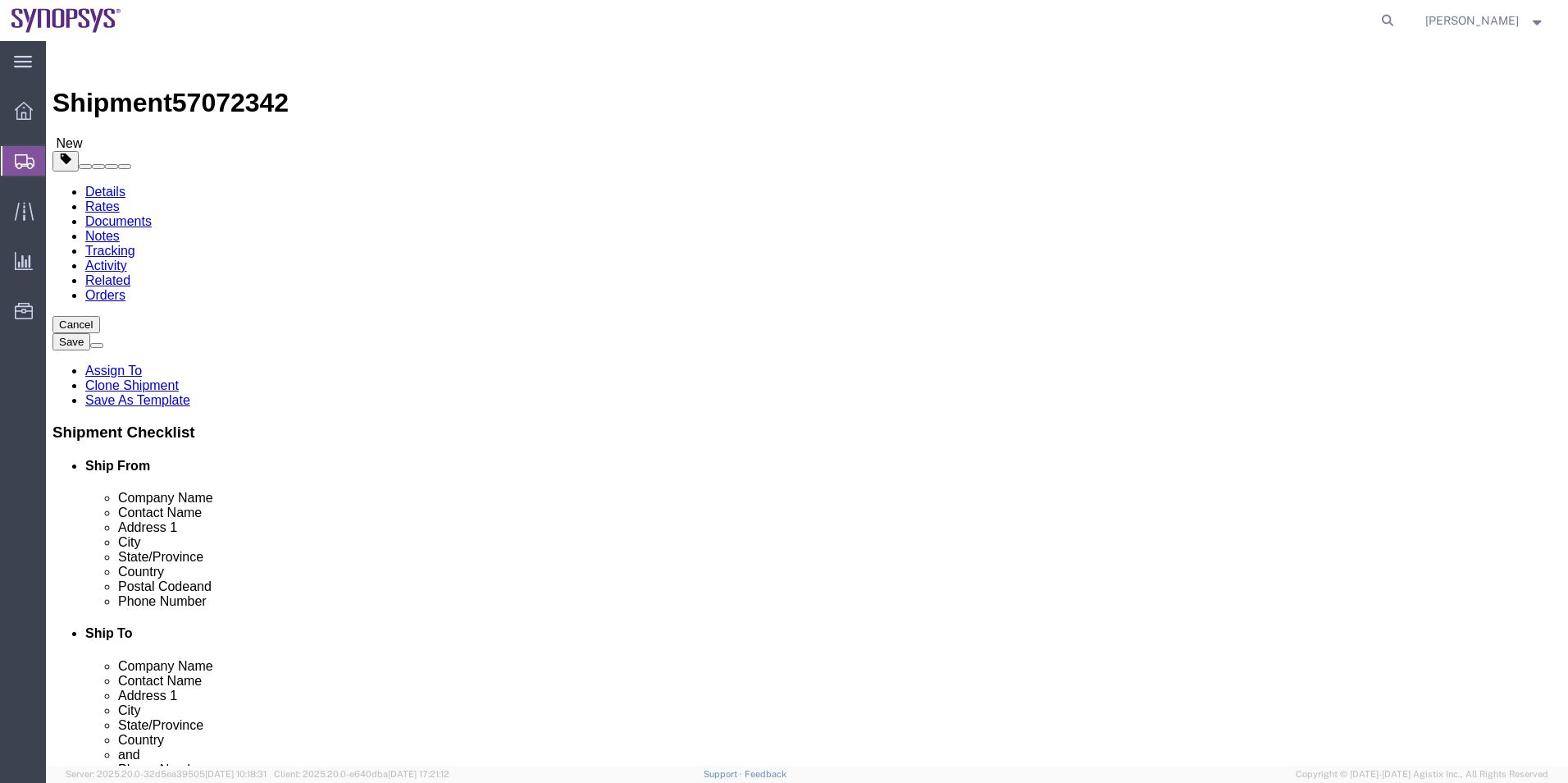
click icon
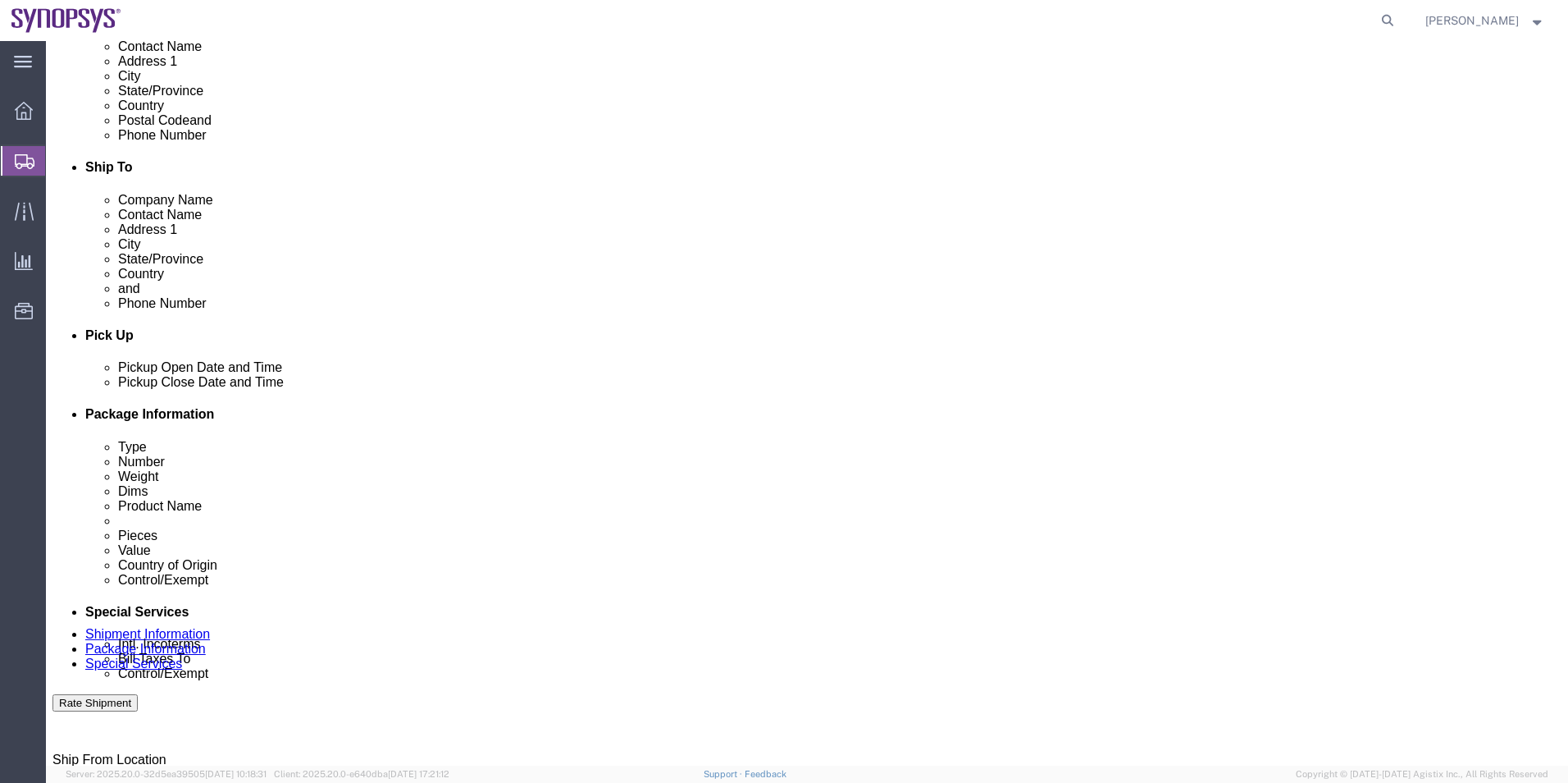
scroll to position [657, 0]
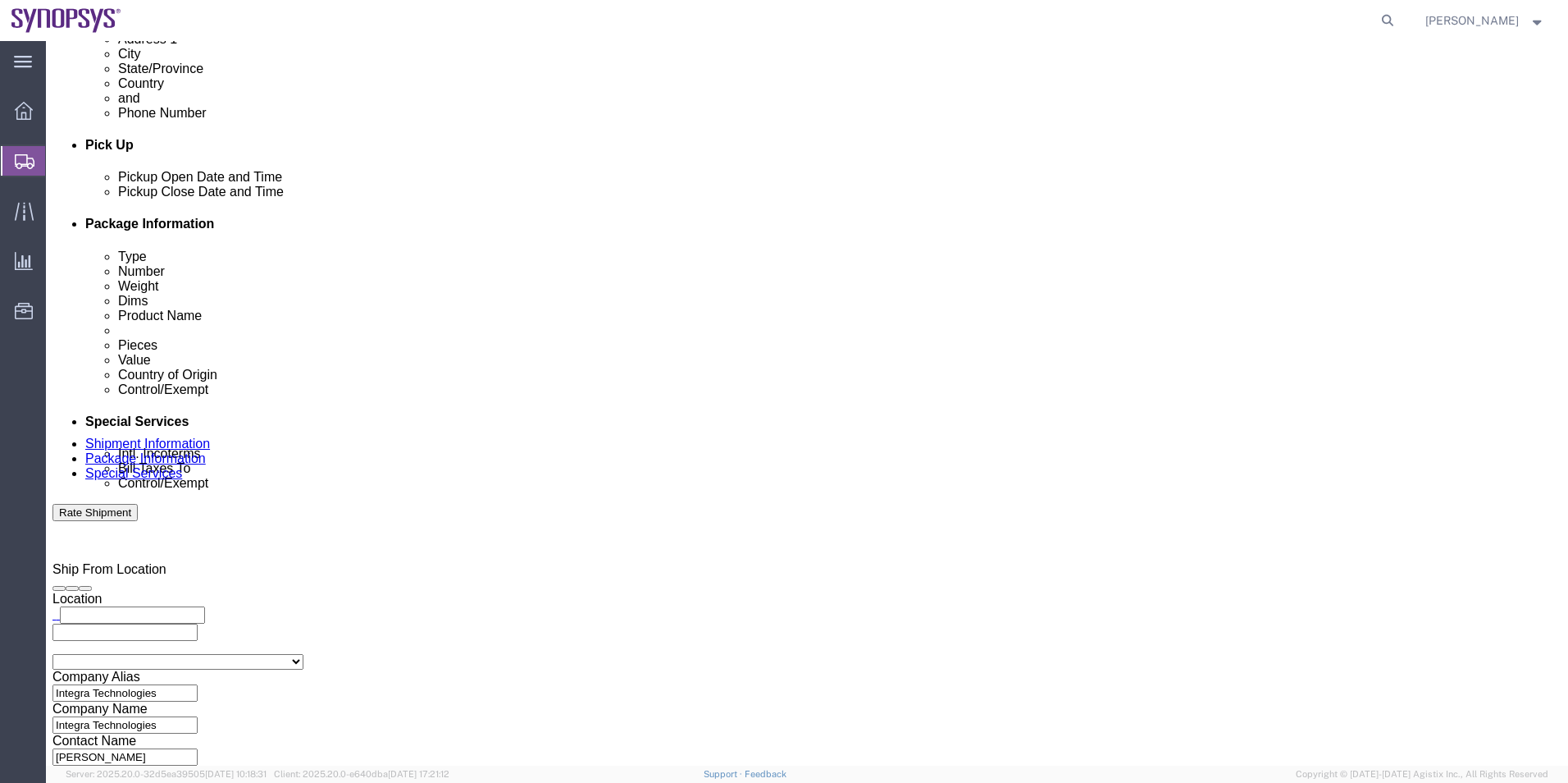
click div "Intl. Incoterms Select Carriage Insurance Paid Carriage Paid To Cost and Freigh…"
click select "Select Carriage Insurance Paid Carriage Paid To Cost and Freight Cost Insurance…"
select select "DAP"
click select "Select Carriage Insurance Paid Carriage Paid To Cost and Freight Cost Insurance…"
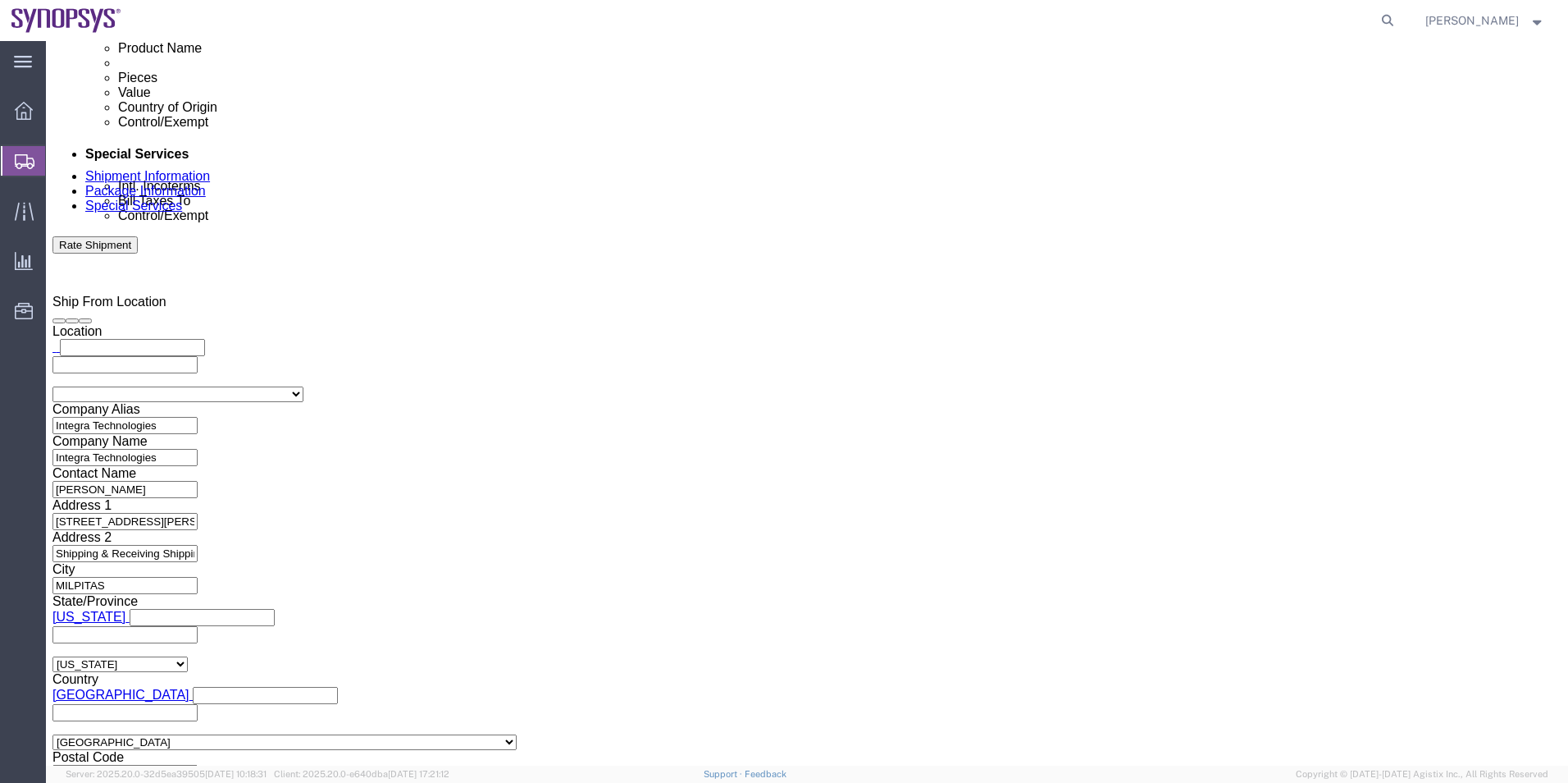
scroll to position [1067, 0]
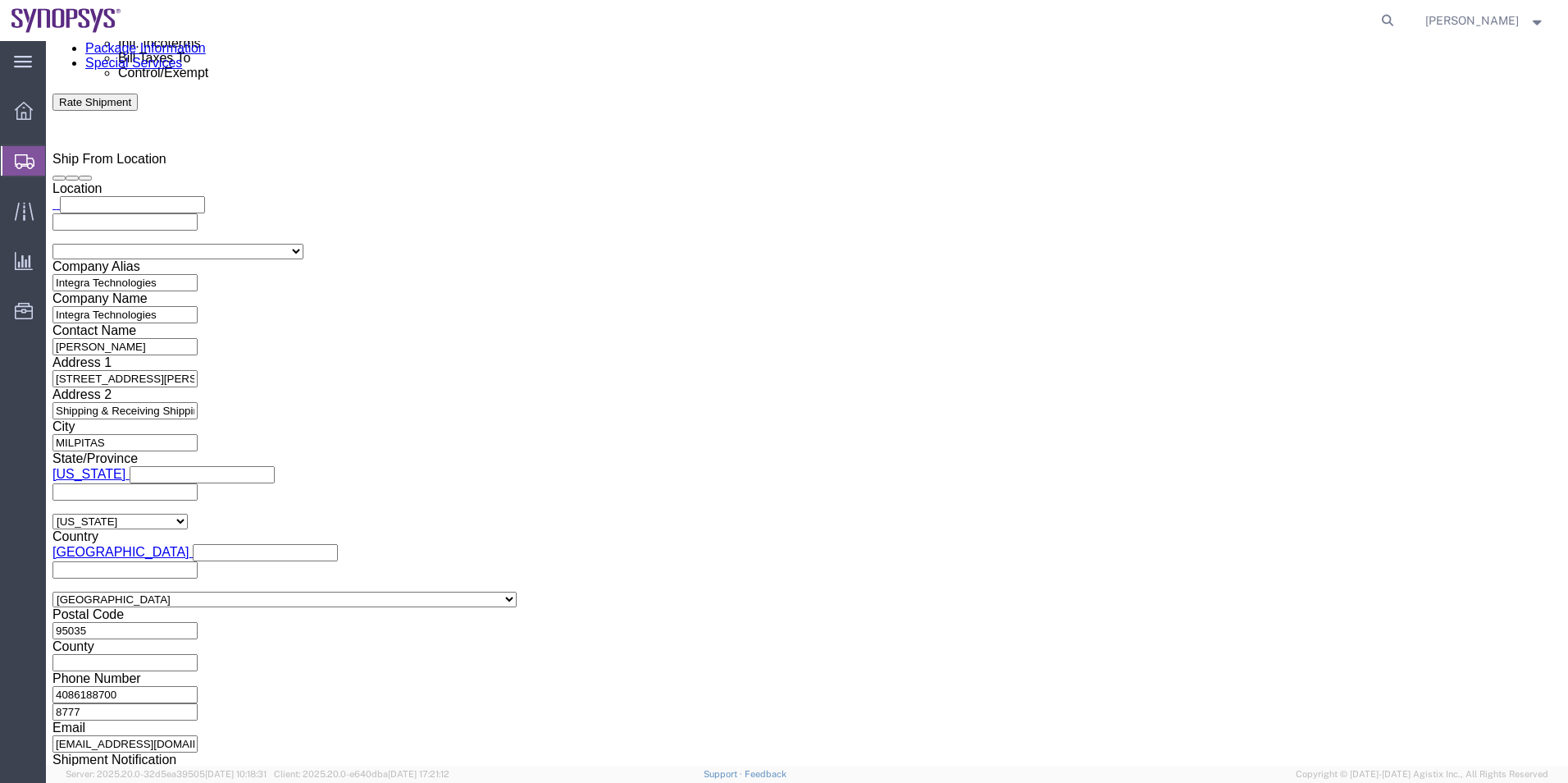
click ul "SVI.shipping@integra-tech.com"
type input "SHIPPING@SYNOPSYS.COM"
click textarea
type textarea "Please see attached. -Kaelen"
click select "Select ATF BIS DEA EPA FDA FTR ITAR OFAC Other (OPA)"
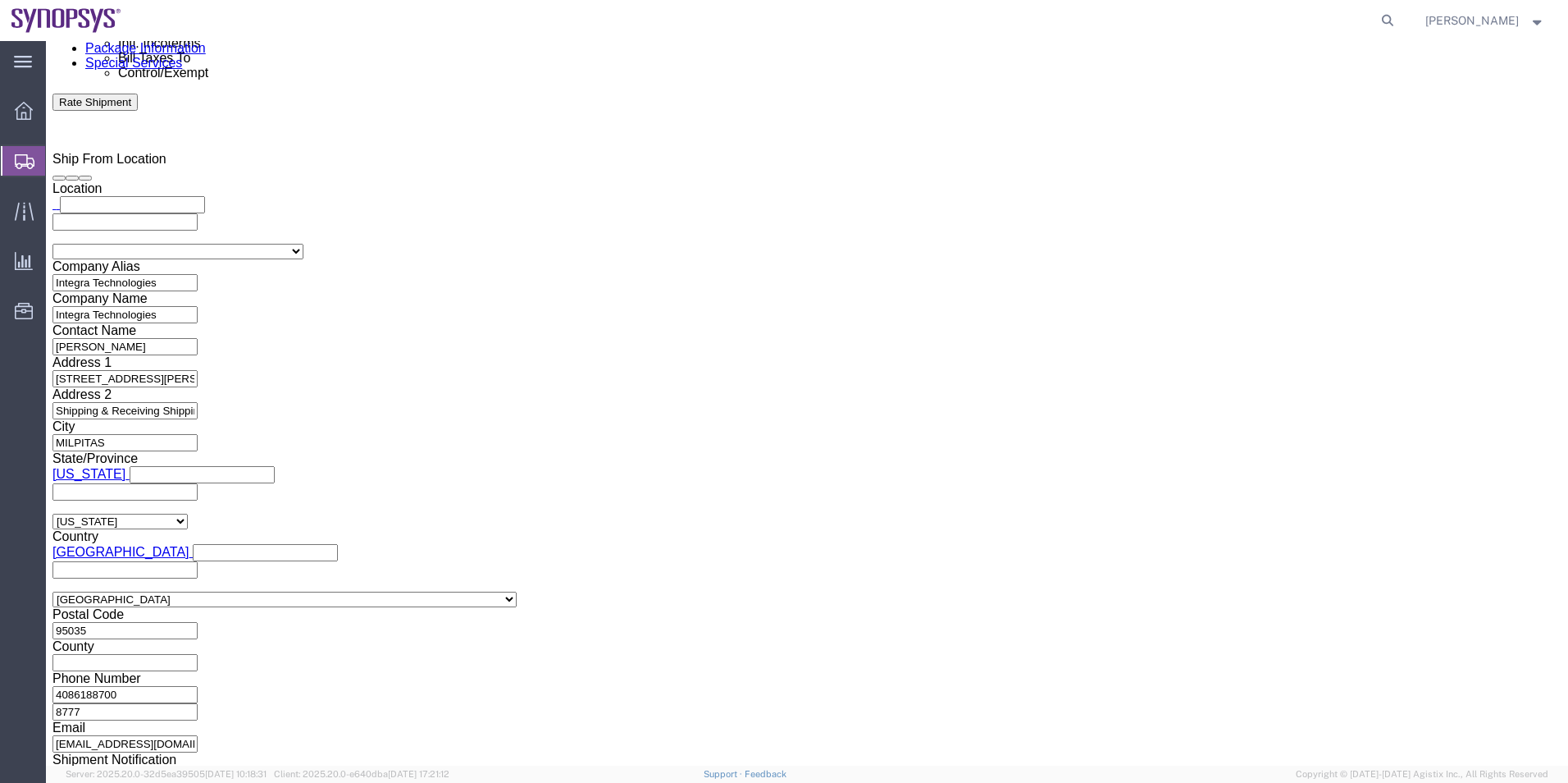
select select "FTR"
click select "Select ATF BIS DEA EPA FDA FTR ITAR OFAC Other (OPA)"
click select "Select 30.2(d)(2) 30.36 30.37(a) 30.37(f) 30.37(g) 30.37(h) 30.37(i) 30.37(j) 3…"
select select "30.36"
click select "Select 30.2(d)(2) 30.36 30.37(a) 30.37(f) 30.37(g) 30.37(h) 30.37(i) 30.37(j) 3…"
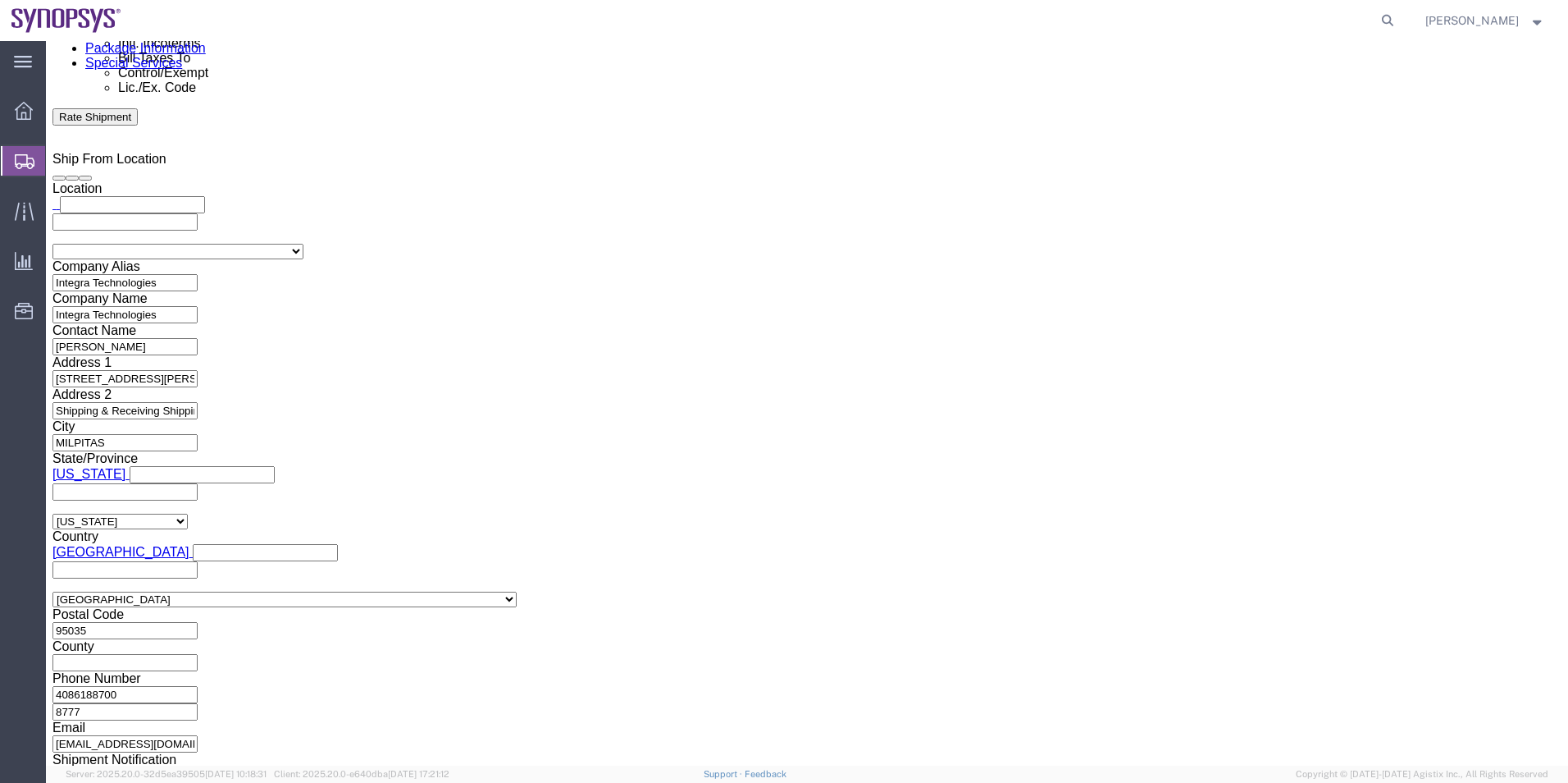
click select "Select AES-Direct EEI Carrier File EEI EEI Exempt"
select select "EXEM"
click select "Select AES-Direct EEI Carrier File EEI EEI Exempt"
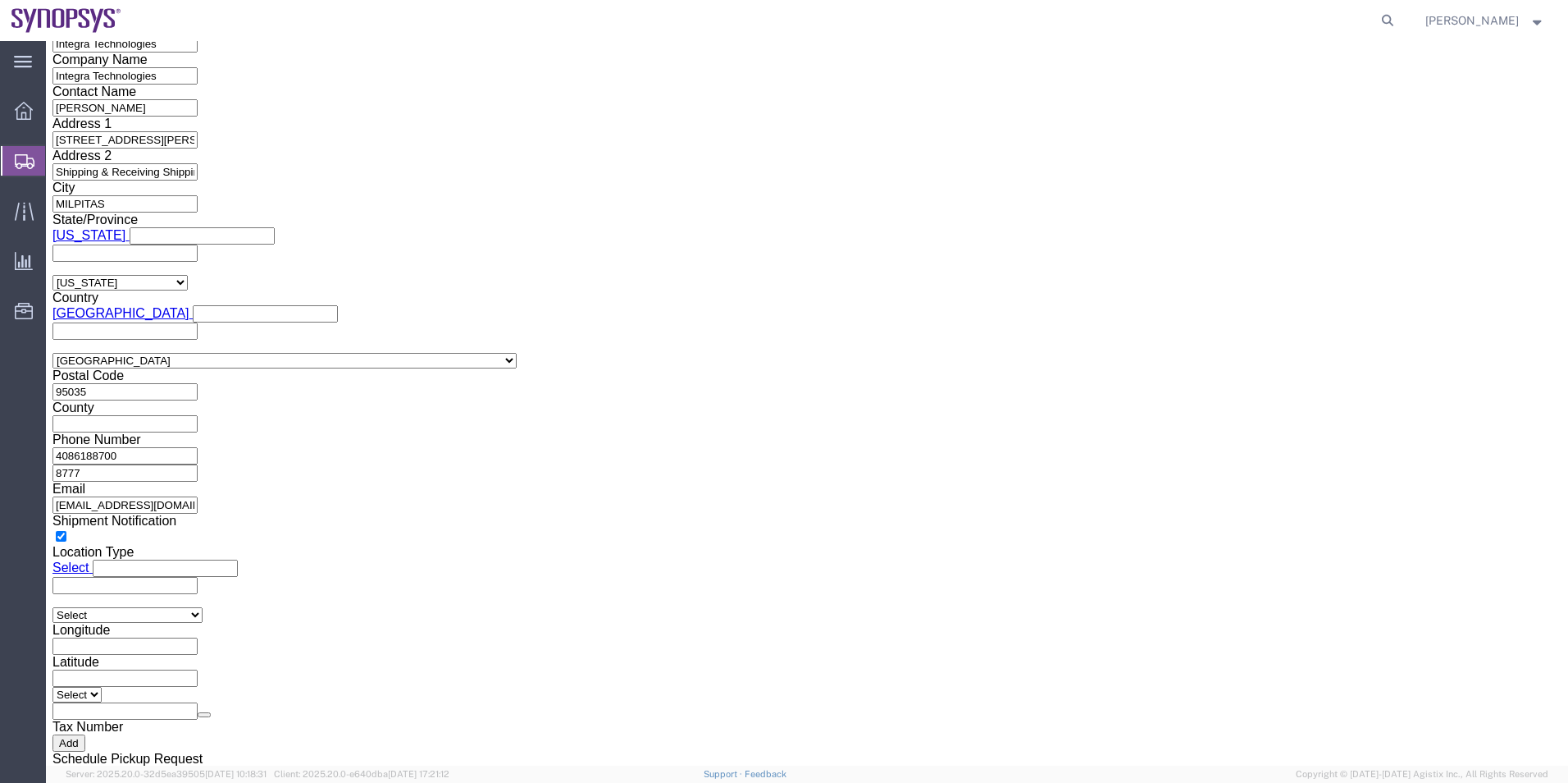
scroll to position [1313, 0]
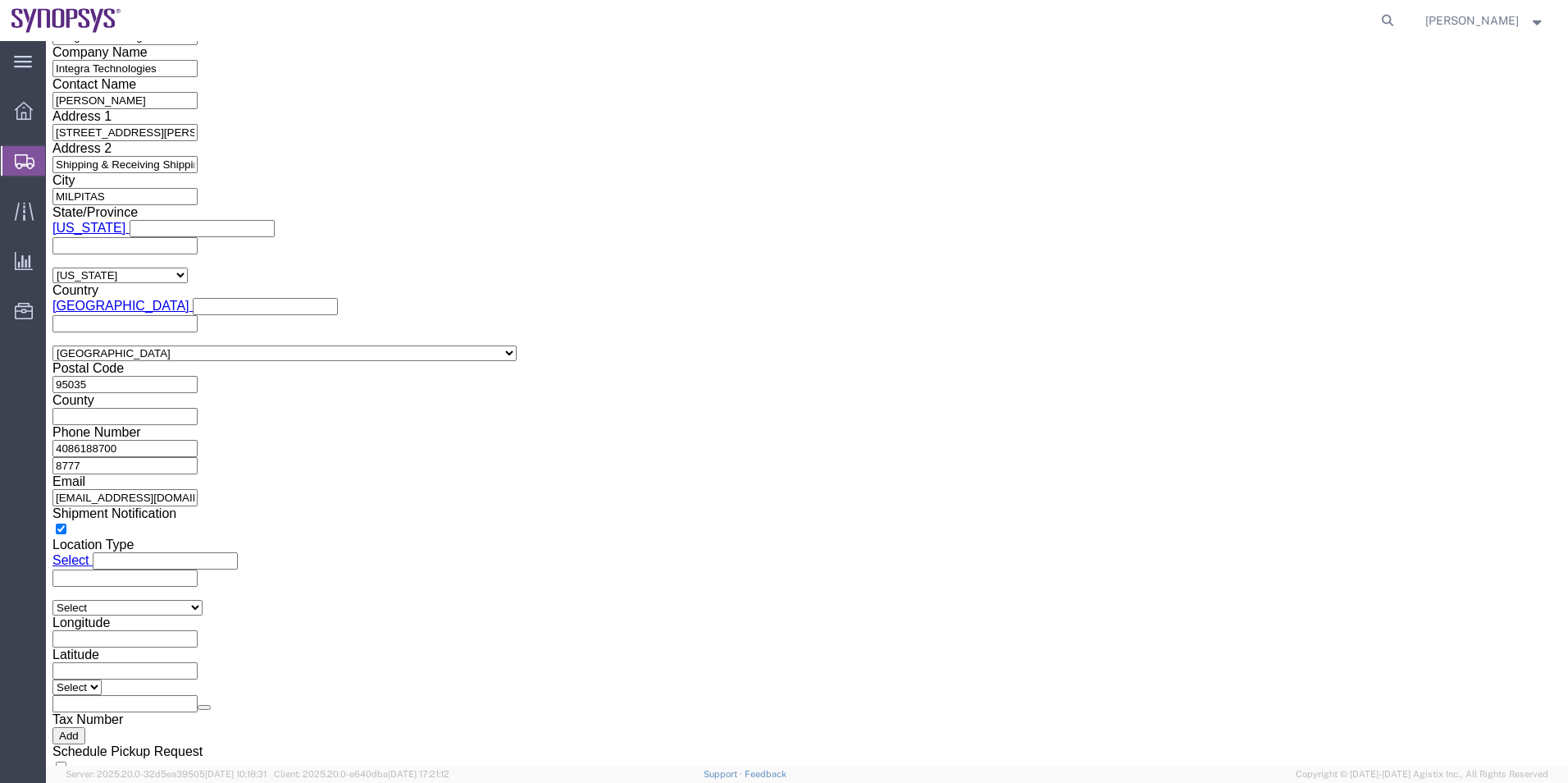
click button "Rate Shipment"
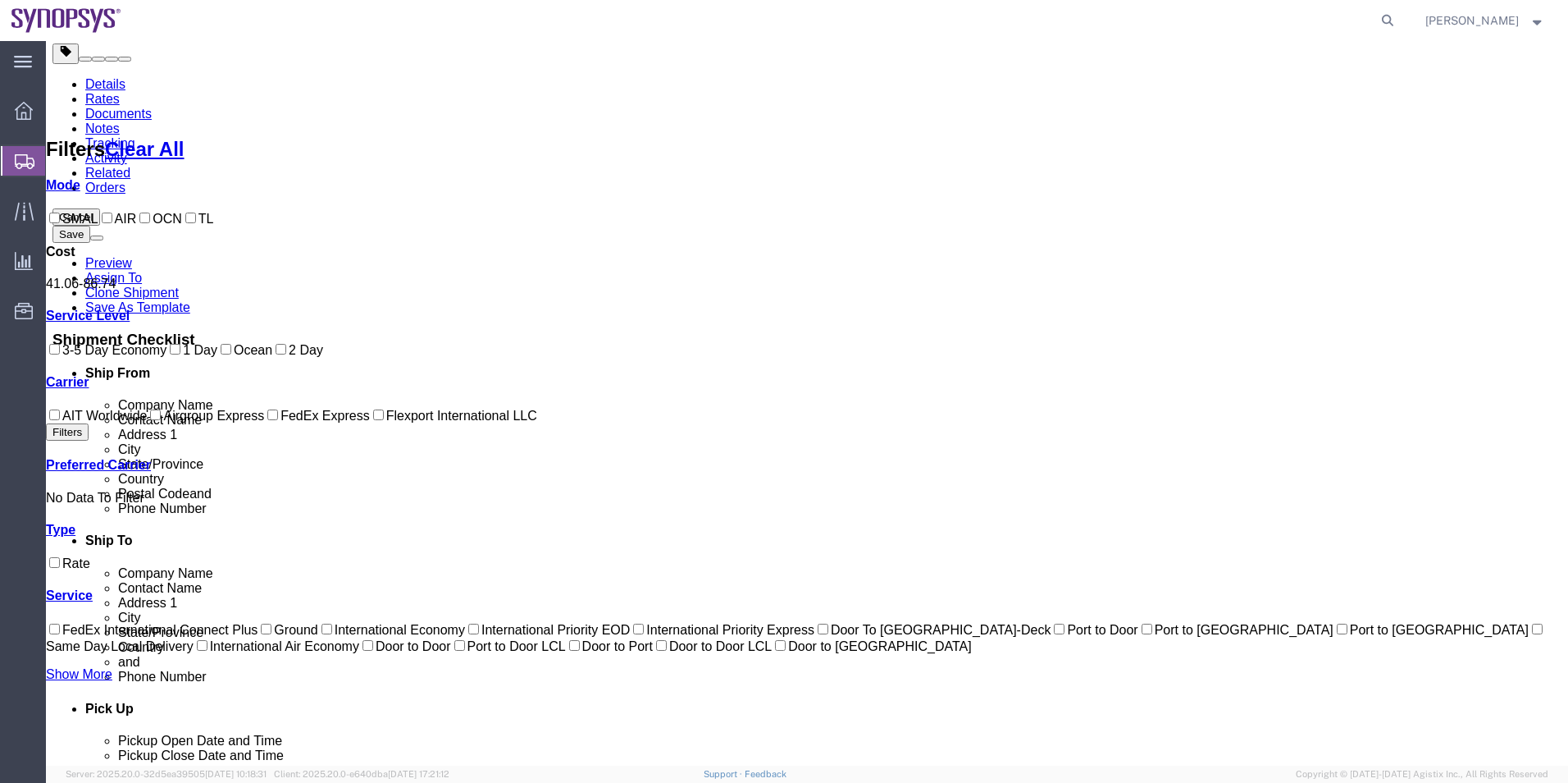
scroll to position [0, 0]
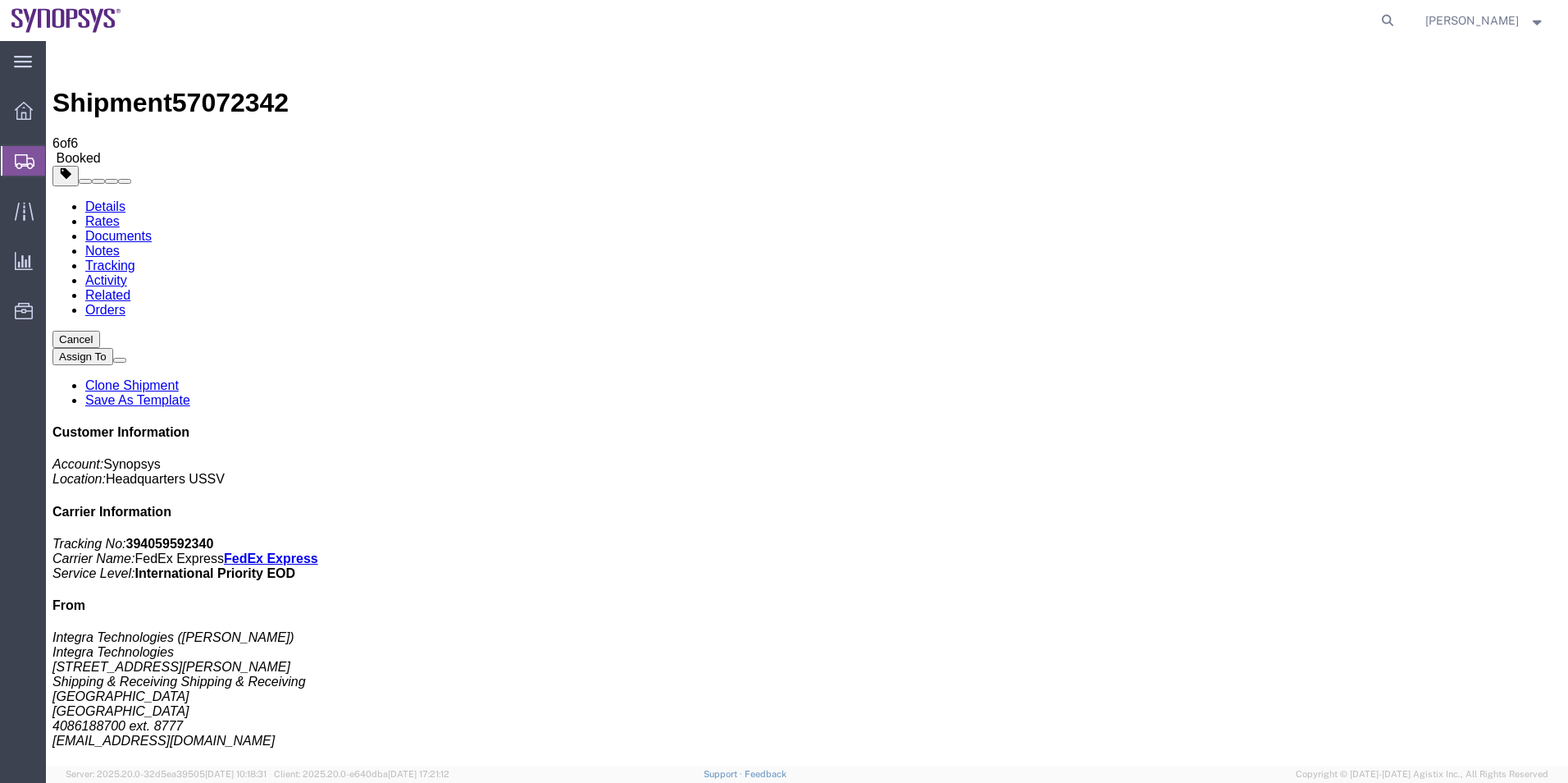
click at [0, 0] on span "Shipment Manager" at bounding box center [0, 0] width 0 height 0
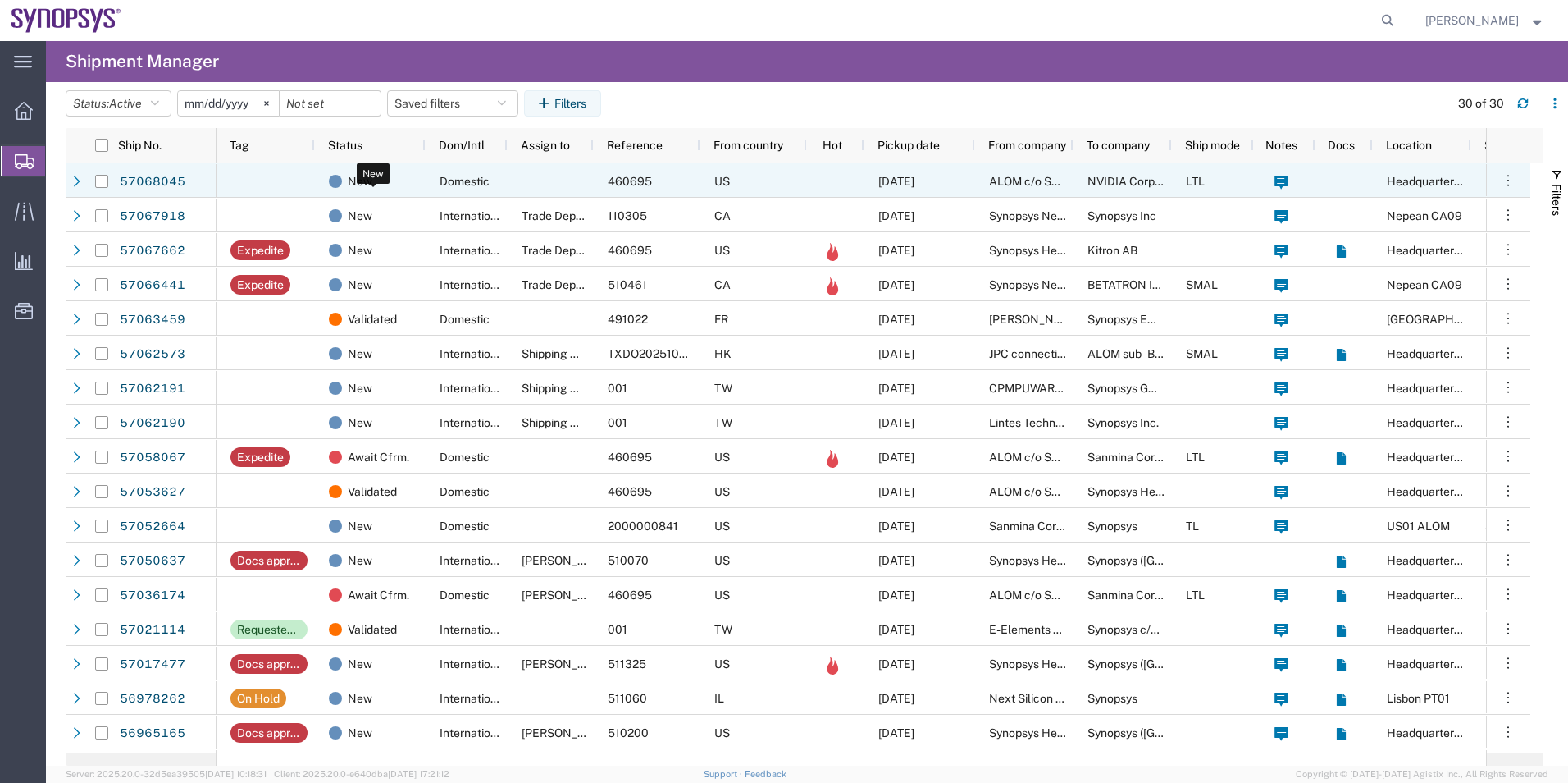
click at [398, 185] on div "New" at bounding box center [373, 181] width 89 height 34
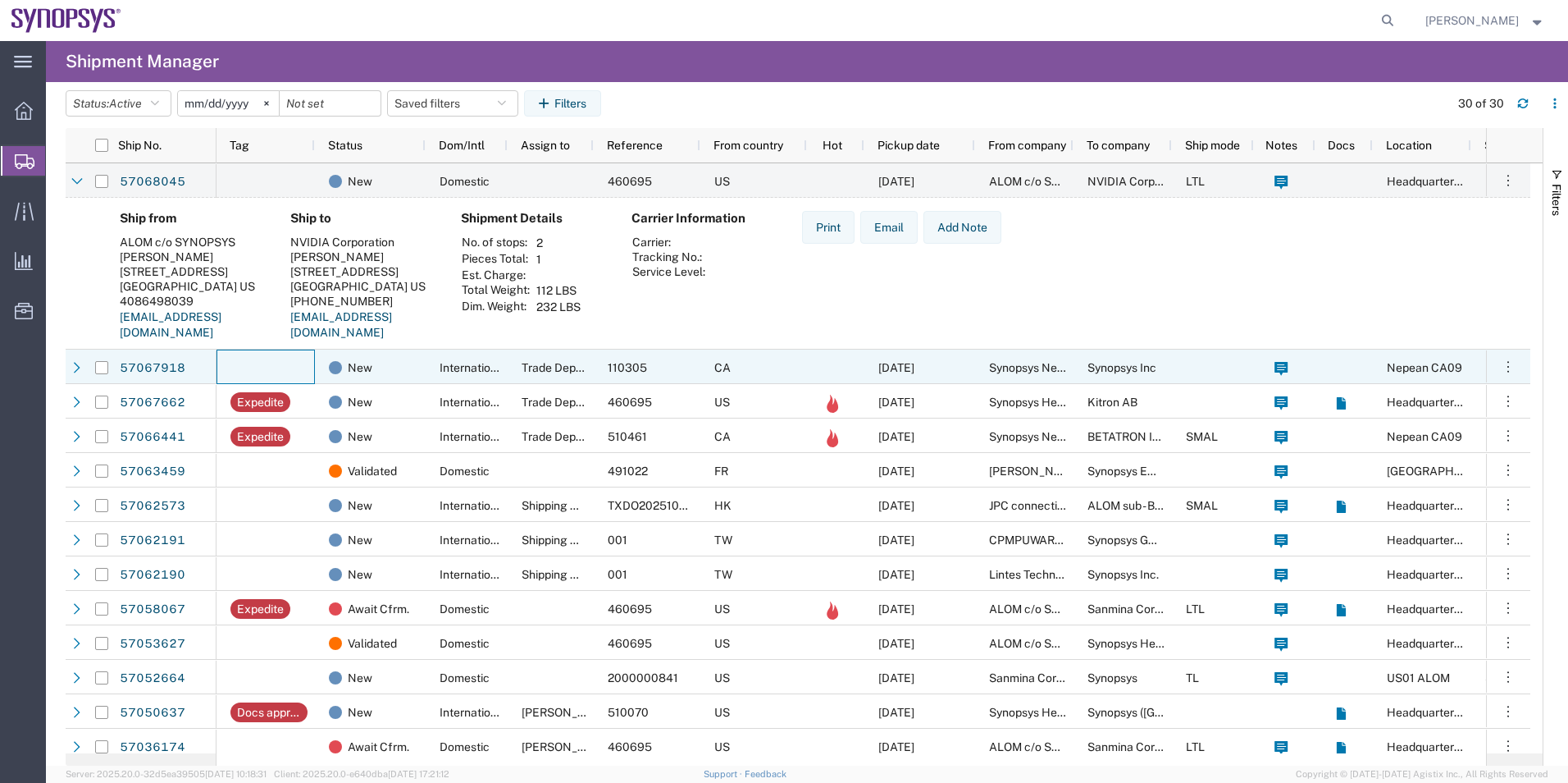
click at [287, 371] on div at bounding box center [265, 366] width 99 height 34
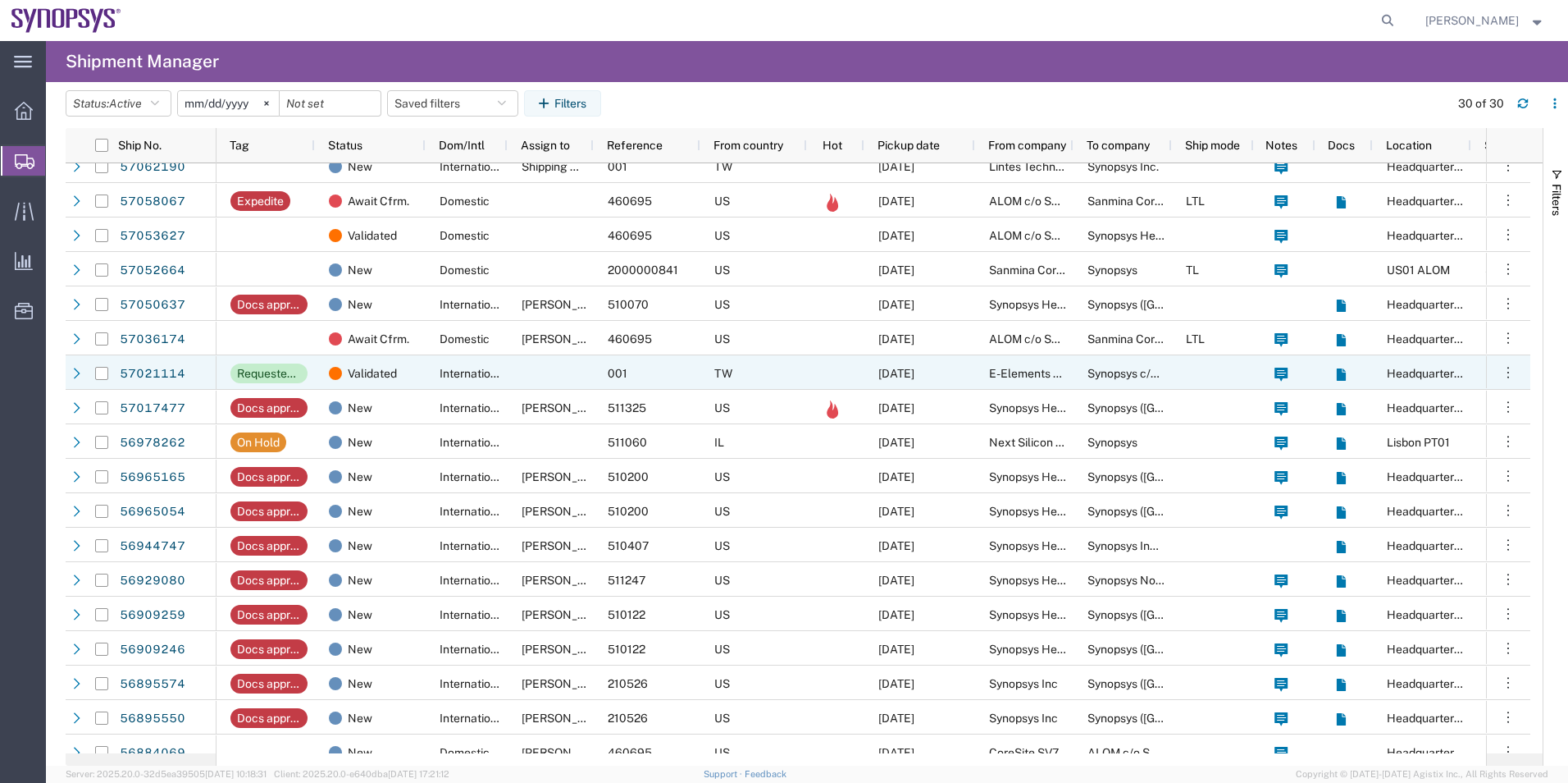
scroll to position [762, 0]
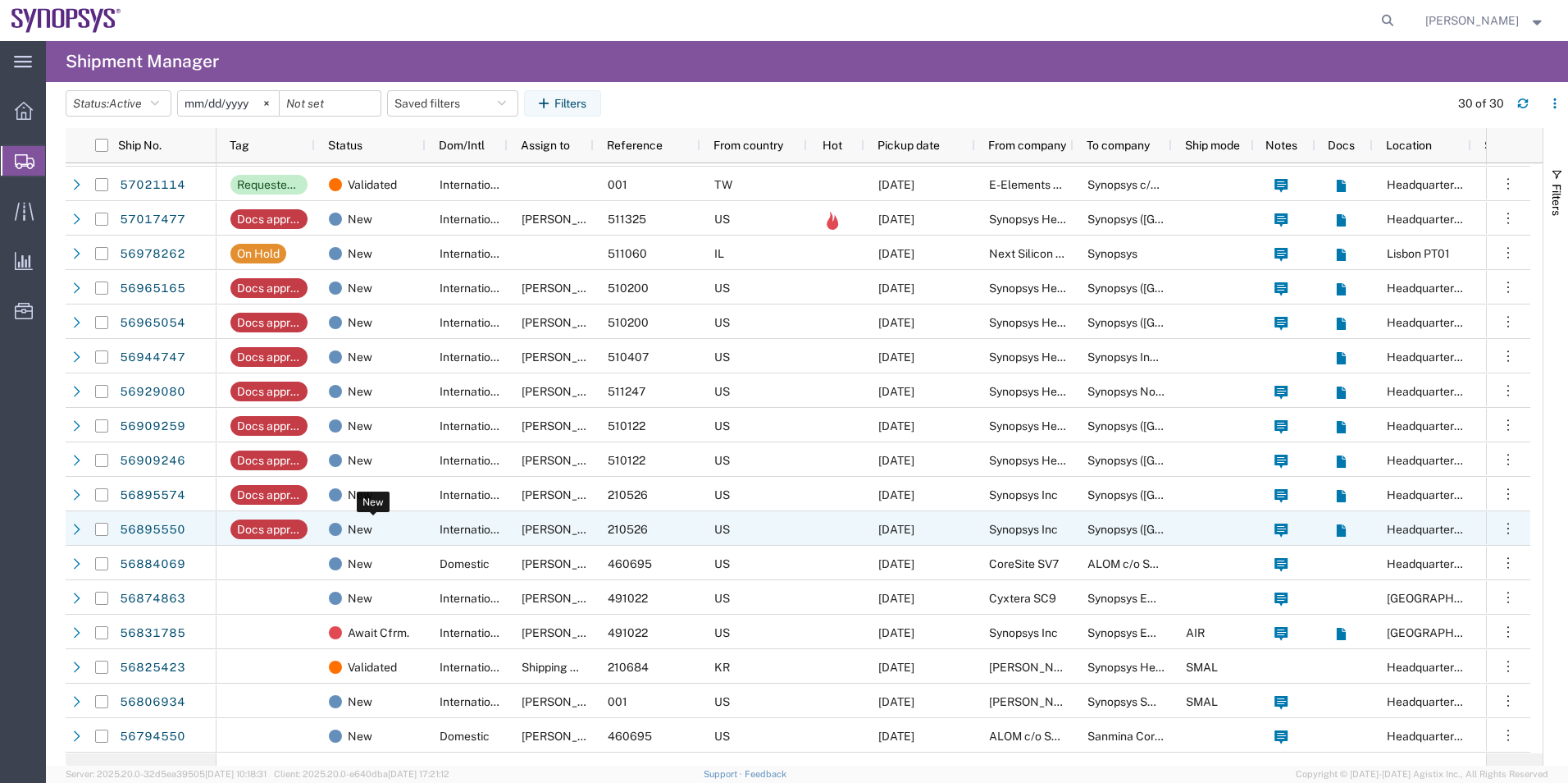
click at [414, 520] on div "New" at bounding box center [373, 529] width 89 height 34
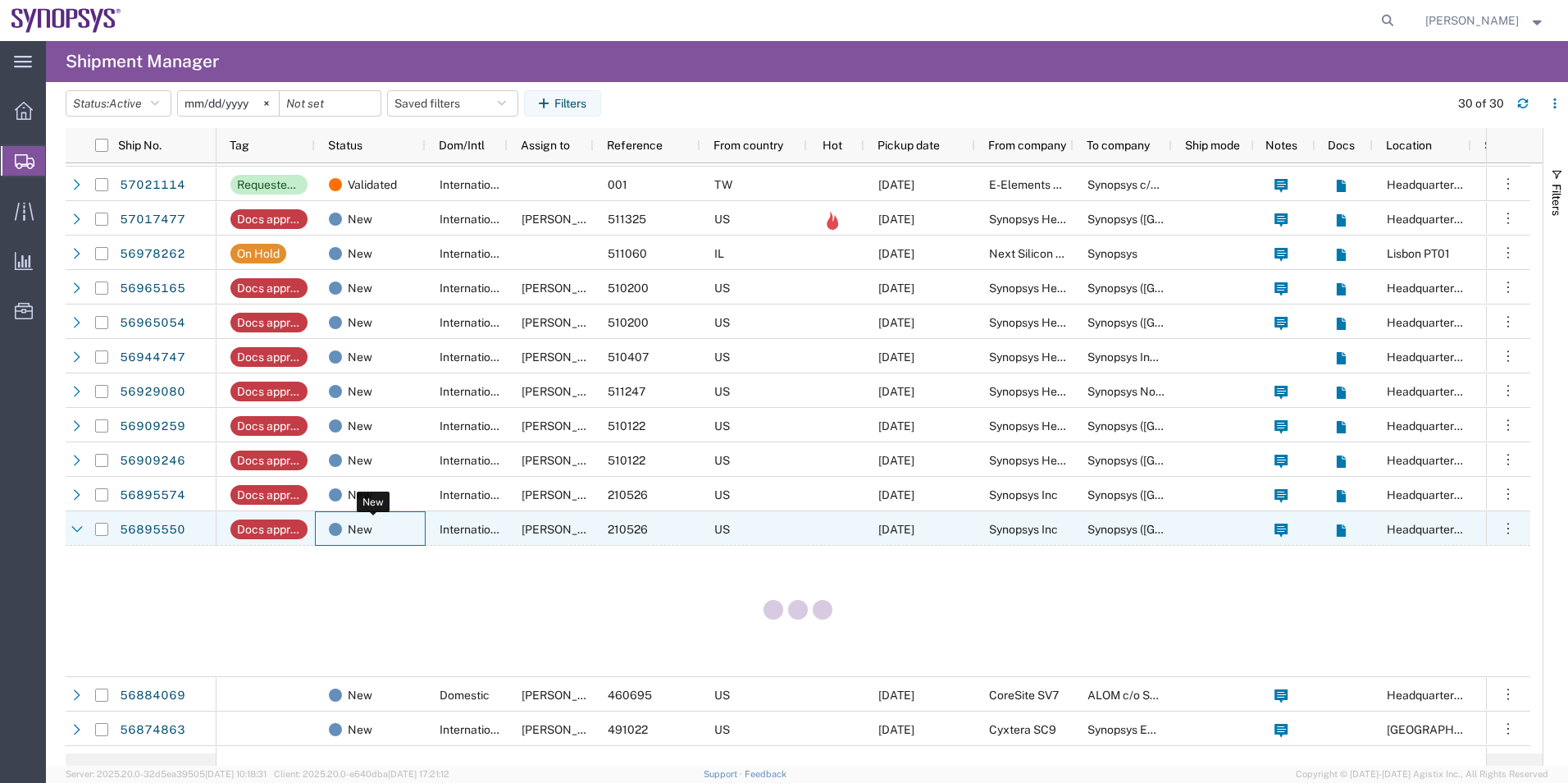
scroll to position [763, 0]
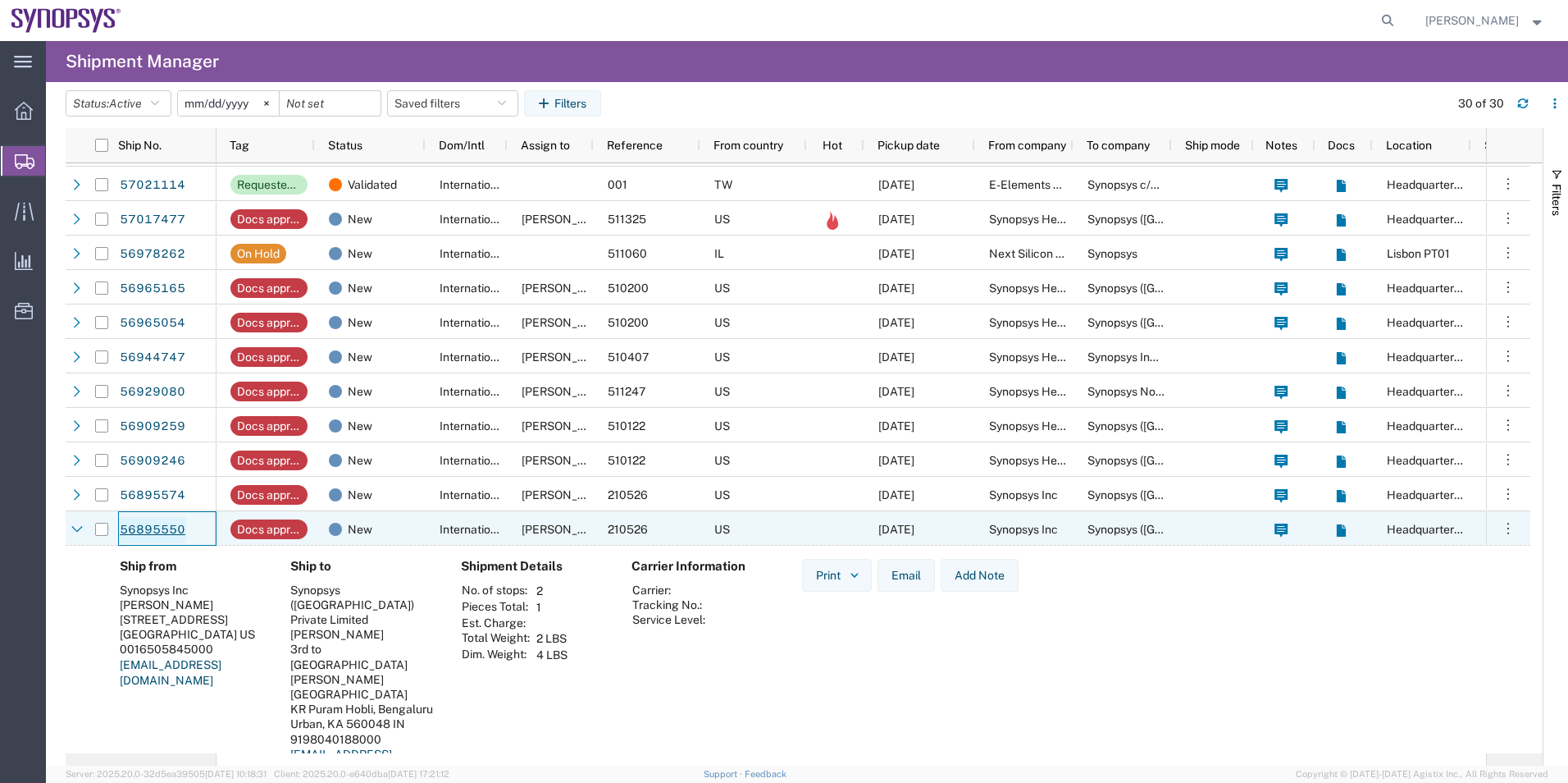
click at [152, 530] on link "56895550" at bounding box center [153, 530] width 67 height 26
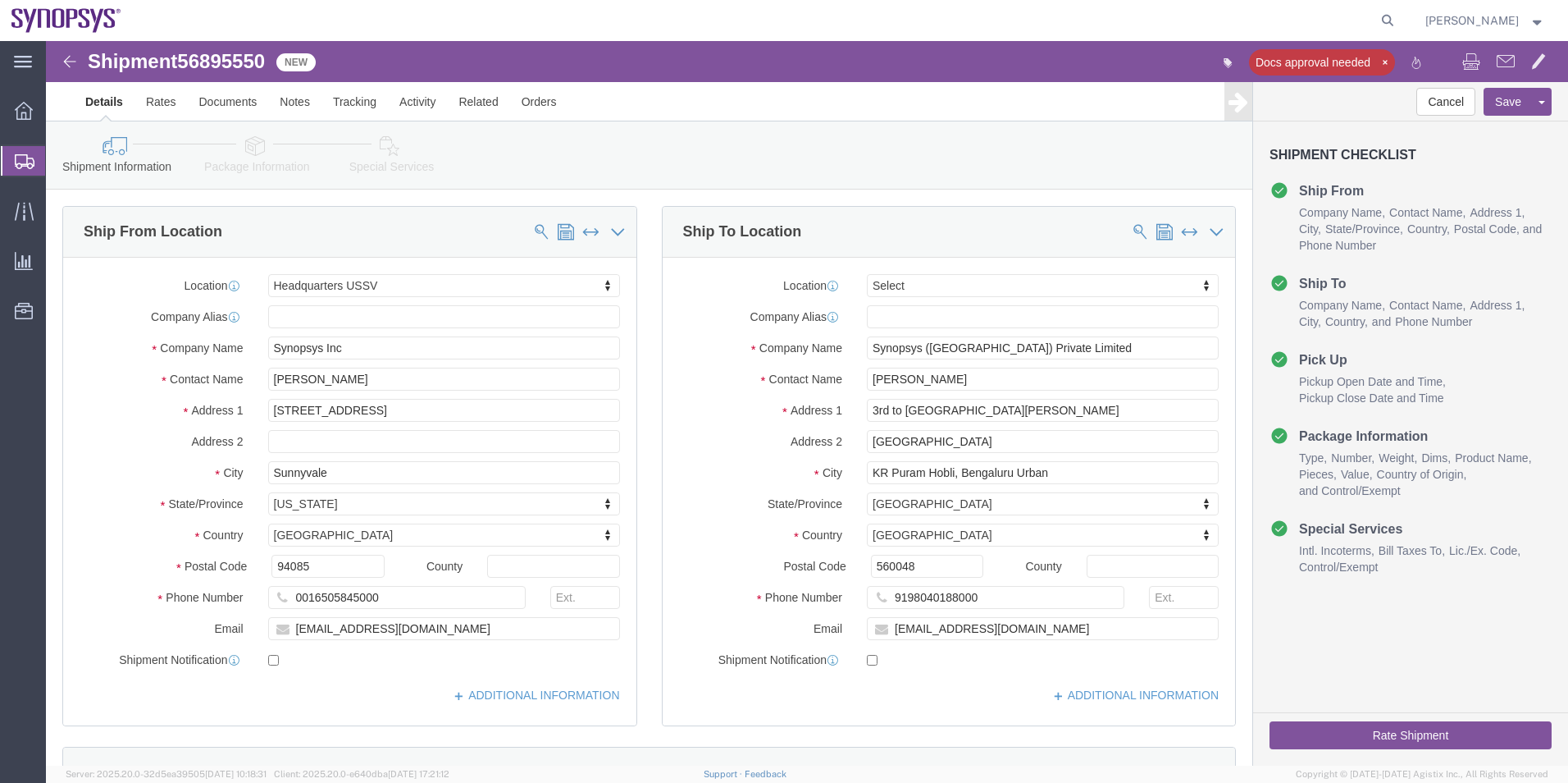
select select "63204"
select select
click span "56895550"
drag, startPoint x: 218, startPoint y: 64, endPoint x: 172, endPoint y: 23, distance: 61.6
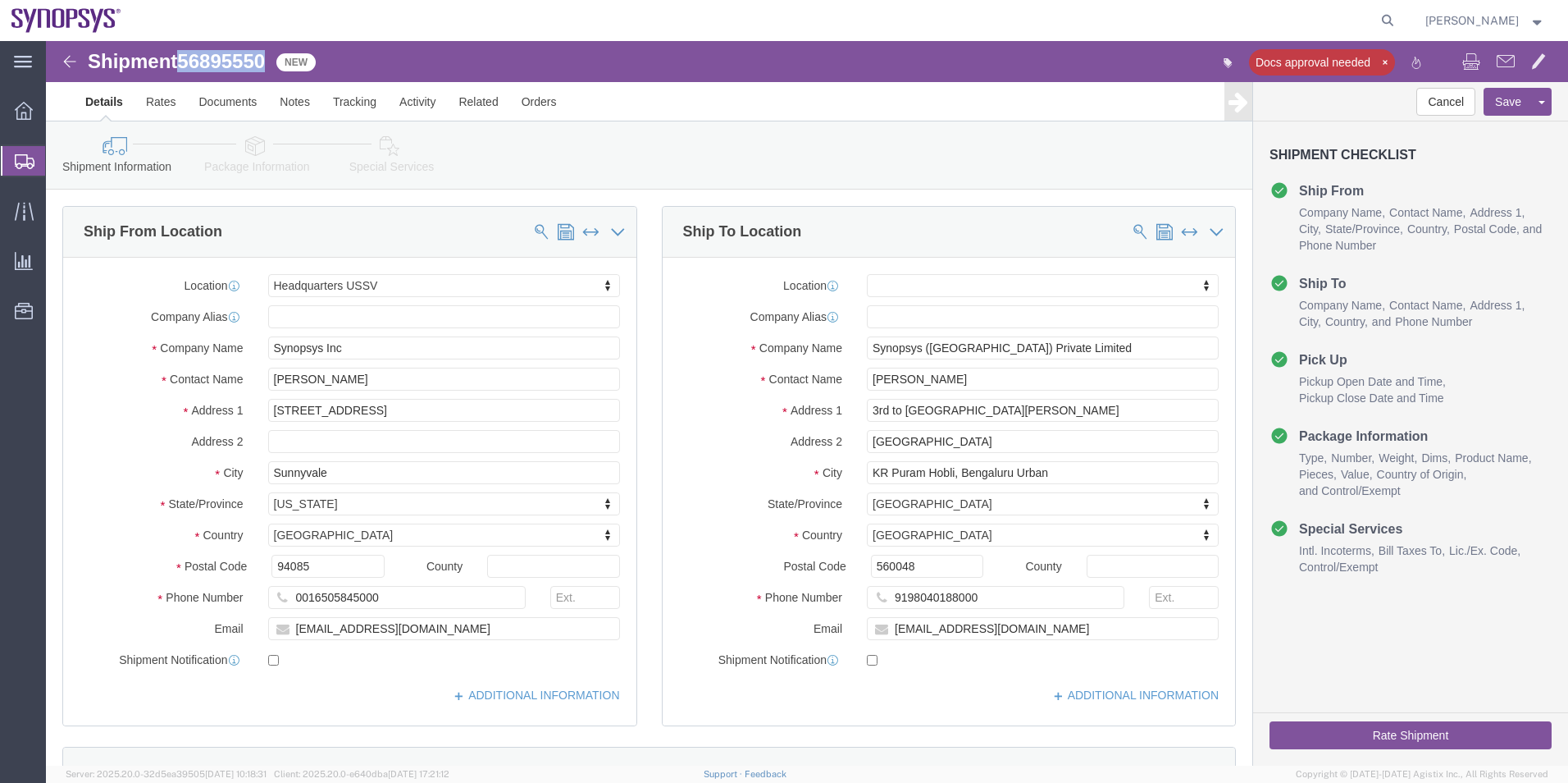
copy span "56895550"
click icon
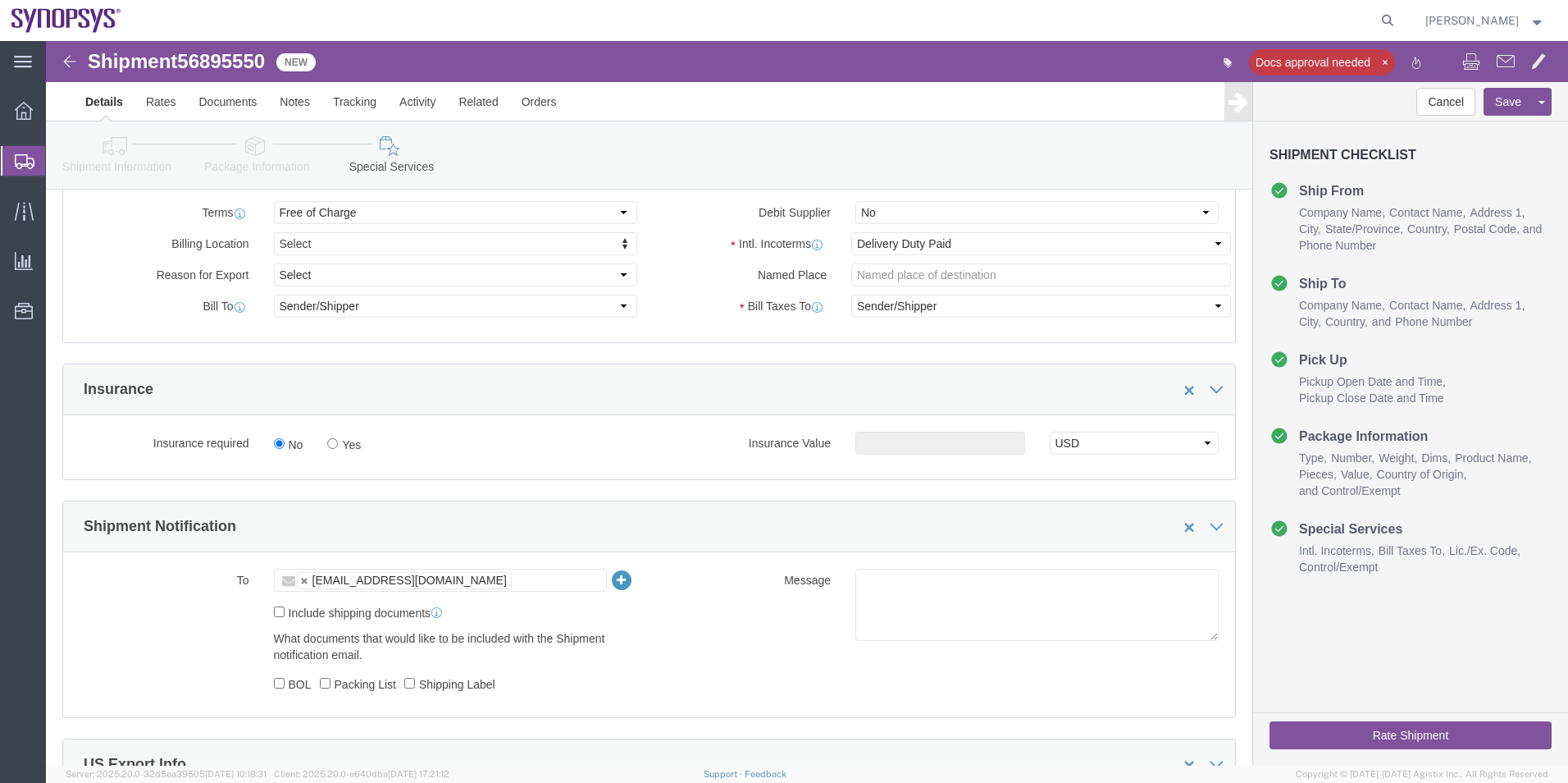
scroll to position [985, 0]
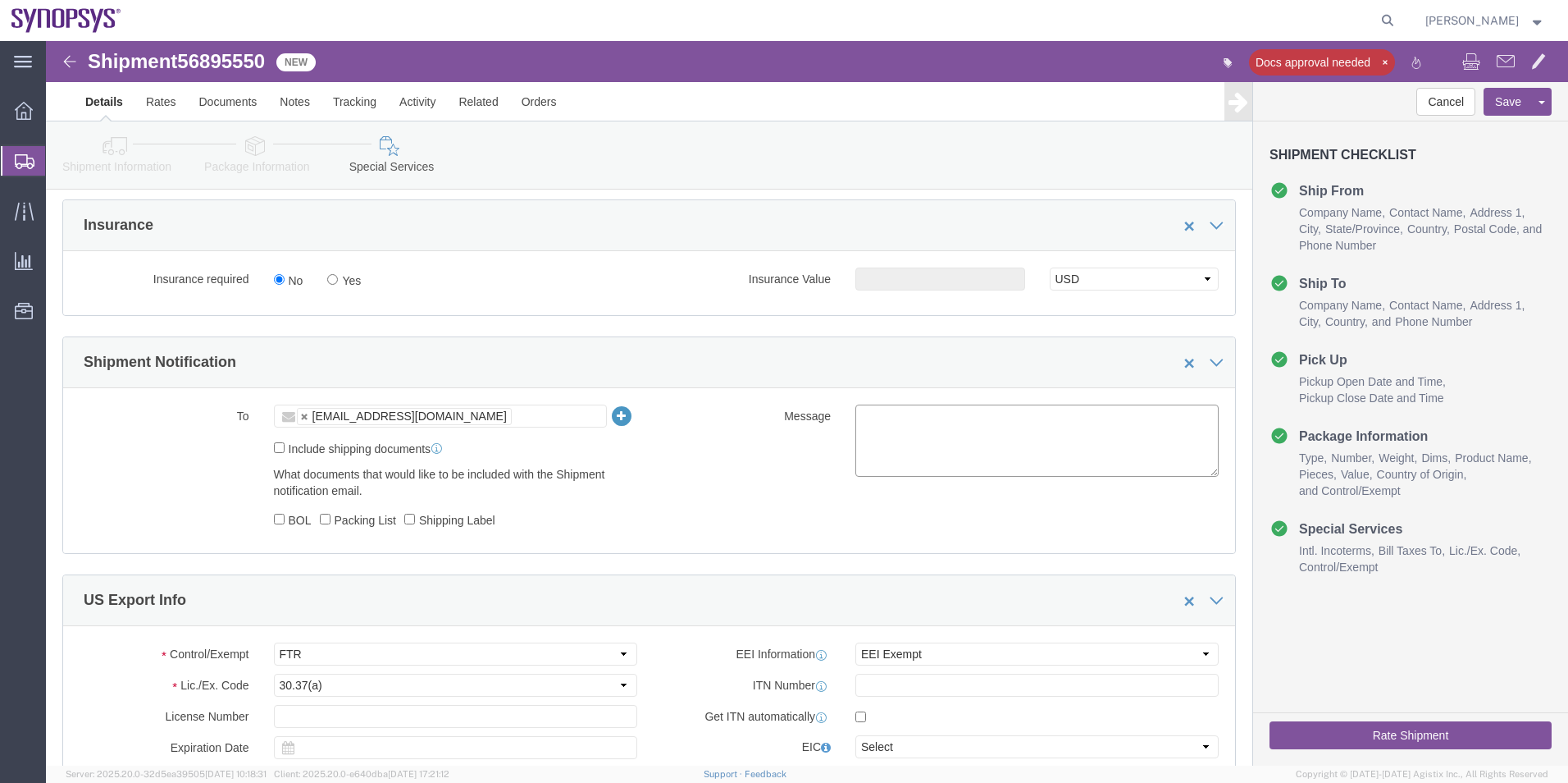
click textarea
type textarea "Please see attached. -Kaelen"
click button "Rate Shipment"
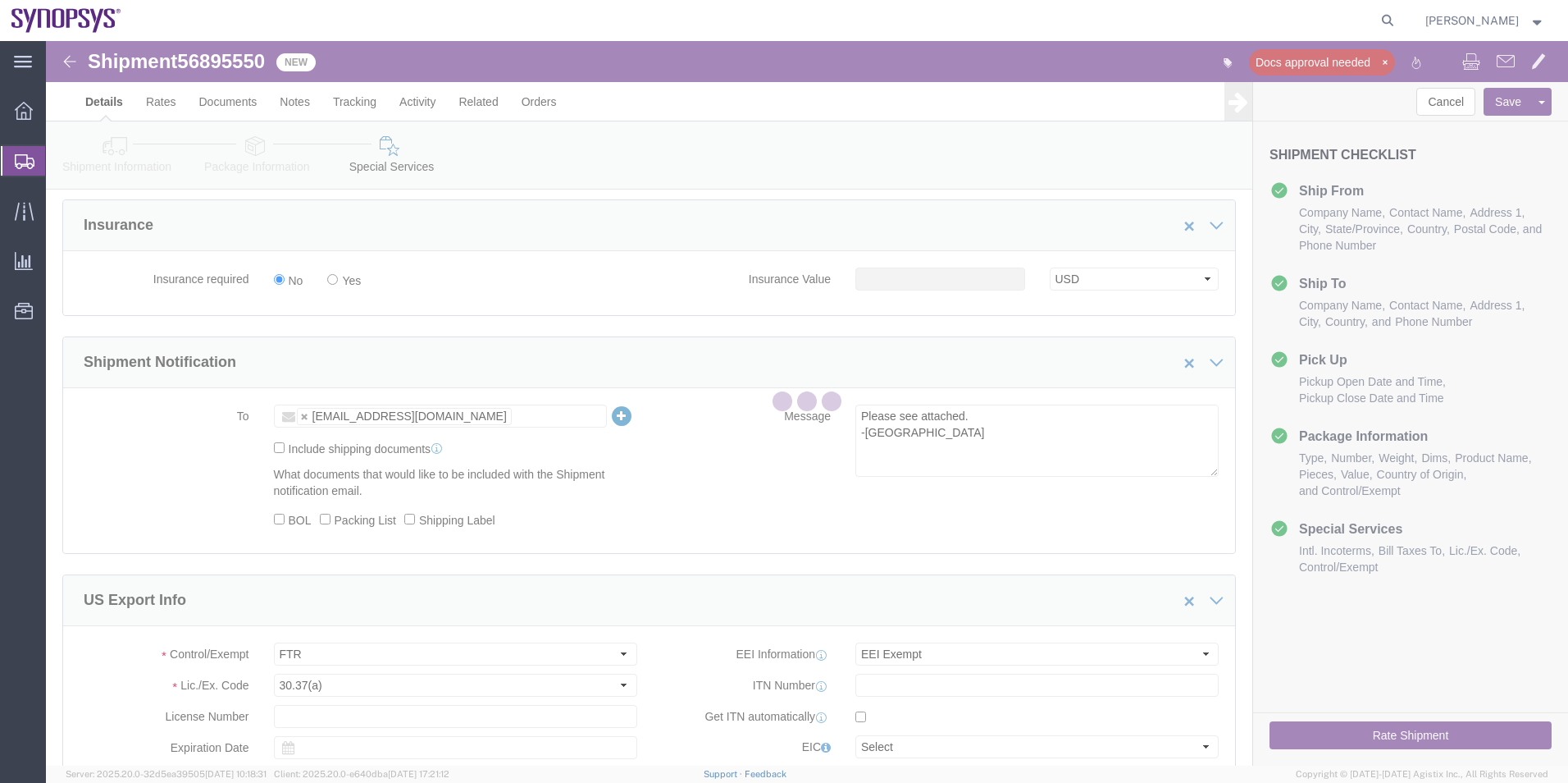
select select "63204"
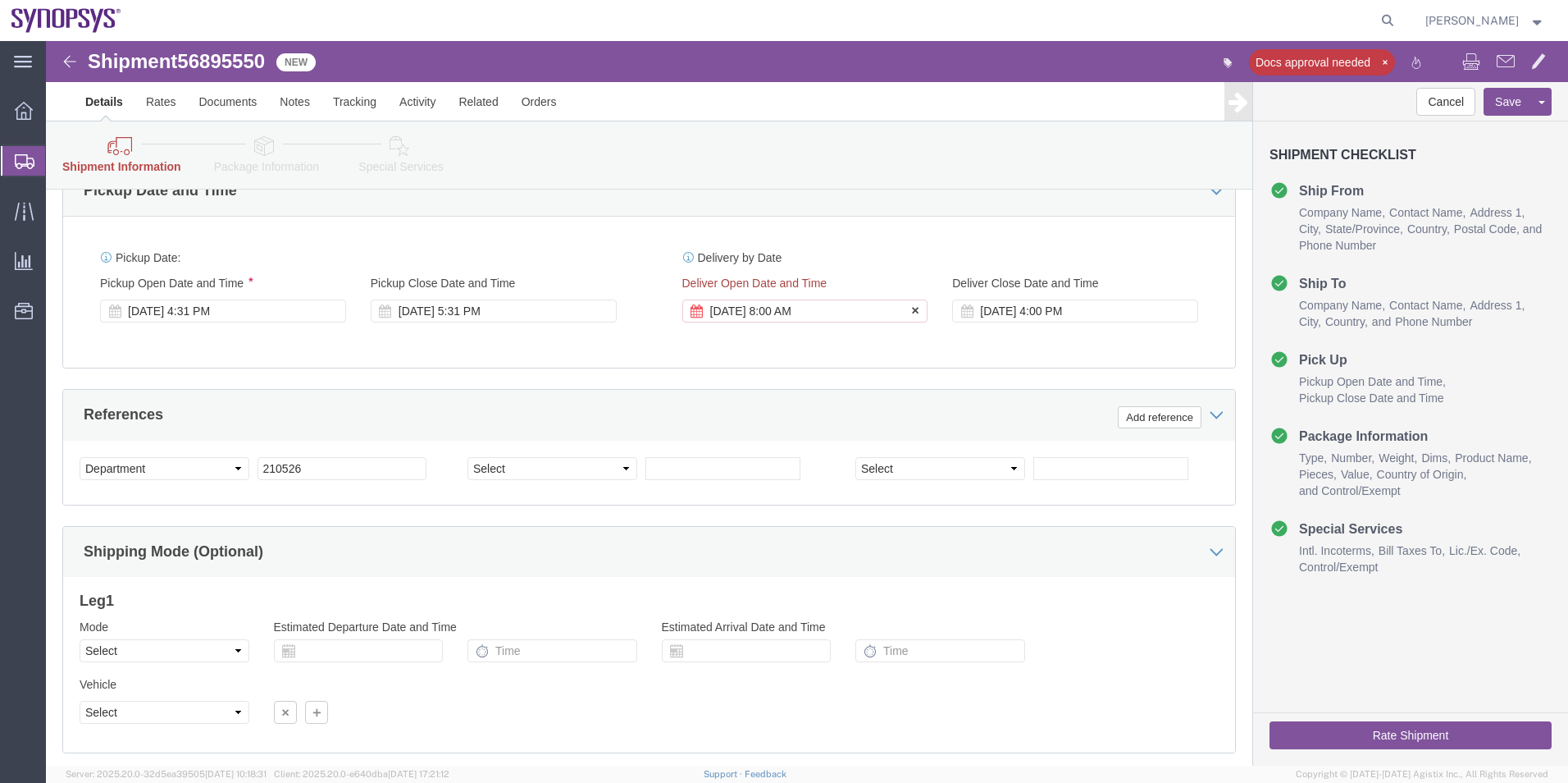
scroll to position [505, 0]
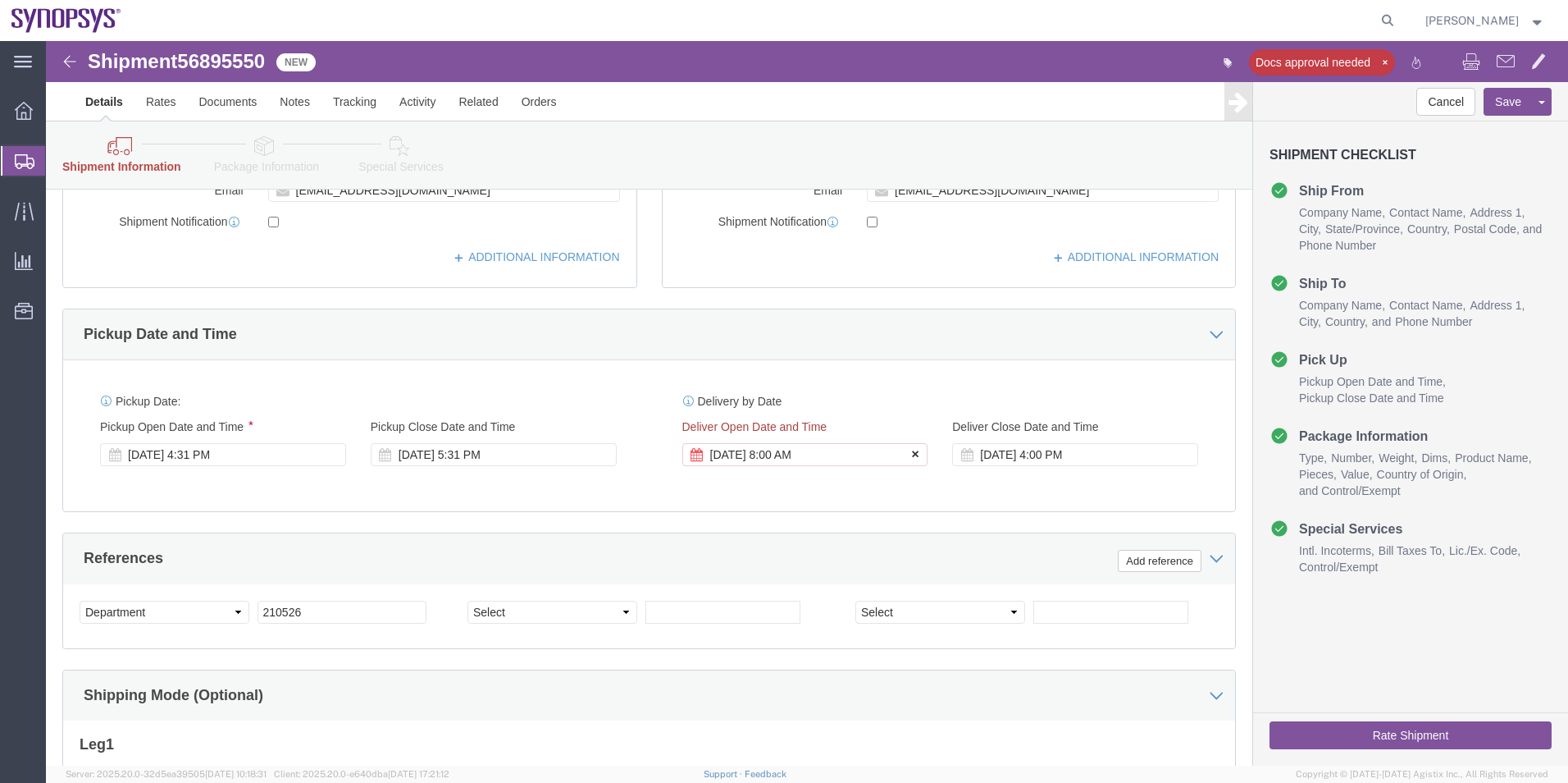
click icon
click button "Rate Shipment"
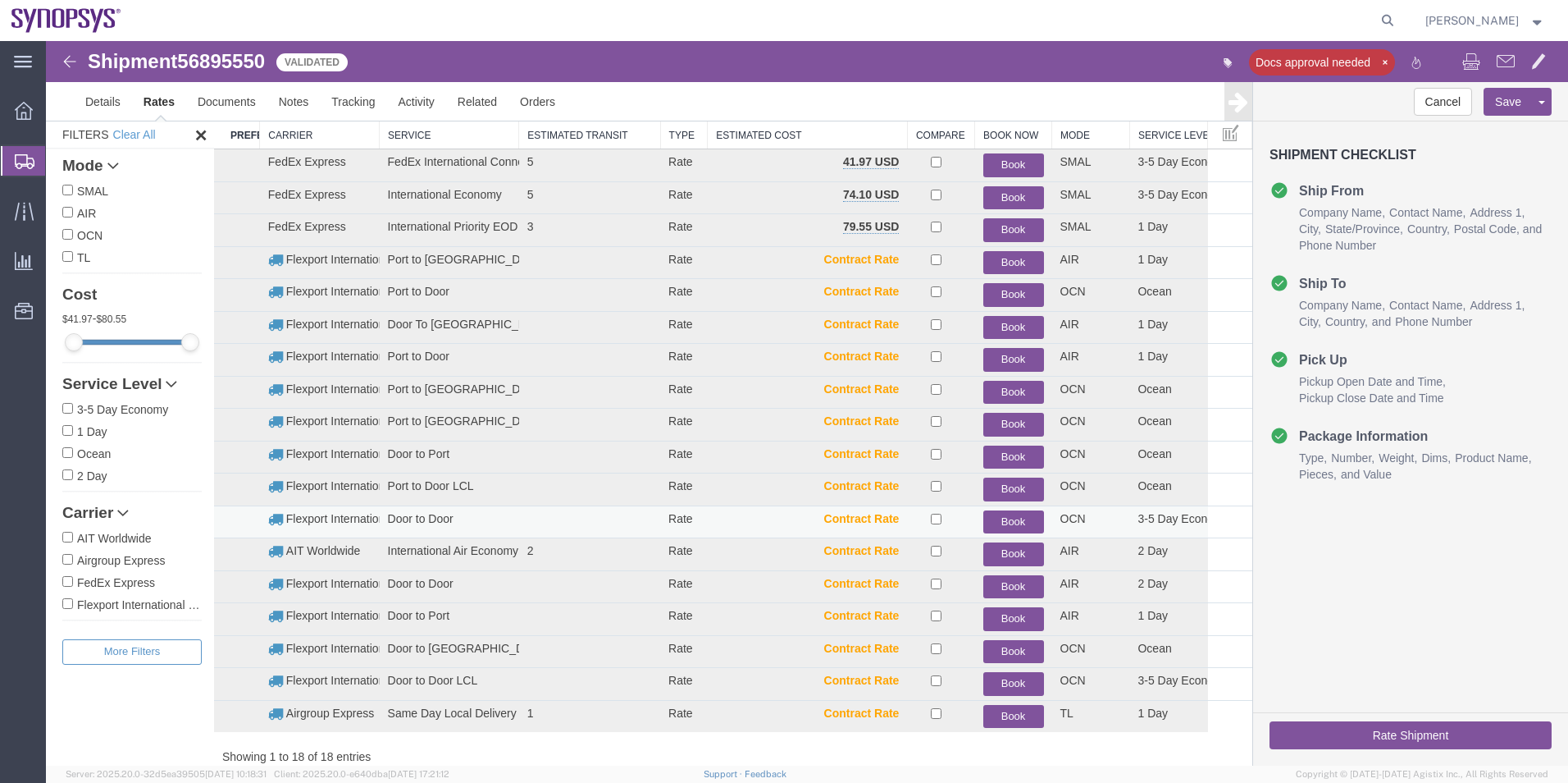
scroll to position [0, 0]
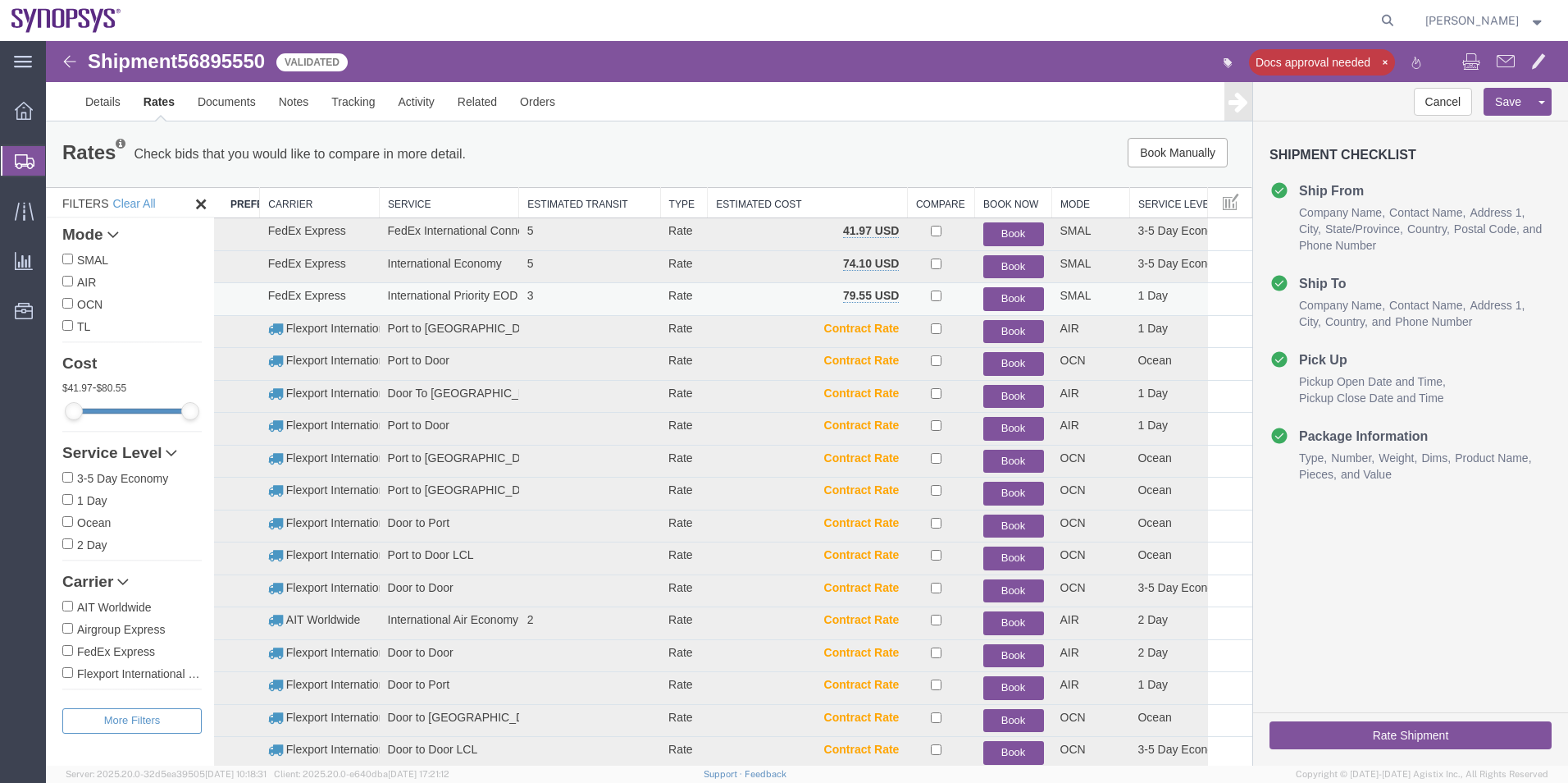
click at [1002, 299] on button "Book" at bounding box center [1013, 299] width 61 height 23
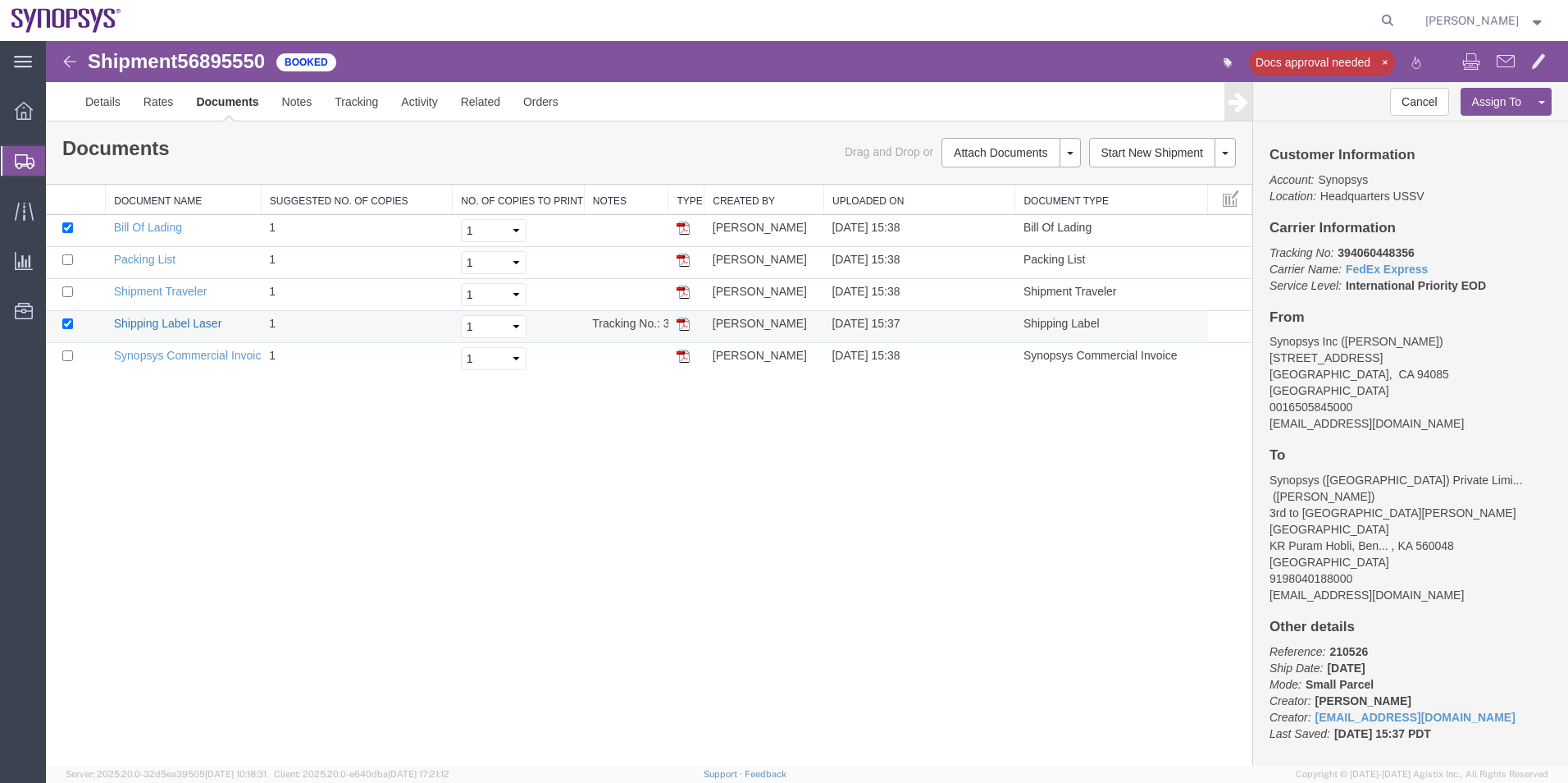
click at [181, 323] on link "Shipping Label Laser" at bounding box center [168, 323] width 109 height 13
click at [188, 353] on link "Synopsys Commercial Invoice" at bounding box center [192, 354] width 155 height 13
click at [119, 255] on link "Packing List" at bounding box center [145, 258] width 62 height 13
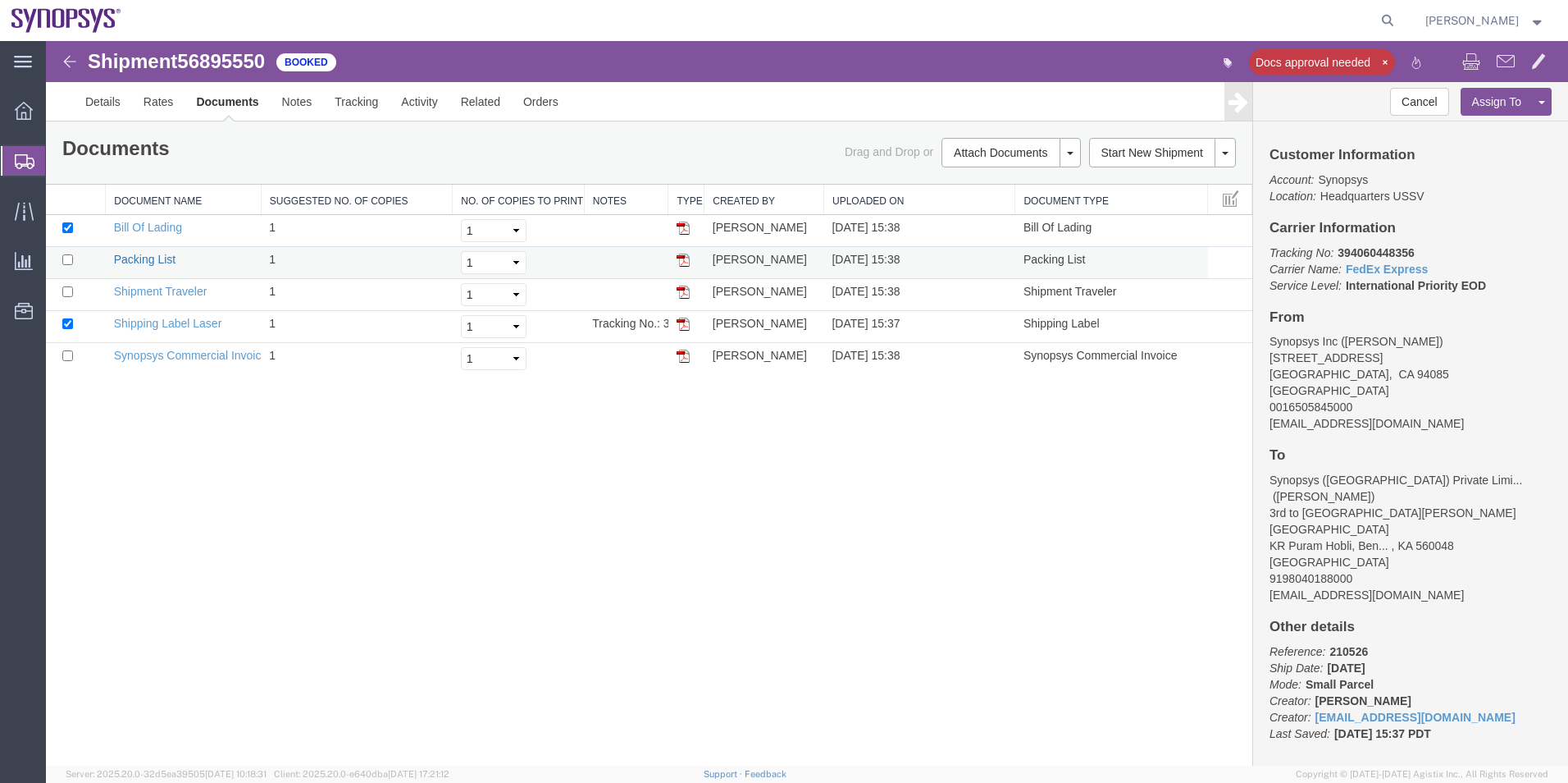
click at [119, 255] on link "Packing List" at bounding box center [145, 258] width 62 height 13
click at [0, 0] on span "Shipment Manager" at bounding box center [0, 0] width 0 height 0
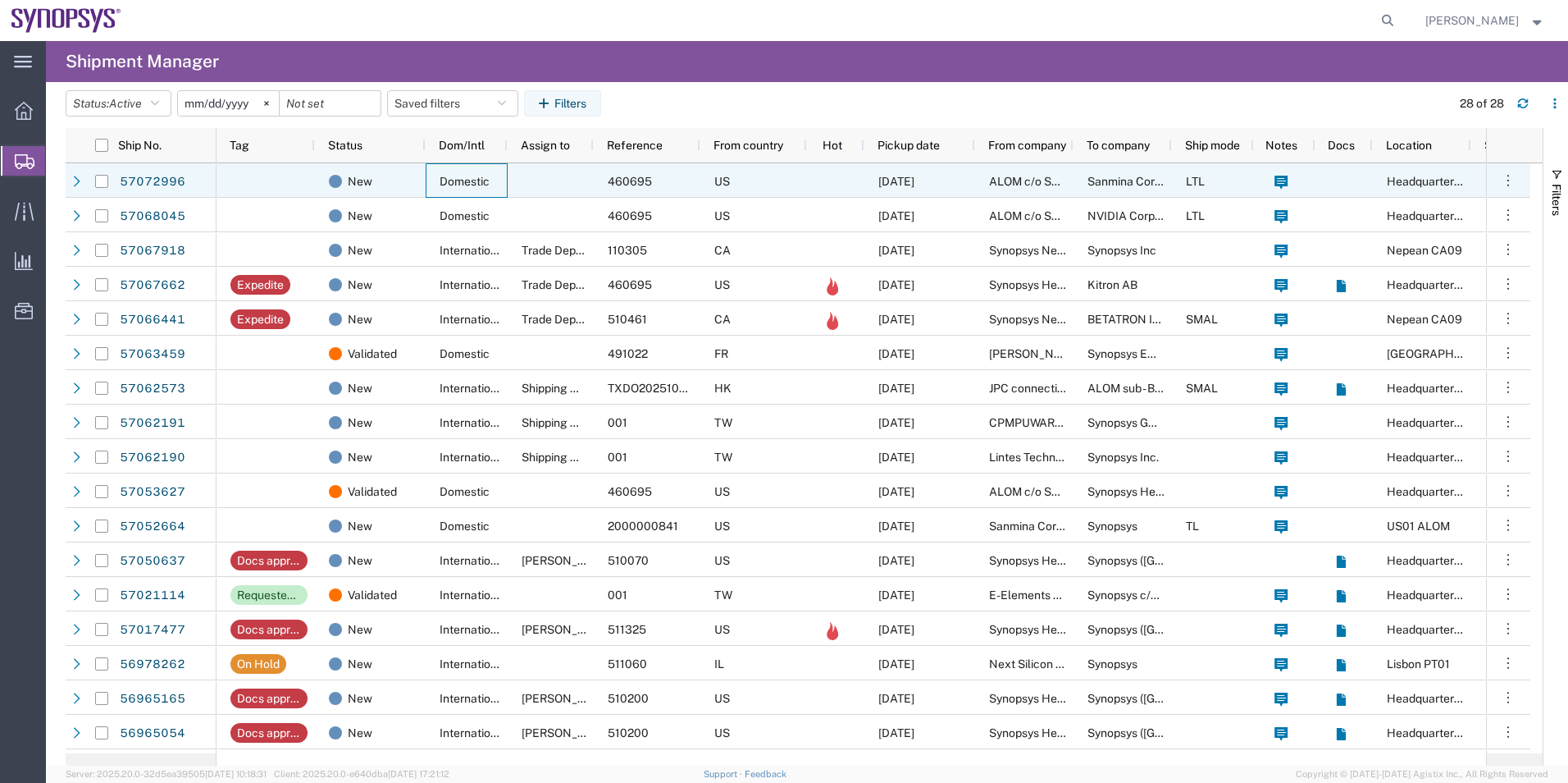
click at [430, 184] on div "Domestic" at bounding box center [467, 180] width 82 height 34
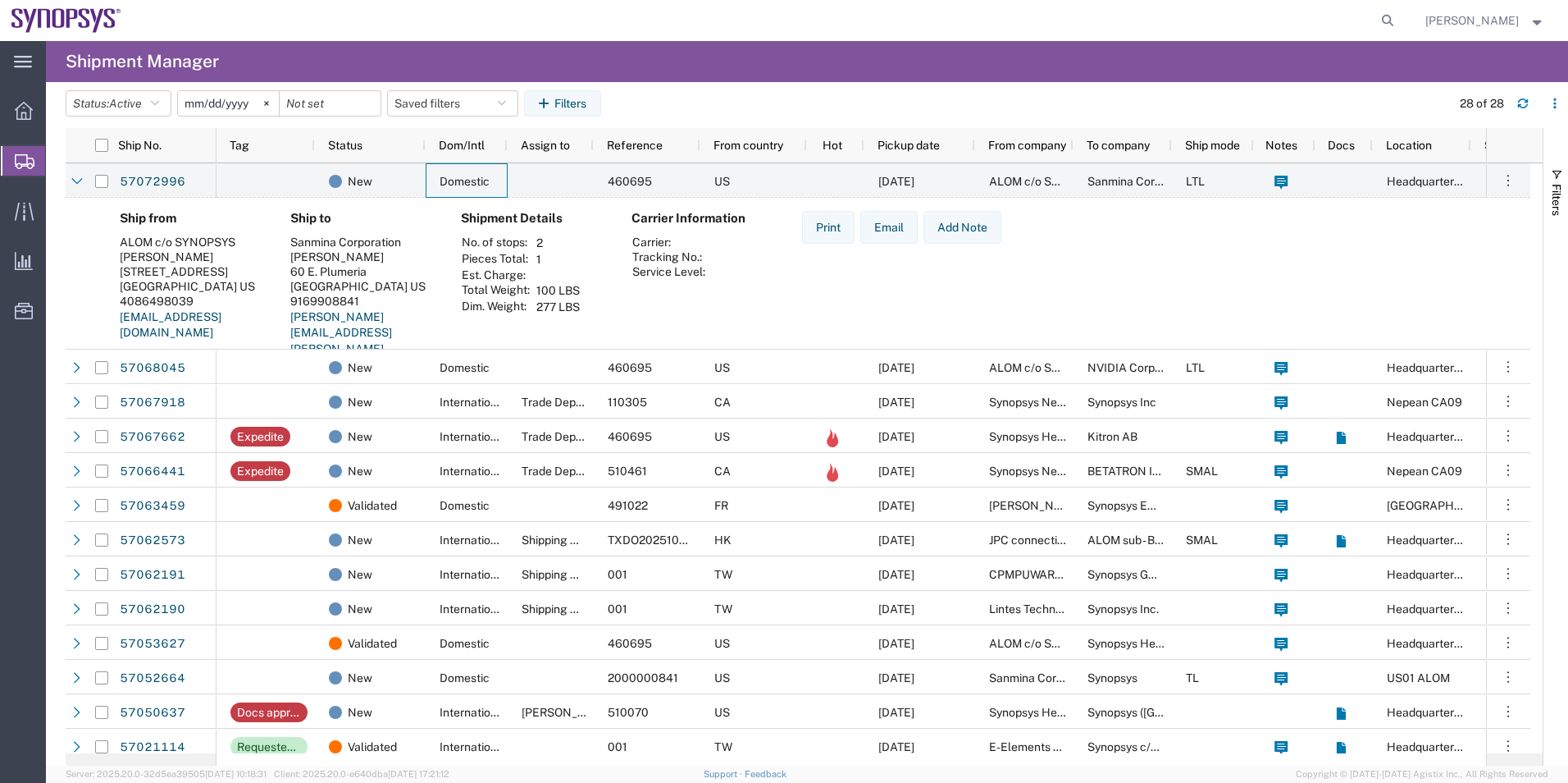
click at [381, 348] on agx-shipment-preview "Ship from ALOM c/o SYNOPSYS Nirali Trivedi 48105 Warm Springs Blvd. Fremont, CA…" at bounding box center [797, 298] width 1464 height 201
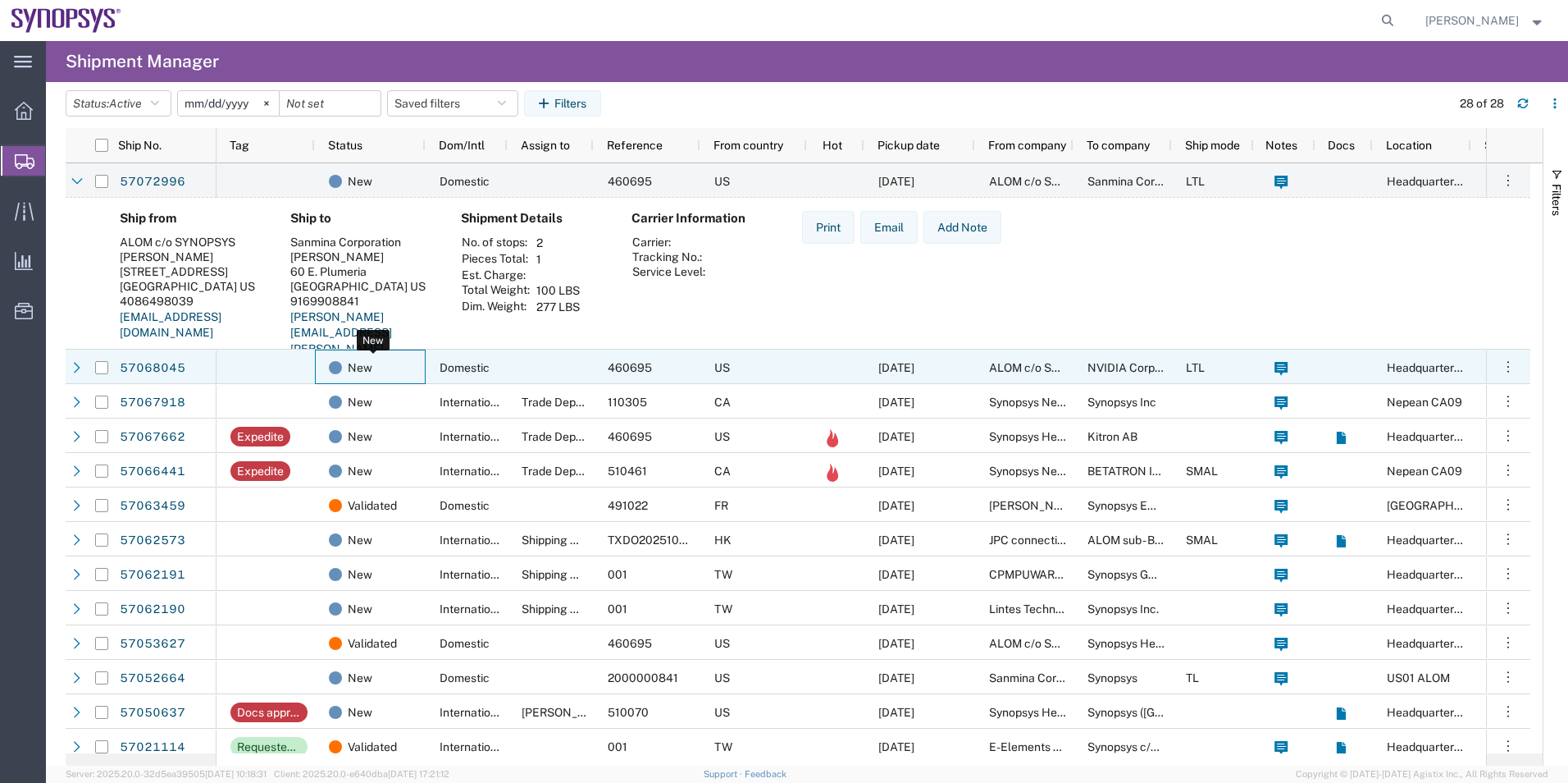
click at [393, 357] on div "New" at bounding box center [373, 367] width 89 height 34
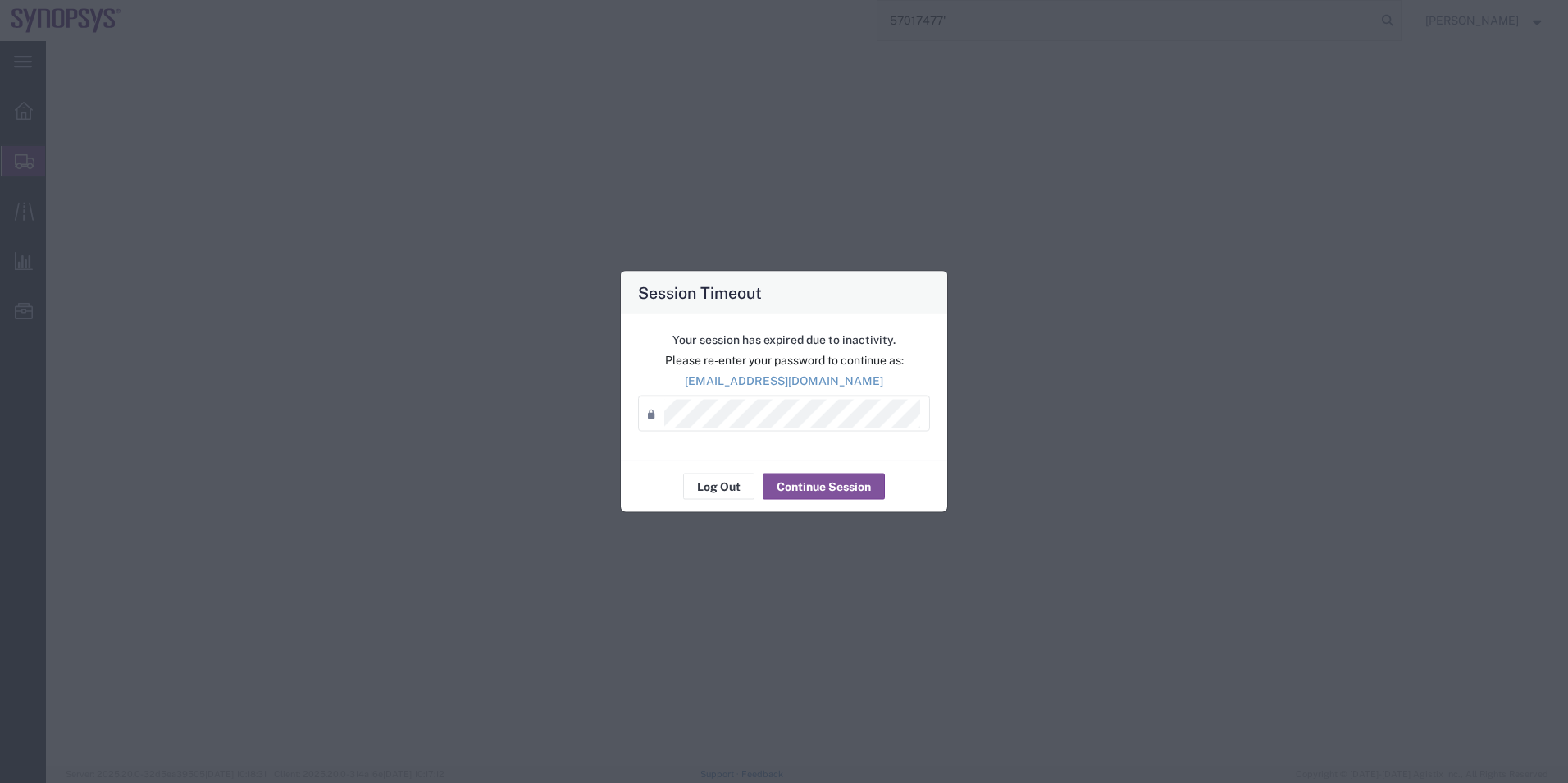
select select "63204"
select select
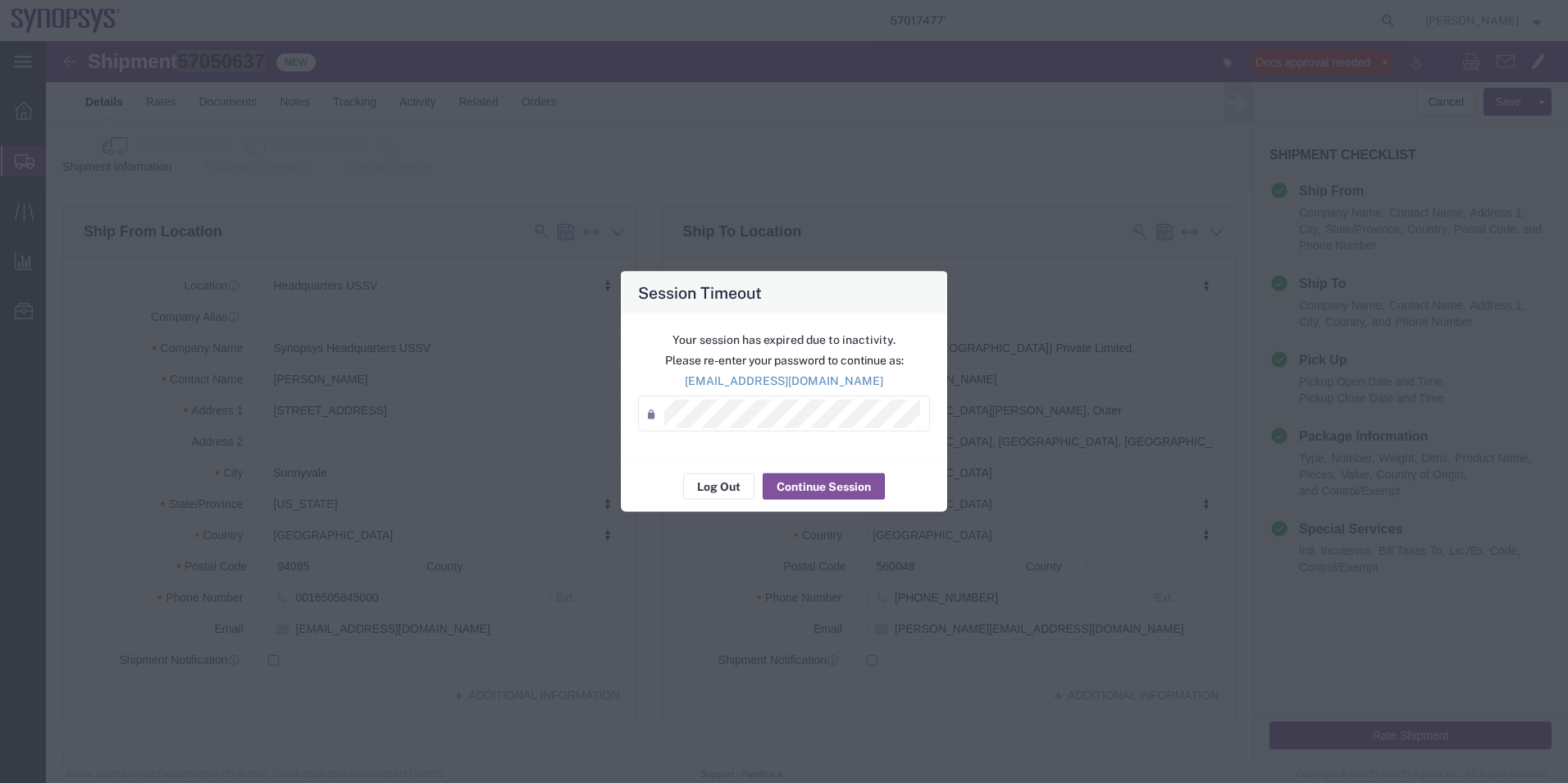
click at [357, 6] on div "Session Timeout Your session has expired due to inactivity. Please re-enter you…" at bounding box center [784, 392] width 1568 height 783
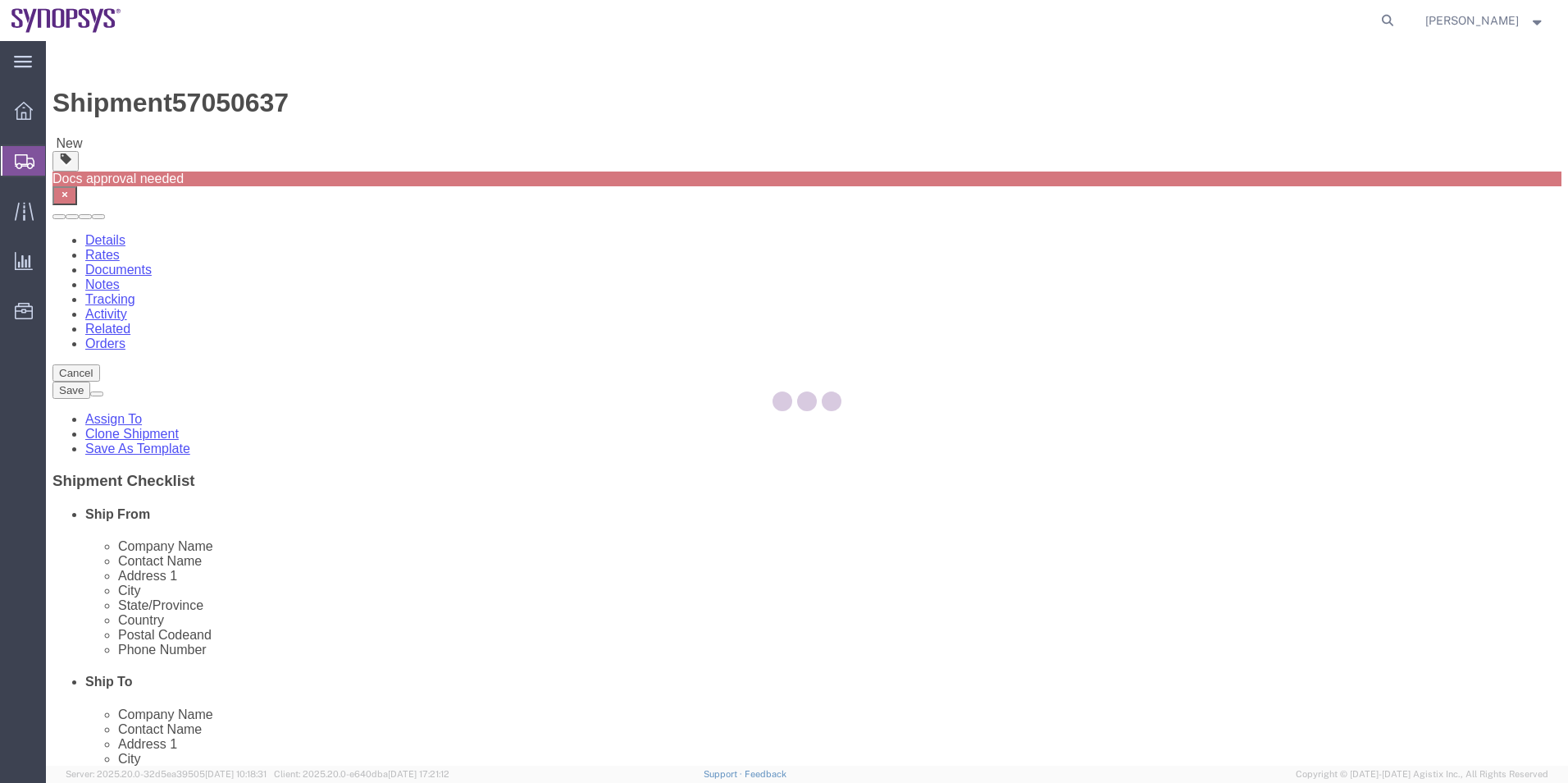
select select "63204"
select select
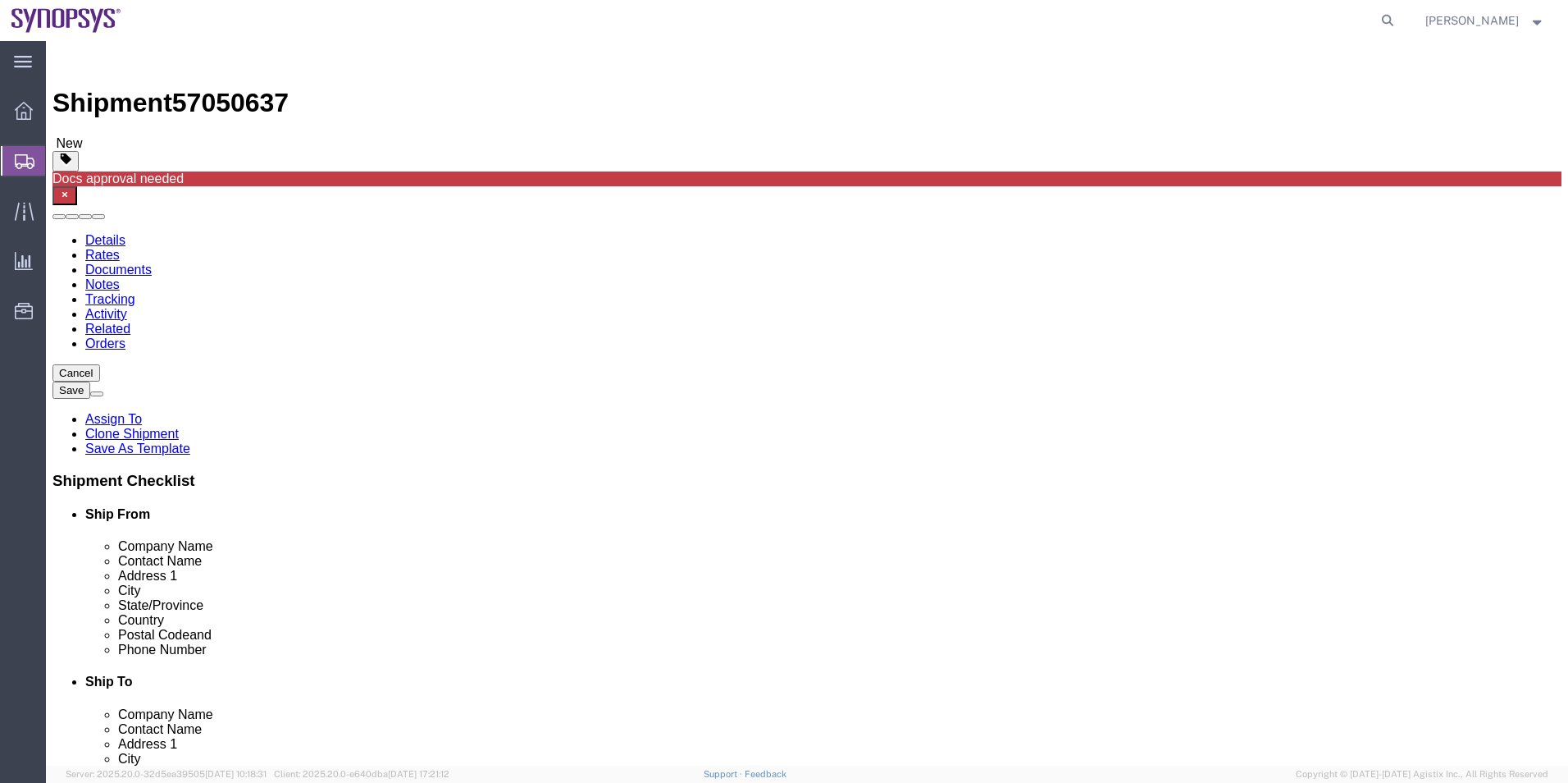
click at [0, 0] on span "Shipment Manager" at bounding box center [0, 0] width 0 height 0
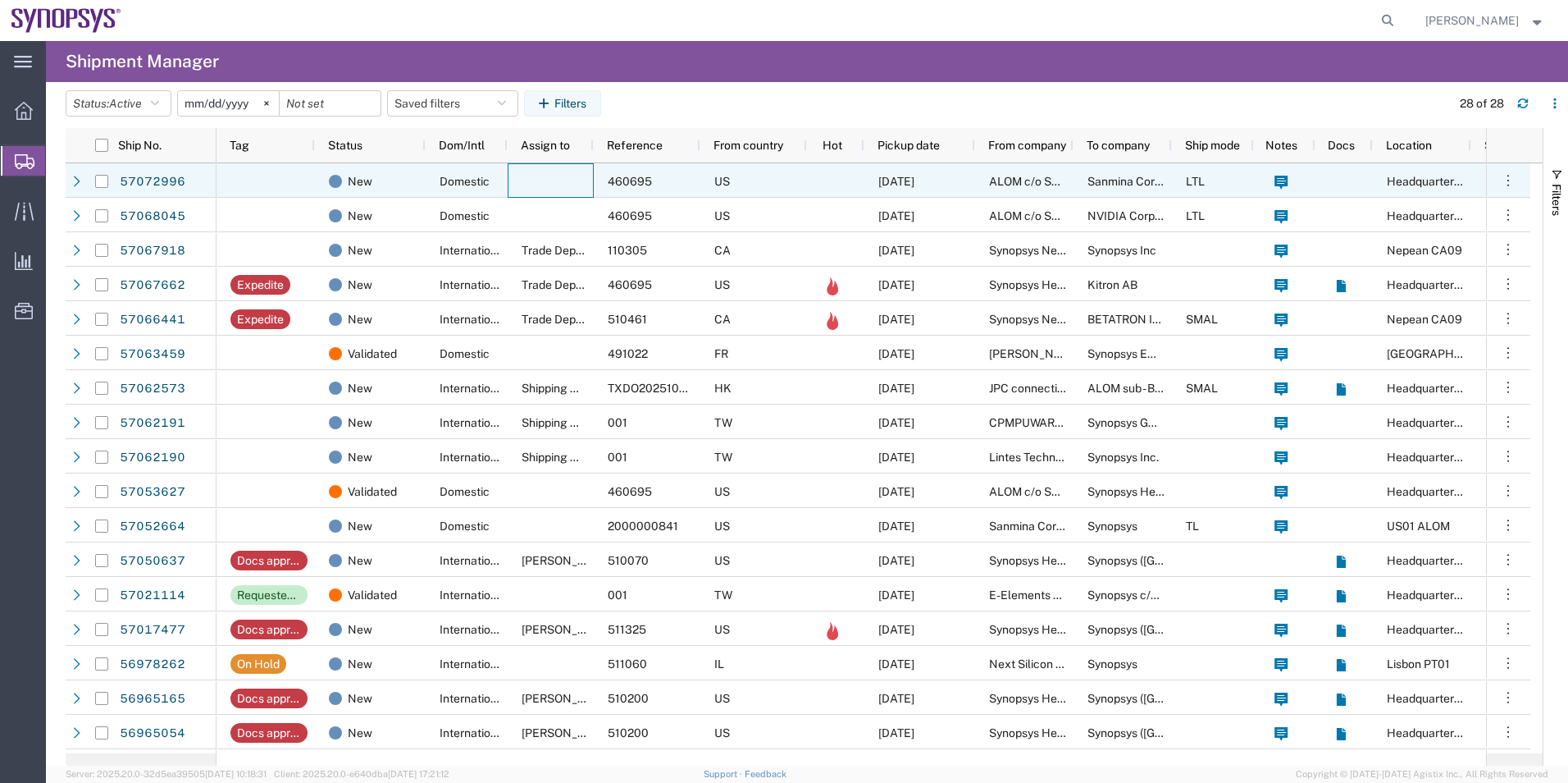
click at [540, 169] on div at bounding box center [551, 180] width 86 height 34
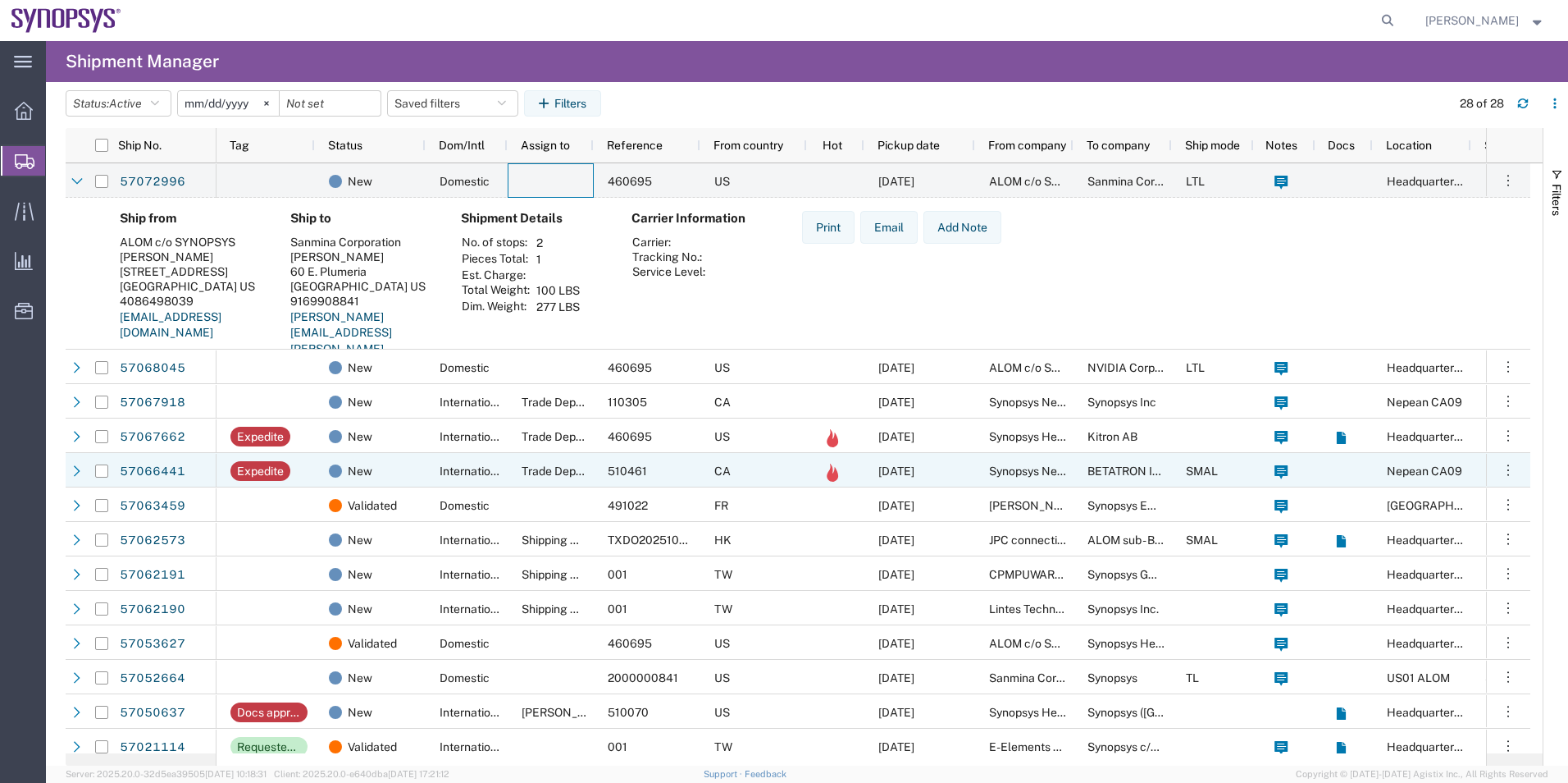
scroll to position [246, 0]
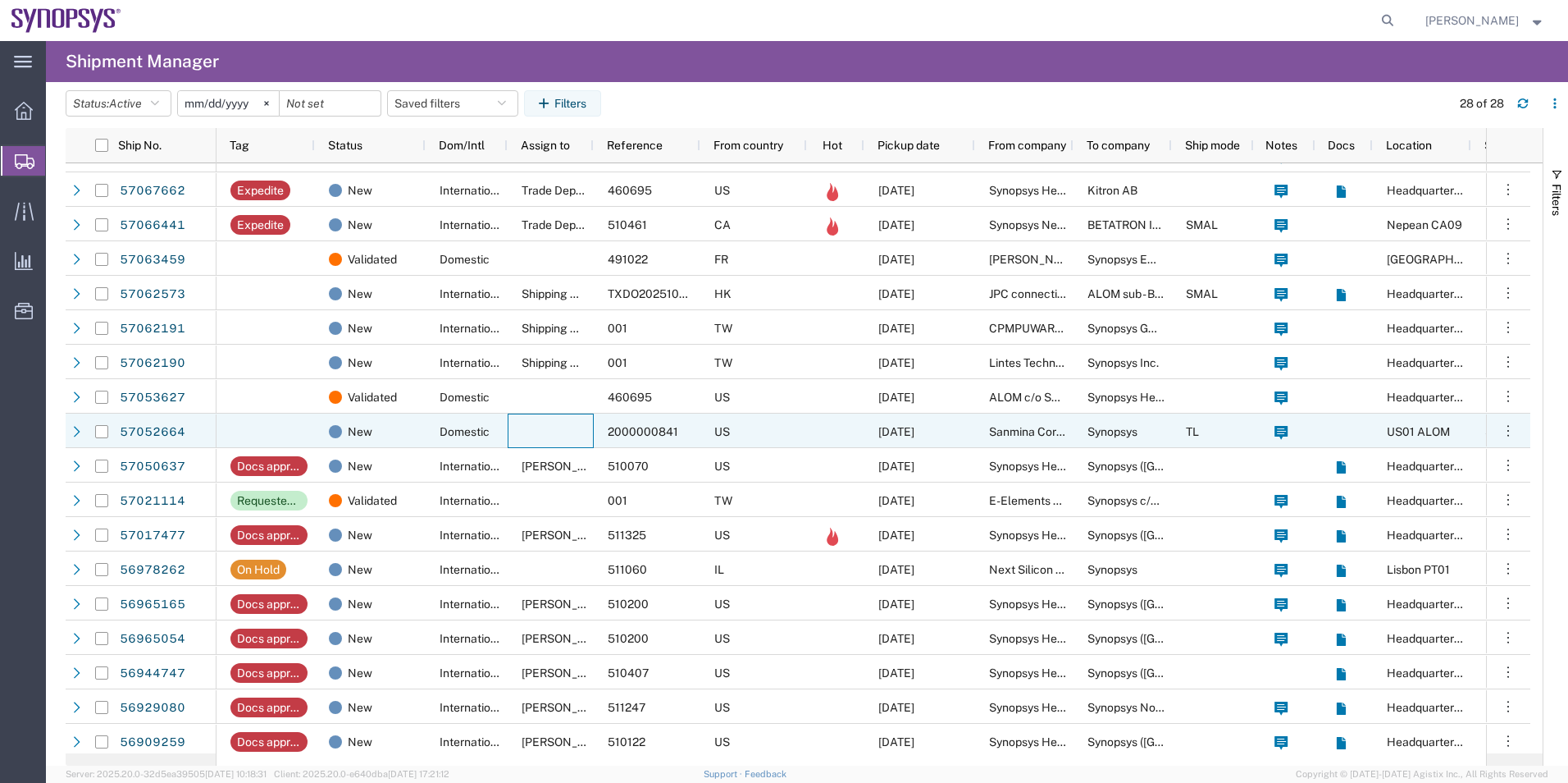
click at [537, 440] on div at bounding box center [551, 430] width 86 height 34
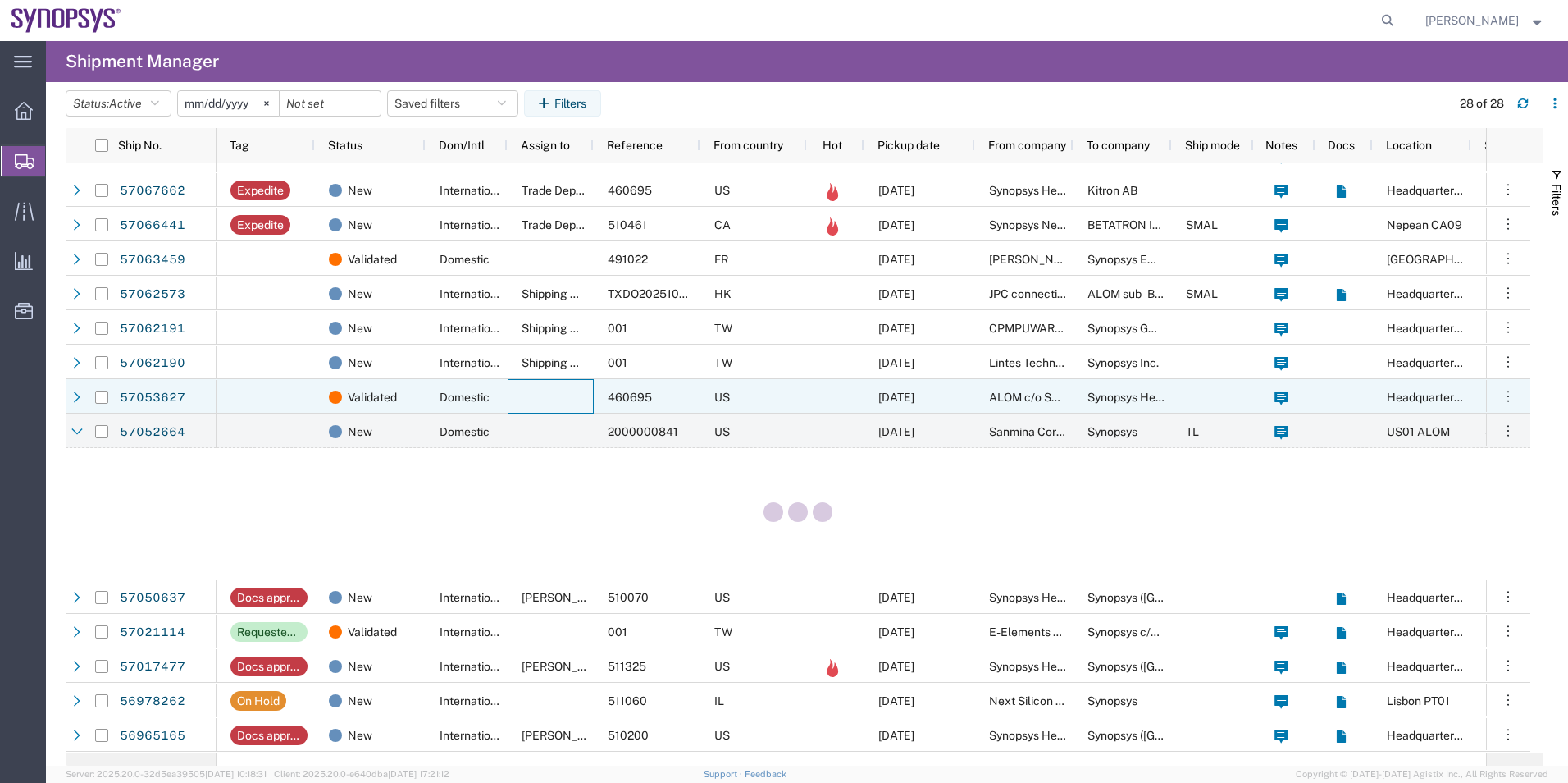
click at [542, 404] on div at bounding box center [551, 395] width 86 height 34
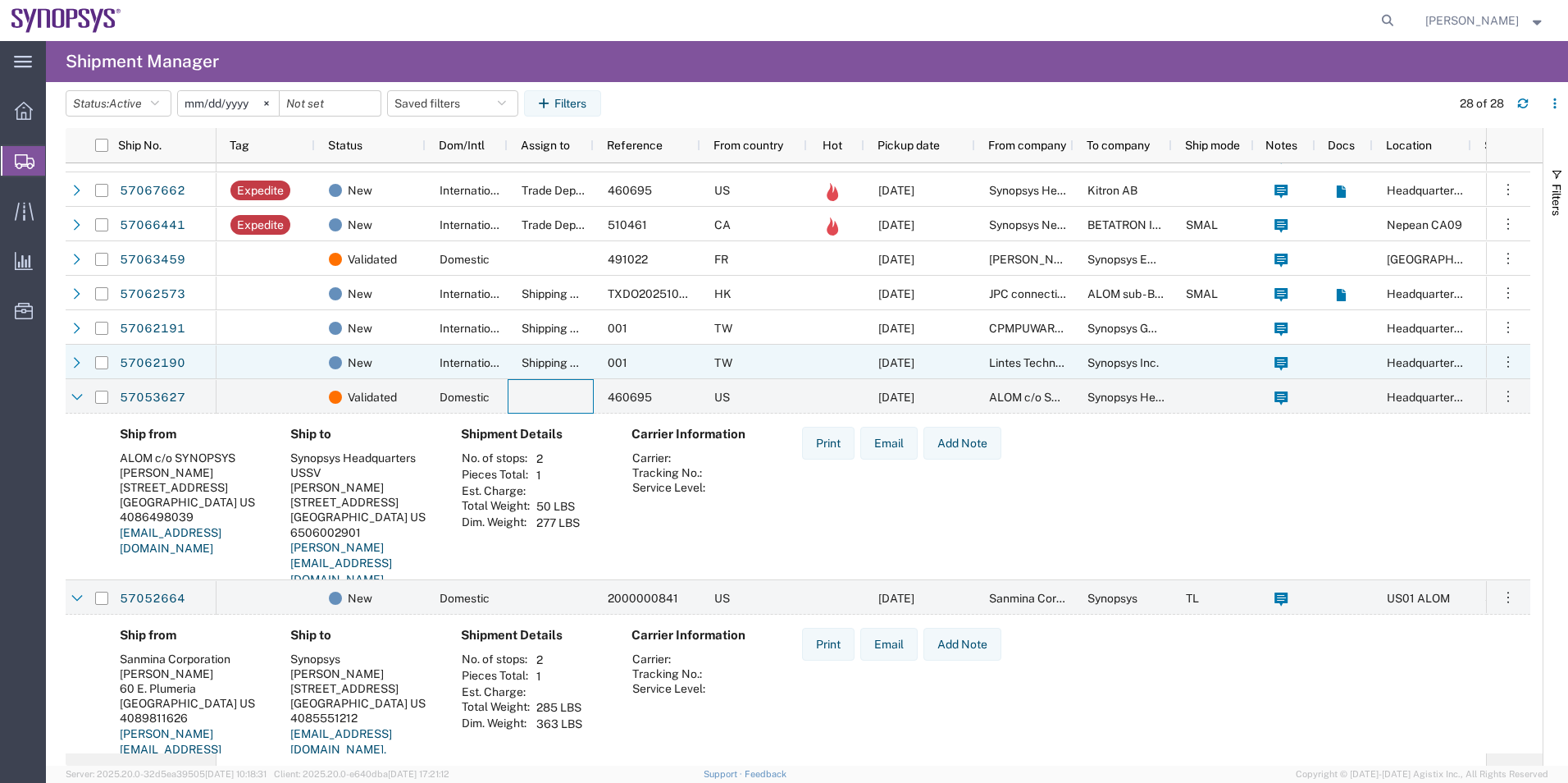
click at [550, 366] on span "Shipping APAC" at bounding box center [560, 362] width 79 height 13
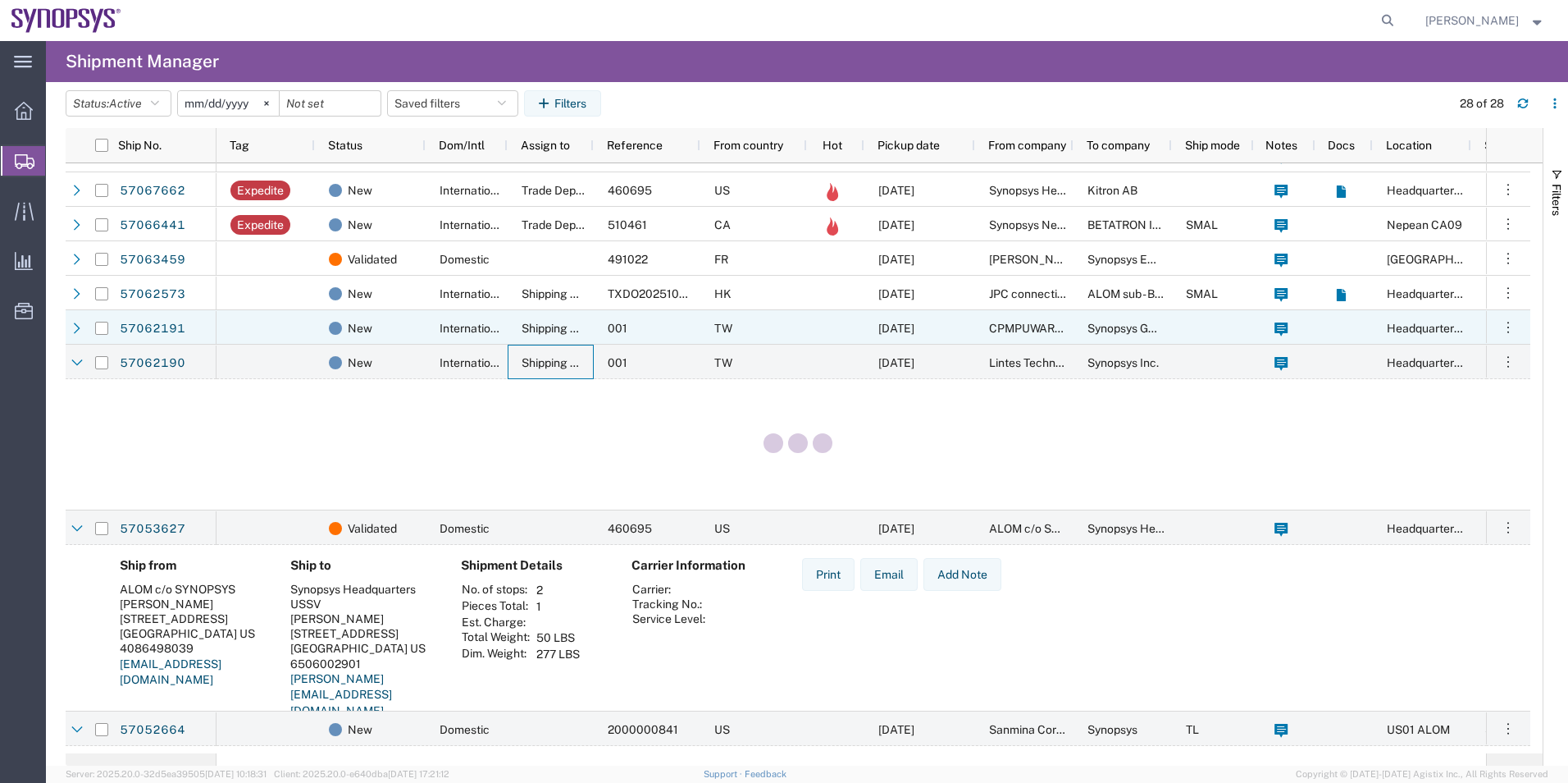
click at [544, 337] on div "Shipping APAC" at bounding box center [551, 327] width 86 height 34
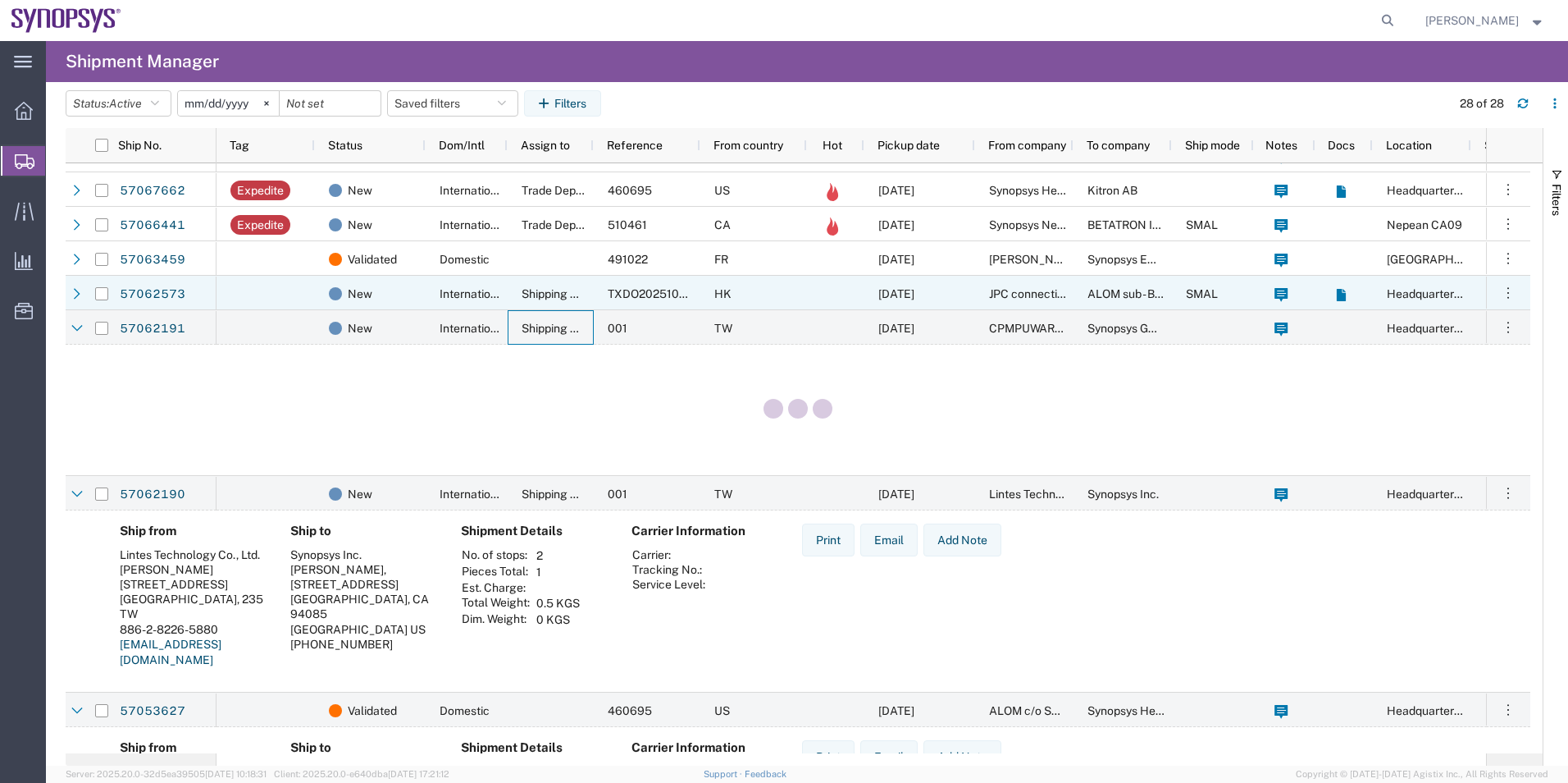
click at [550, 301] on div "Shipping APAC" at bounding box center [551, 293] width 86 height 34
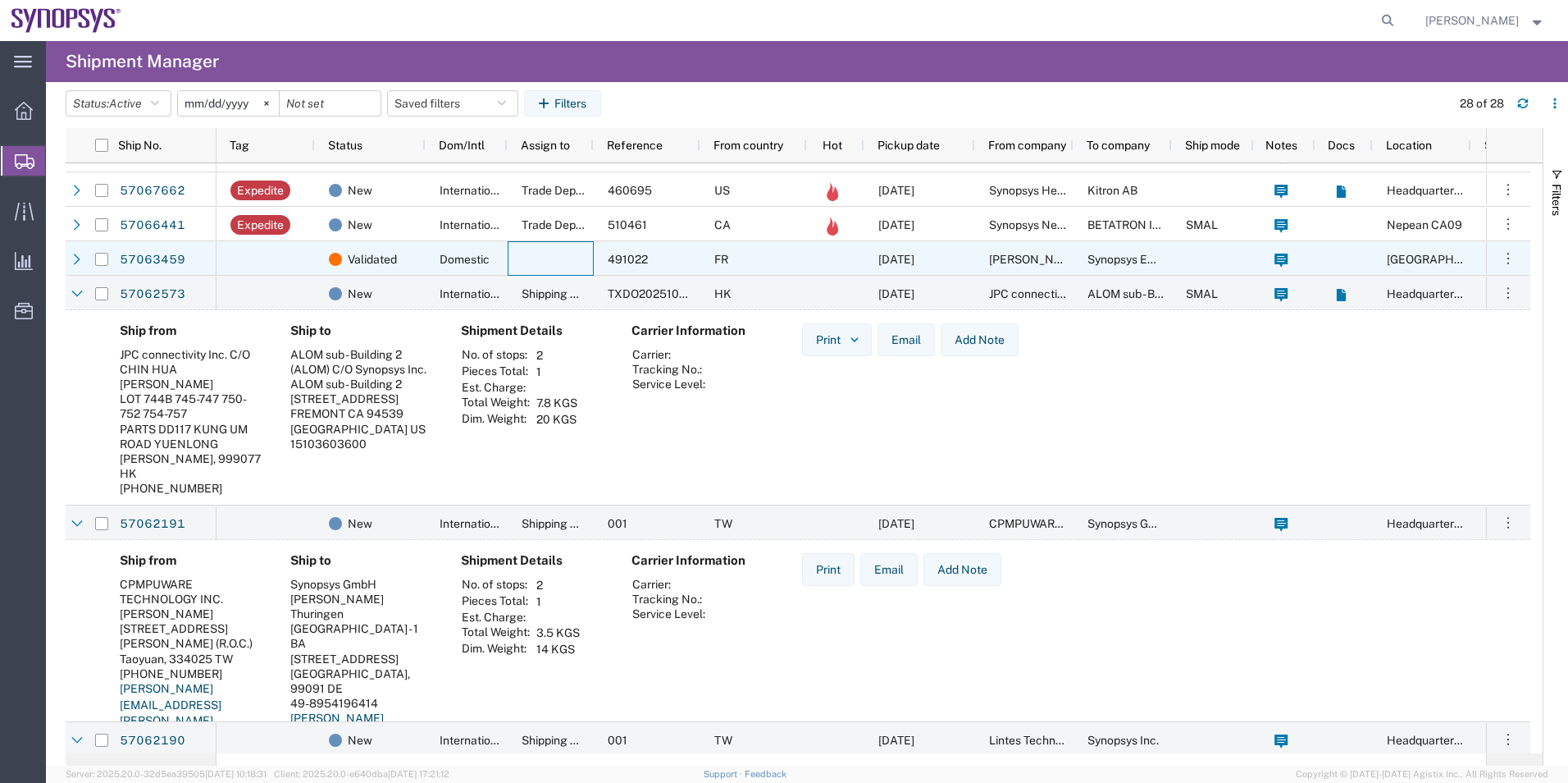
click at [530, 256] on div at bounding box center [551, 257] width 86 height 34
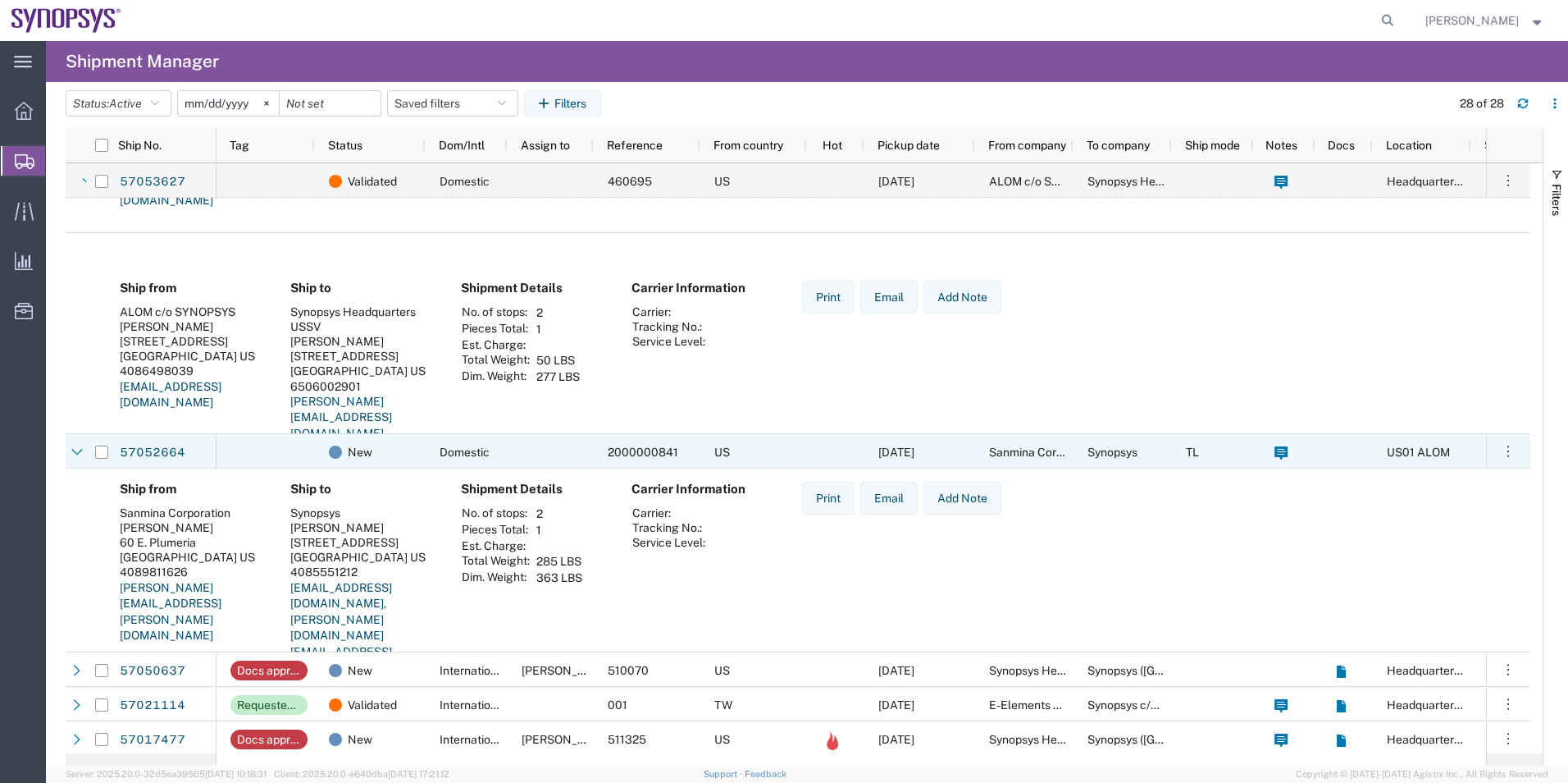
scroll to position [1559, 0]
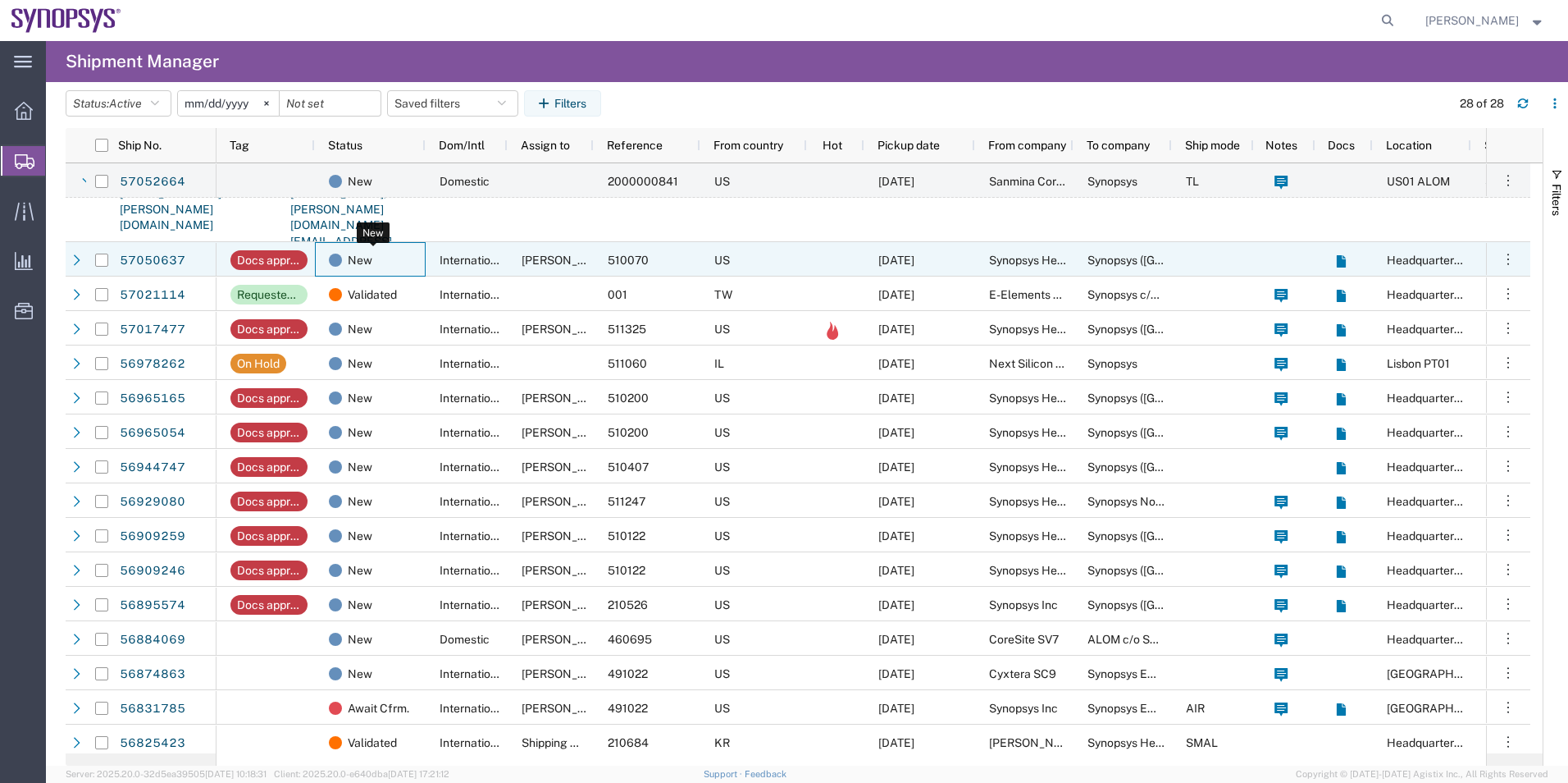
click at [357, 263] on span "New" at bounding box center [359, 259] width 24 height 34
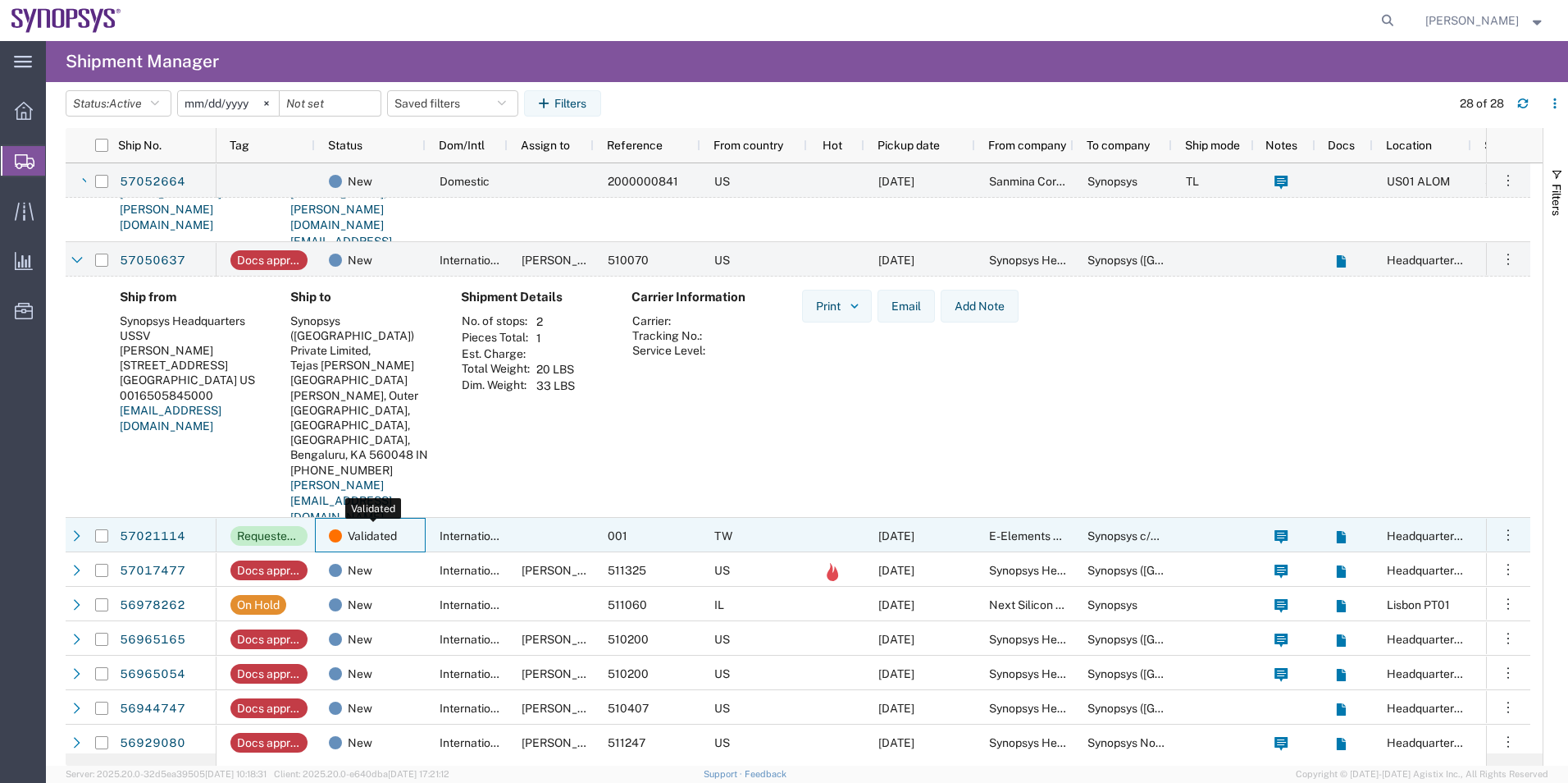
click at [396, 544] on span "Validated" at bounding box center [372, 535] width 49 height 34
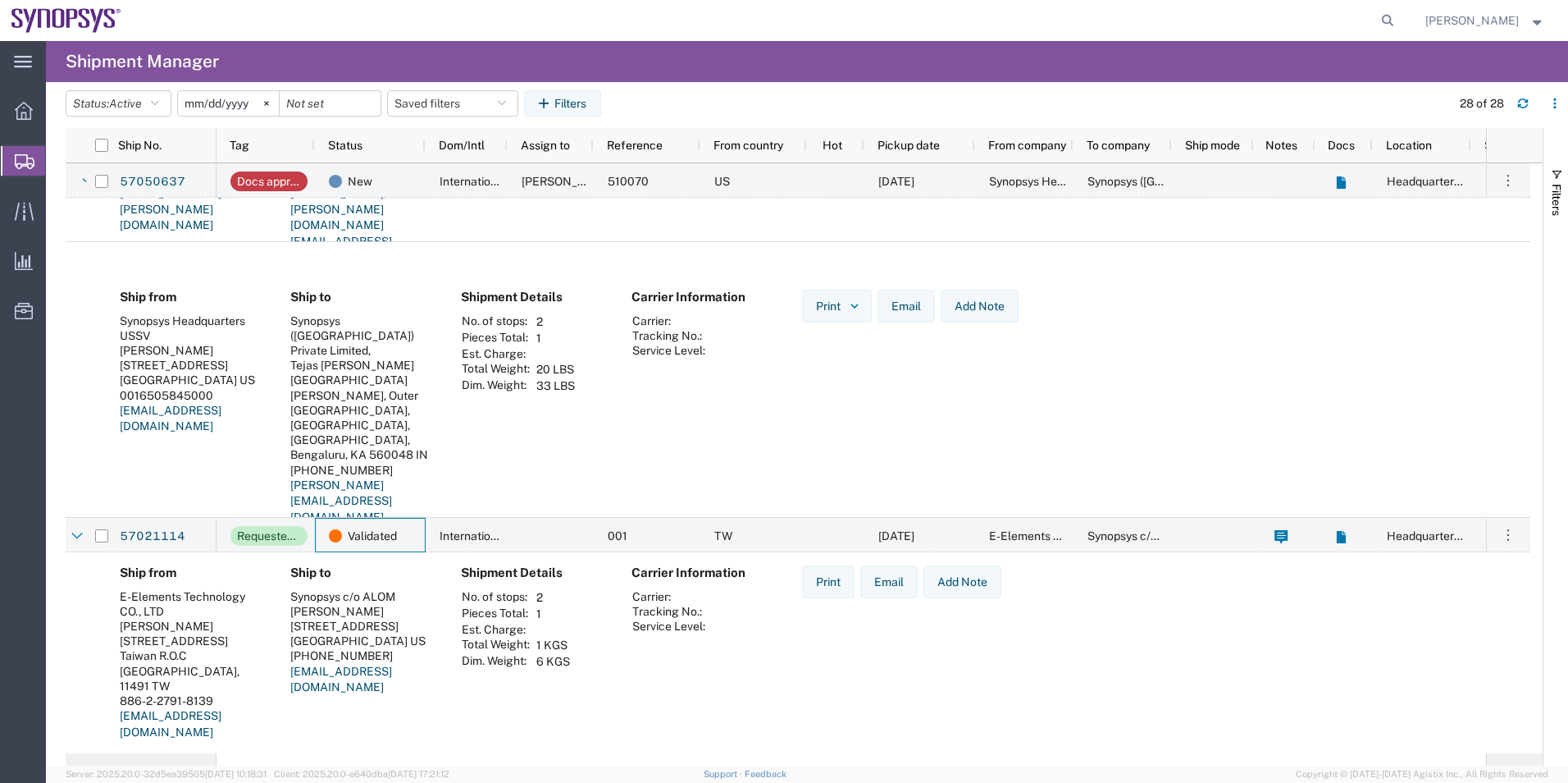
scroll to position [1805, 0]
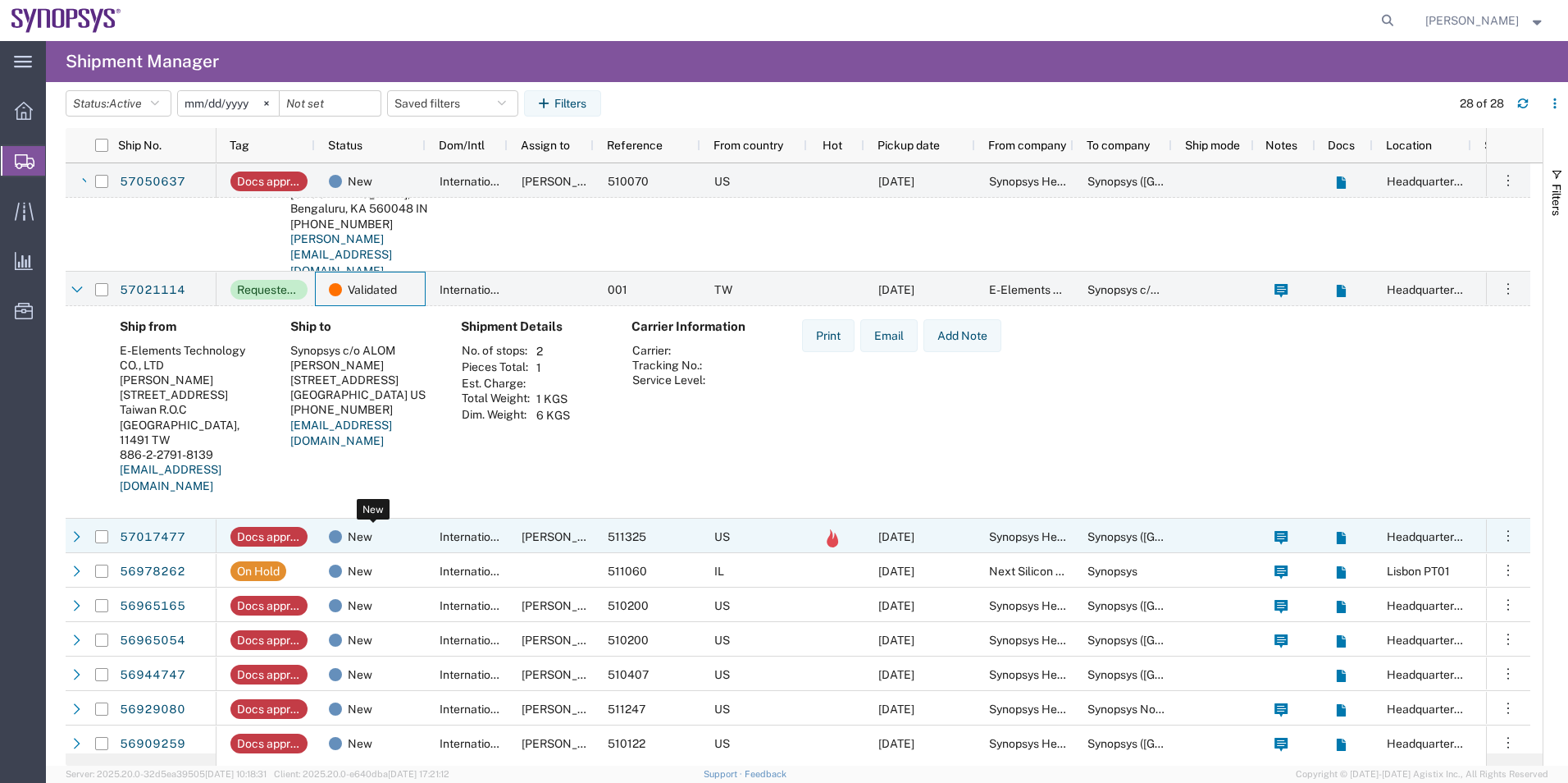
click at [400, 538] on div "New" at bounding box center [373, 536] width 89 height 34
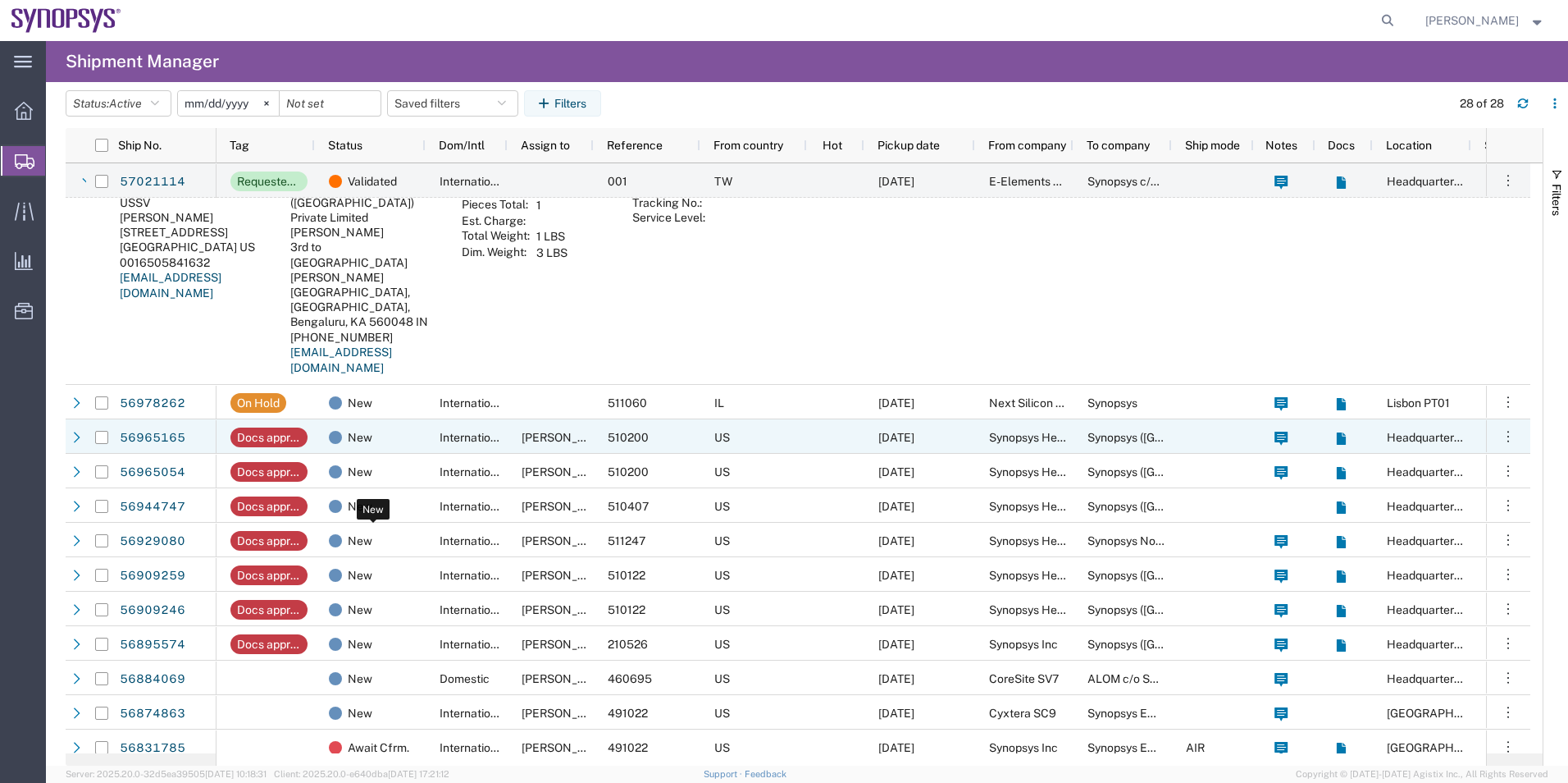
scroll to position [2215, 0]
click at [375, 447] on div "New" at bounding box center [373, 436] width 89 height 34
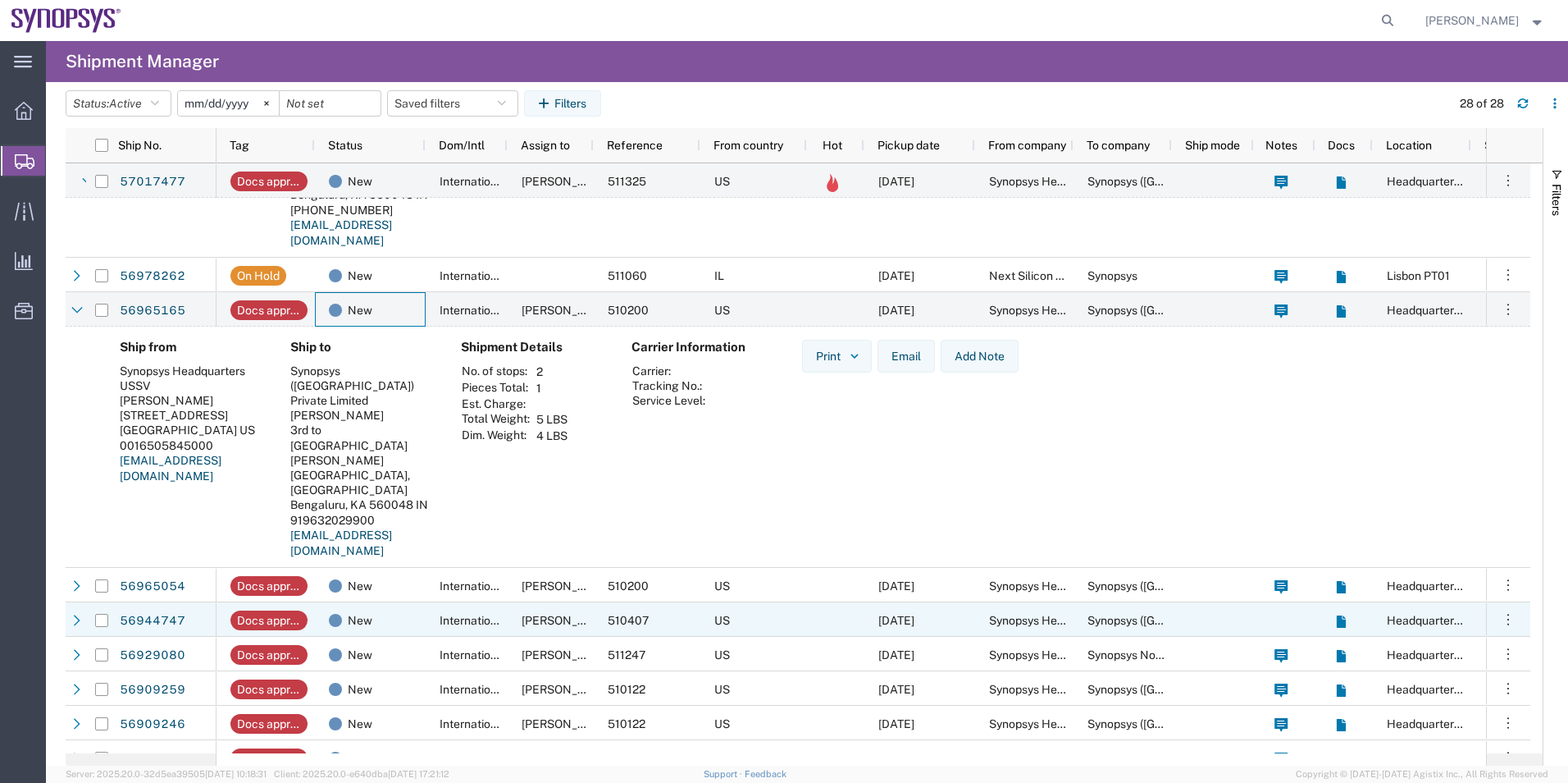
scroll to position [2379, 0]
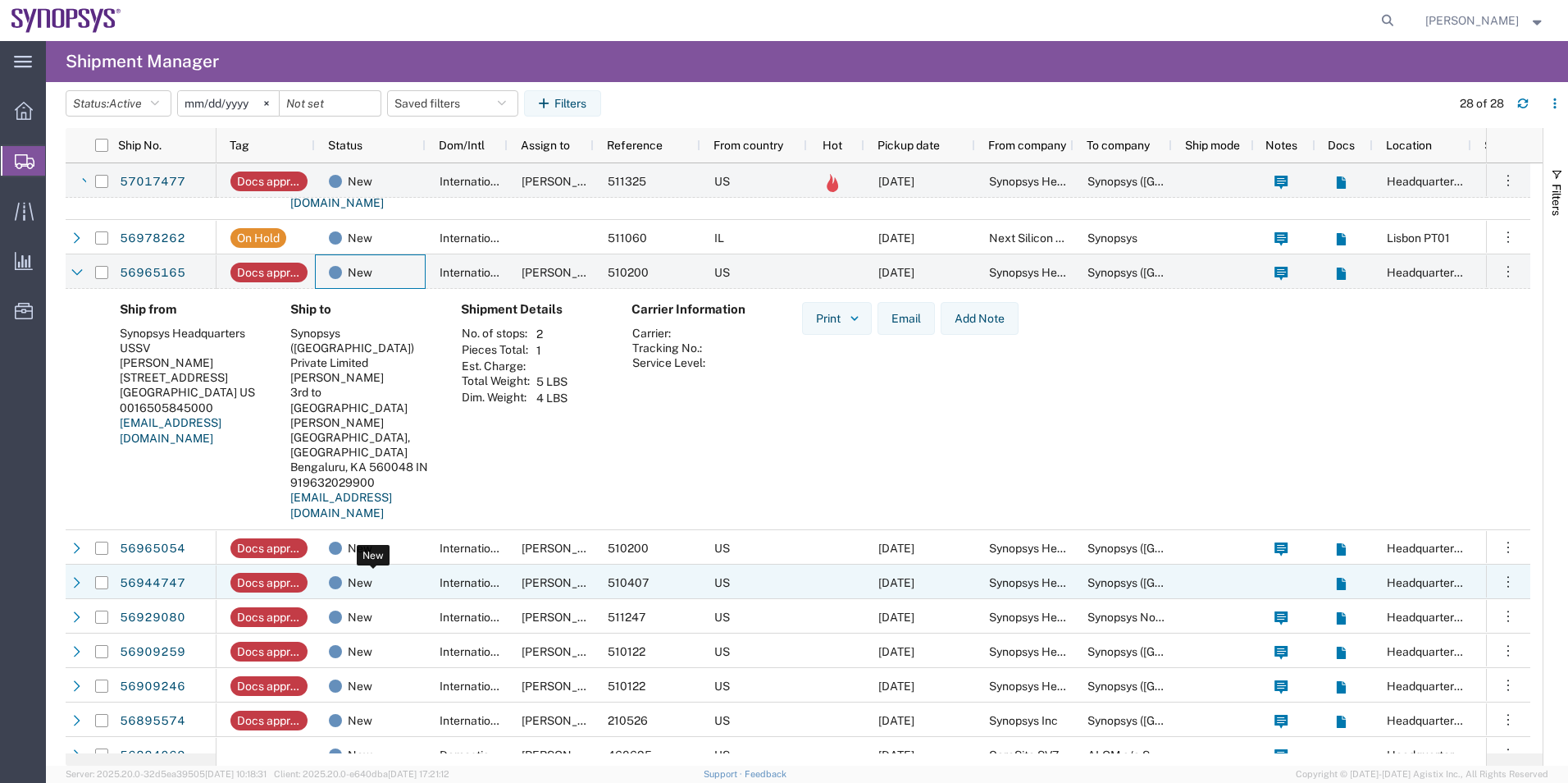
click at [394, 574] on div "New" at bounding box center [373, 582] width 89 height 34
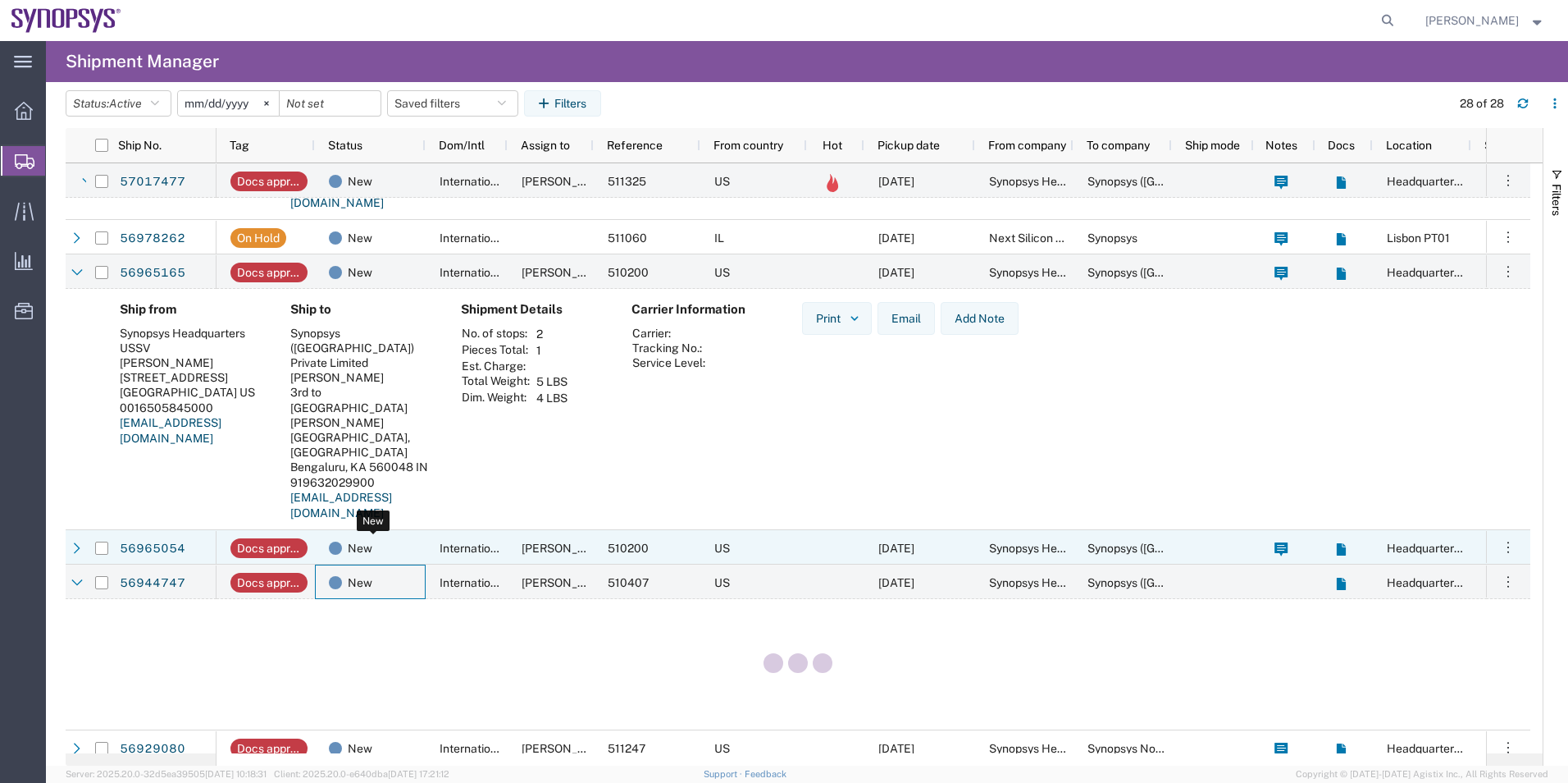
click at [398, 547] on div "New" at bounding box center [373, 547] width 89 height 34
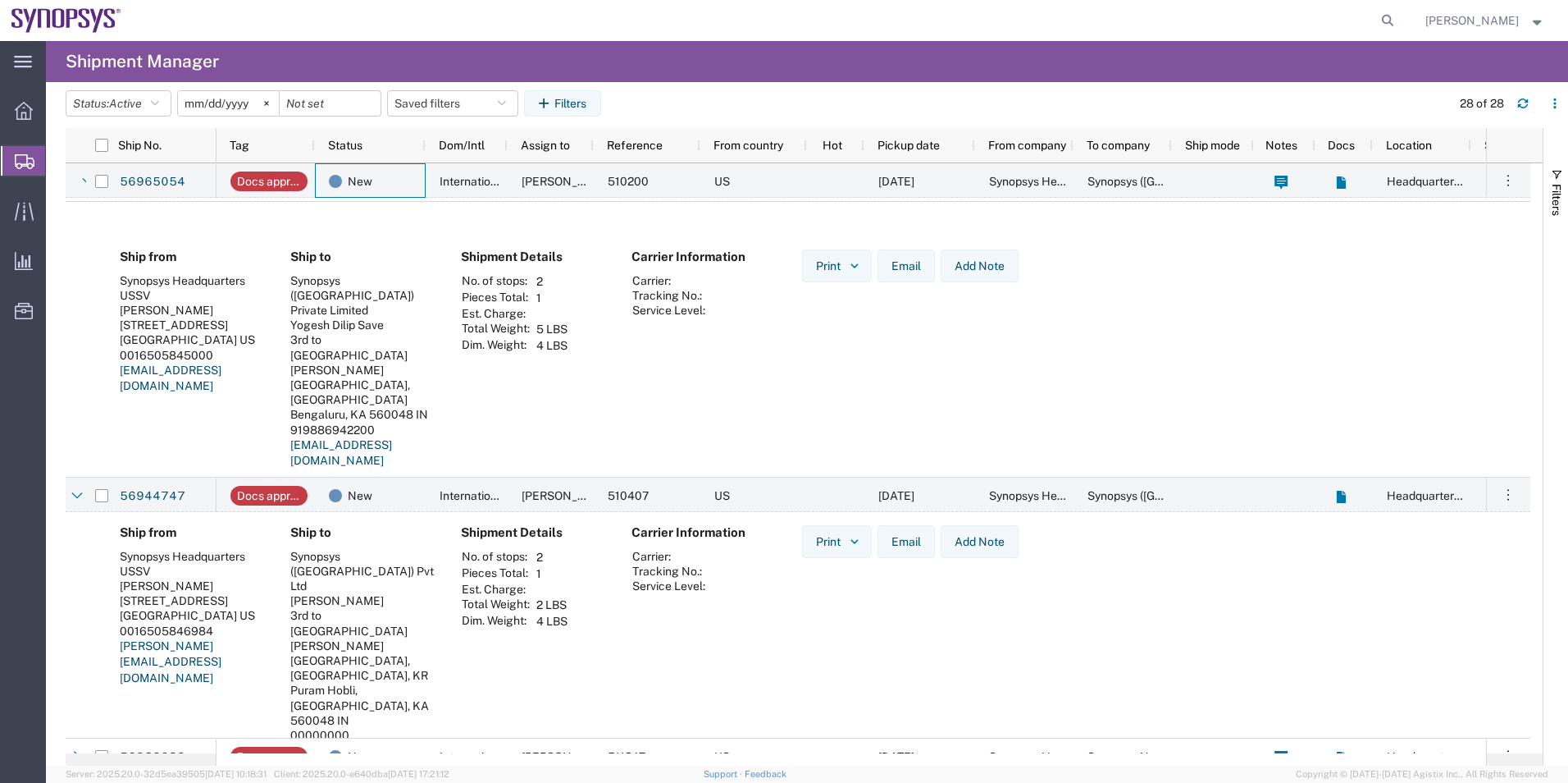
scroll to position [0, 0]
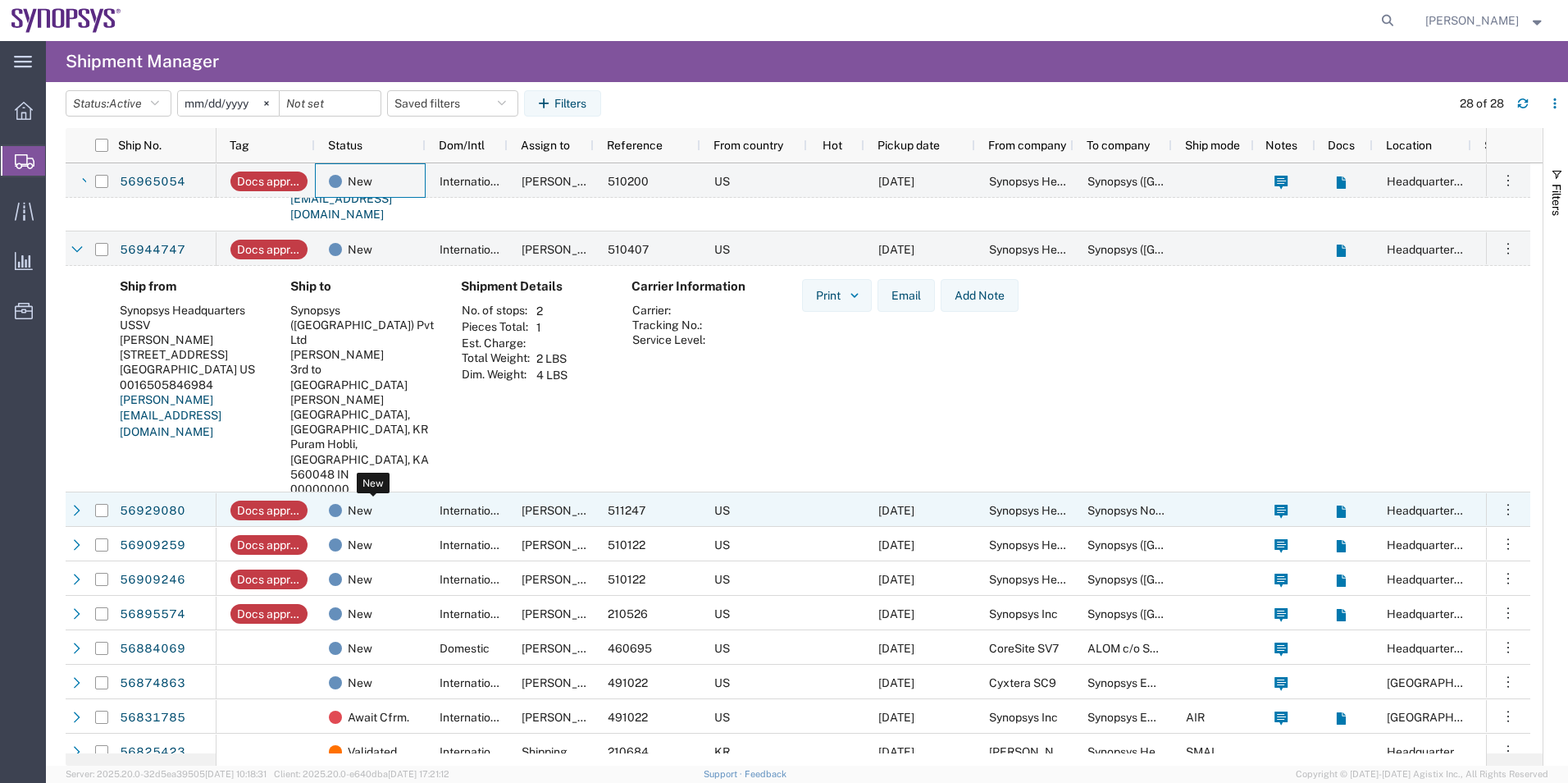
click at [408, 514] on div "New" at bounding box center [373, 510] width 89 height 34
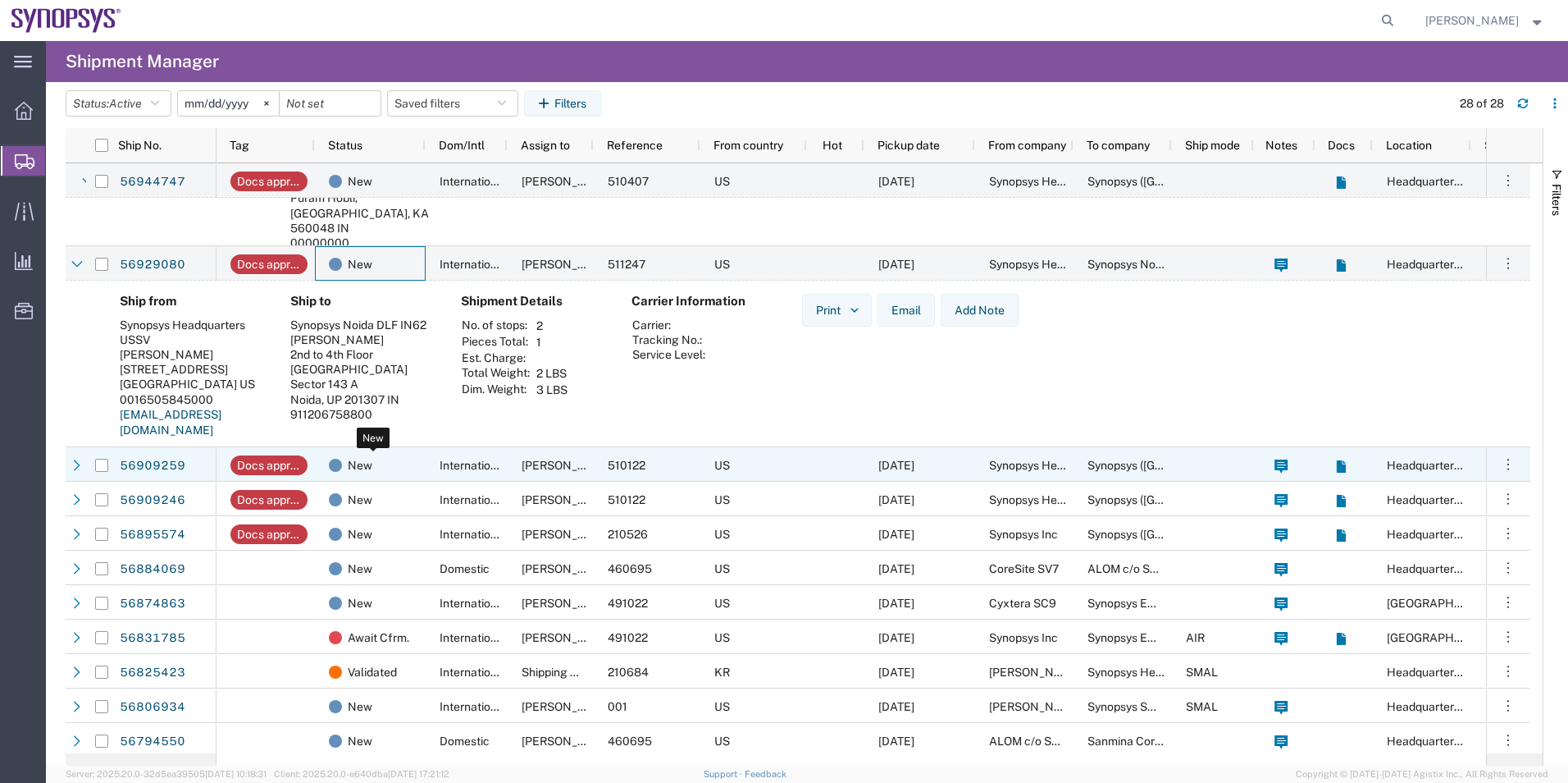
click at [404, 462] on div "New" at bounding box center [373, 465] width 89 height 34
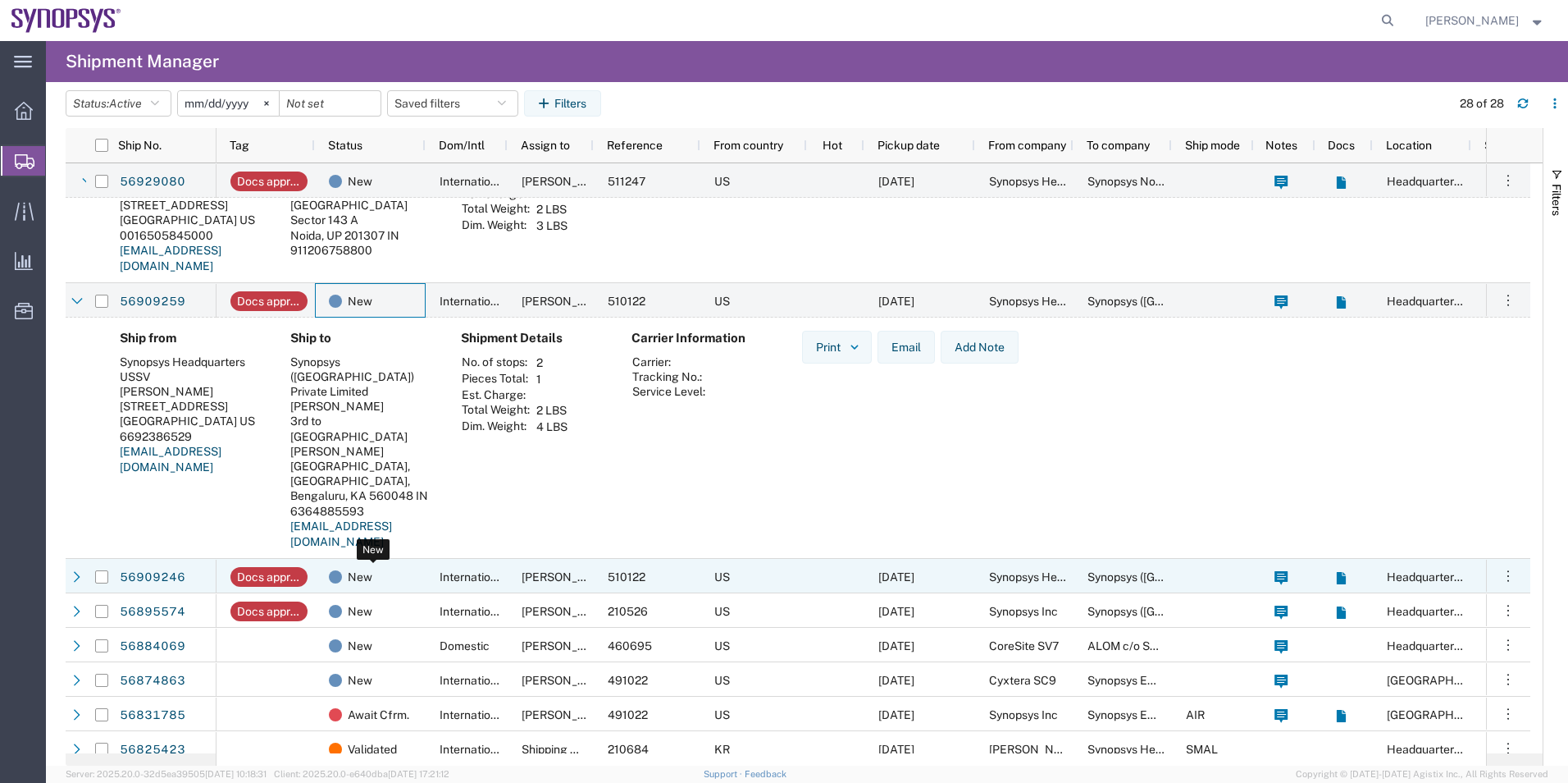
click at [406, 584] on div "New" at bounding box center [373, 576] width 89 height 34
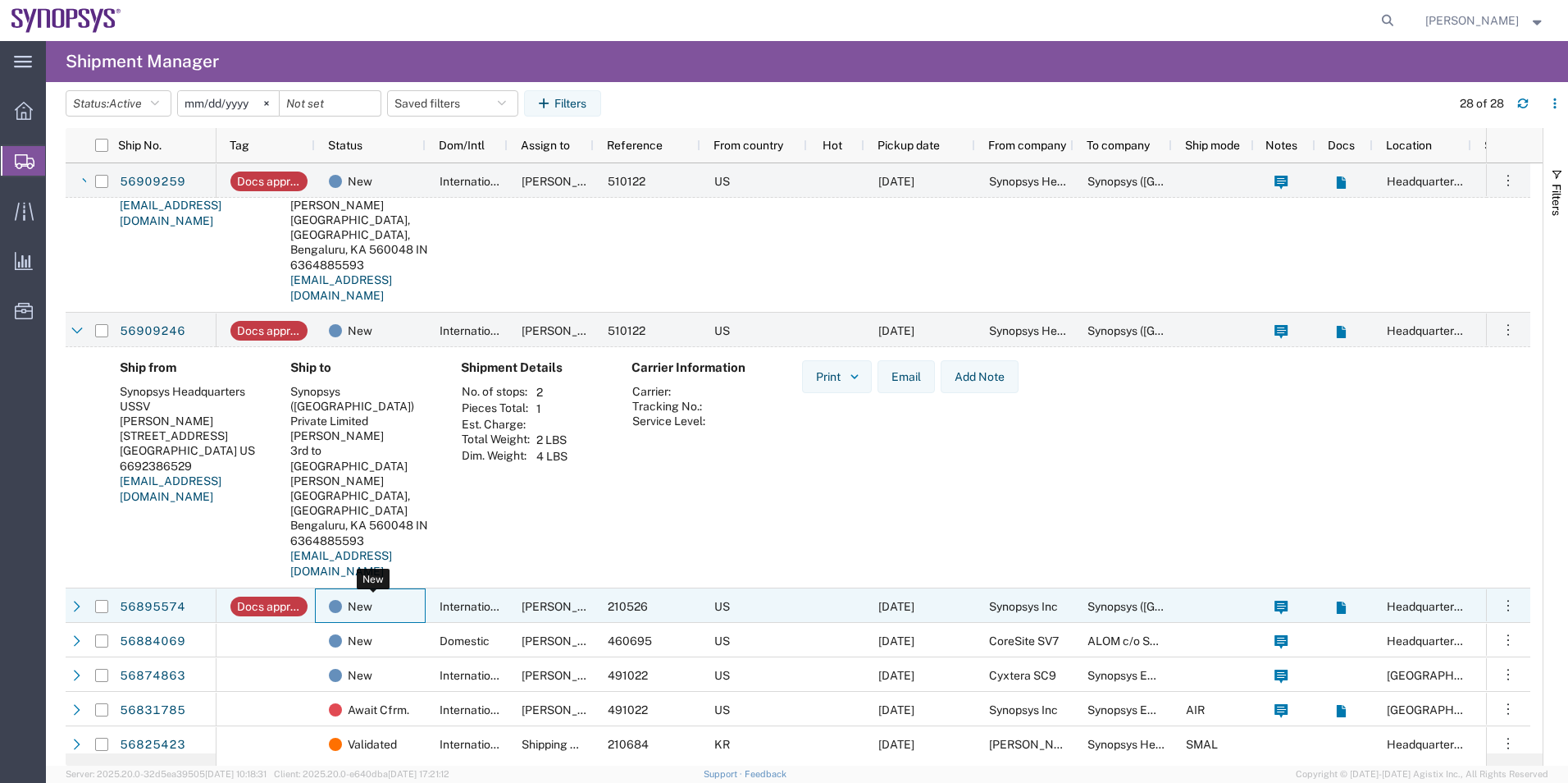
click at [400, 606] on div "New" at bounding box center [373, 606] width 89 height 34
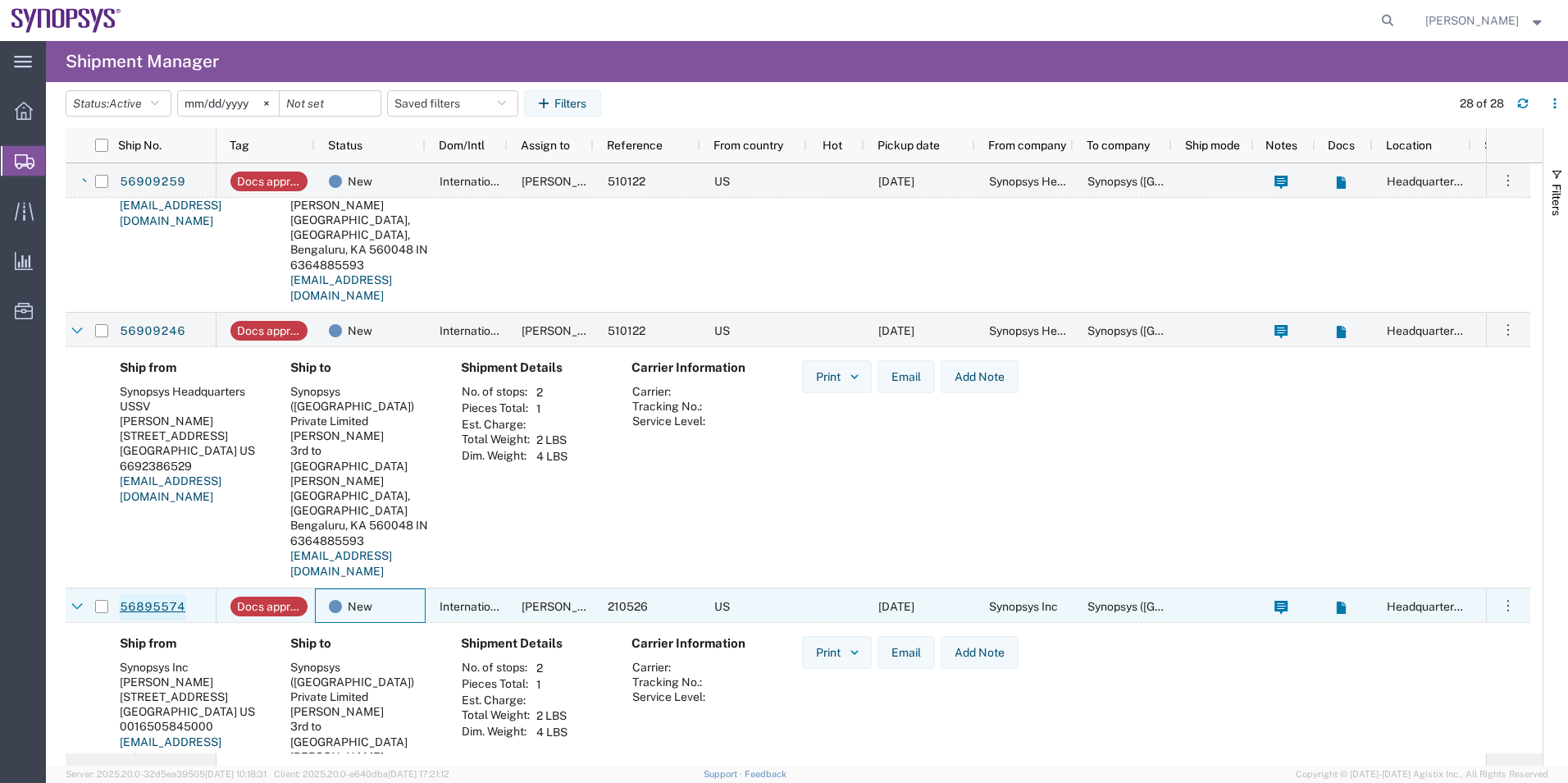
click at [165, 609] on link "56895574" at bounding box center [153, 607] width 67 height 26
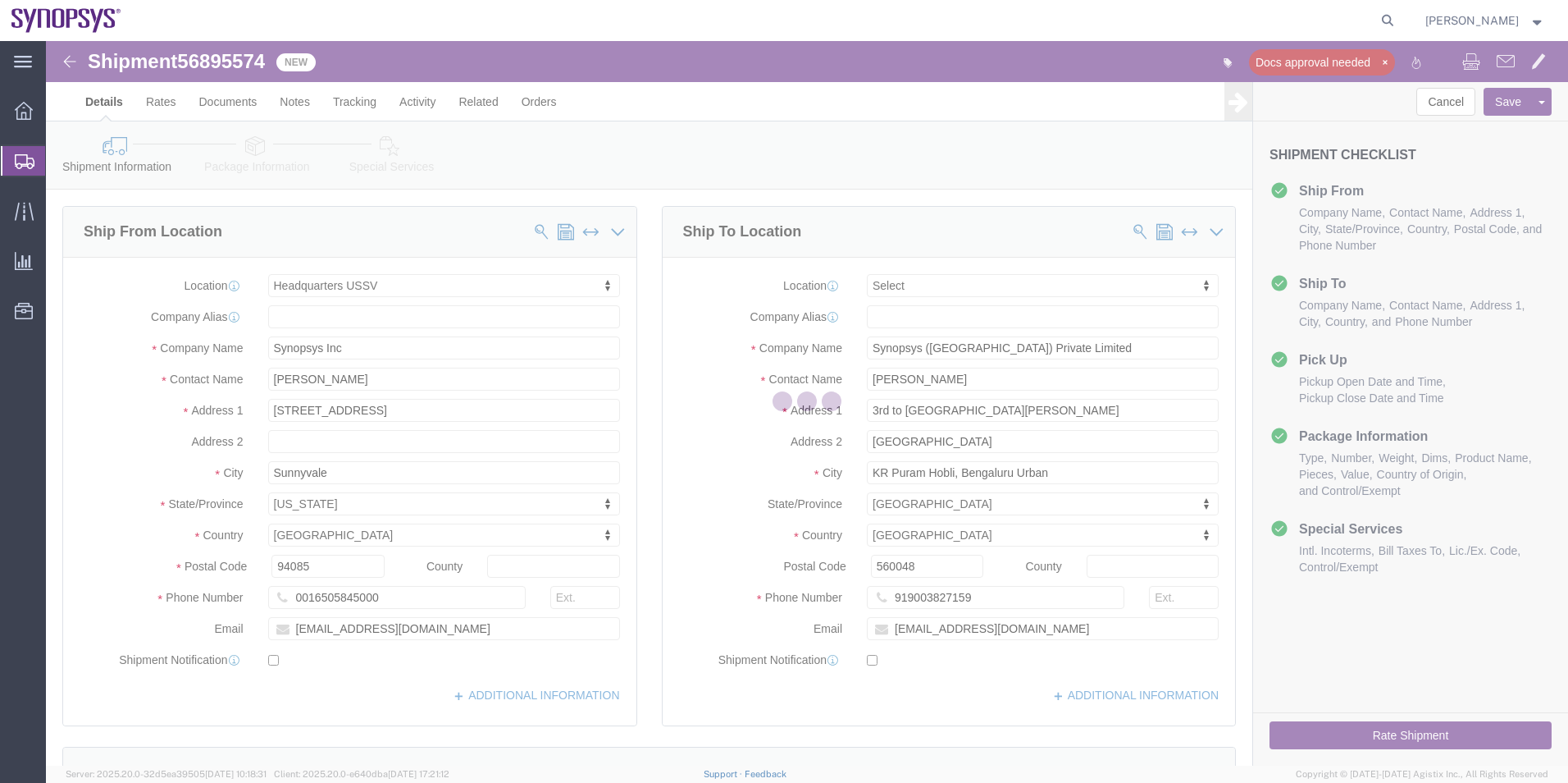
click at [227, 61] on div at bounding box center [807, 403] width 1522 height 724
select select "63204"
select select
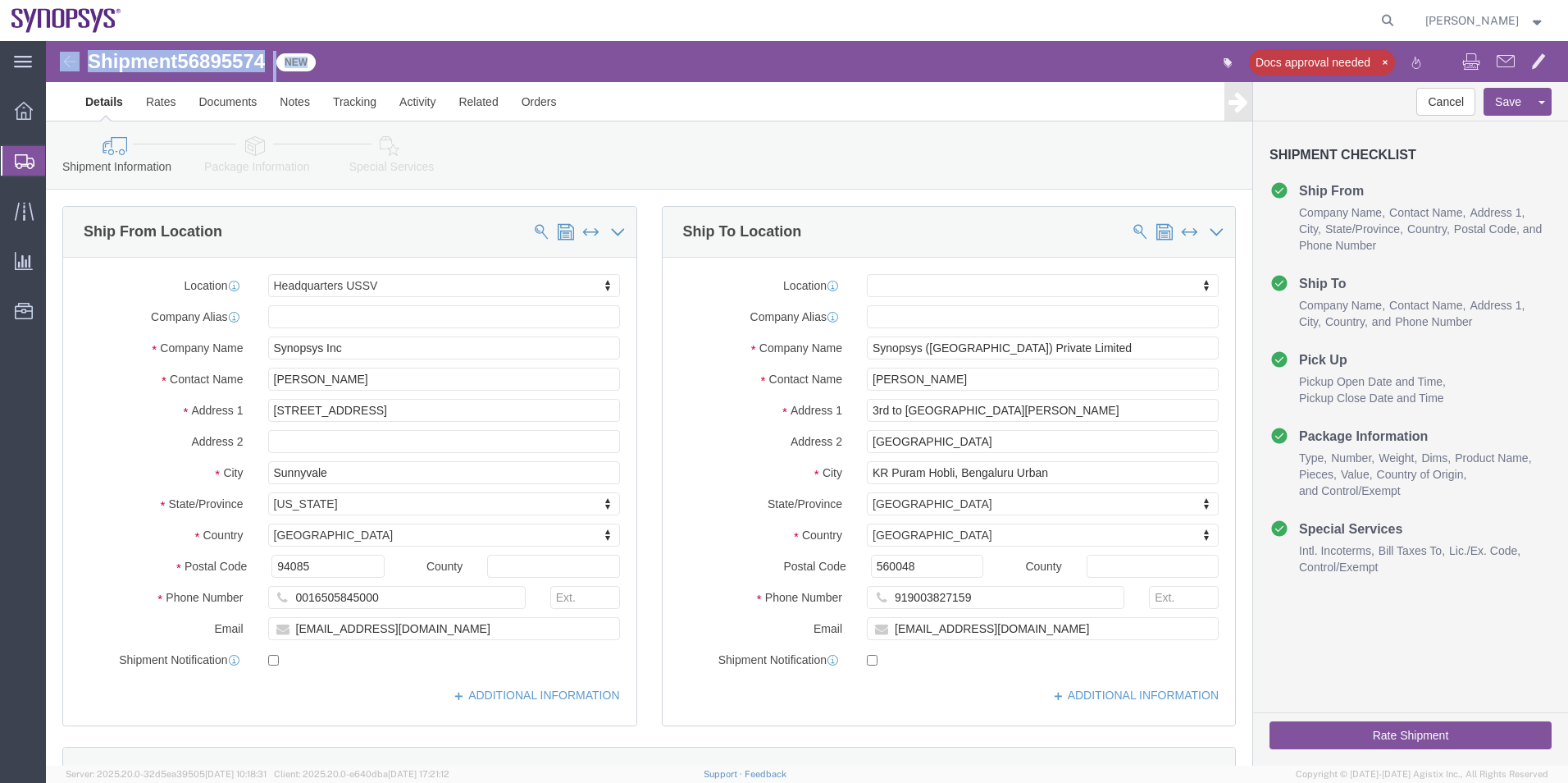
click span "56895574"
drag, startPoint x: 227, startPoint y: 61, endPoint x: 181, endPoint y: 20, distance: 61.6
click span "56895574"
click at [185, 23] on div at bounding box center [767, 21] width 1269 height 41
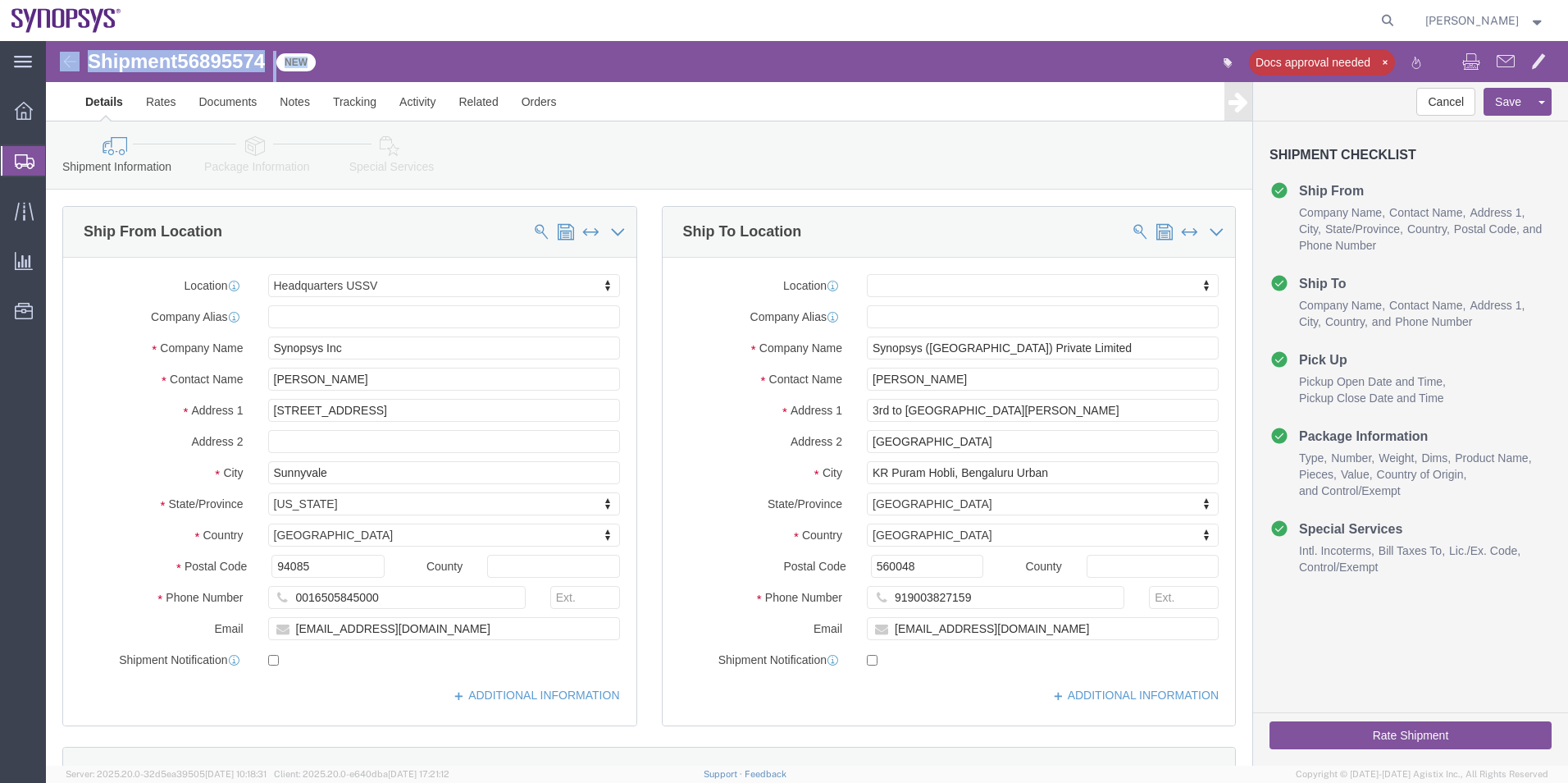
click span "56895574"
drag, startPoint x: 139, startPoint y: 20, endPoint x: 223, endPoint y: 22, distance: 84.0
click span "56895574"
copy span "56895574"
click icon
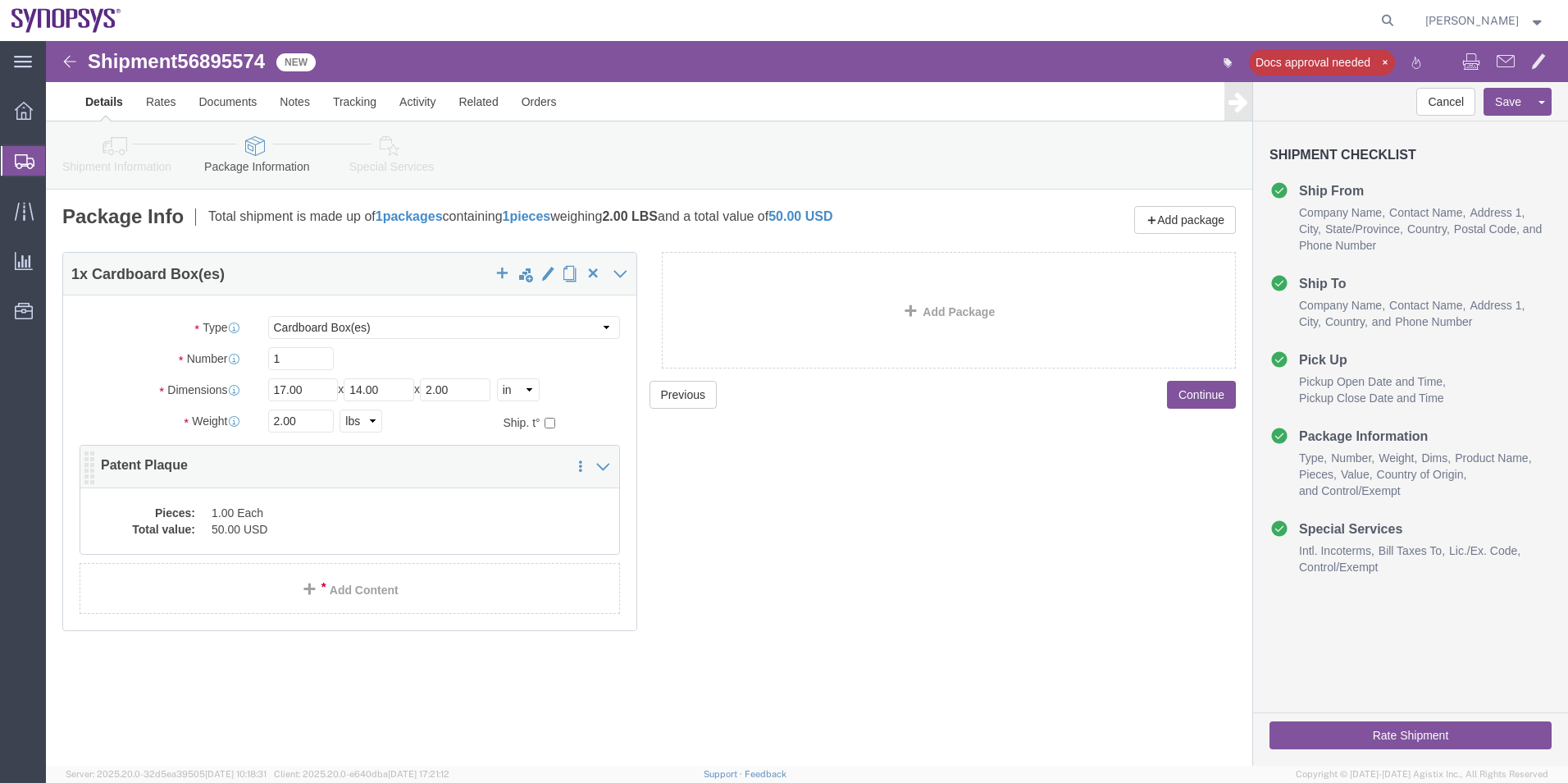
click dd "50.00 USD"
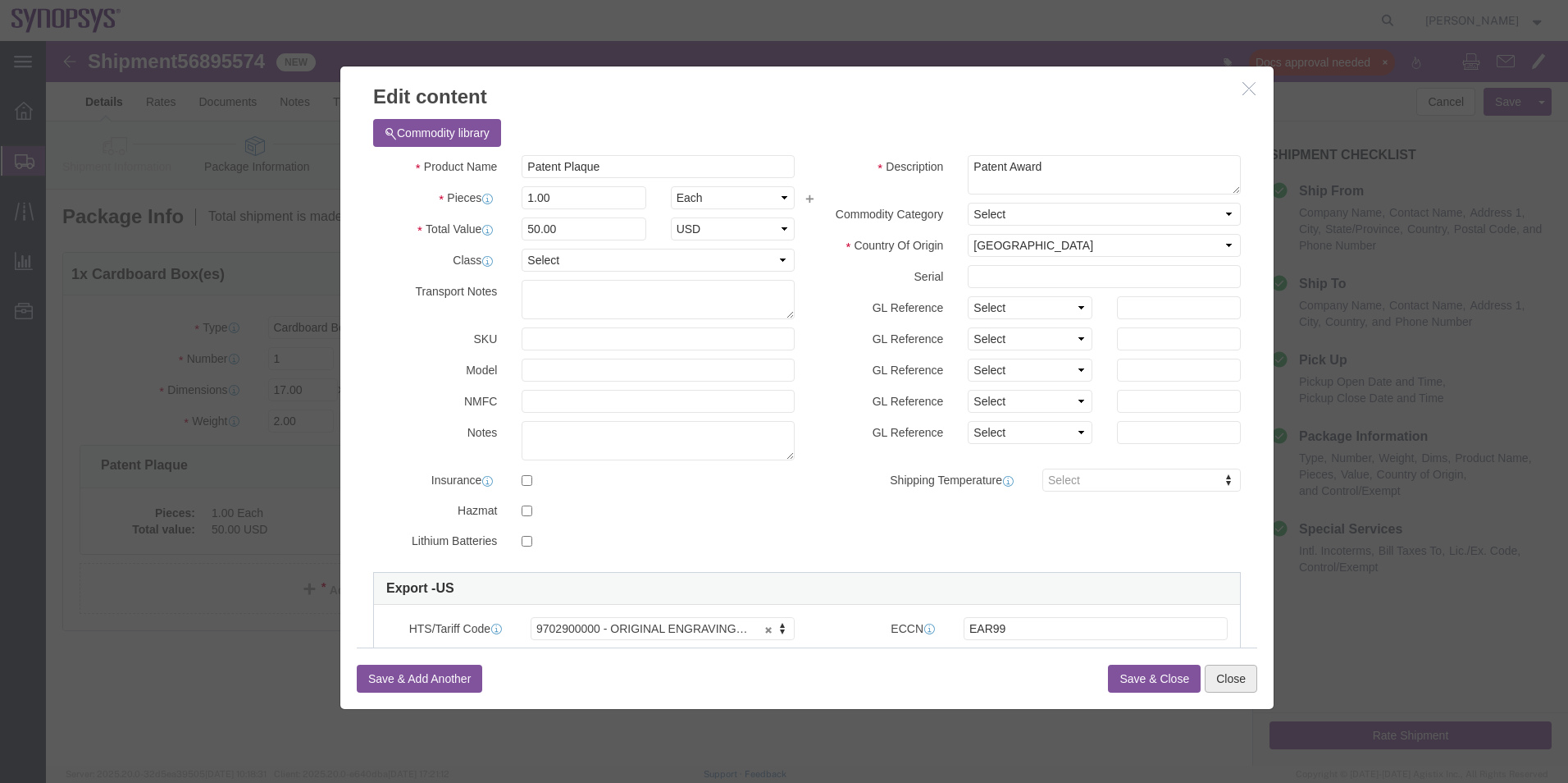
click button "Close"
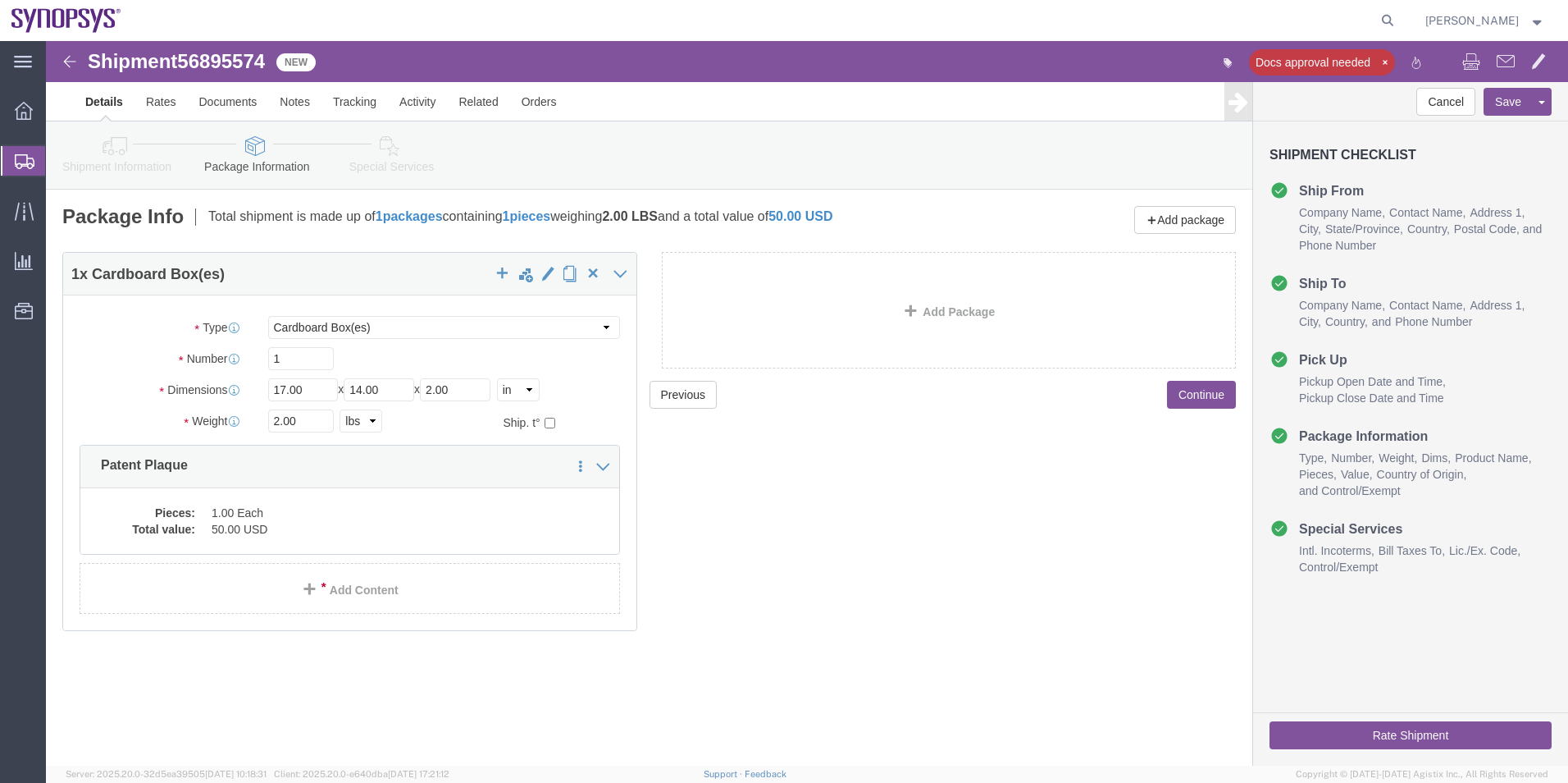
click icon
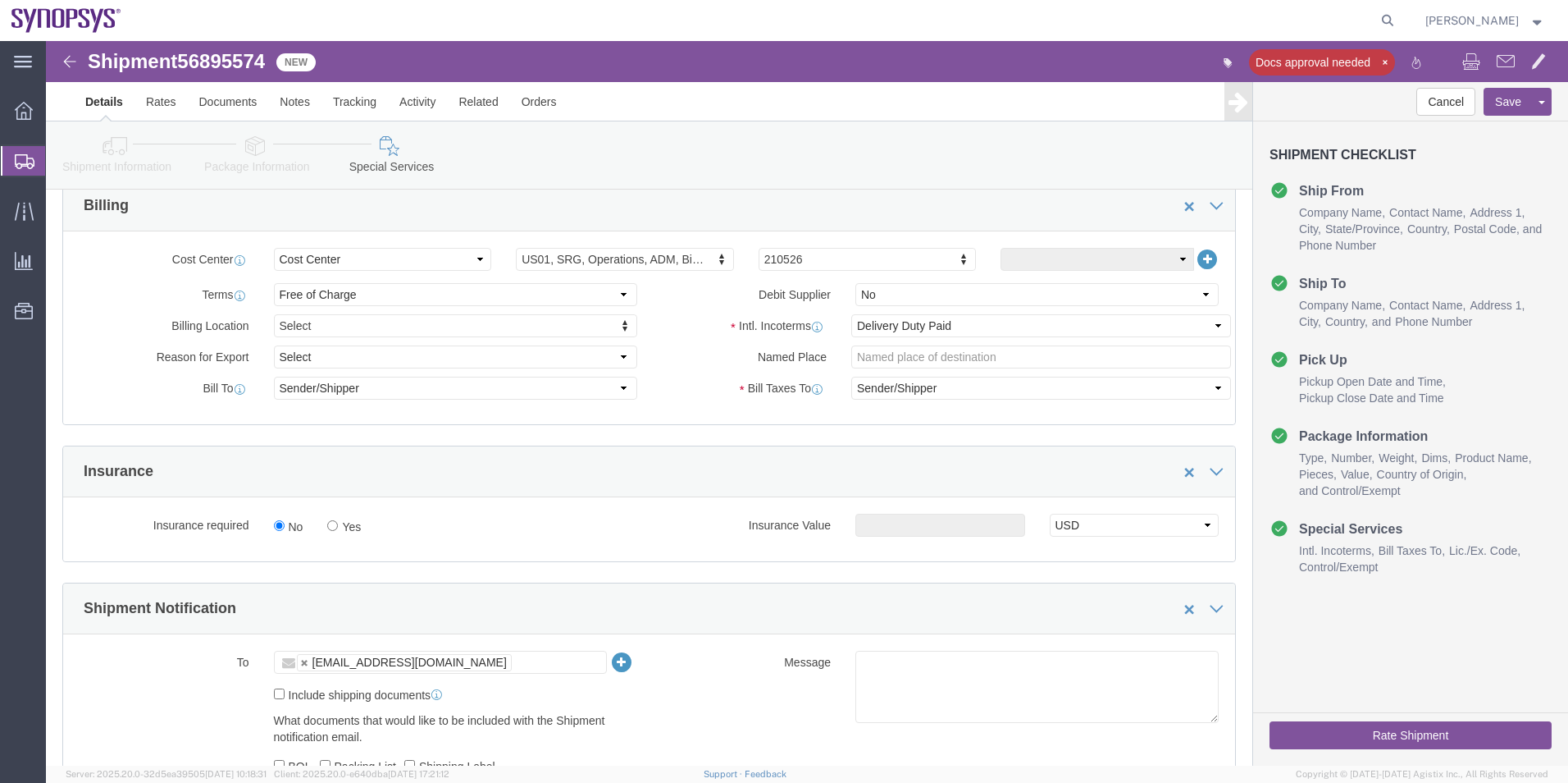
scroll to position [1067, 0]
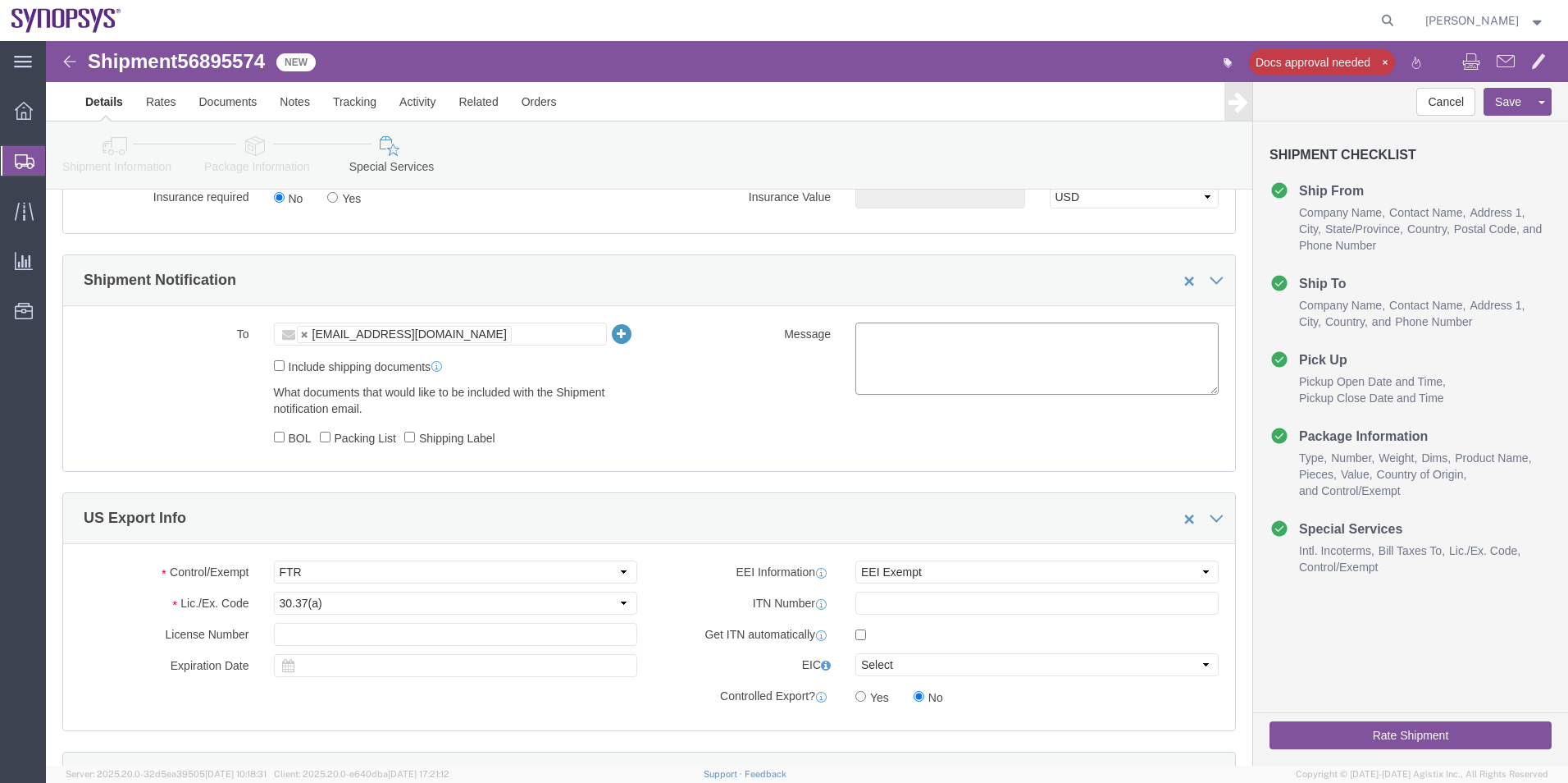
click textarea
type textarea "Please see attached. -Kaelen"
click button "Rate Shipment"
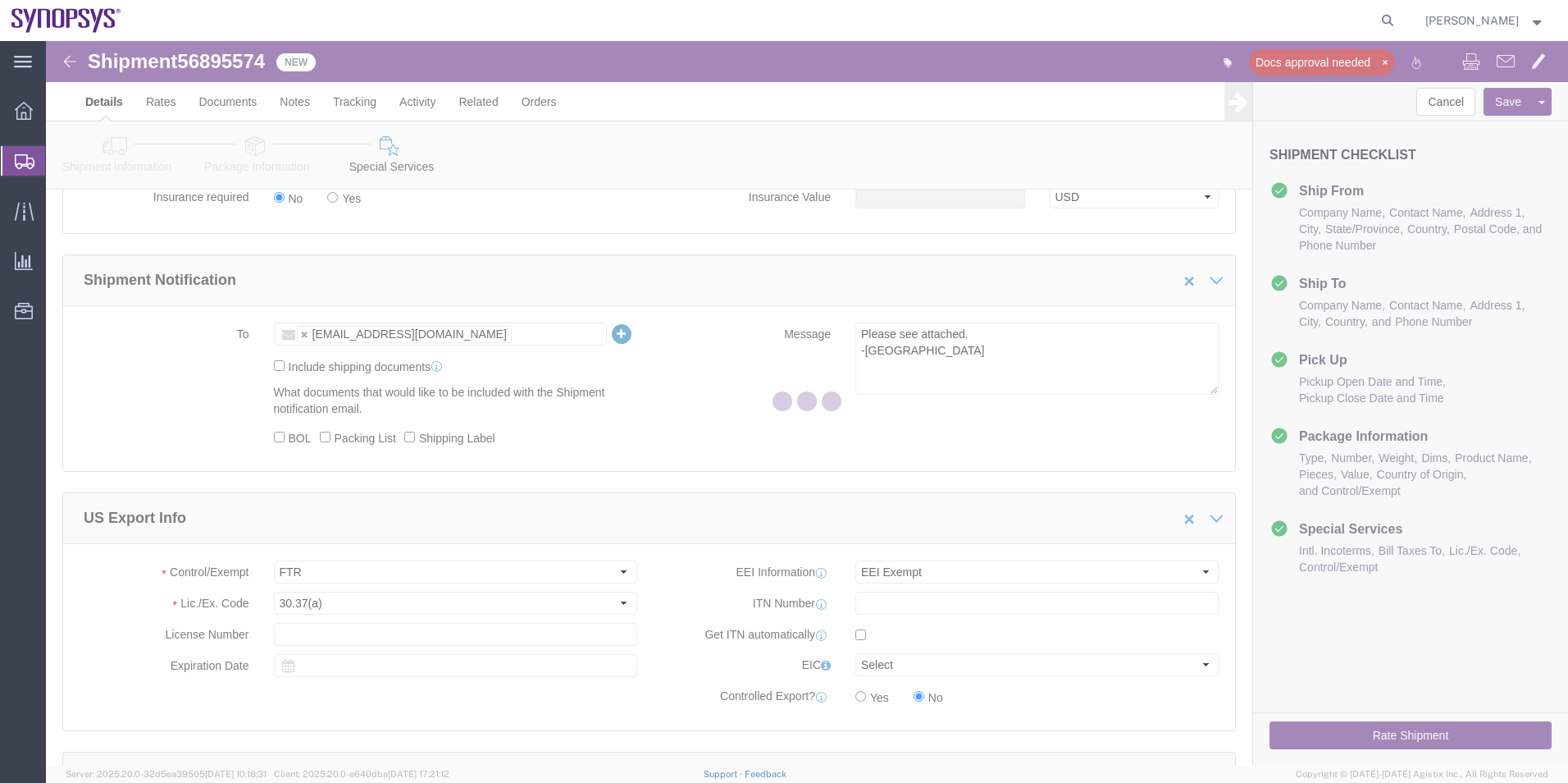
select select "63204"
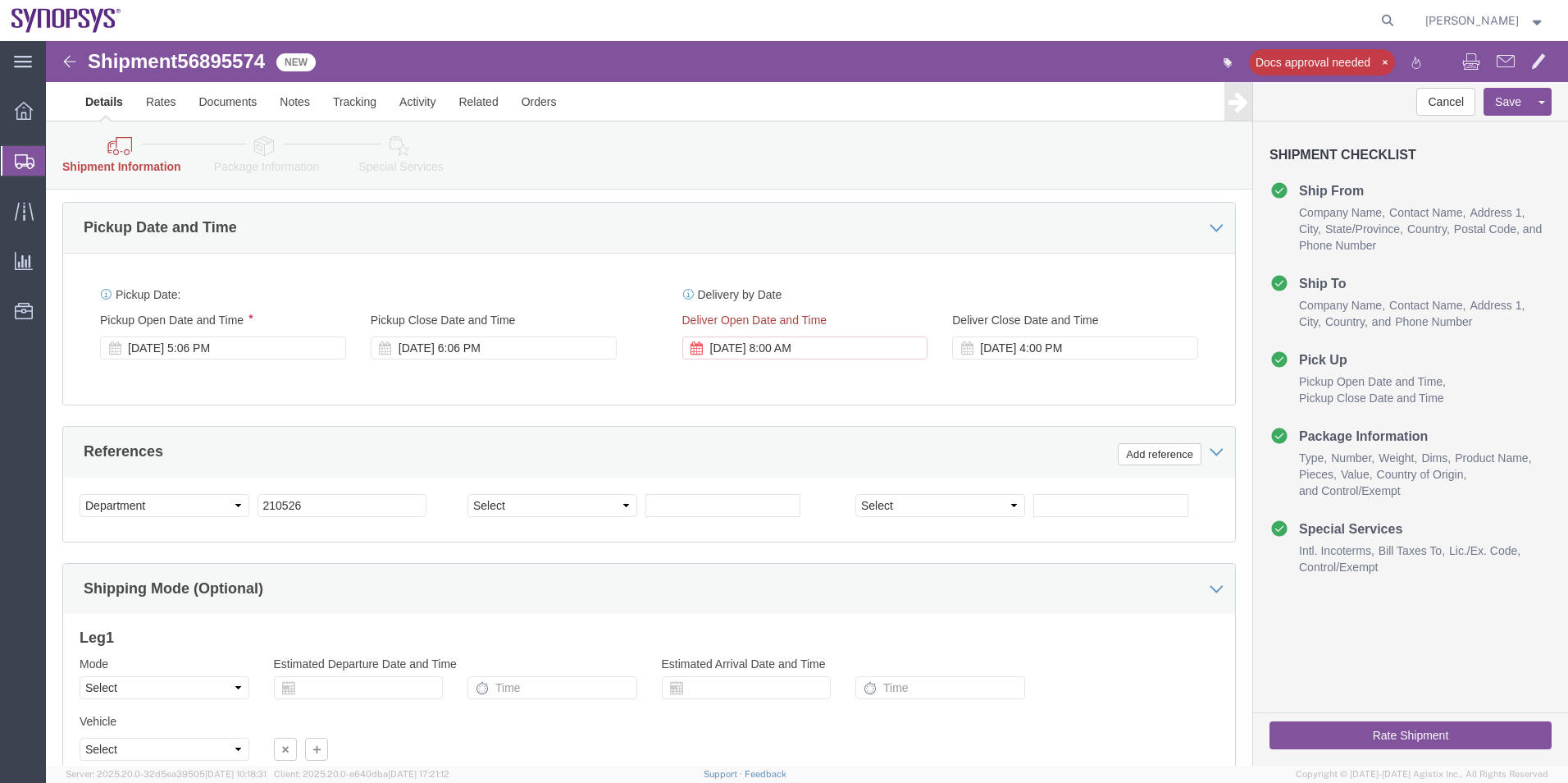
scroll to position [505, 0]
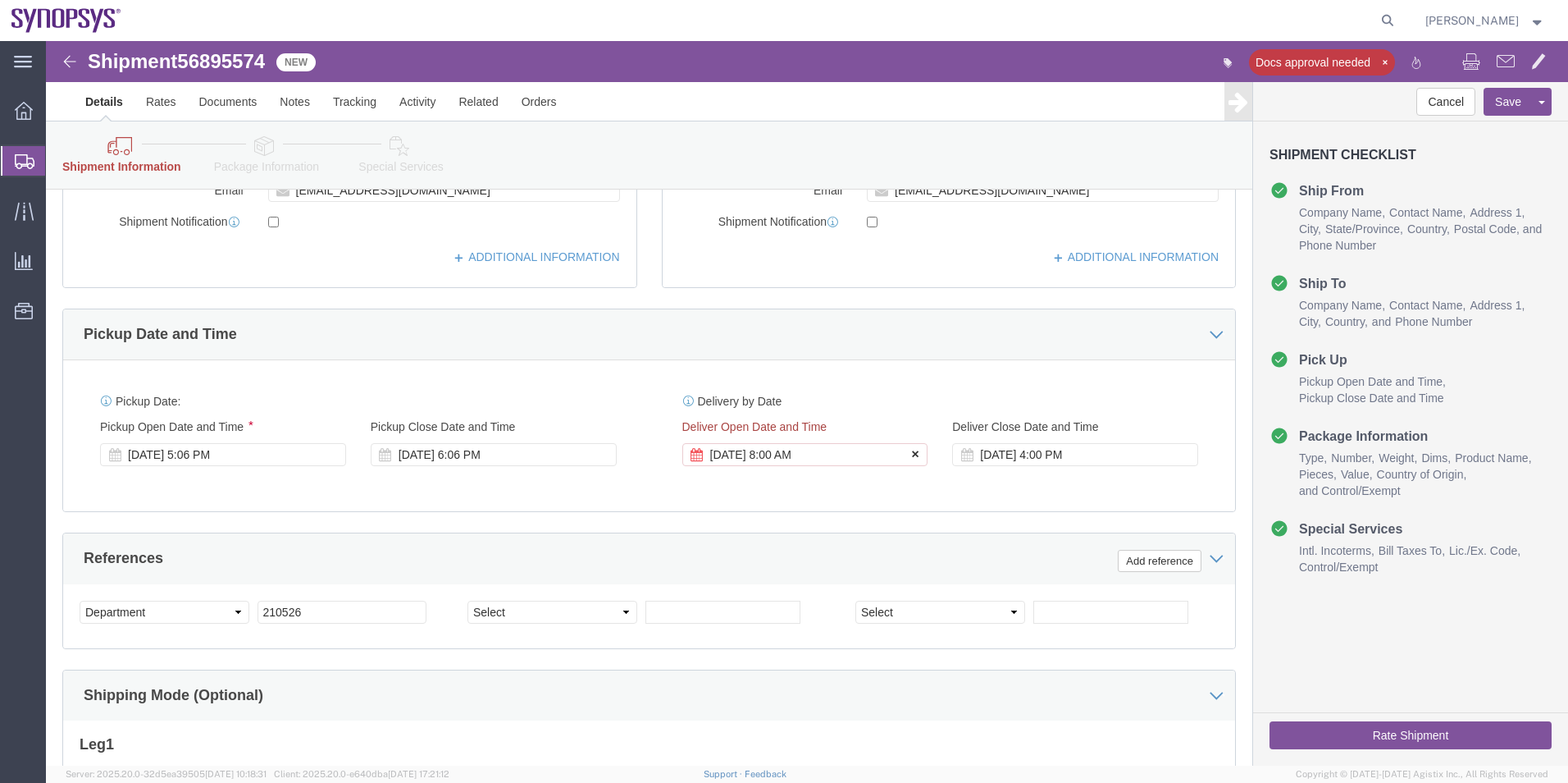
click icon
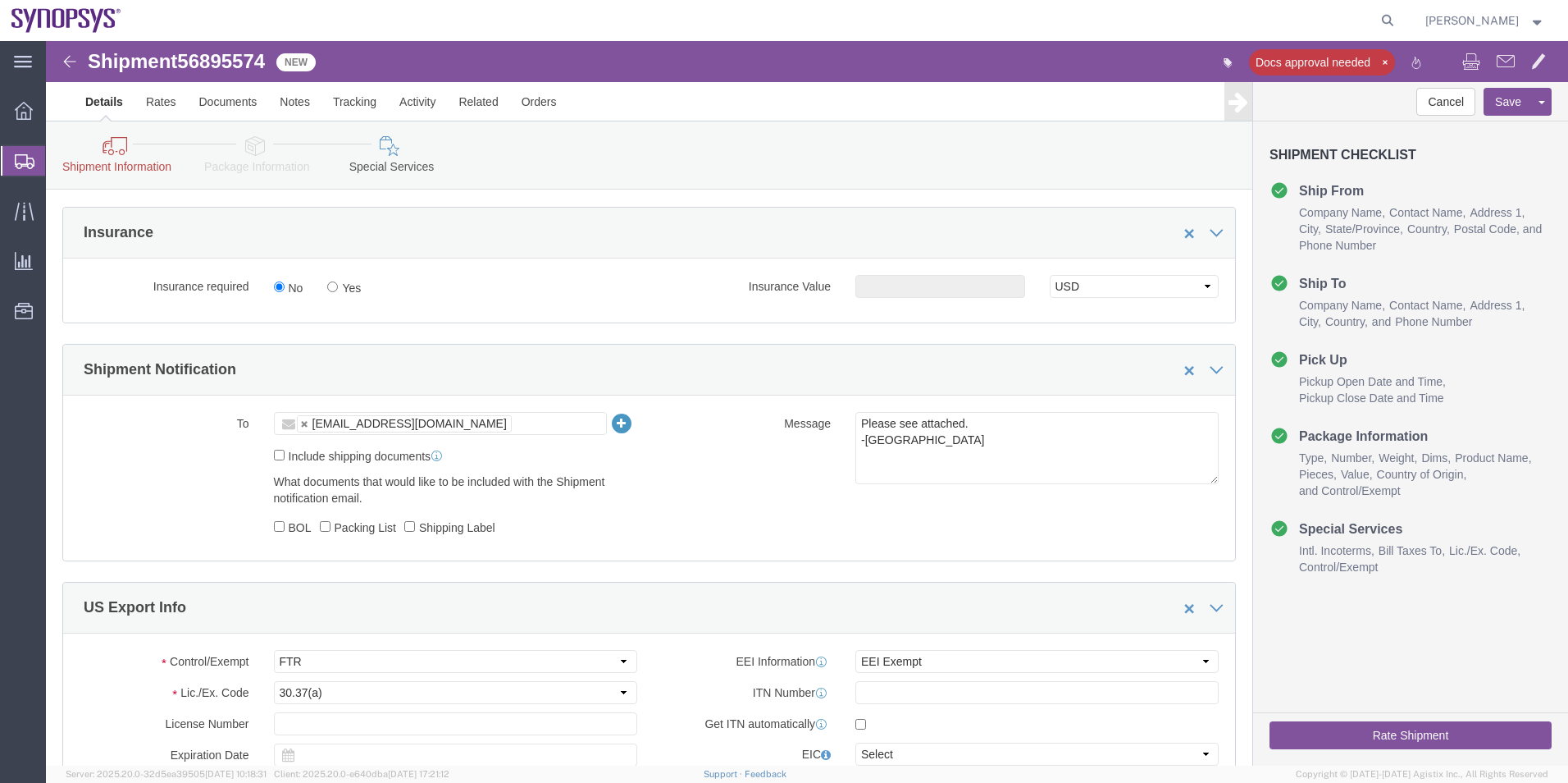
scroll to position [1162, 0]
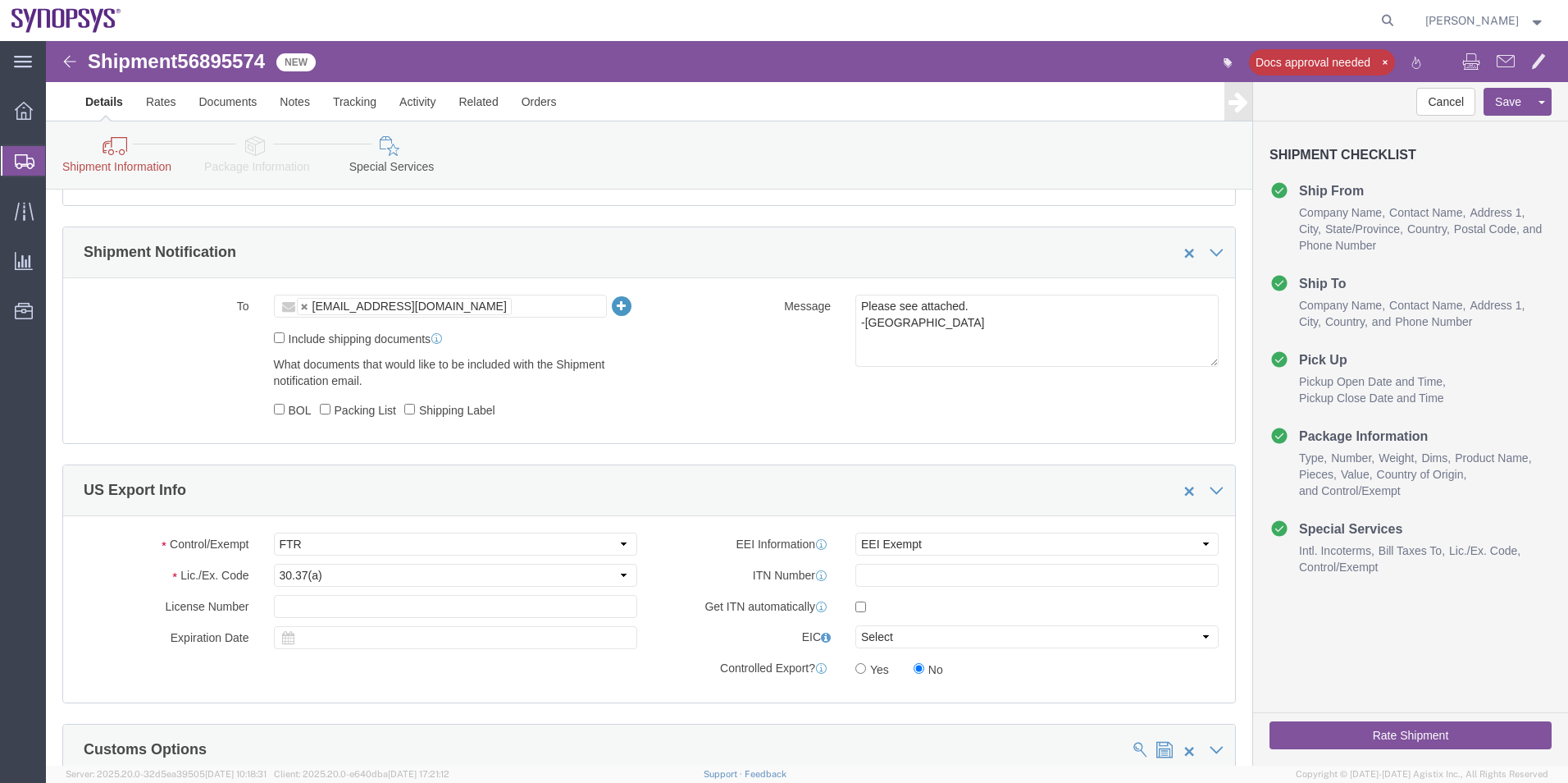
click button "Rate Shipment"
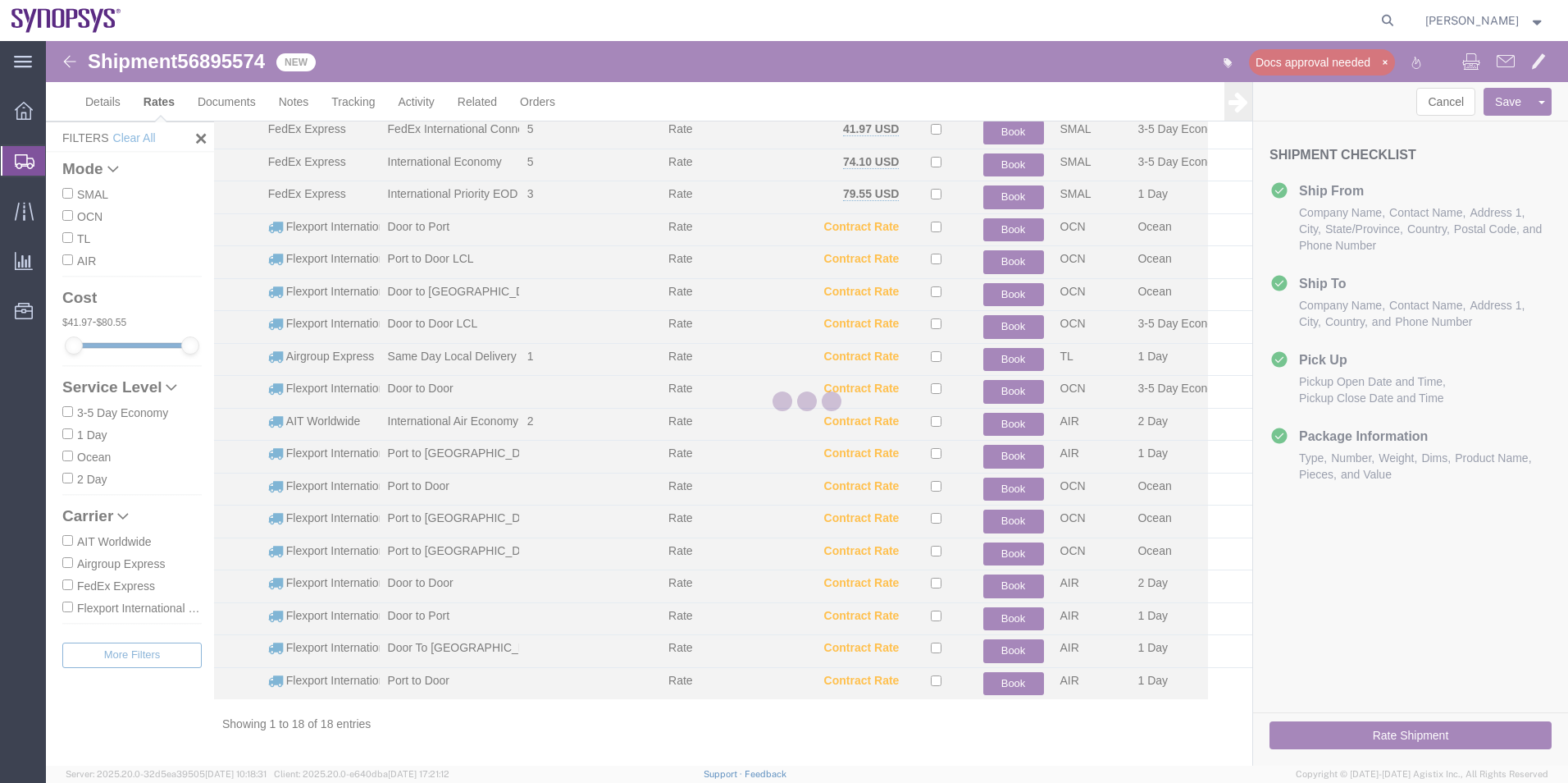
scroll to position [69, 0]
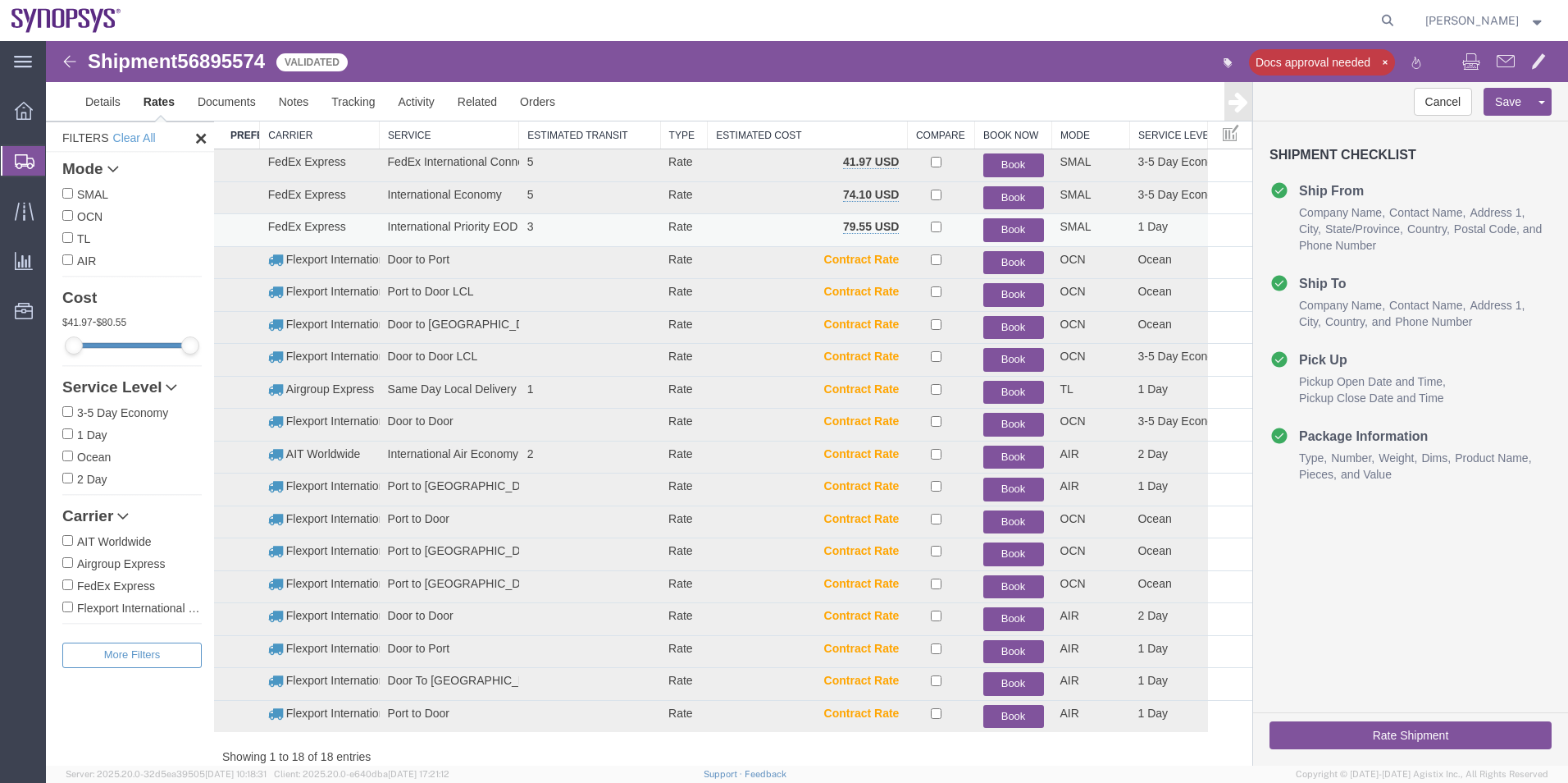
click at [998, 226] on button "Book" at bounding box center [1013, 230] width 61 height 23
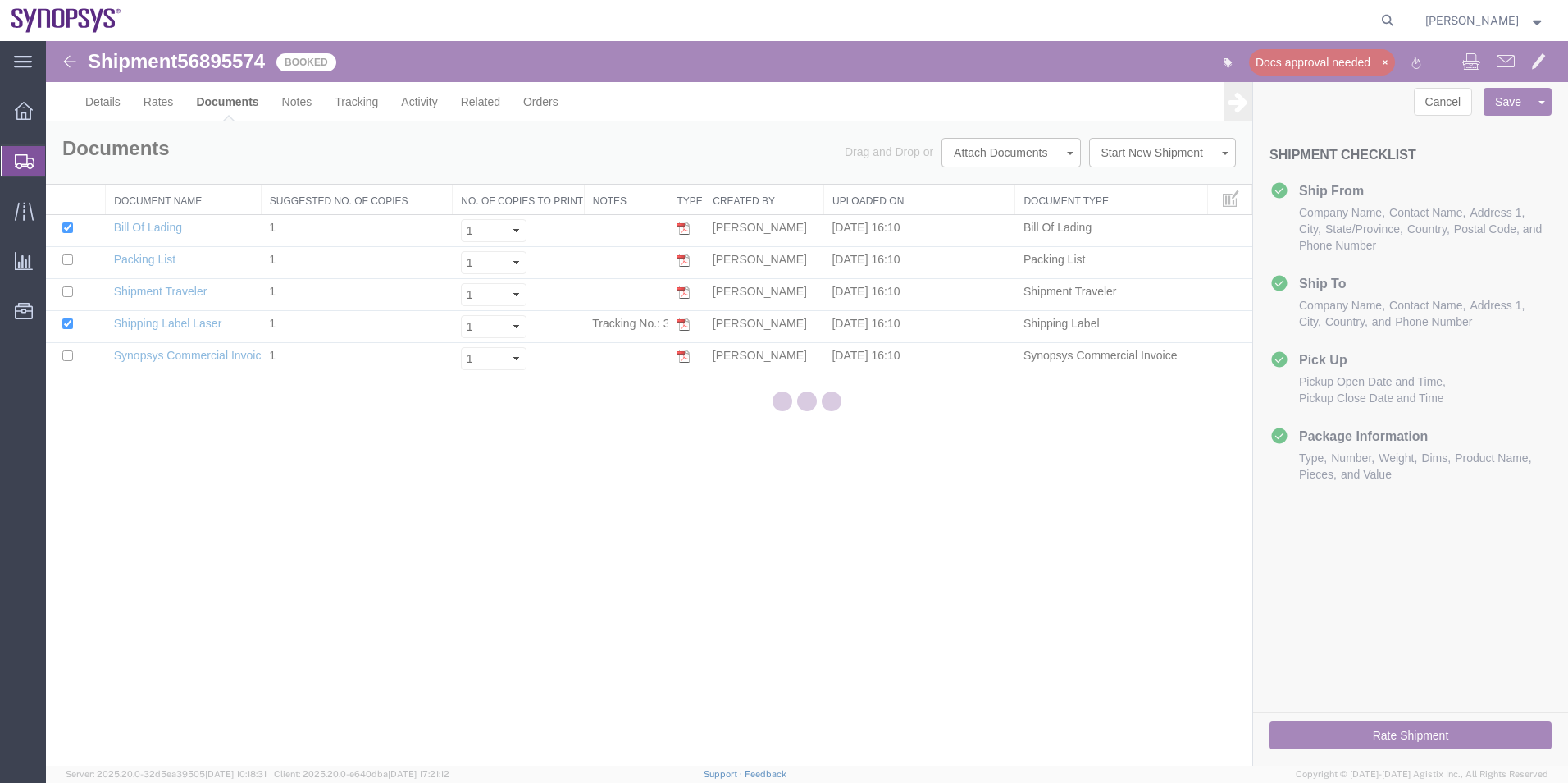
scroll to position [0, 0]
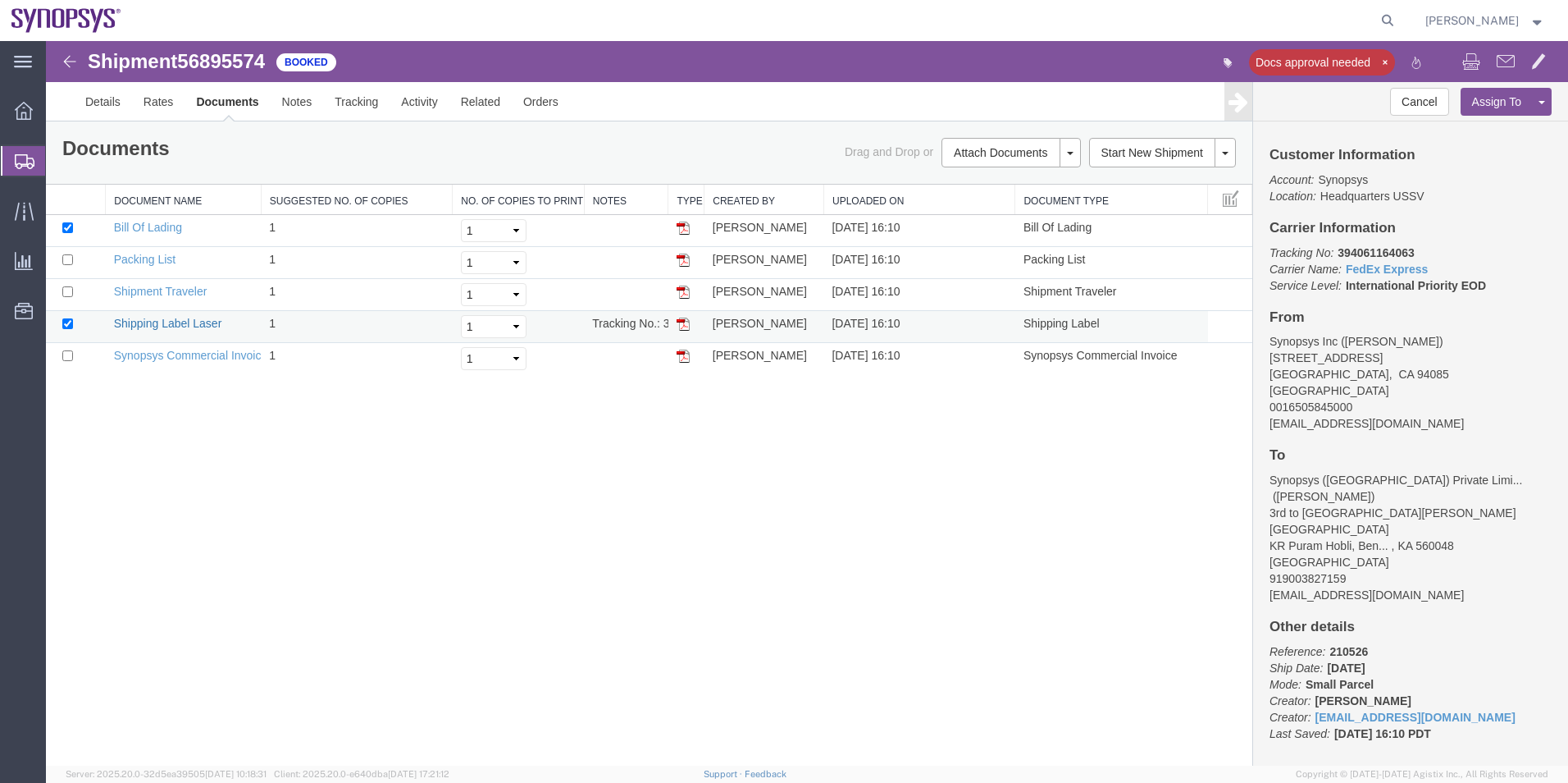
click at [211, 322] on link "Shipping Label Laser" at bounding box center [168, 323] width 109 height 13
drag, startPoint x: 149, startPoint y: 355, endPoint x: 215, endPoint y: 328, distance: 71.3
click at [149, 355] on link "Synopsys Commercial Invoice" at bounding box center [192, 354] width 155 height 13
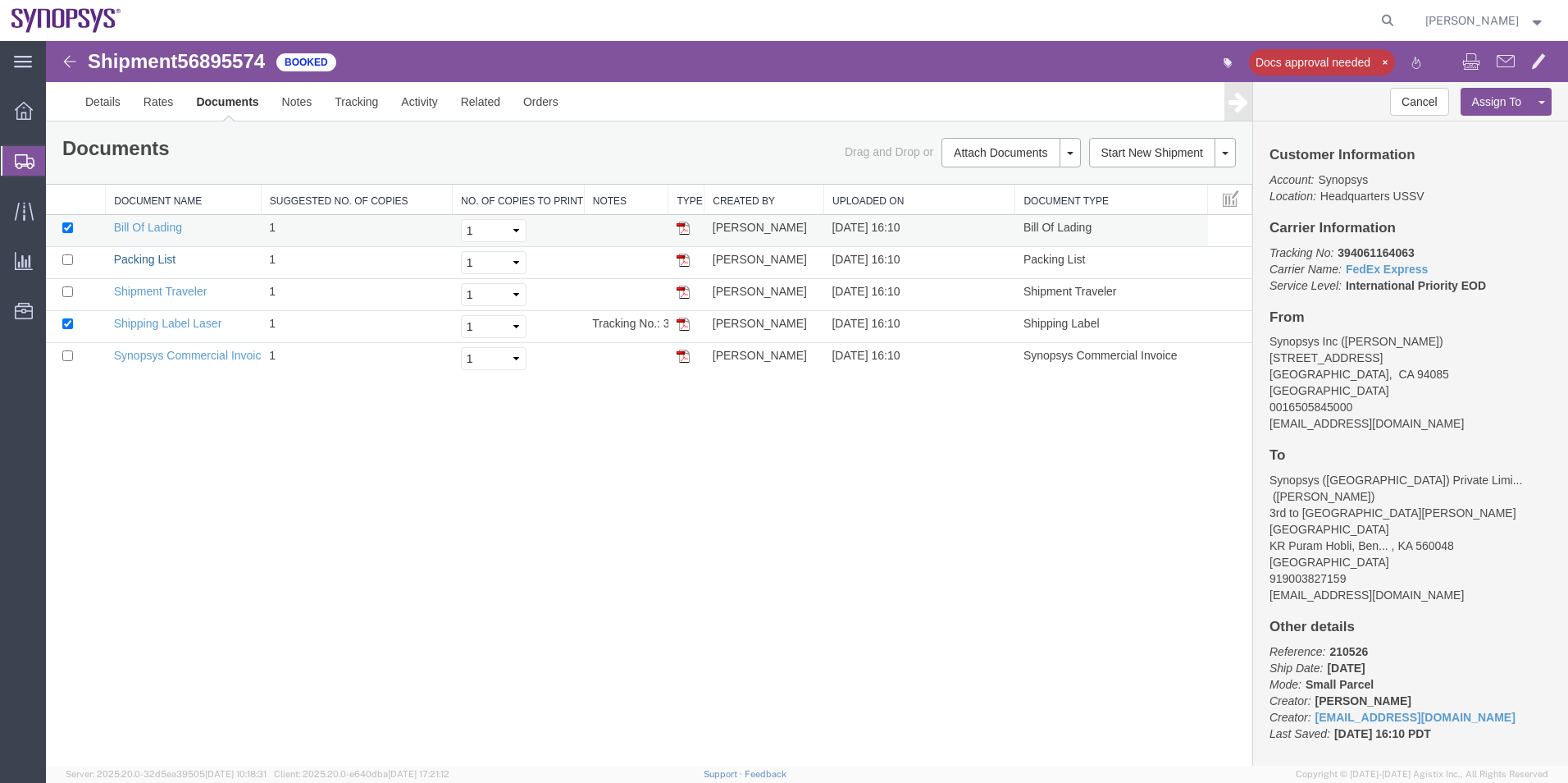
drag, startPoint x: 153, startPoint y: 256, endPoint x: 141, endPoint y: 235, distance: 24.2
click at [153, 256] on link "Packing List" at bounding box center [145, 258] width 62 height 13
